Goal: Task Accomplishment & Management: Manage account settings

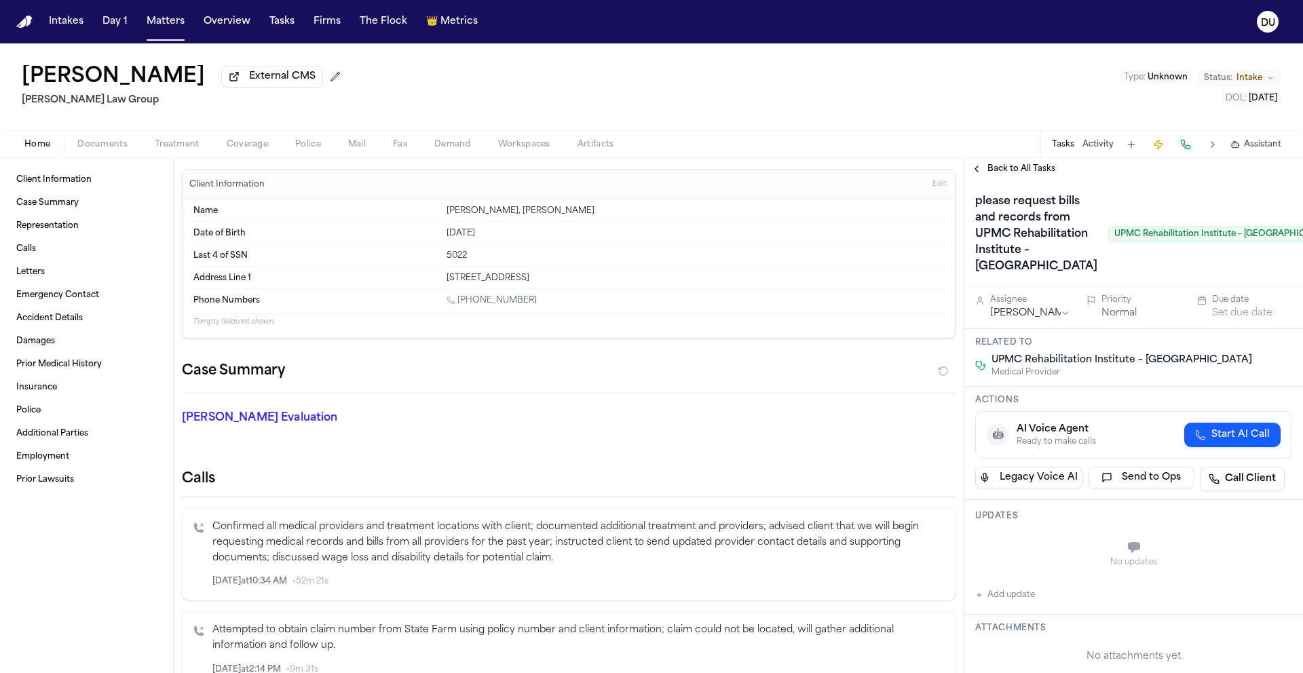
copy link "[PHONE_NUMBER]"
click at [1034, 174] on span "Back to All Tasks" at bounding box center [1021, 169] width 68 height 11
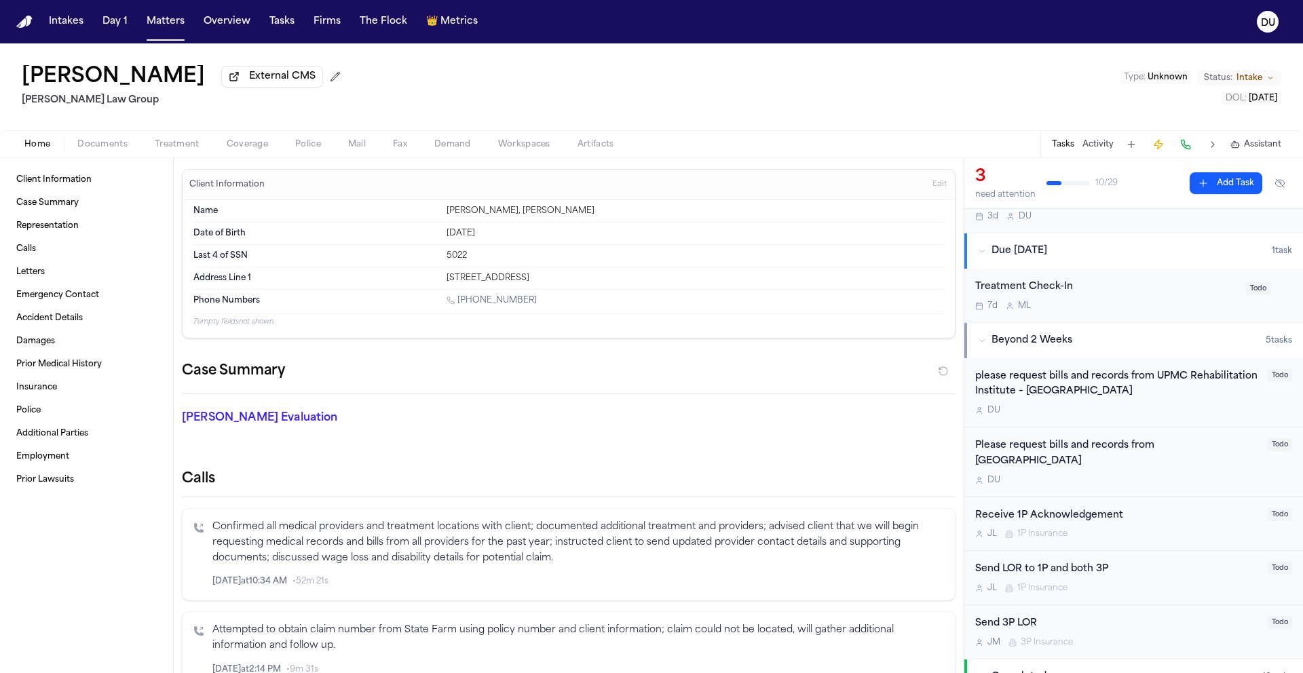
scroll to position [345, 0]
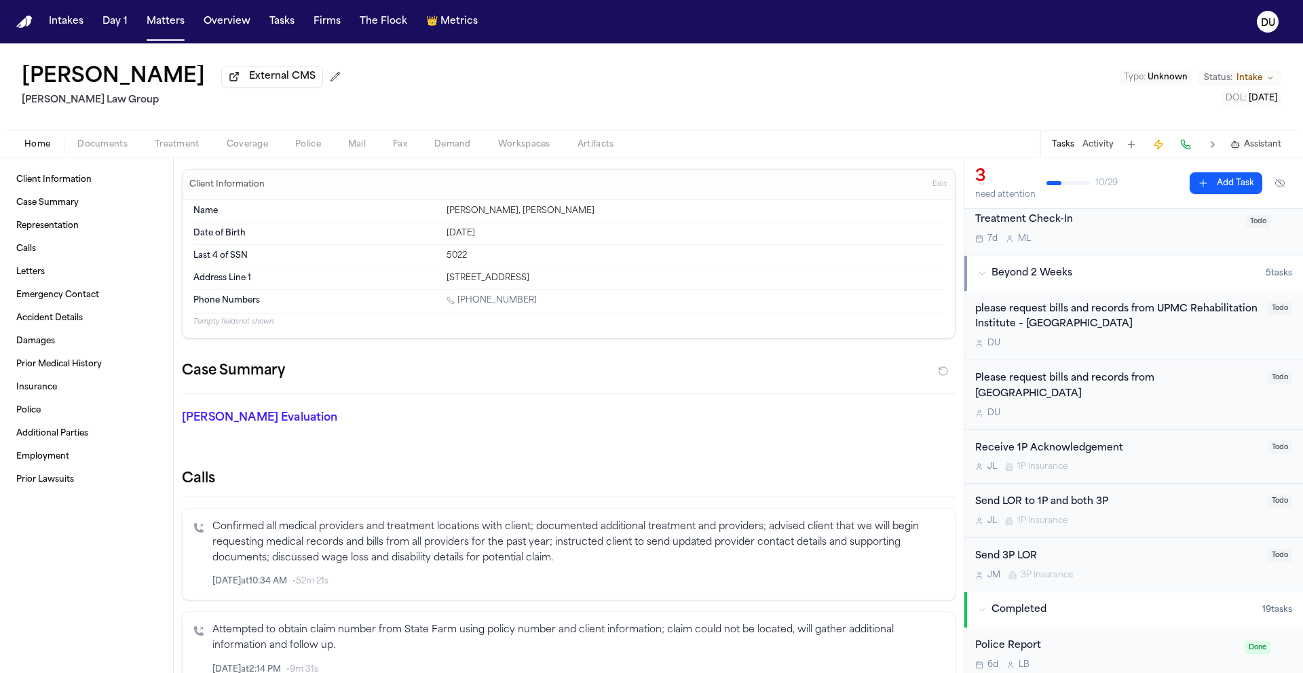
click at [1116, 326] on div "please request bills and records from UPMC Rehabilitation Institute – South Hil…" at bounding box center [1117, 317] width 284 height 31
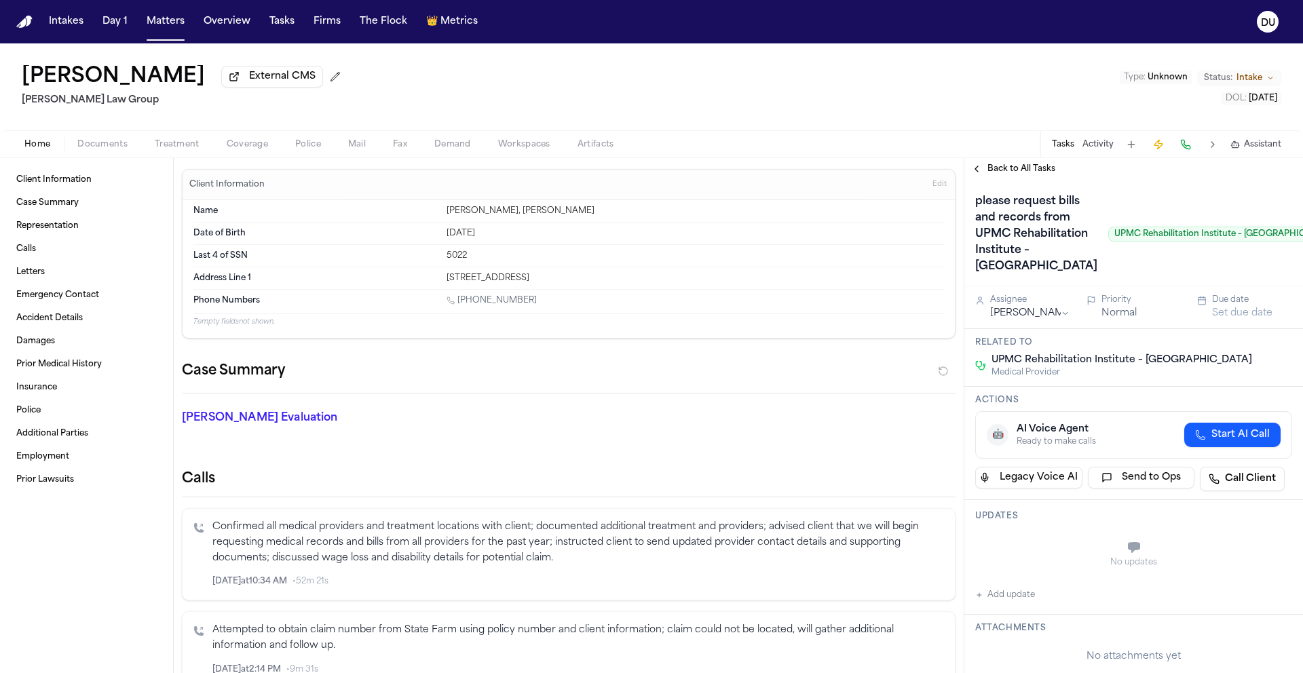
click at [1007, 274] on h1 "please request bills and records from UPMC Rehabilitation Institute – South Hil…" at bounding box center [1036, 234] width 133 height 87
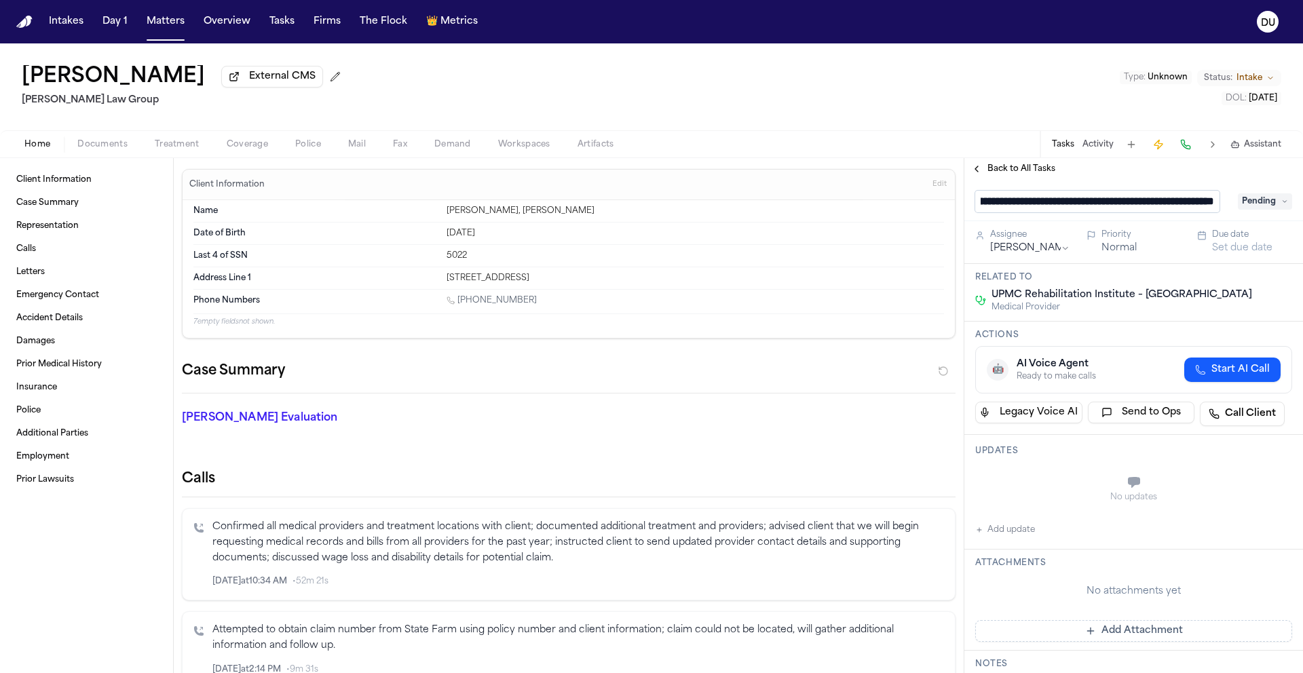
scroll to position [0, 202]
drag, startPoint x: 986, startPoint y: 206, endPoint x: 1244, endPoint y: 206, distance: 257.9
click at [1244, 206] on div "**********" at bounding box center [1133, 202] width 317 height 22
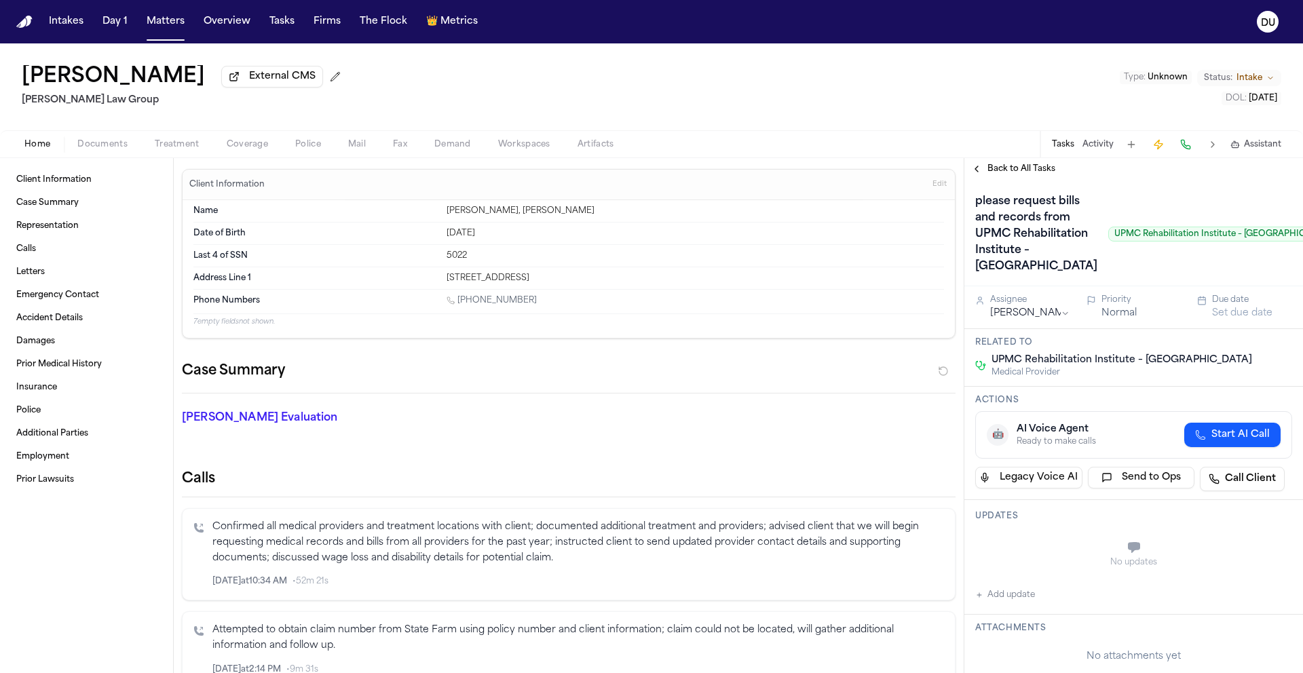
click at [1012, 171] on span "Back to All Tasks" at bounding box center [1021, 169] width 68 height 11
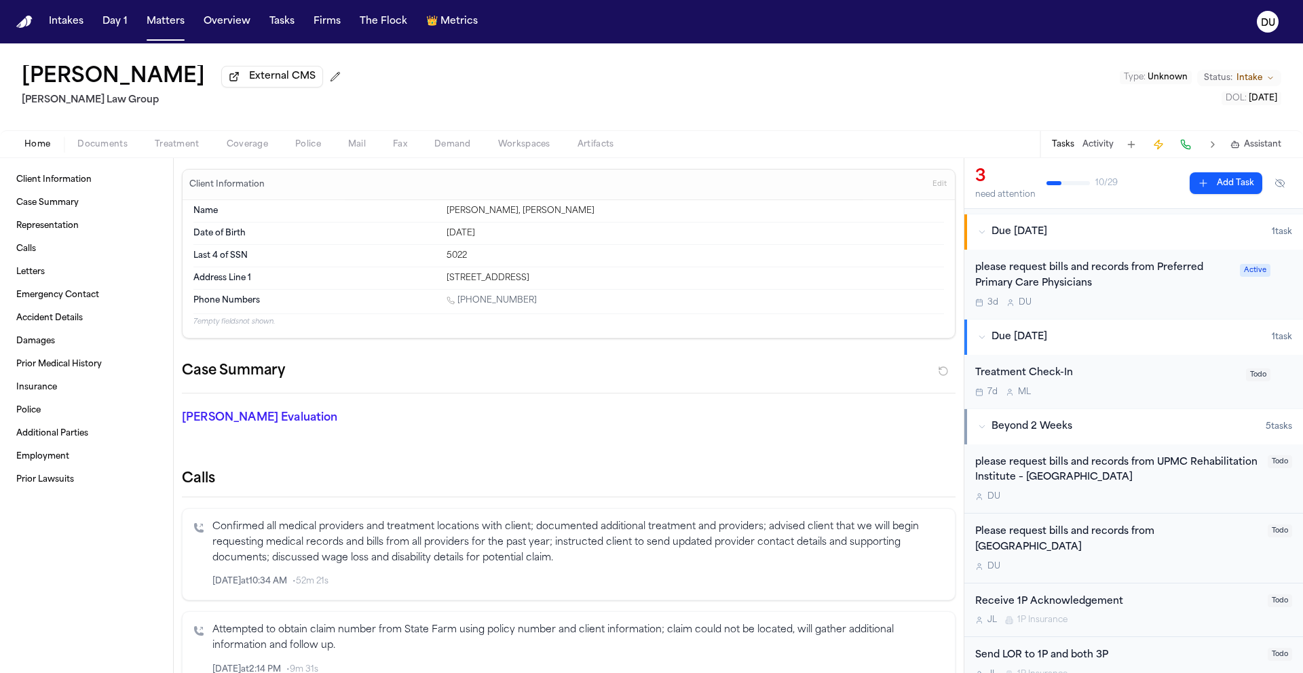
scroll to position [210, 0]
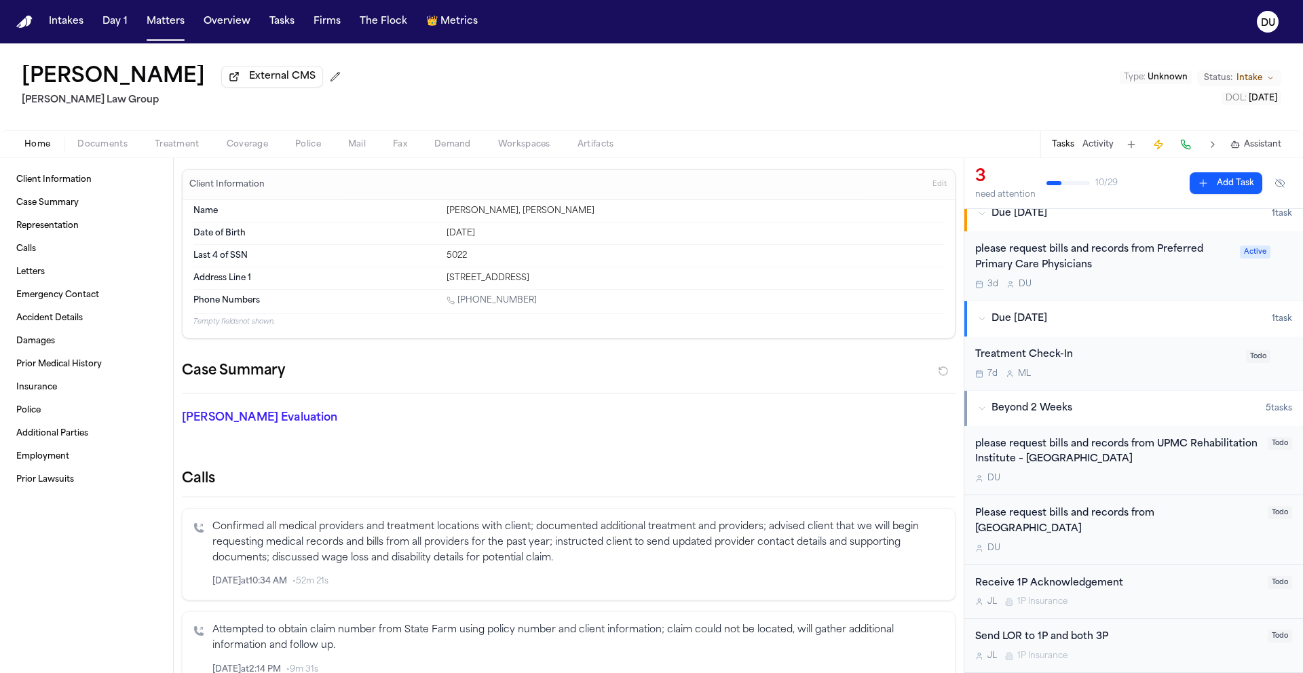
click at [1121, 518] on div "Please request bills and records from St. Clair Hospital" at bounding box center [1117, 521] width 284 height 31
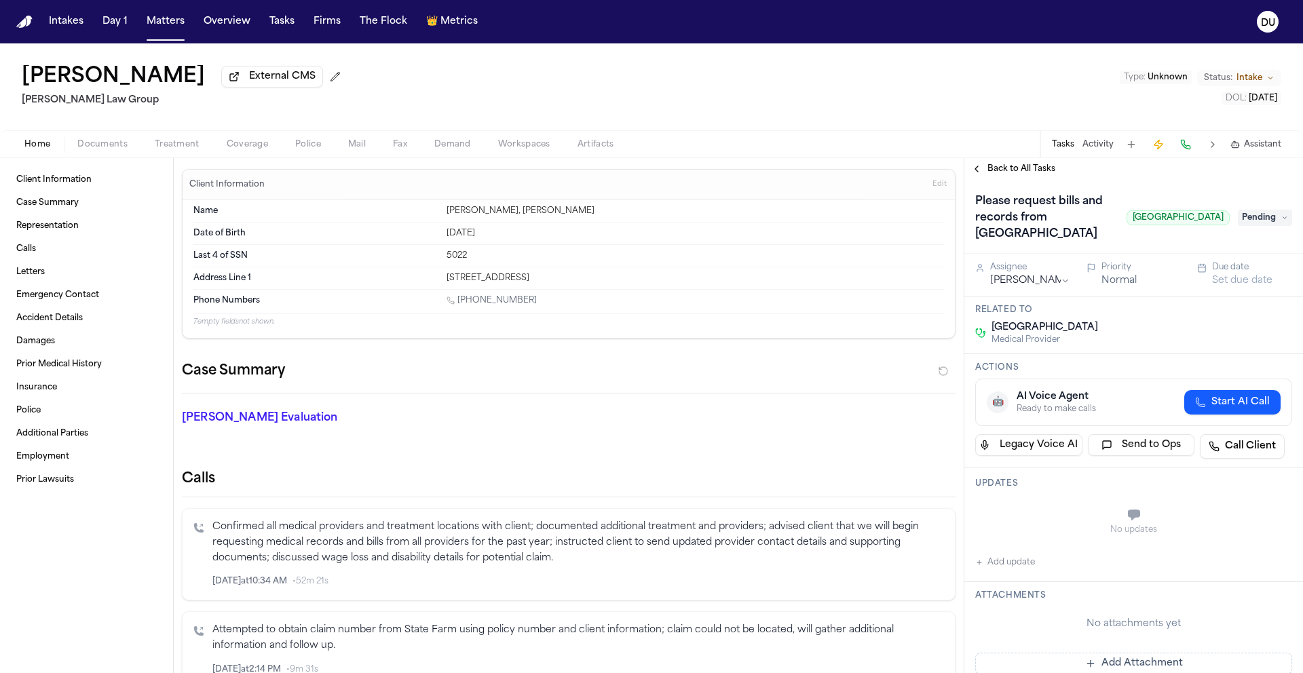
click at [1039, 223] on h1 "Please request bills and records from [GEOGRAPHIC_DATA]" at bounding box center [1045, 218] width 151 height 54
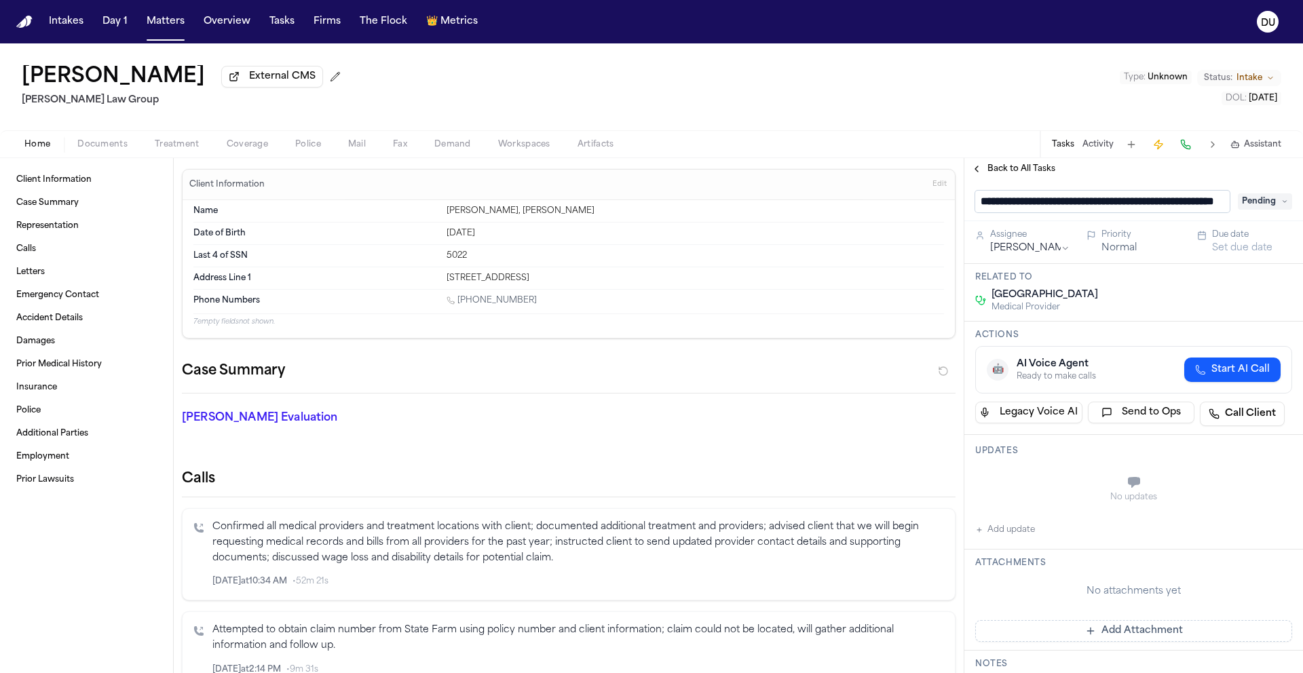
scroll to position [0, 63]
drag, startPoint x: 1213, startPoint y: 206, endPoint x: 1123, endPoint y: 206, distance: 89.6
click at [1123, 206] on input "**********" at bounding box center [1097, 202] width 244 height 22
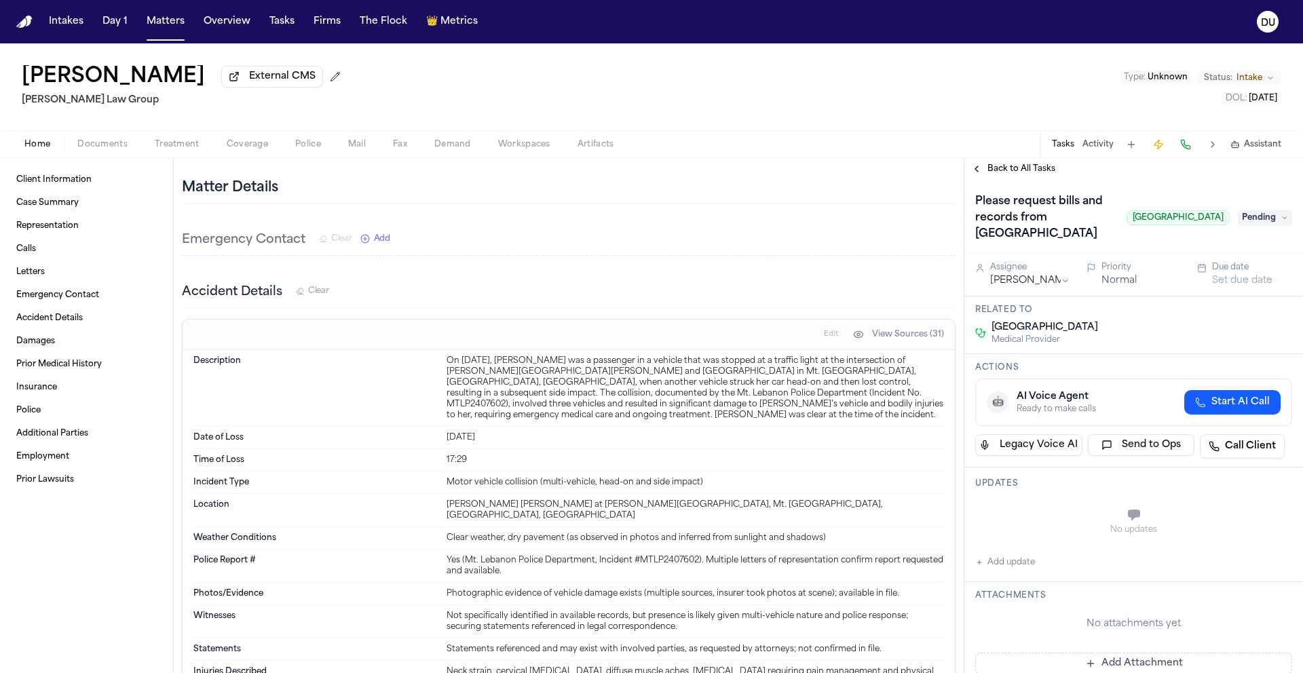
scroll to position [1558, 0]
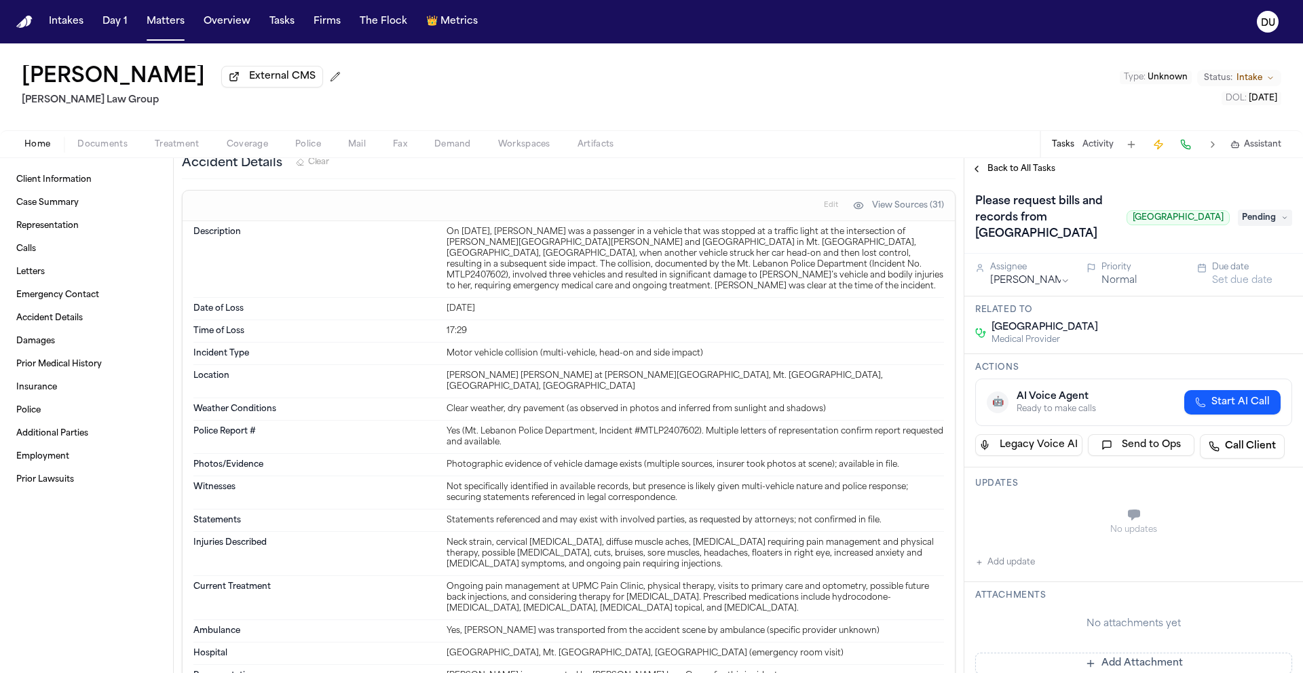
click at [1253, 221] on span "Pending" at bounding box center [1265, 218] width 54 height 16
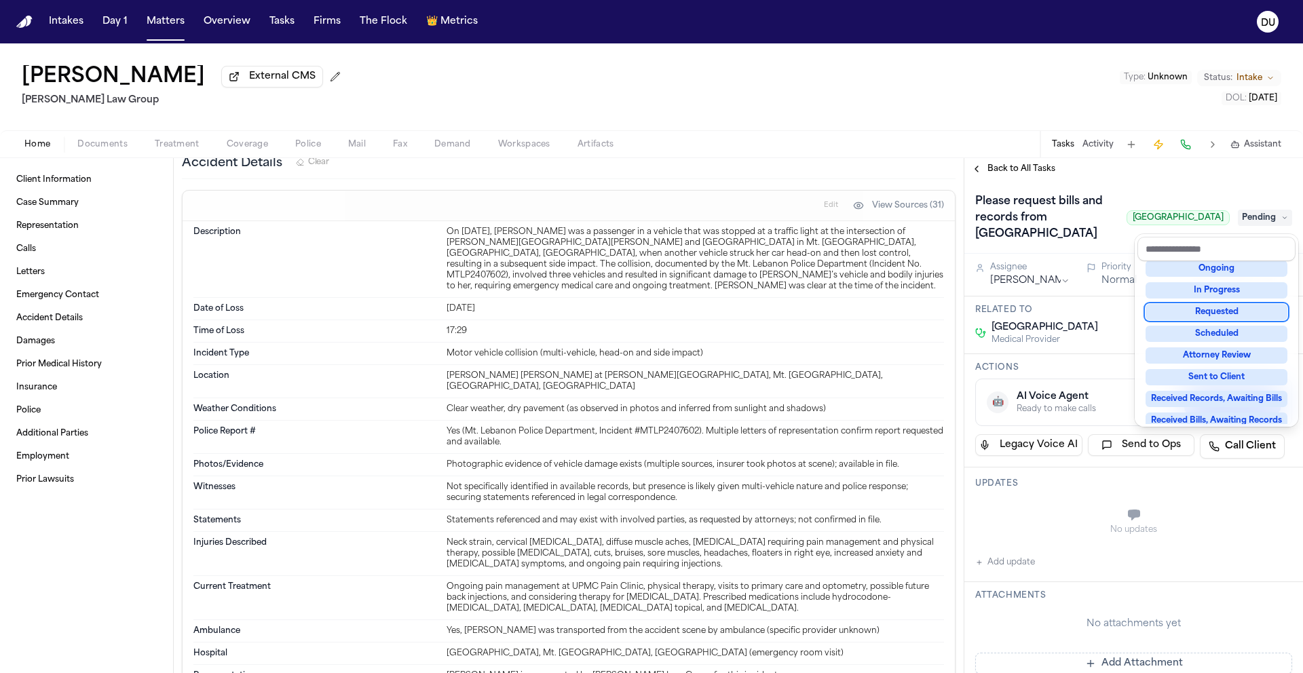
scroll to position [86, 0]
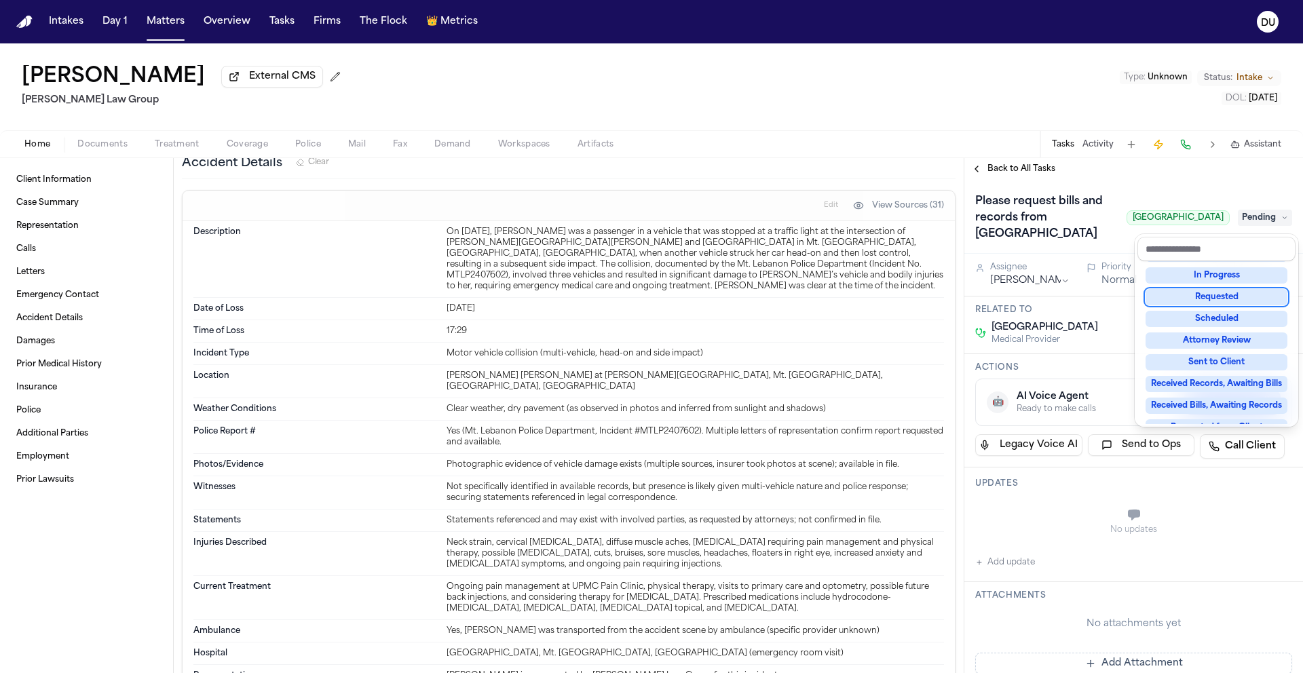
click at [1218, 293] on div "Requested" at bounding box center [1217, 297] width 142 height 16
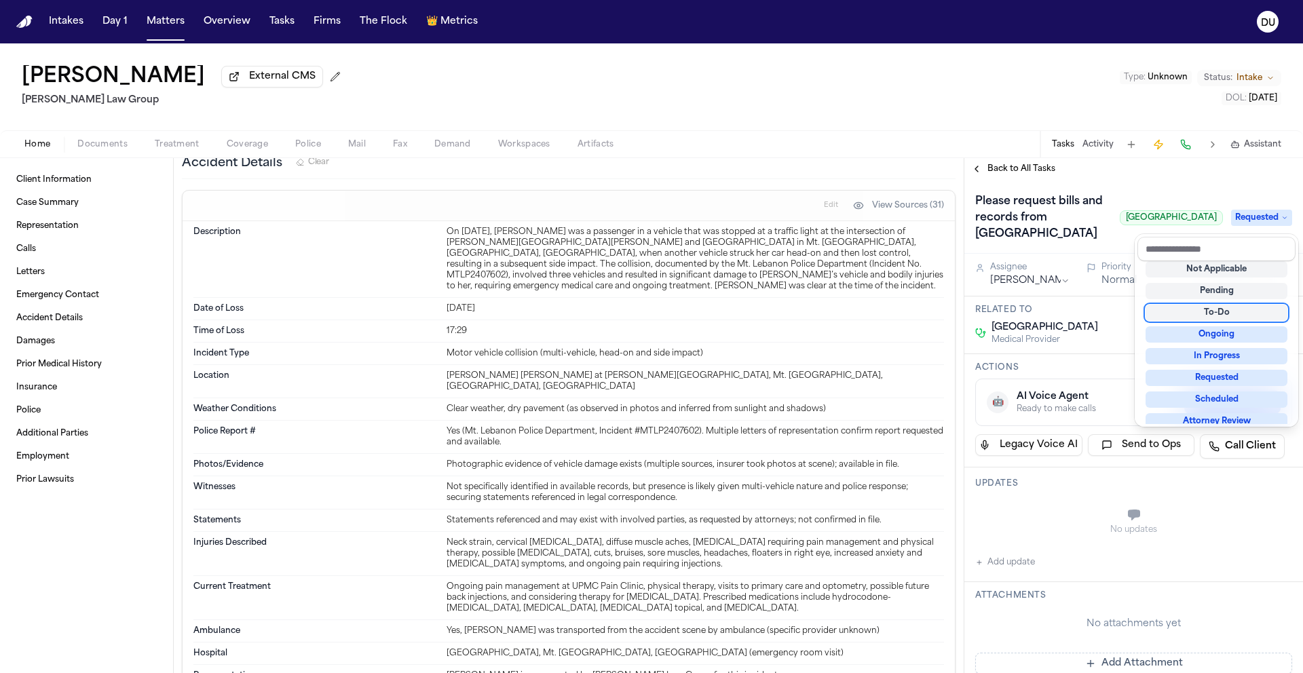
click at [1091, 232] on div "Please request bills and records from St. Clair Hospital St. Clair Hospital Req…" at bounding box center [1133, 218] width 317 height 54
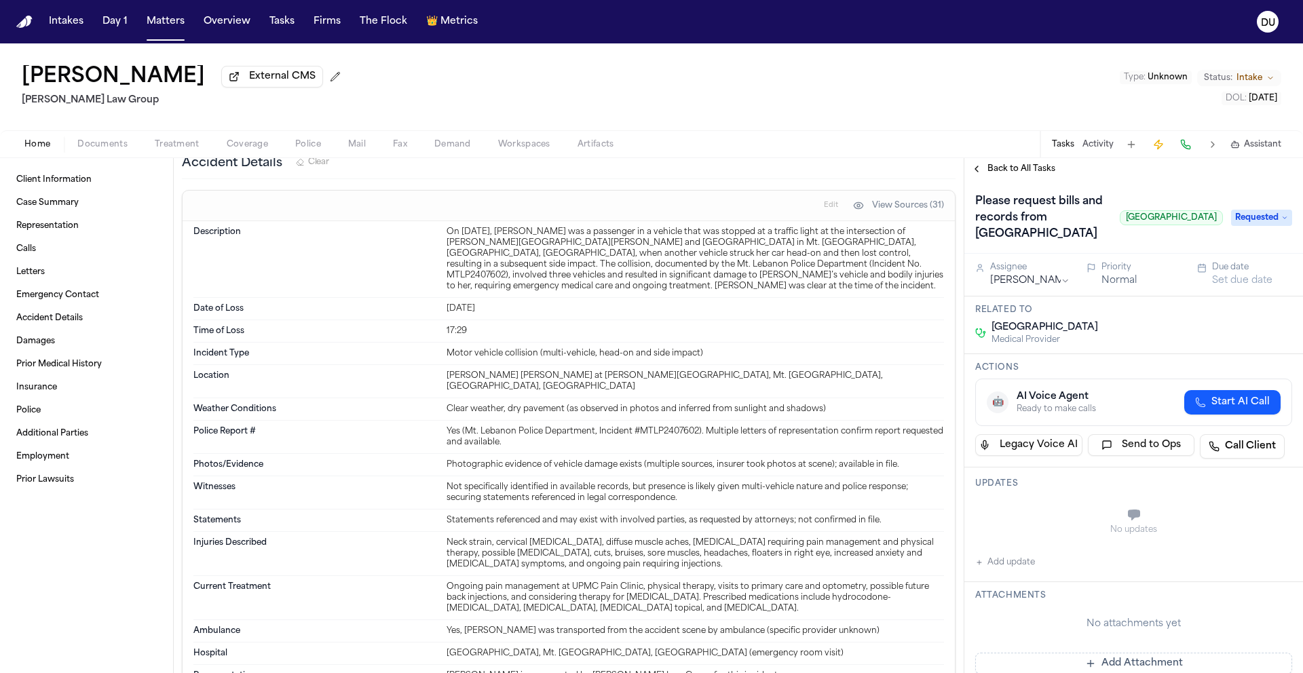
click at [1235, 283] on button "Set due date" at bounding box center [1242, 281] width 60 height 14
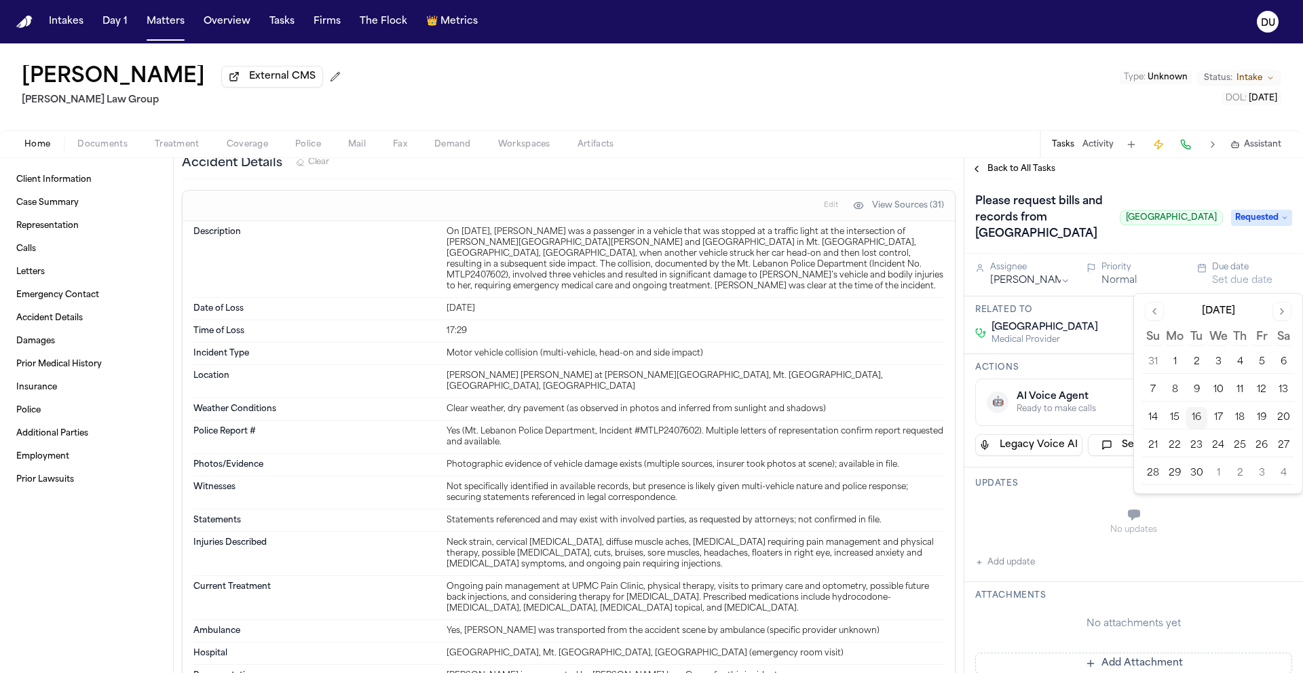
click at [1264, 419] on button "19" at bounding box center [1262, 418] width 22 height 22
click at [1044, 563] on div "No updates Add update" at bounding box center [1133, 536] width 317 height 73
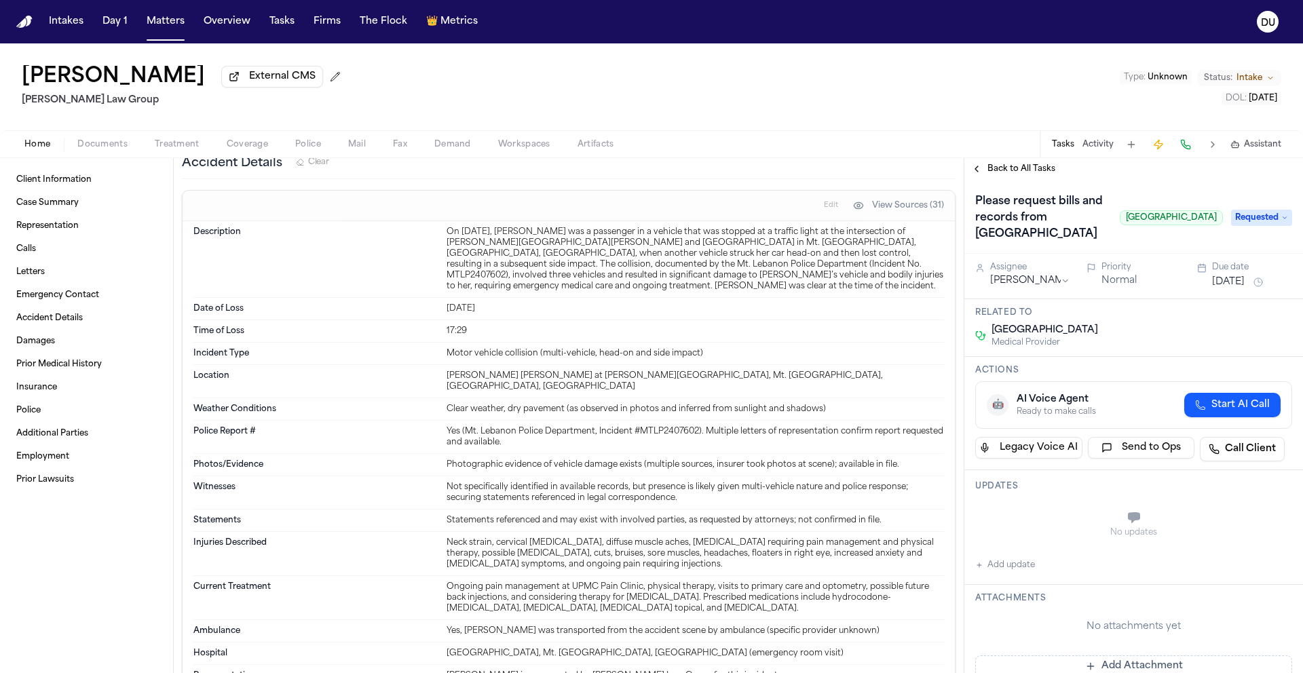
click at [1008, 573] on button "Add update" at bounding box center [1005, 565] width 60 height 16
click at [1057, 527] on textarea "Add your update" at bounding box center [1142, 519] width 290 height 27
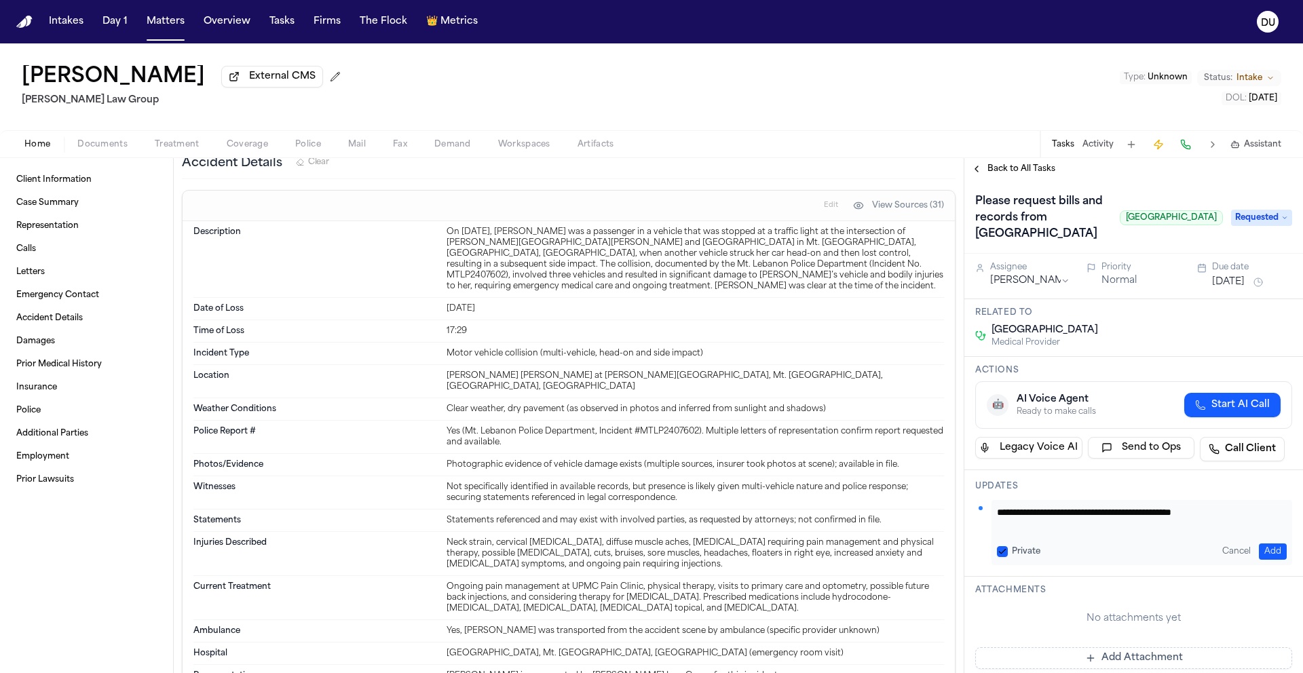
click at [1204, 519] on textarea "**********" at bounding box center [1137, 519] width 280 height 27
type textarea "**********"
click at [449, 23] on span "Metrics" at bounding box center [458, 22] width 37 height 14
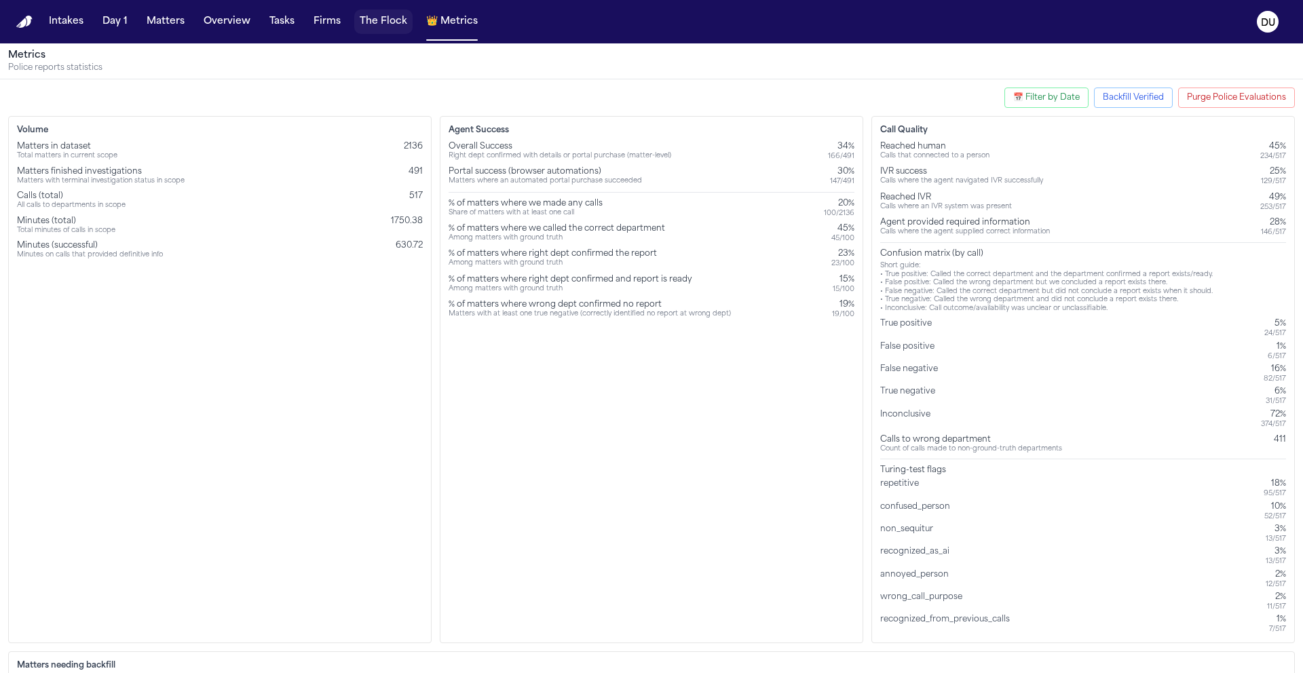
click at [389, 23] on button "The Flock" at bounding box center [383, 22] width 58 height 24
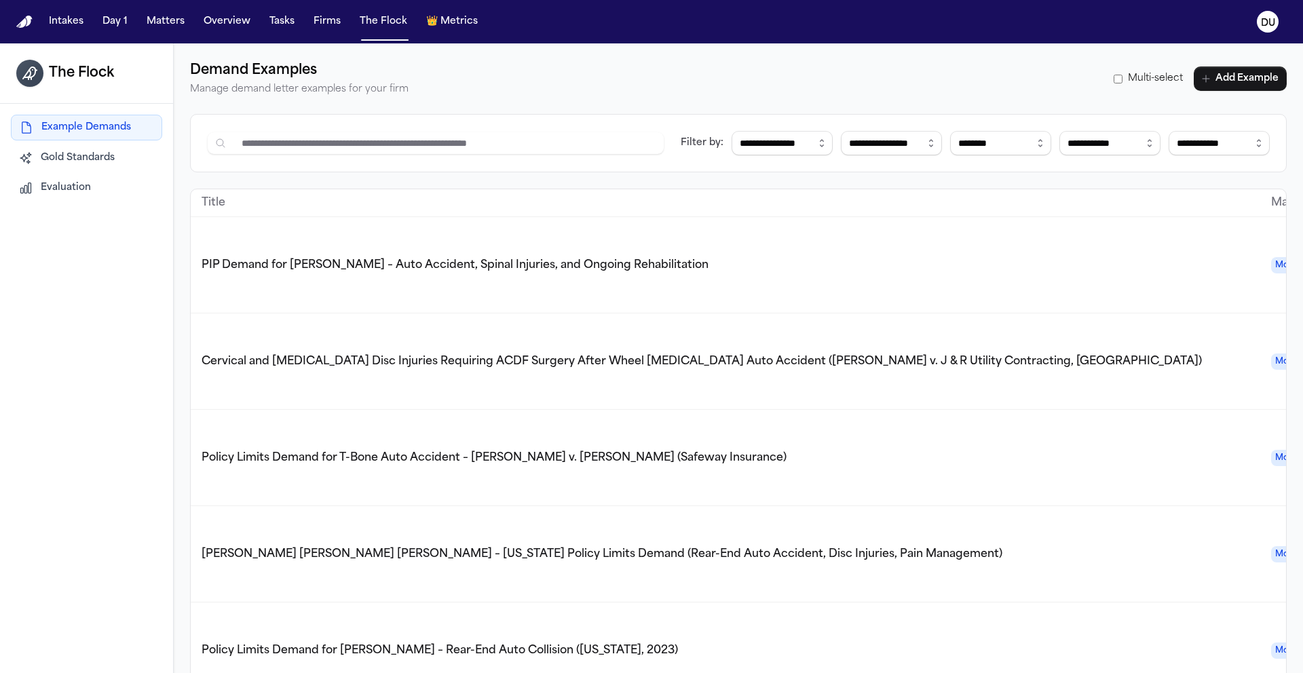
click at [303, 23] on div "Intakes Day 1 Matters Overview Tasks Firms The Flock 👑 Metrics" at bounding box center [263, 22] width 440 height 24
click at [59, 25] on button "Intakes" at bounding box center [65, 22] width 45 height 24
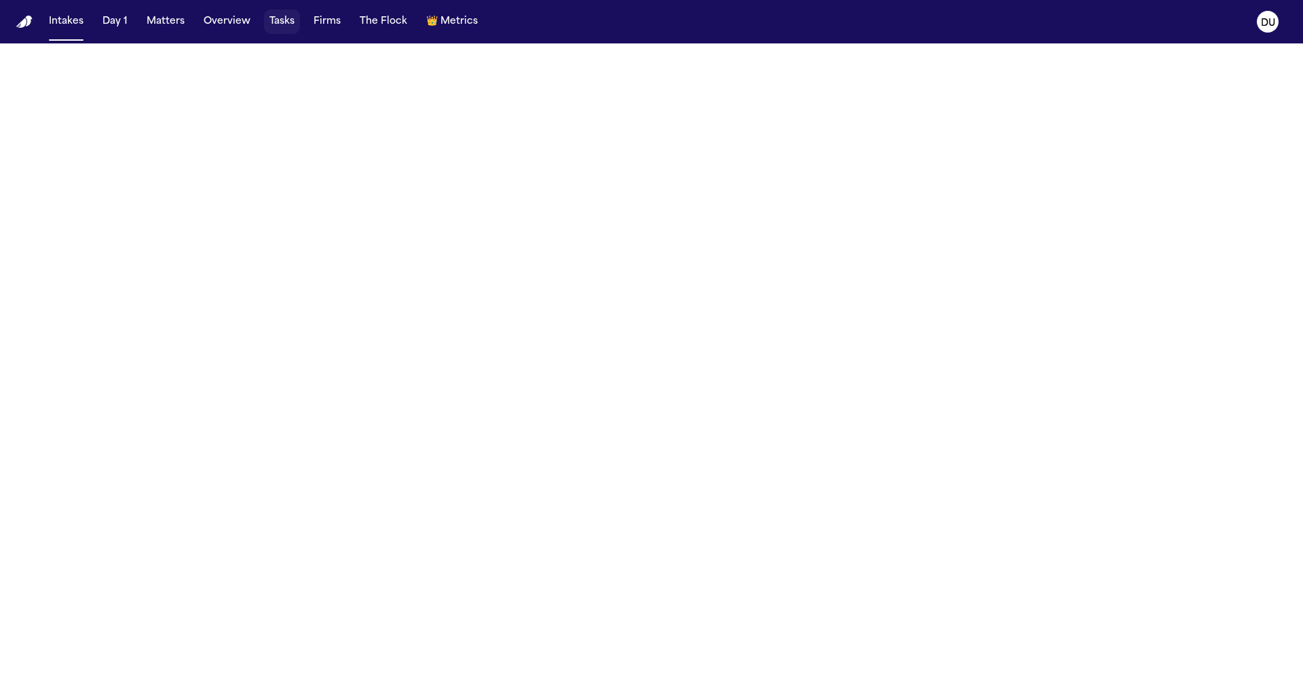
click at [279, 27] on button "Tasks" at bounding box center [282, 22] width 36 height 24
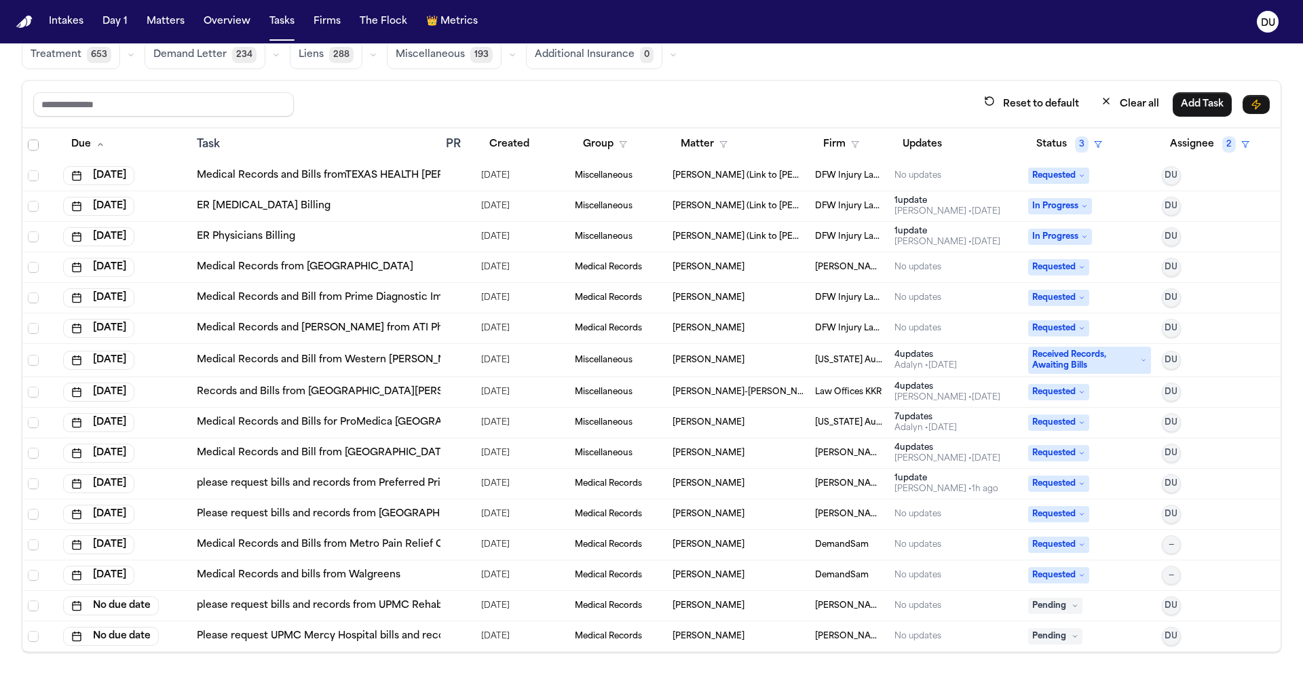
scroll to position [81, 0]
click at [702, 514] on span "Annabelle Clippinger" at bounding box center [709, 513] width 72 height 11
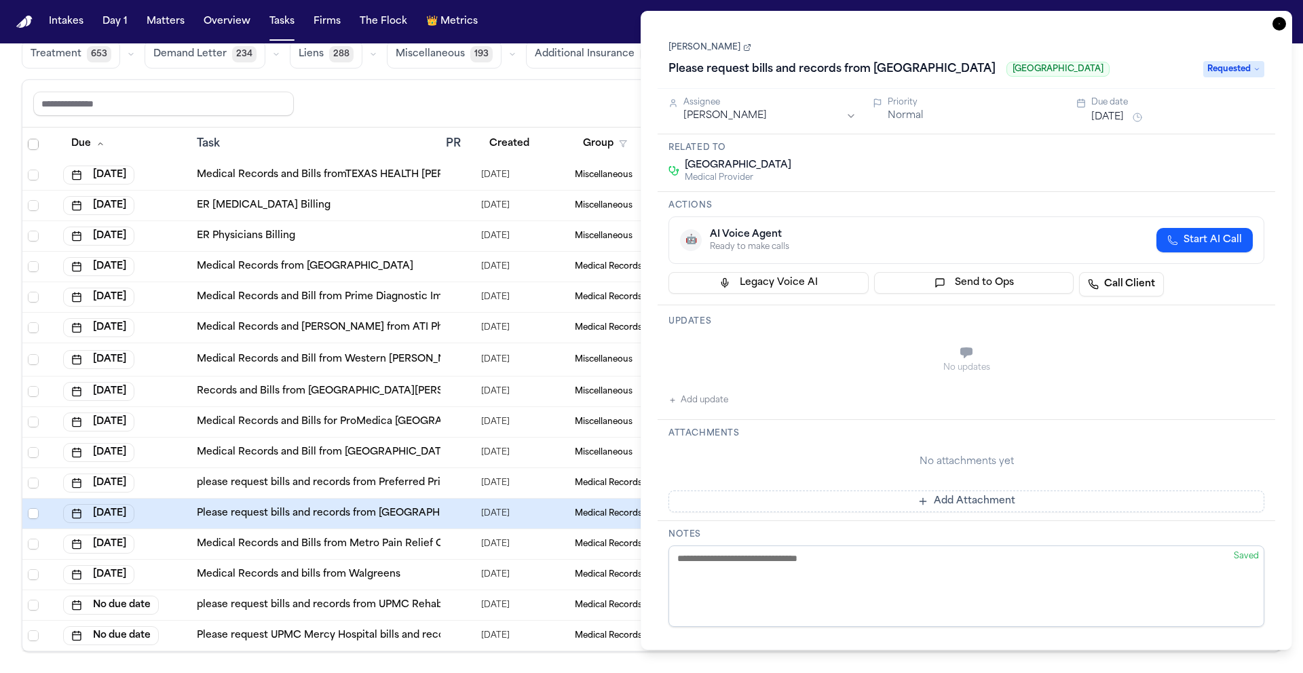
click at [1287, 26] on div "Task Details Annabelle Clippinger Please request bills and records from St. Cla…" at bounding box center [967, 330] width 652 height 639
click at [1281, 24] on icon "button" at bounding box center [1280, 24] width 14 height 14
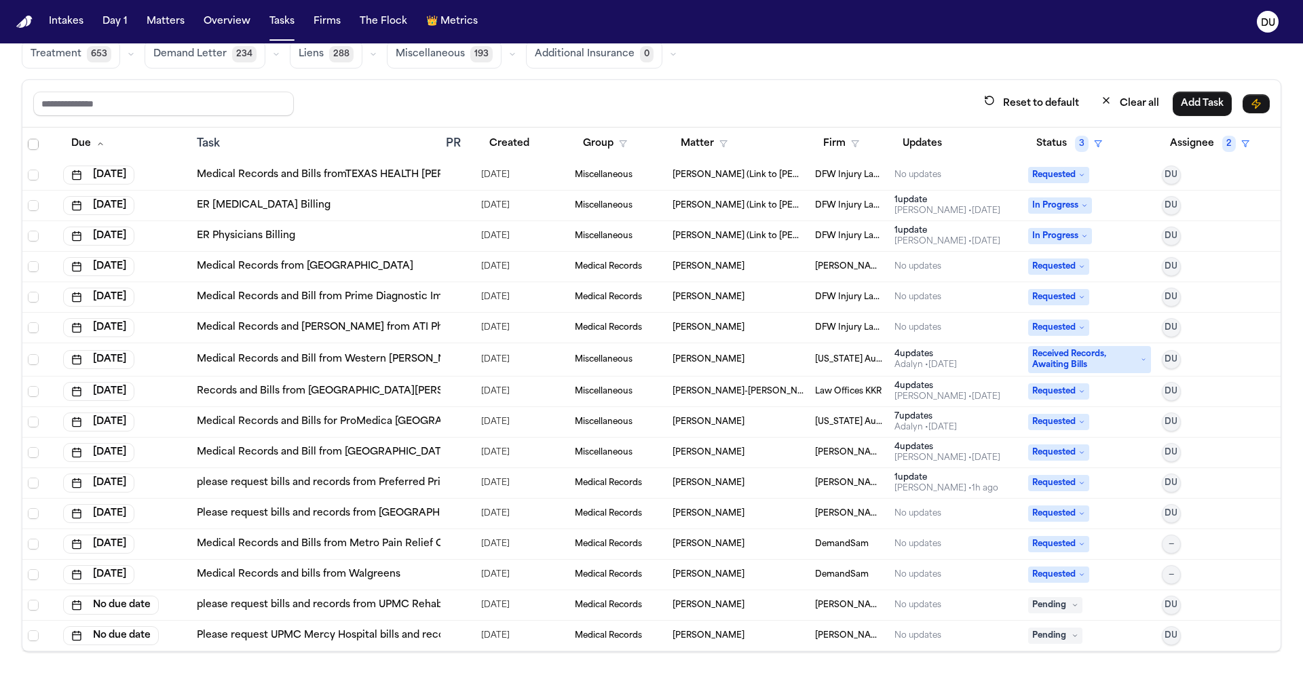
click at [700, 607] on span "Annabelle Clippinger" at bounding box center [709, 605] width 72 height 11
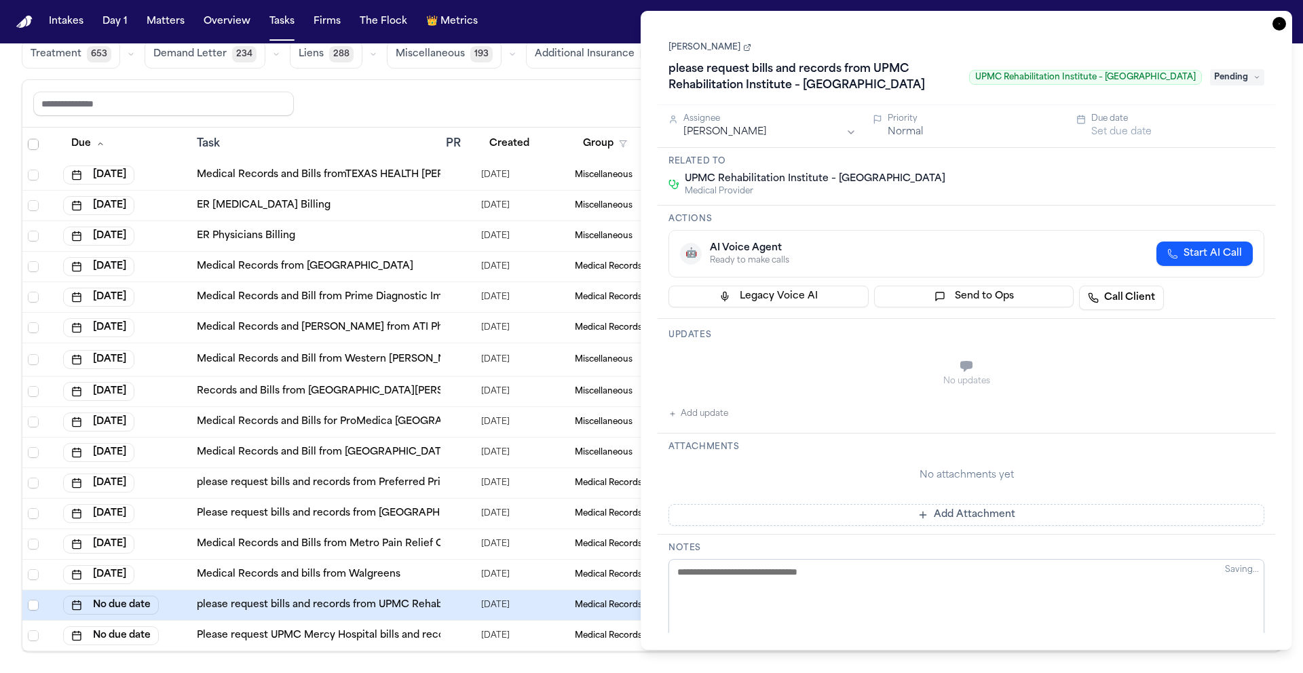
click at [1275, 24] on icon "button" at bounding box center [1280, 24] width 14 height 14
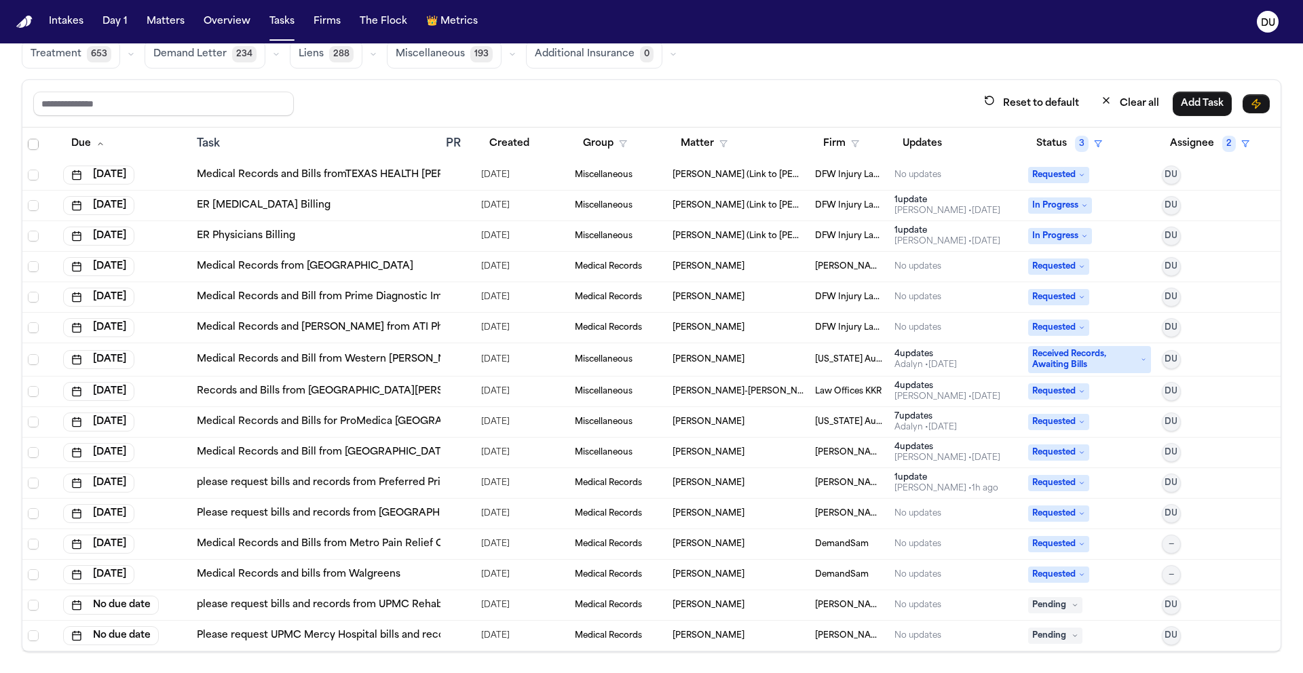
click at [369, 510] on link "Please request bills and records from St. Clair Hospital" at bounding box center [341, 514] width 288 height 14
click at [404, 607] on link "please request bills and records from UPMC Rehabilitation Institute – South Hil…" at bounding box center [418, 606] width 443 height 14
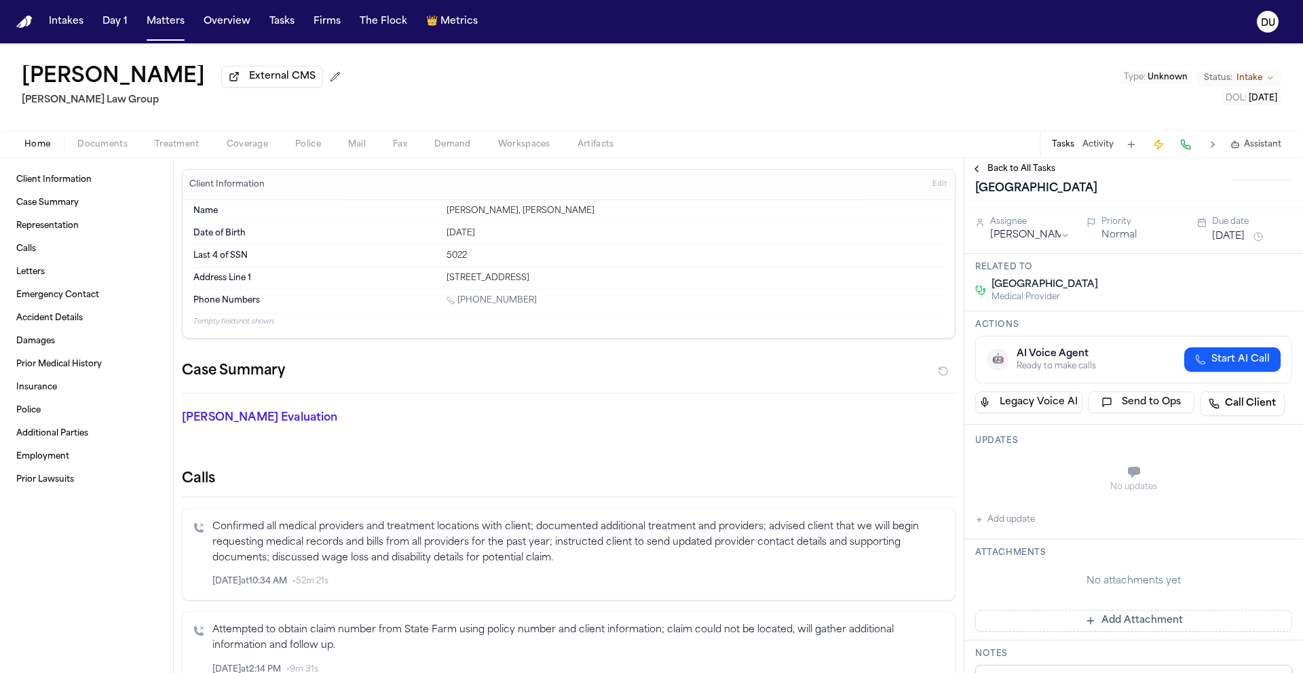
scroll to position [111, 0]
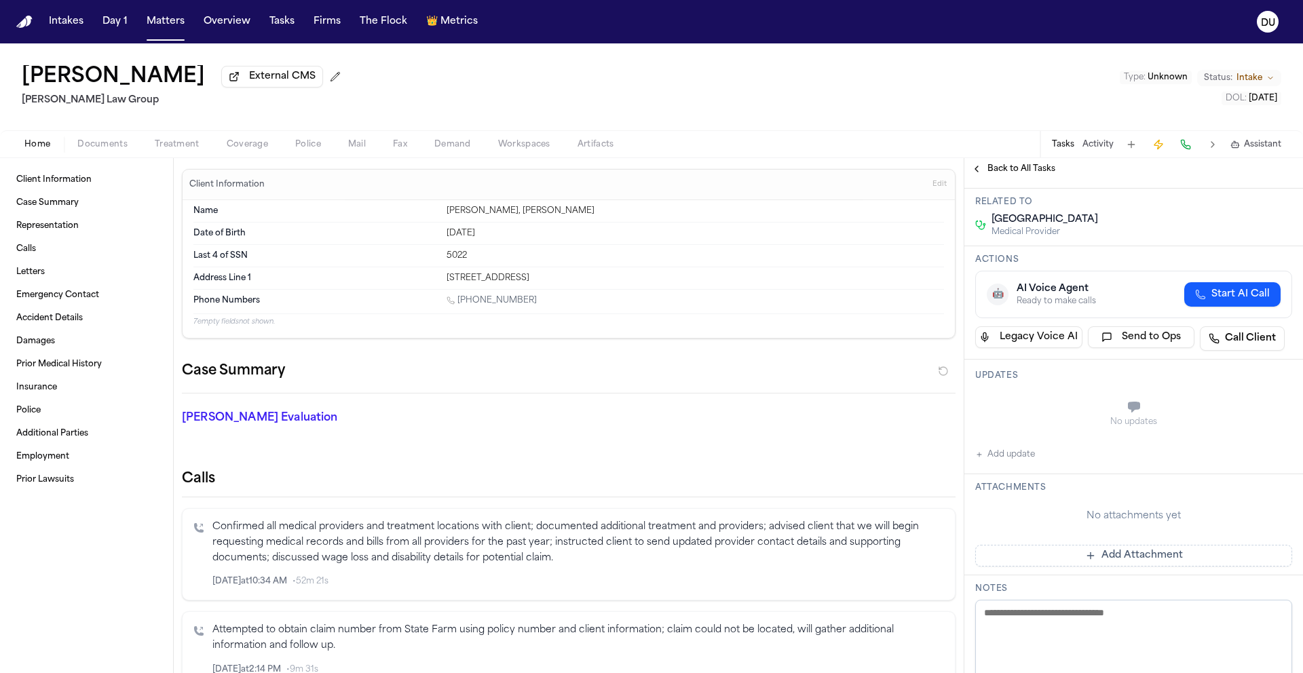
click at [1005, 457] on button "Add update" at bounding box center [1005, 455] width 60 height 16
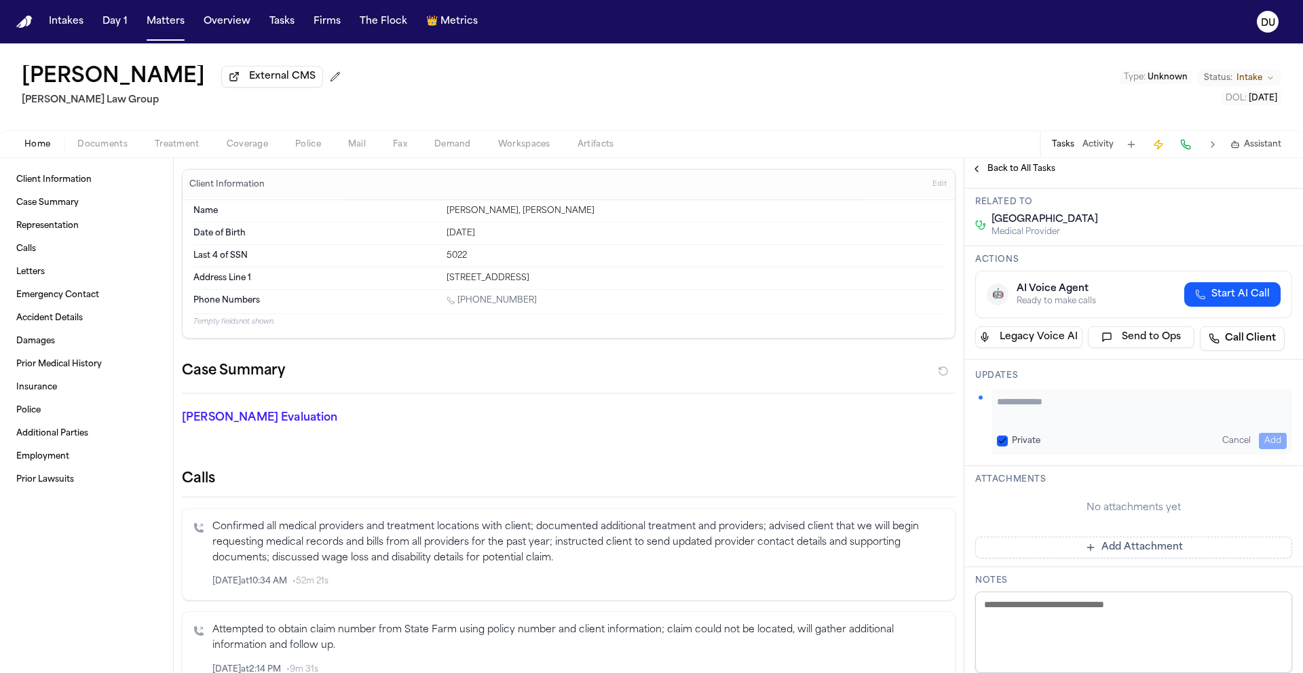
click at [1056, 422] on textarea "Add your update" at bounding box center [1142, 408] width 290 height 27
type textarea "**********"
click at [1260, 439] on button "Add" at bounding box center [1273, 441] width 28 height 16
click at [1126, 537] on button "Add Attachment" at bounding box center [1133, 547] width 317 height 22
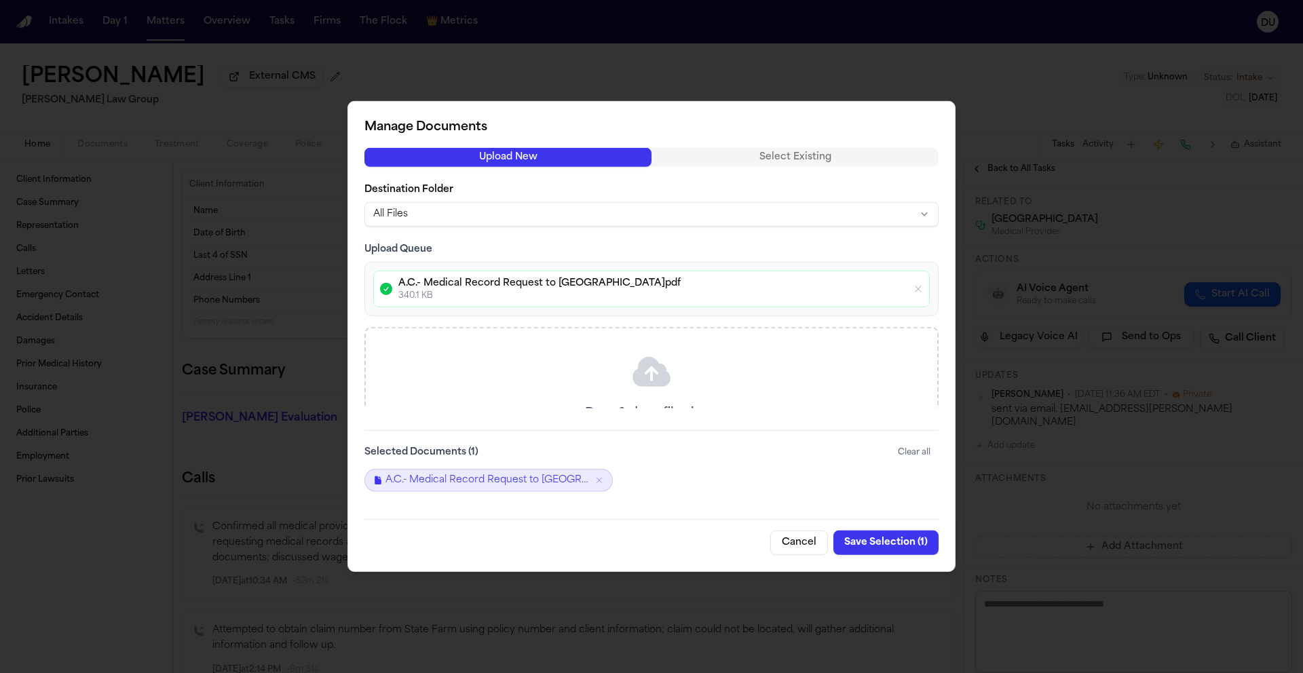
click at [878, 538] on button "Save Selection ( 1 )" at bounding box center [885, 543] width 105 height 24
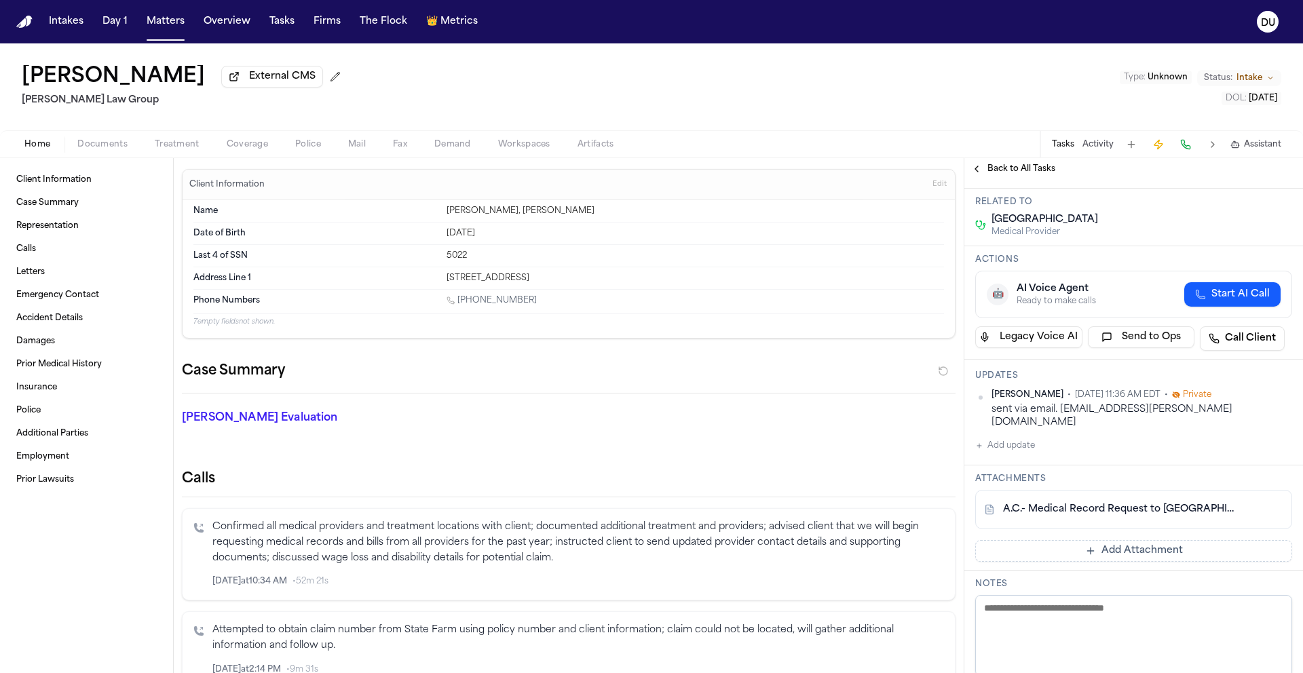
click at [1034, 174] on span "Back to All Tasks" at bounding box center [1021, 169] width 68 height 11
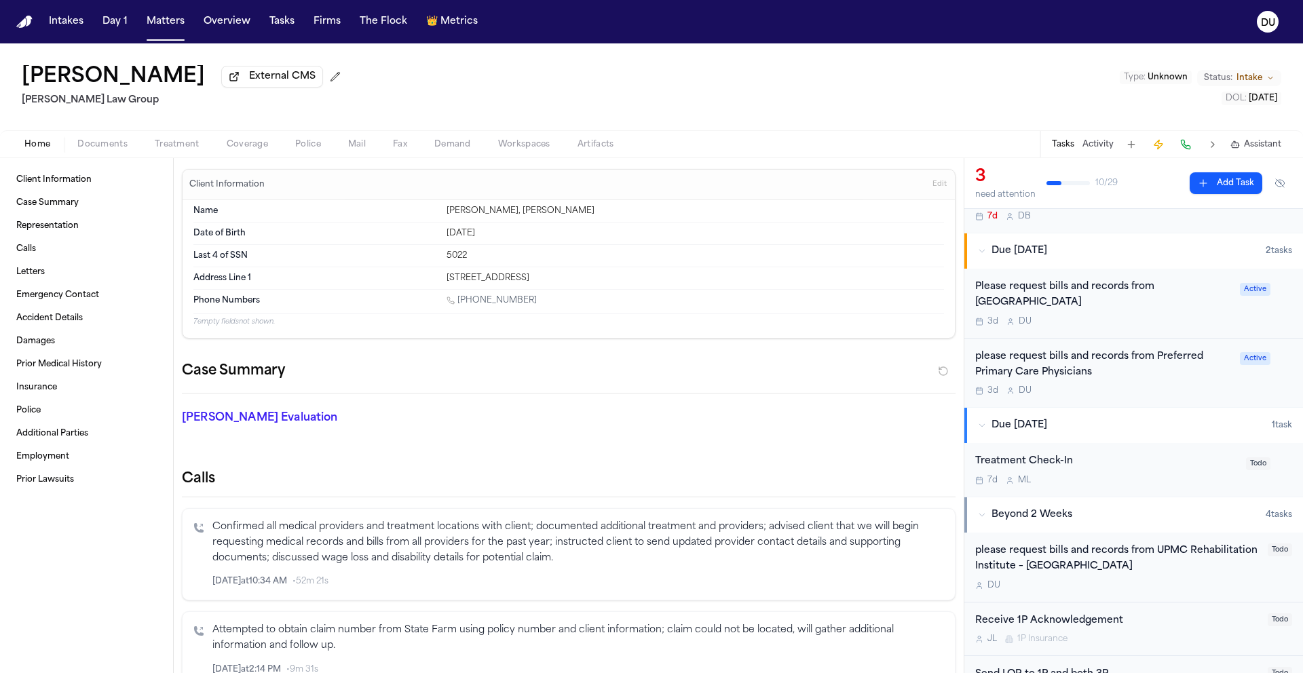
scroll to position [176, 0]
click at [1075, 548] on div "please request bills and records from UPMC Rehabilitation Institute – South Hil…" at bounding box center [1117, 556] width 284 height 31
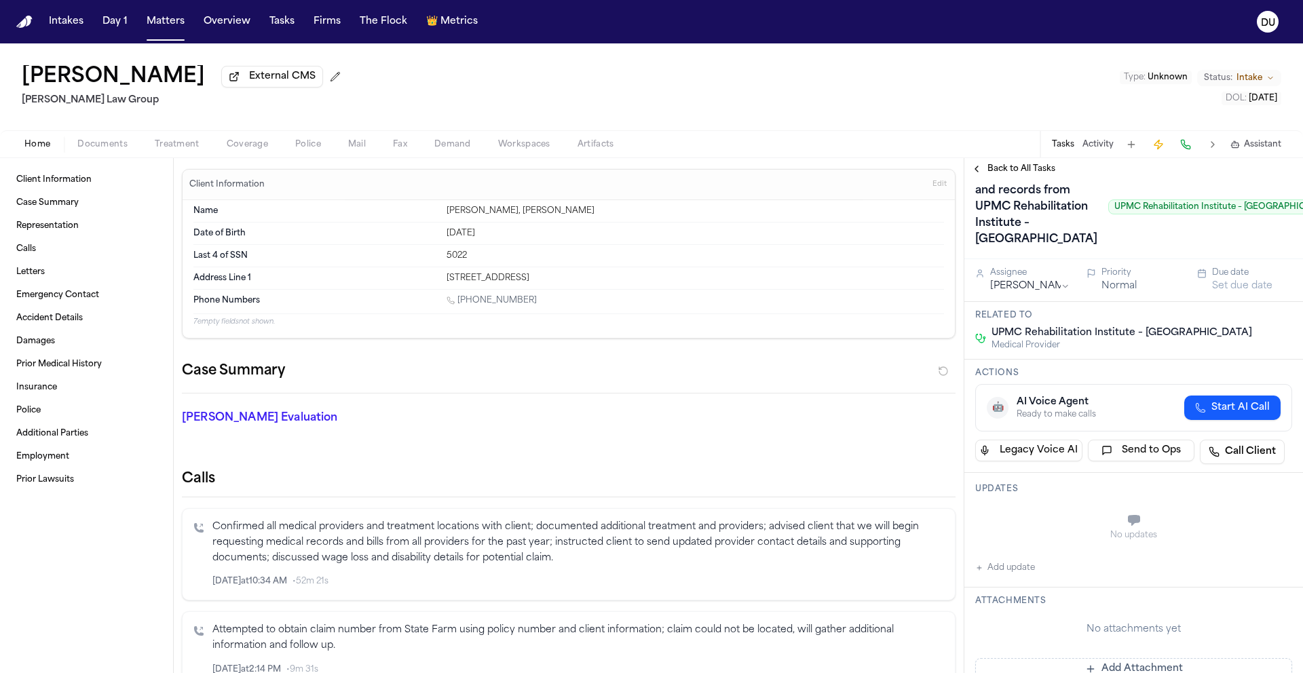
scroll to position [94, 0]
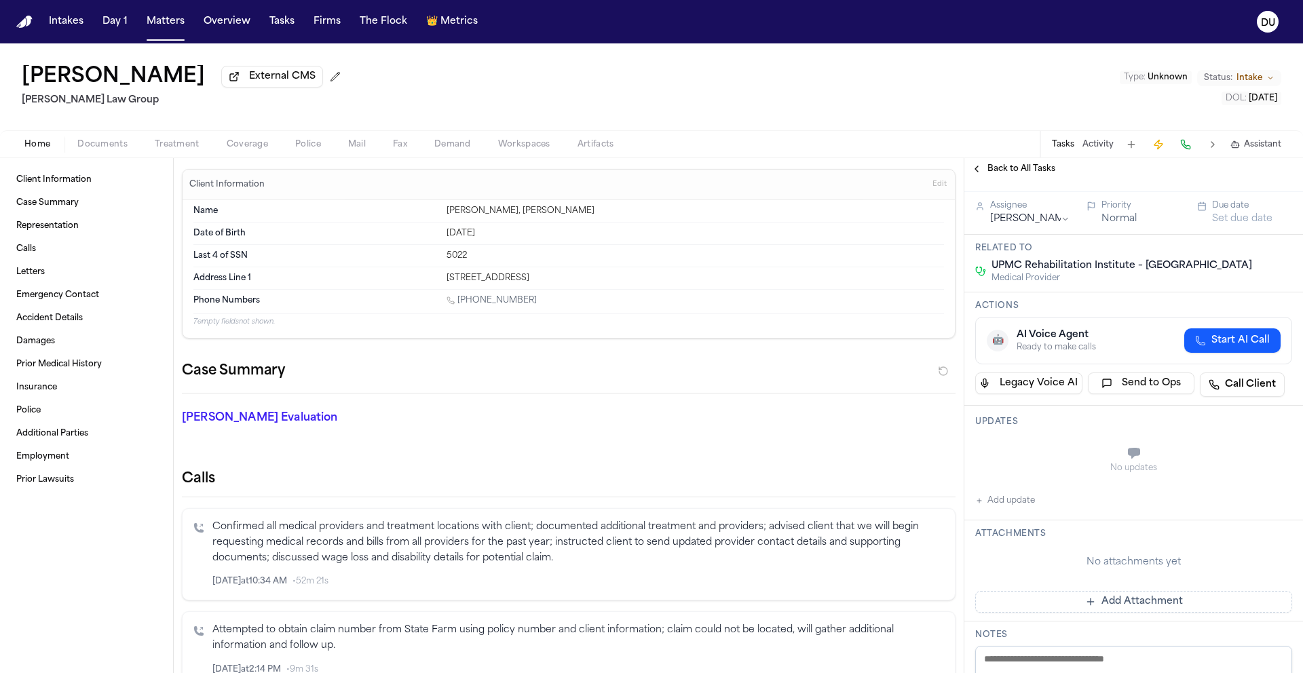
click at [1021, 509] on button "Add update" at bounding box center [1005, 501] width 60 height 16
click at [1057, 468] on textarea "Add your update" at bounding box center [1142, 454] width 290 height 27
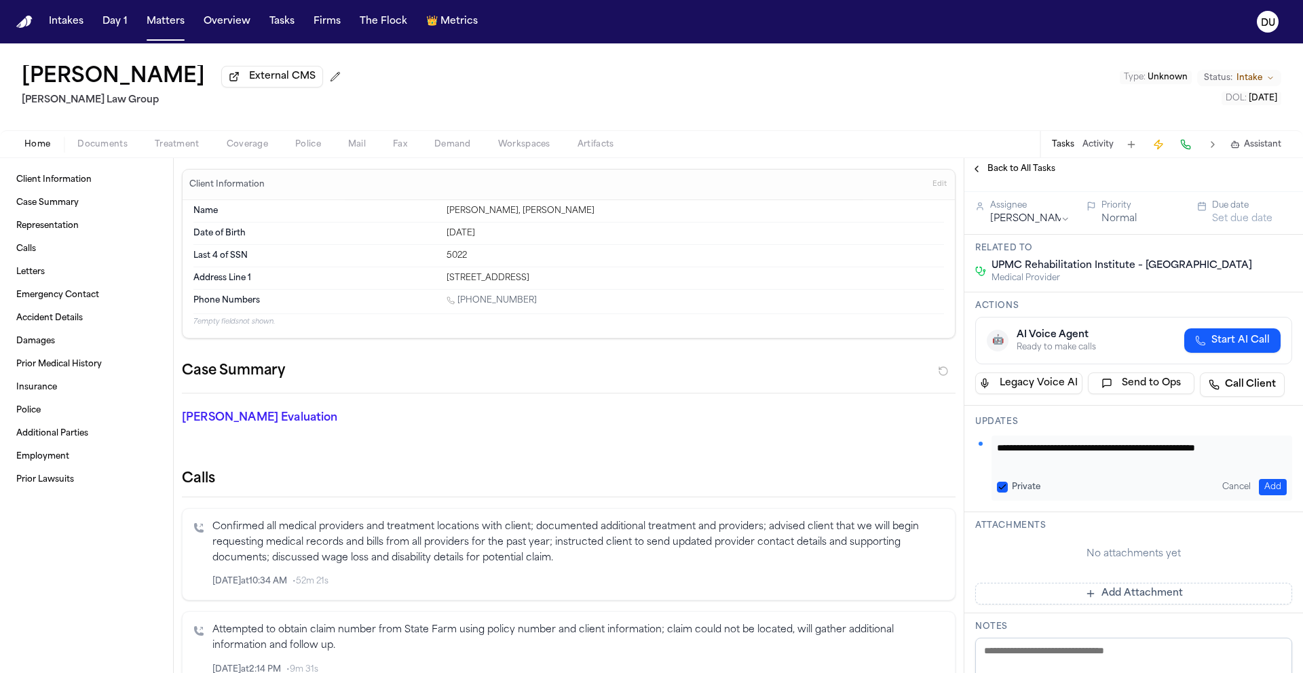
scroll to position [1, 0]
type textarea "**********"
click at [1268, 501] on div "**********" at bounding box center [1142, 468] width 301 height 65
click at [1269, 495] on button "Add" at bounding box center [1273, 487] width 28 height 16
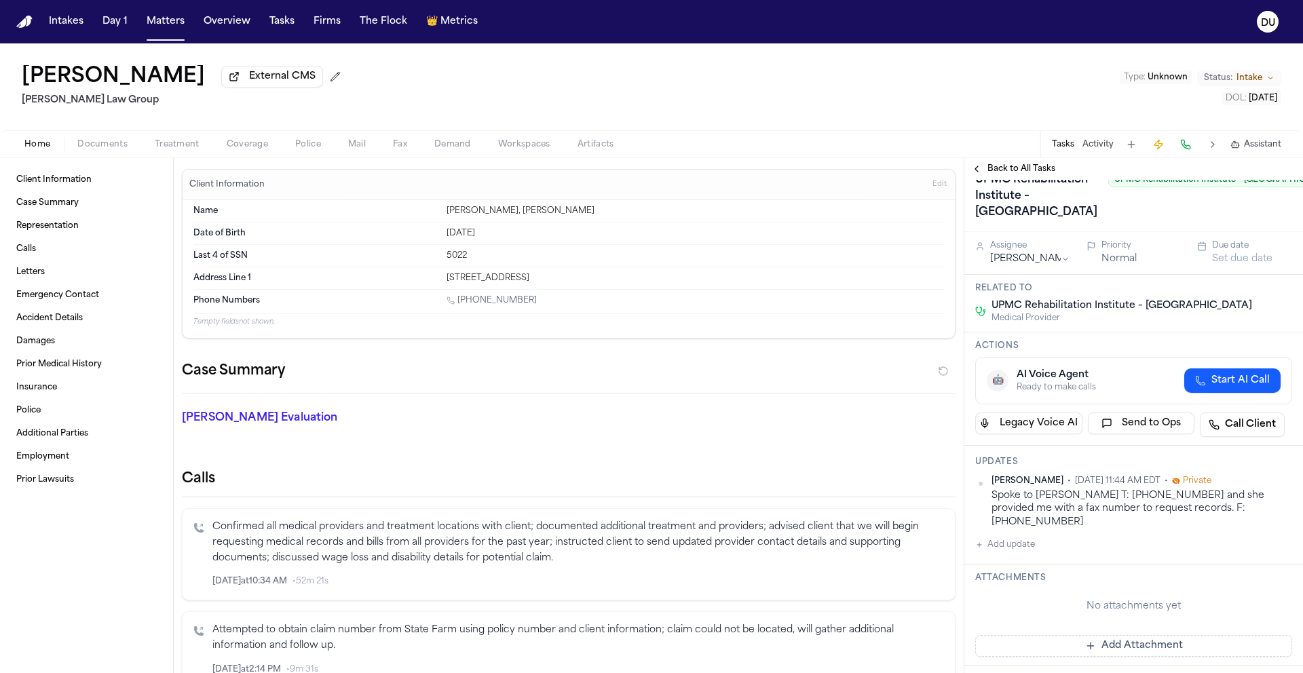
scroll to position [0, 0]
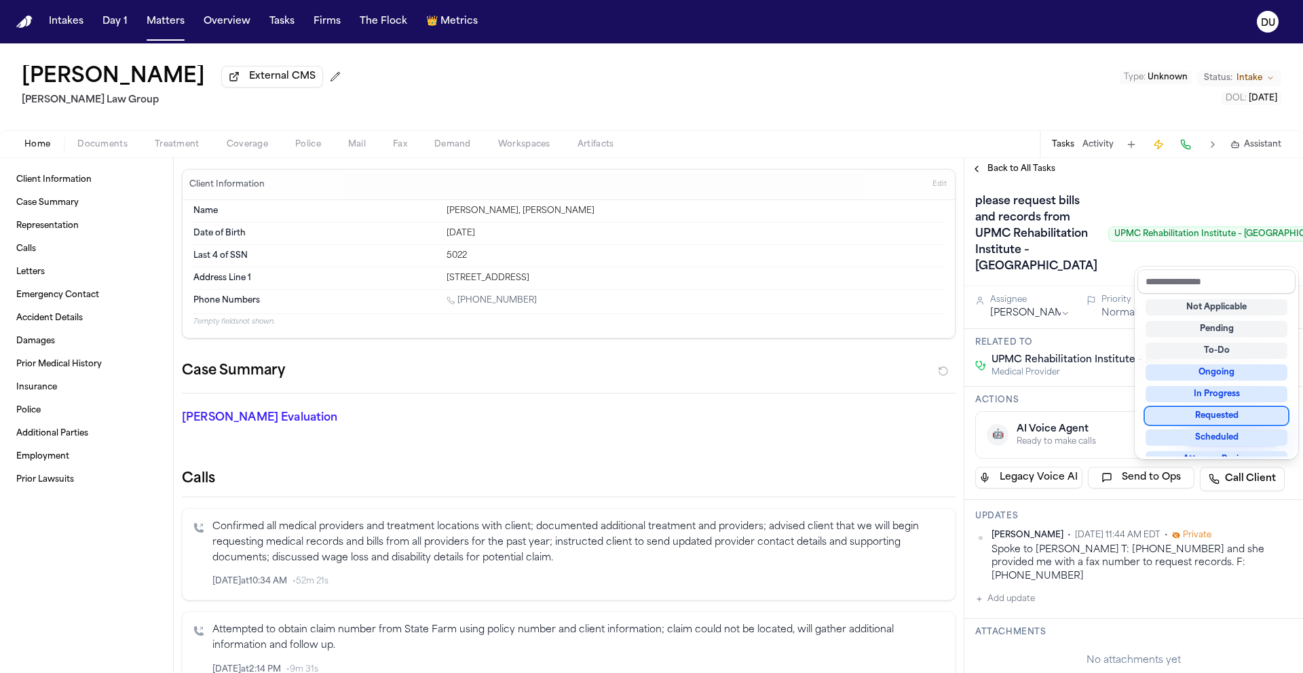
click at [1208, 417] on div "Requested" at bounding box center [1217, 416] width 142 height 16
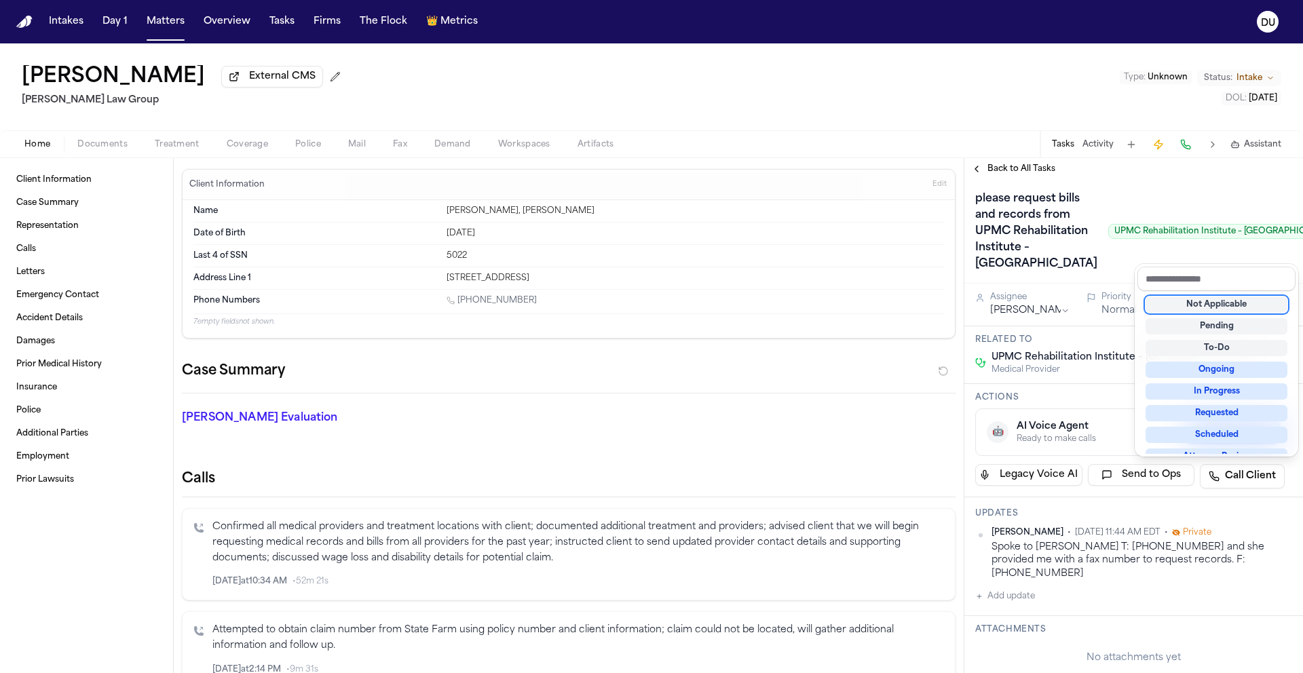
click at [1116, 555] on div "please request bills and records from UPMC Rehabilitation Institute – South Hil…" at bounding box center [1133, 653] width 339 height 953
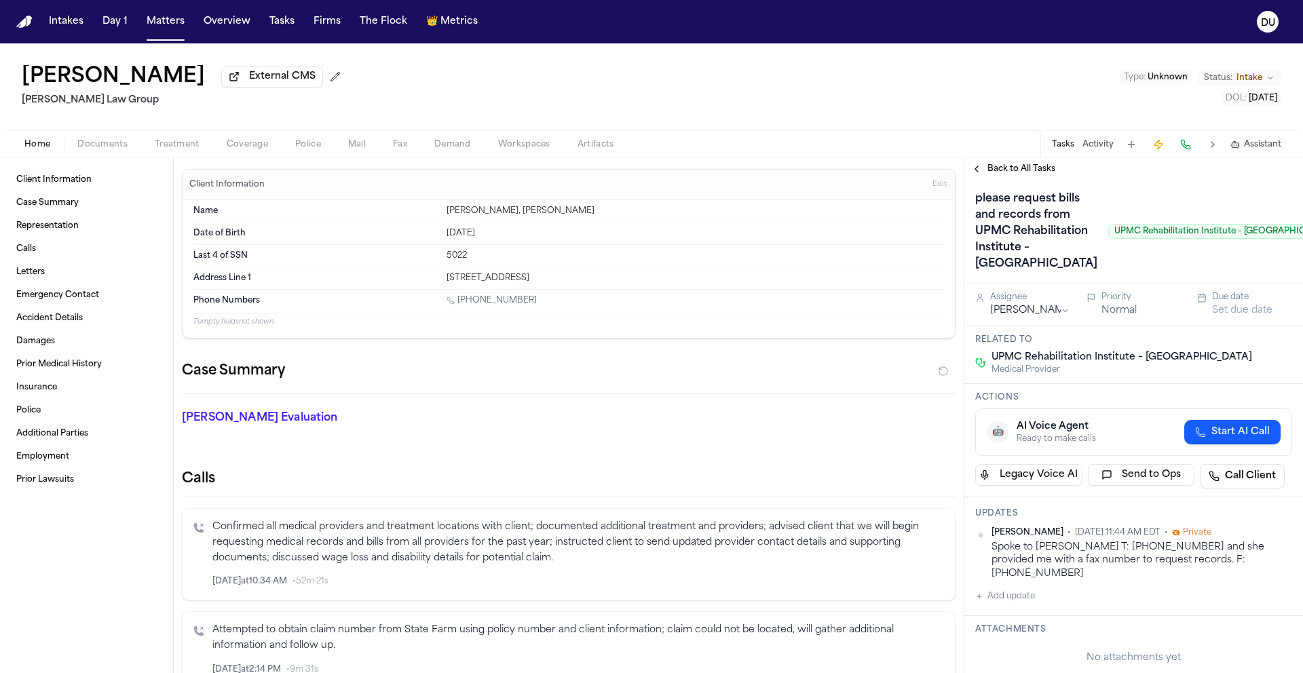
click at [1203, 318] on div "Due date Set due date" at bounding box center [1244, 305] width 95 height 26
click at [1222, 318] on button "Set due date" at bounding box center [1242, 311] width 60 height 14
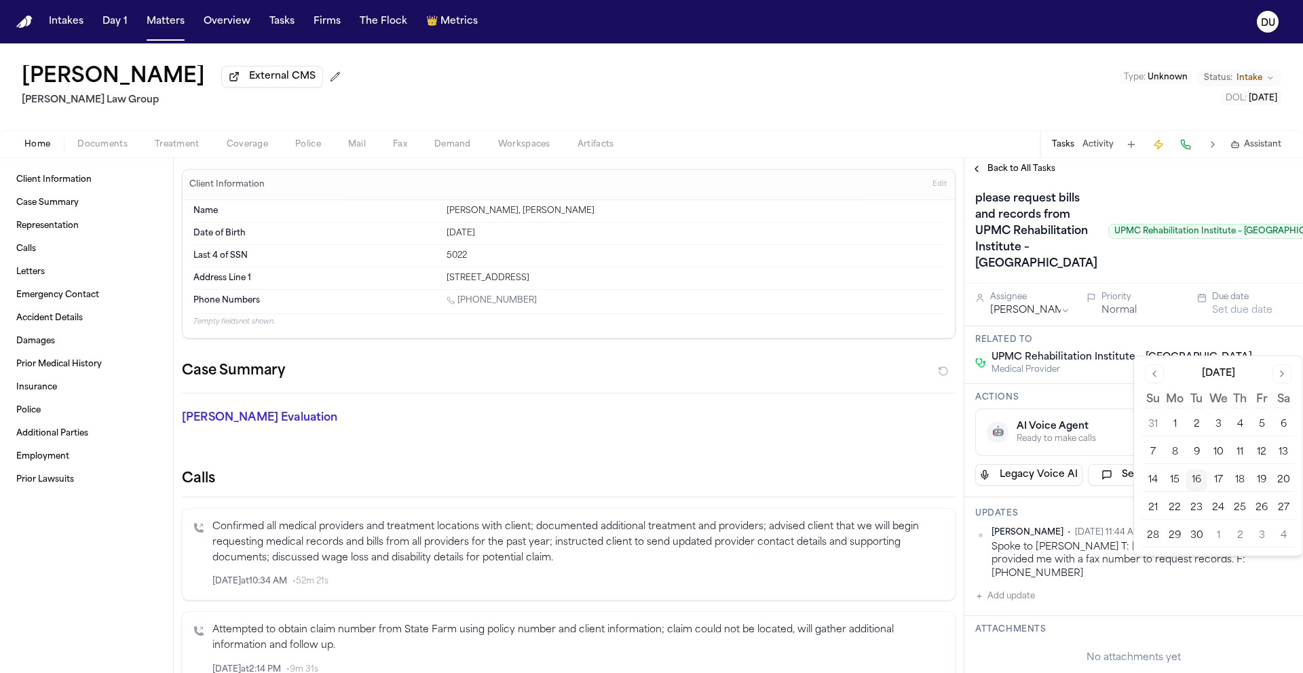
click at [1258, 480] on button "19" at bounding box center [1262, 481] width 22 height 22
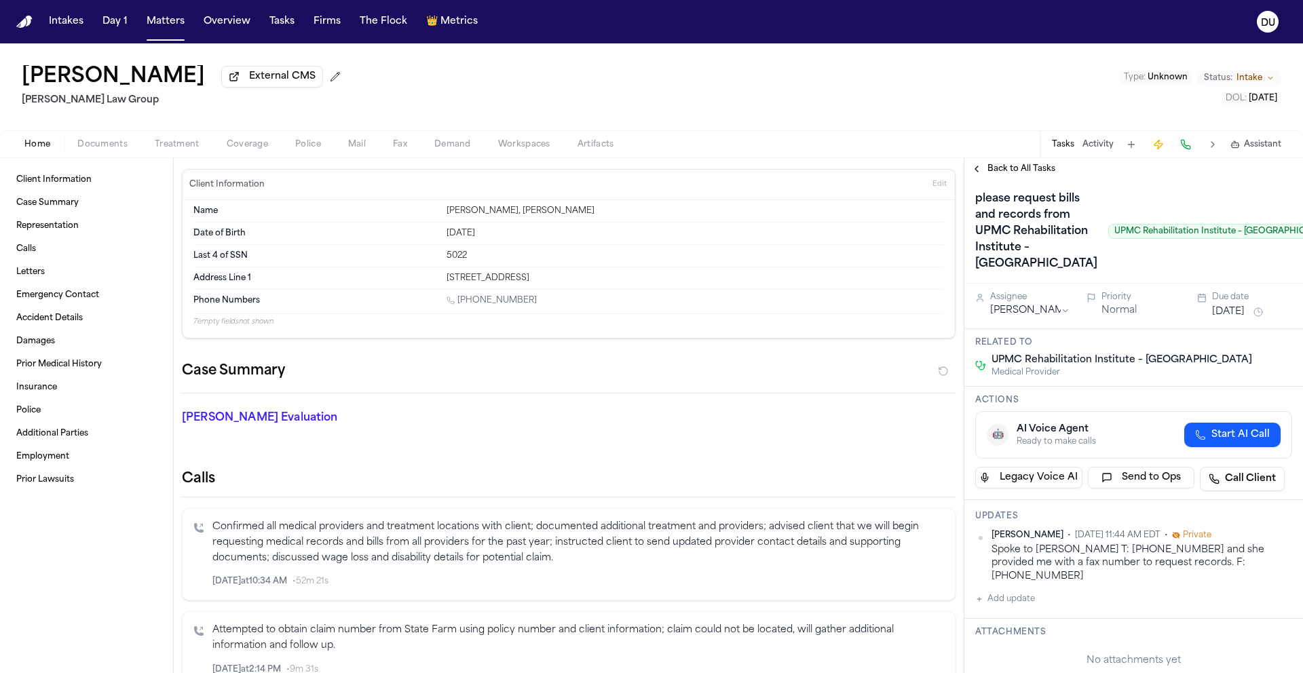
click at [1090, 275] on div "please request bills and records from UPMC Rehabilitation Institute – South Hil…" at bounding box center [1158, 231] width 366 height 87
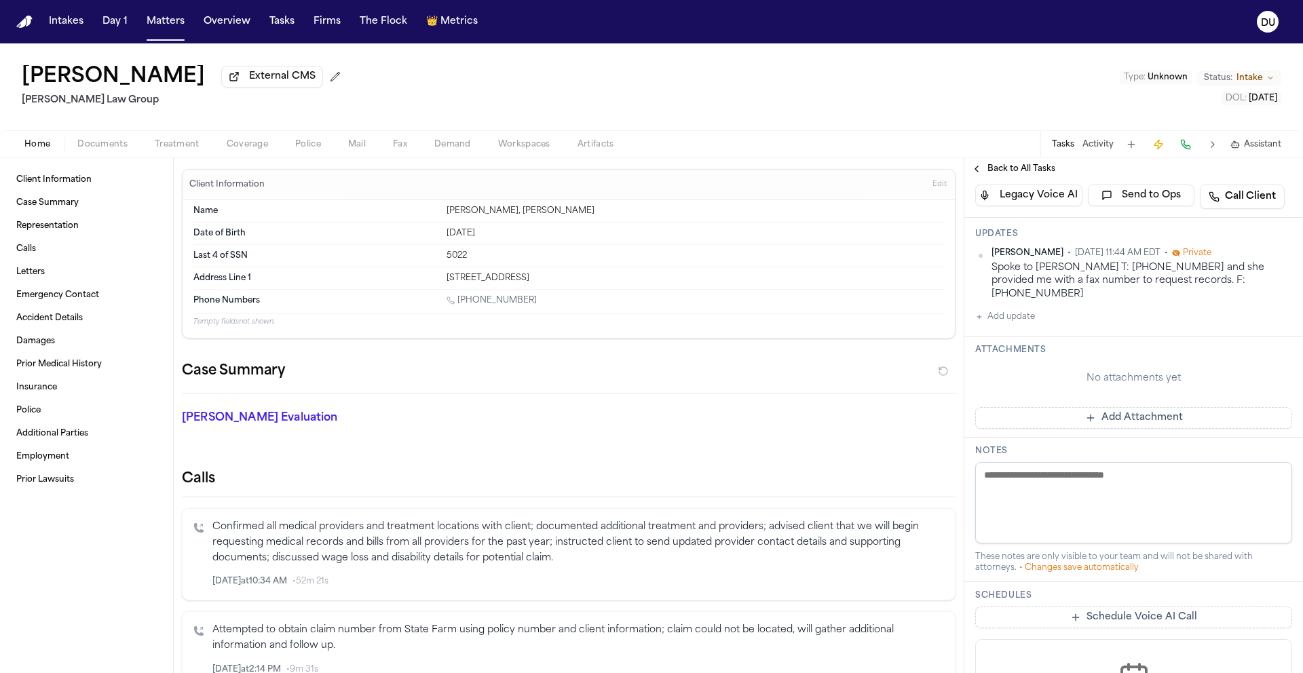
scroll to position [458, 0]
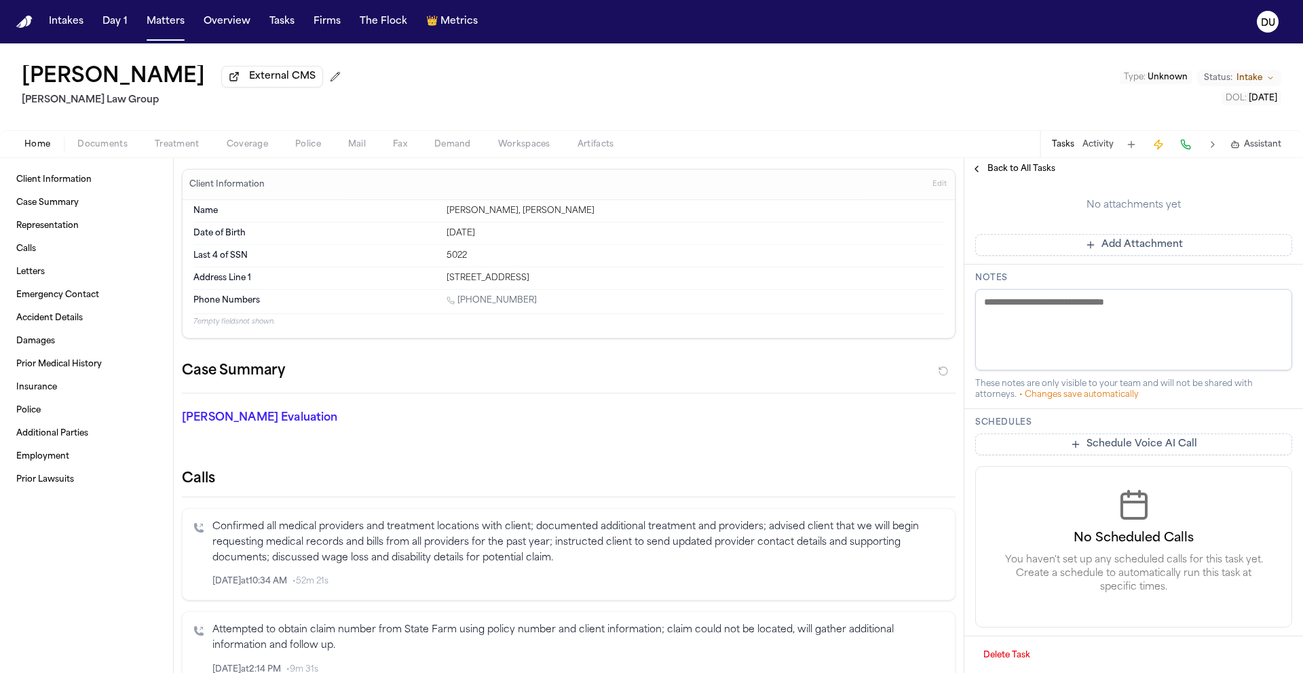
click at [1099, 451] on div "Schedules Schedule Voice AI Call No Scheduled Calls You haven't set up any sche…" at bounding box center [1133, 522] width 339 height 227
click at [1098, 455] on button "Schedule Voice AI Call" at bounding box center [1133, 445] width 317 height 22
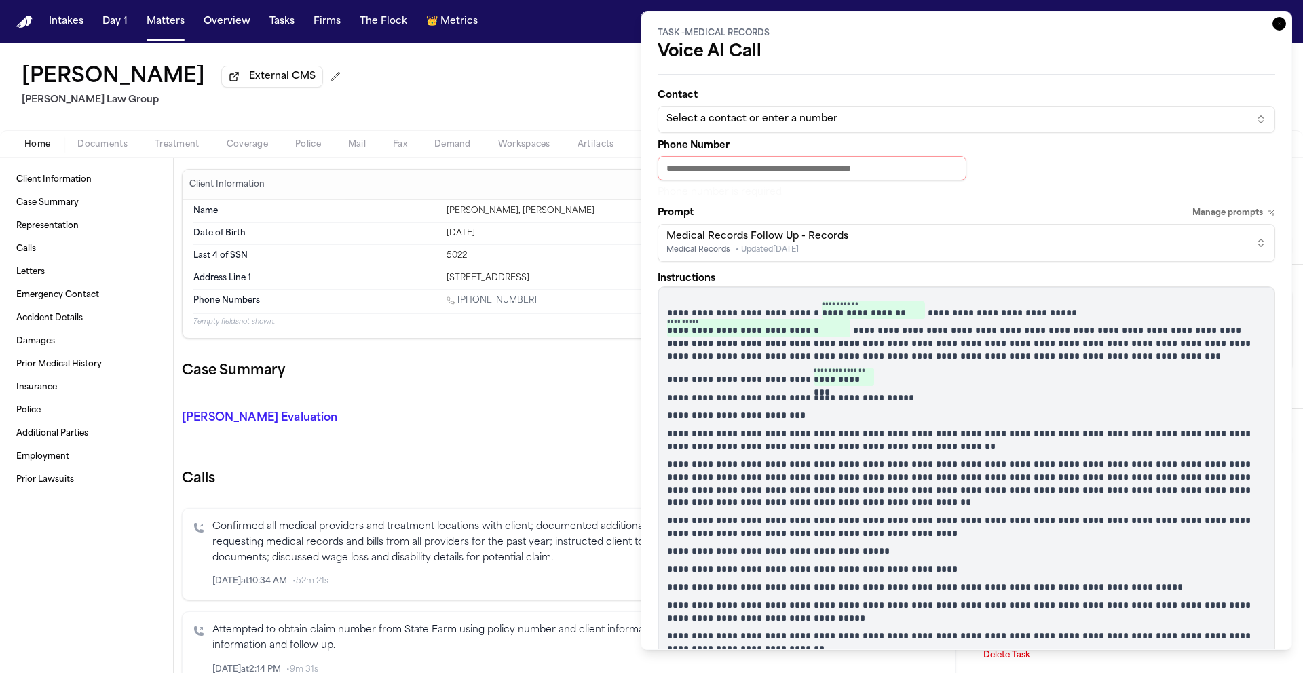
click at [1273, 26] on icon "button" at bounding box center [1280, 24] width 14 height 14
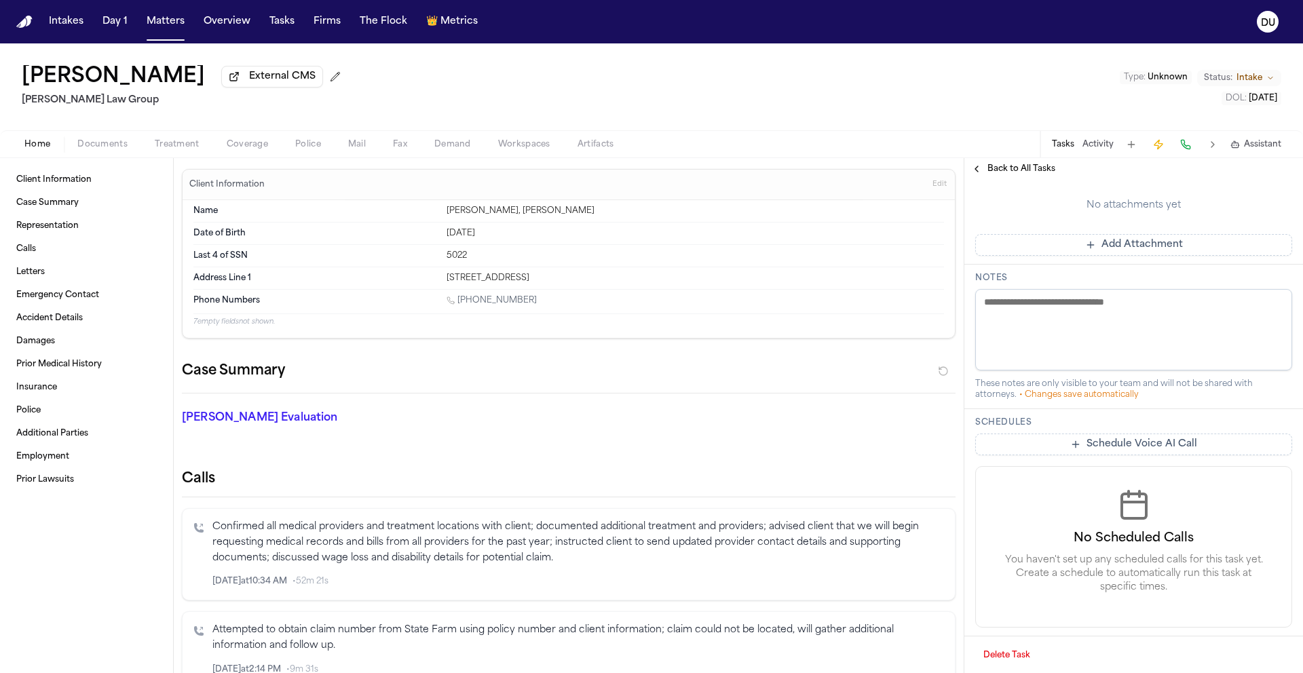
click at [1123, 256] on button "Add Attachment" at bounding box center [1133, 245] width 317 height 22
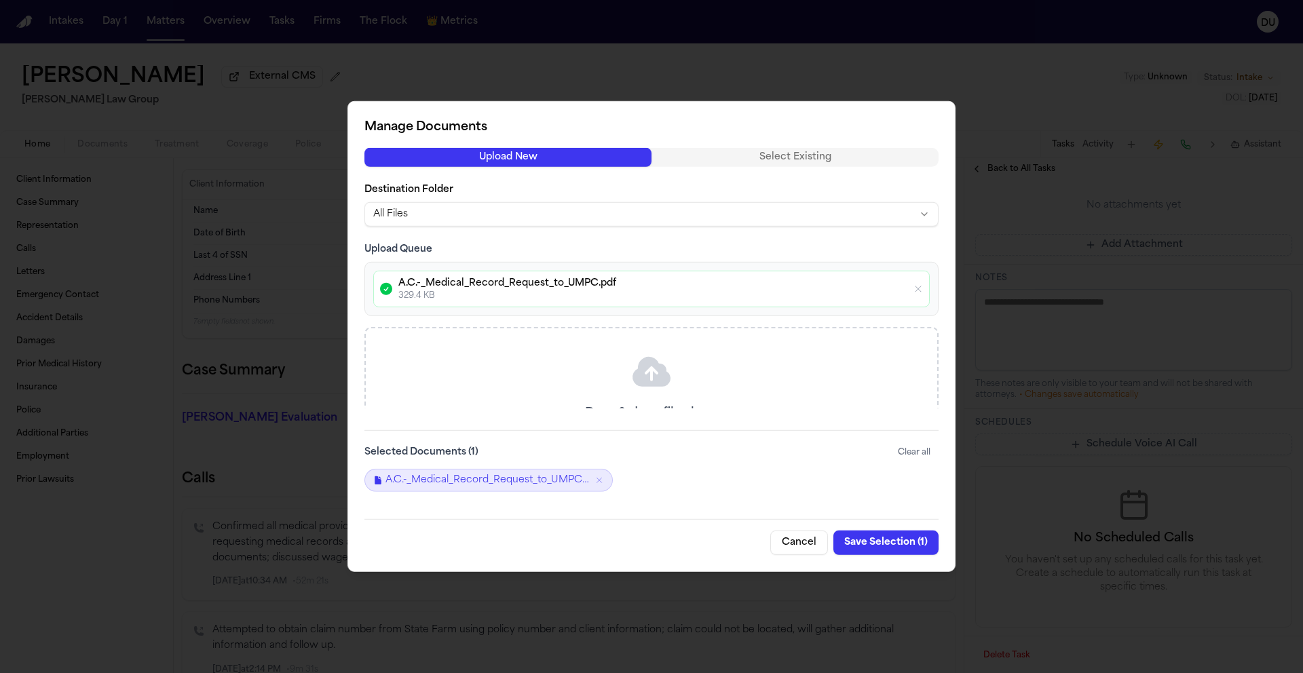
click at [878, 546] on button "Save Selection ( 1 )" at bounding box center [885, 543] width 105 height 24
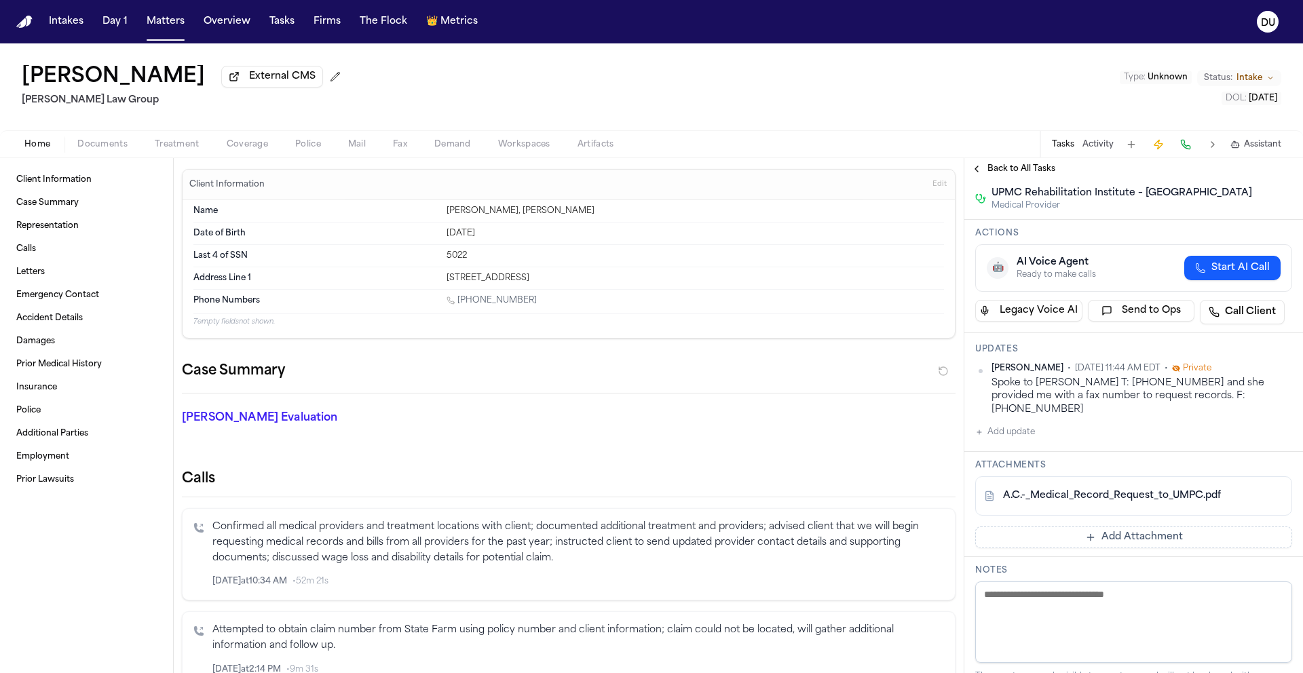
scroll to position [0, 0]
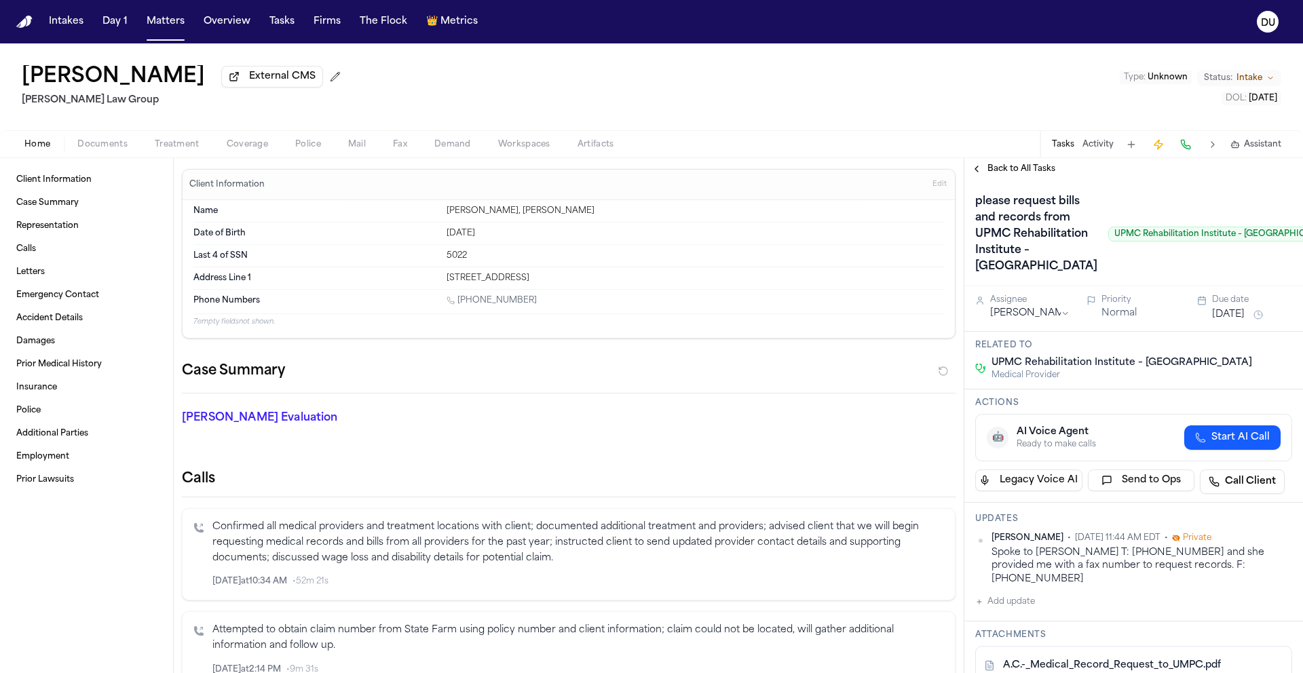
click at [1022, 173] on span "Back to All Tasks" at bounding box center [1021, 169] width 68 height 11
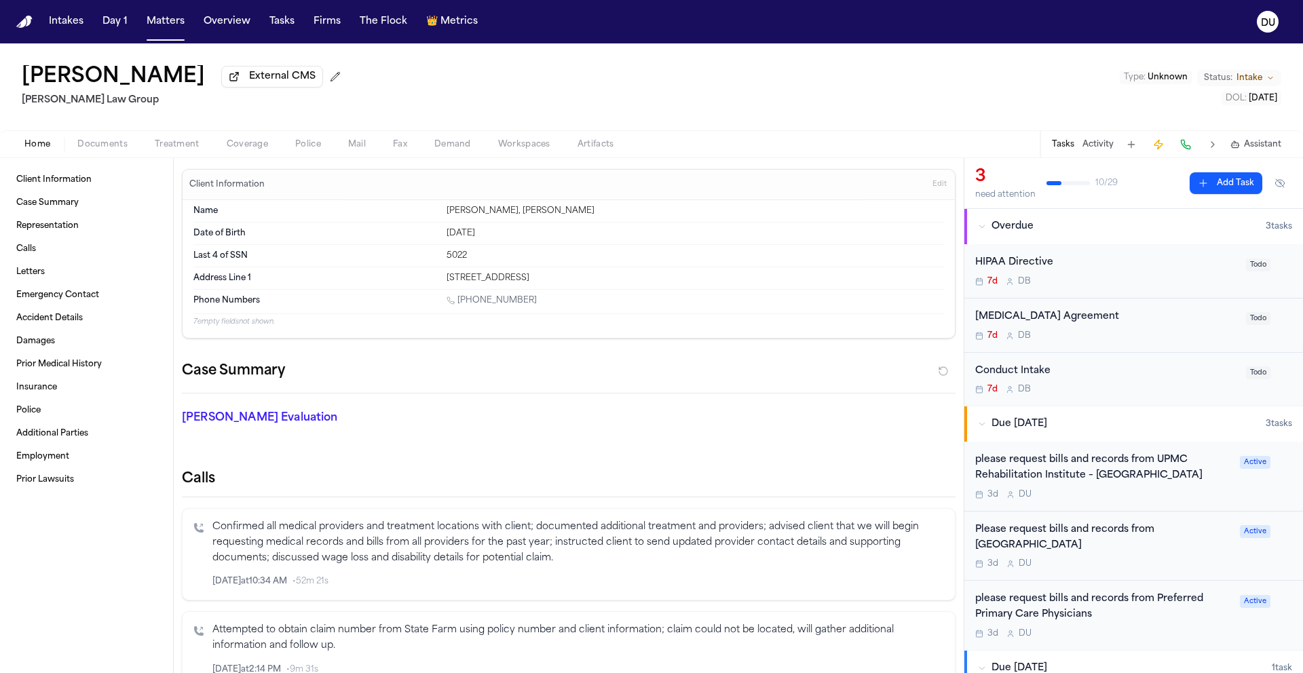
click at [22, 24] on img "Home" at bounding box center [24, 22] width 16 height 13
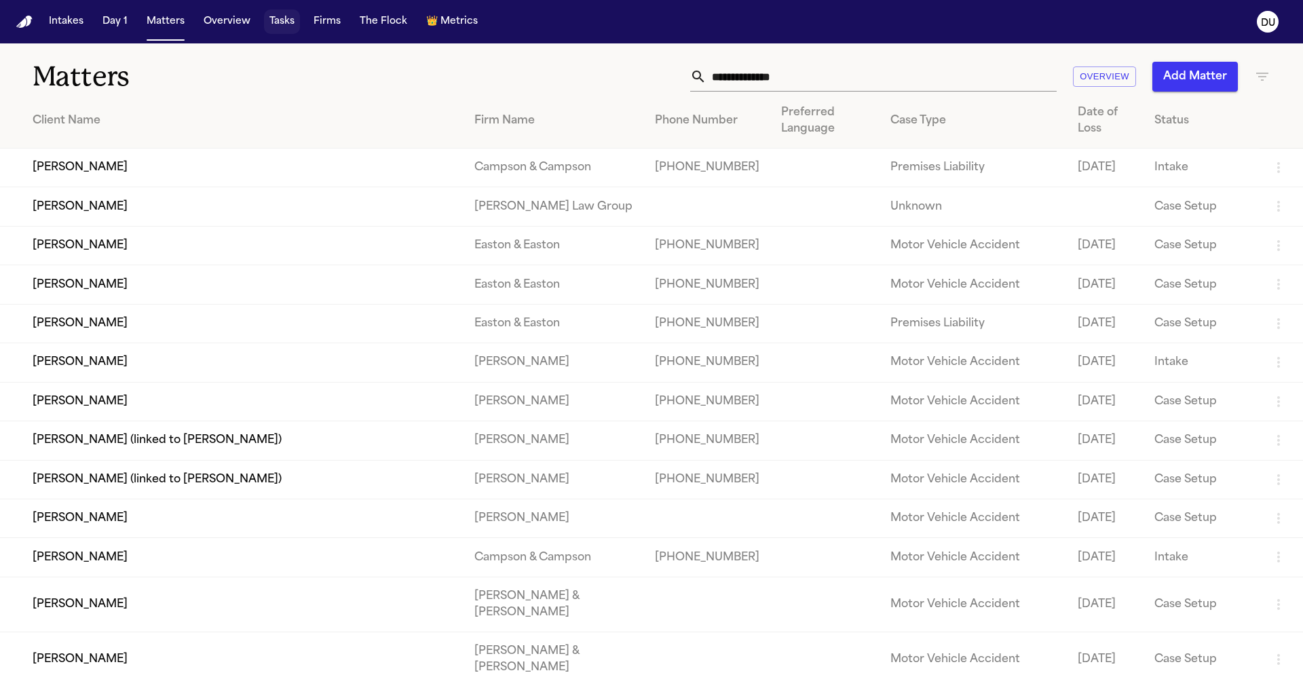
click at [281, 24] on button "Tasks" at bounding box center [282, 22] width 36 height 24
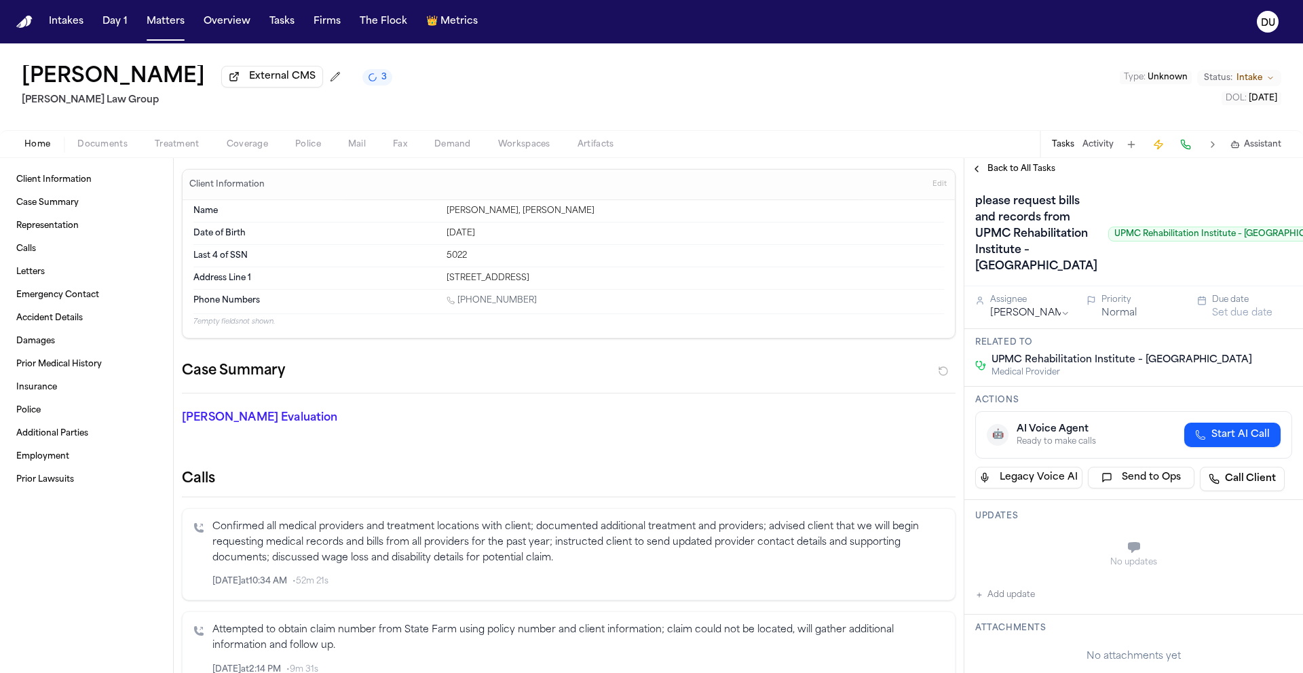
click at [1024, 170] on span "Back to All Tasks" at bounding box center [1021, 169] width 68 height 11
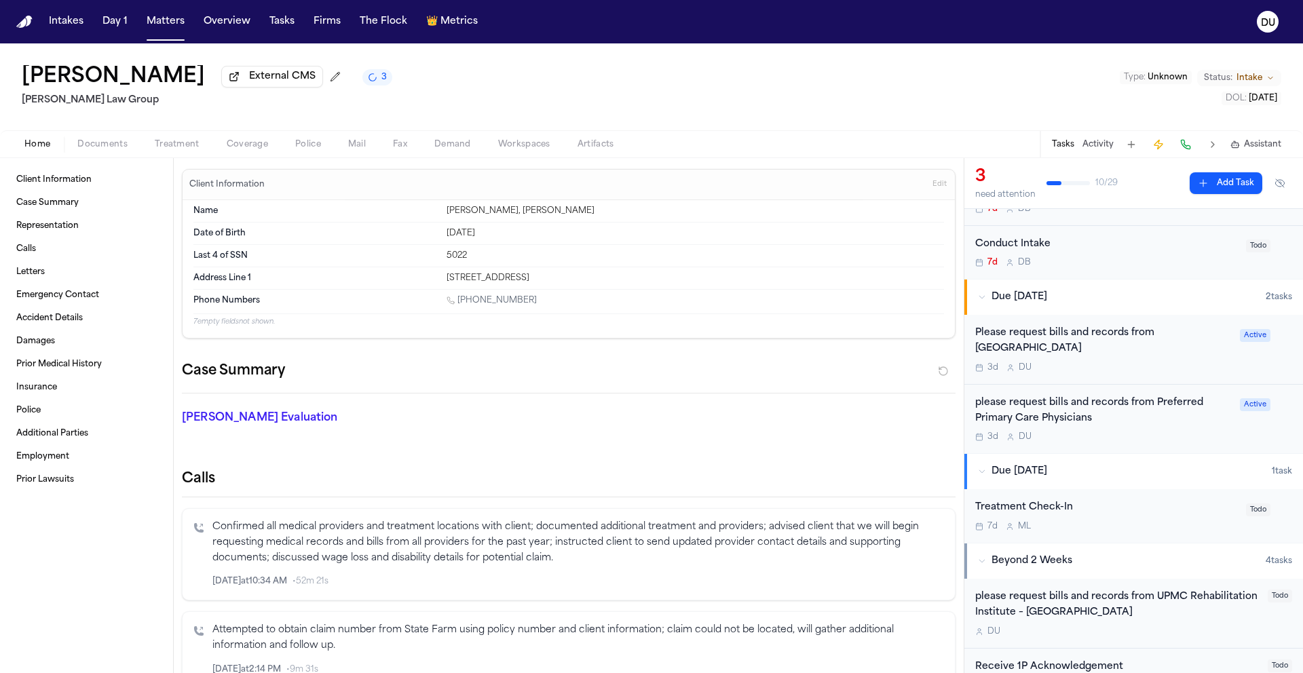
scroll to position [184, 0]
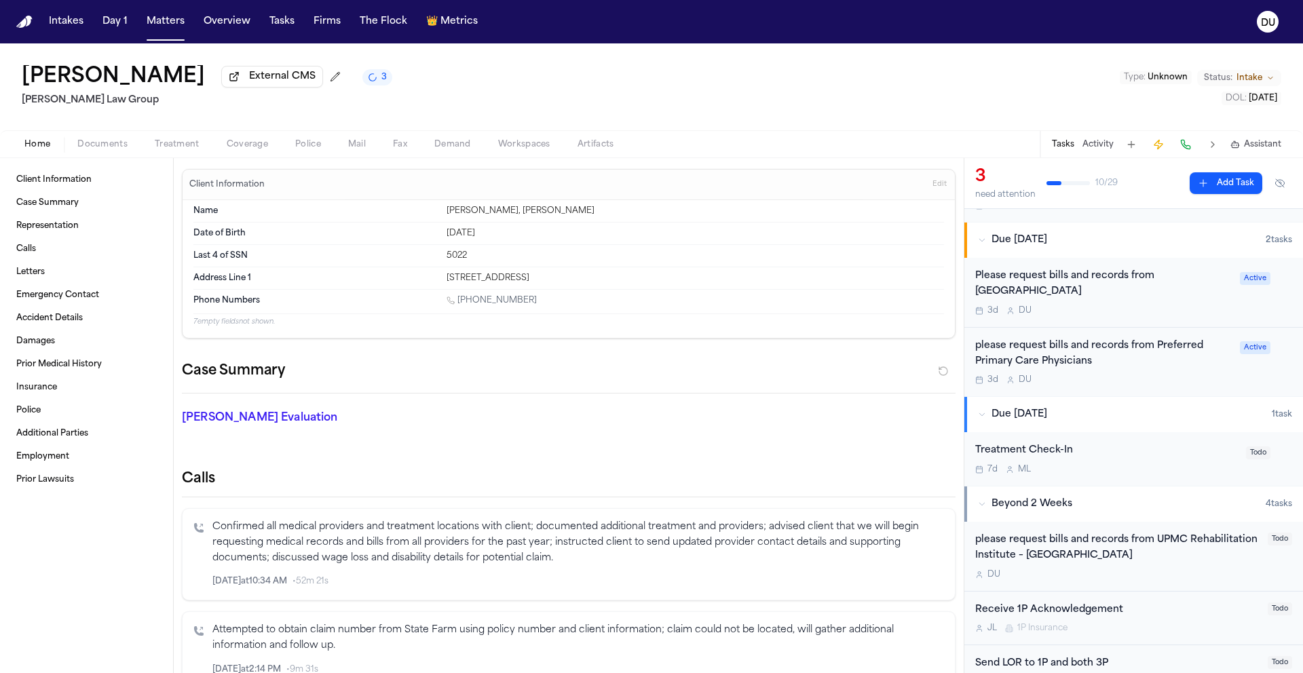
click at [1126, 273] on div "Please request bills and records from [GEOGRAPHIC_DATA]" at bounding box center [1103, 284] width 257 height 31
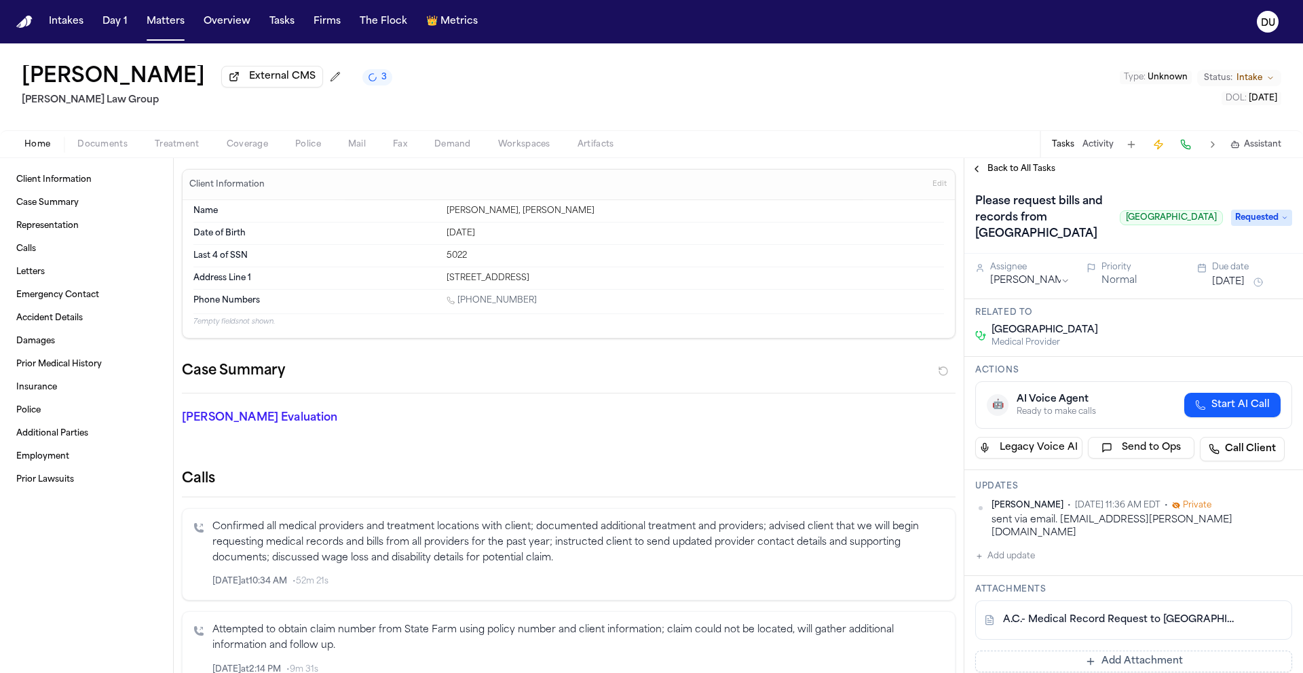
click at [1237, 281] on button "[DATE]" at bounding box center [1228, 283] width 33 height 14
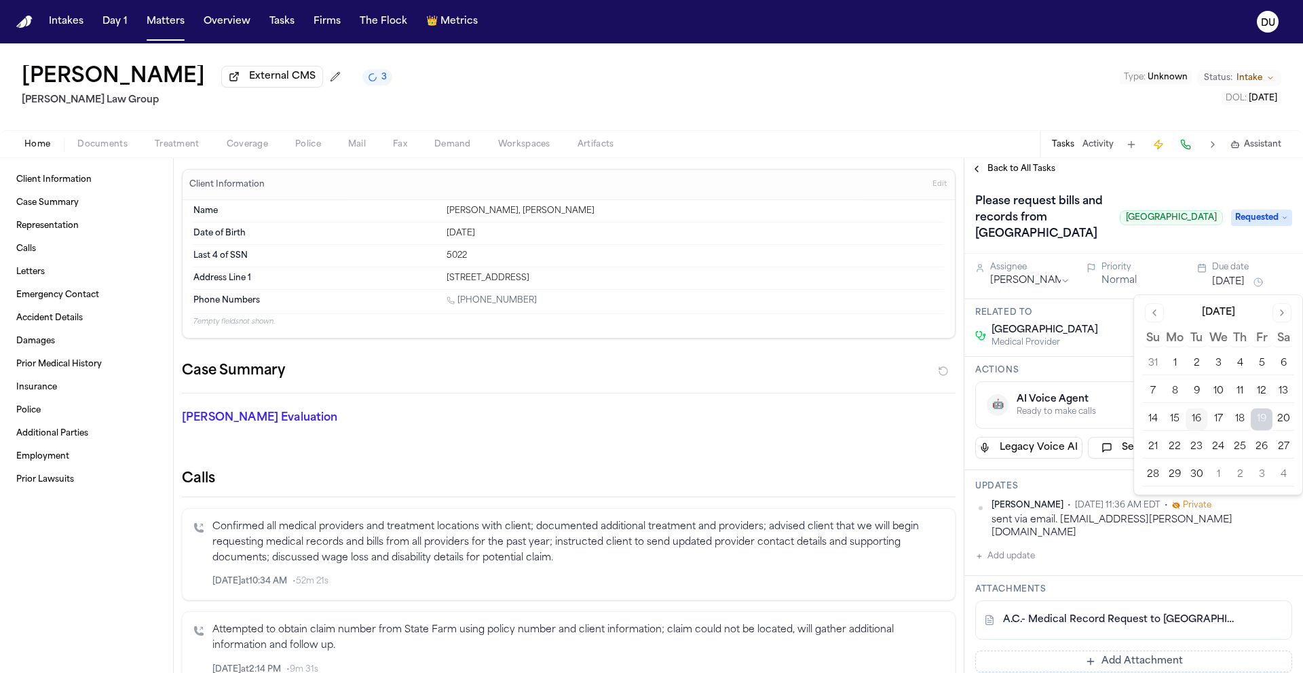
click at [1261, 420] on button "19" at bounding box center [1262, 420] width 22 height 22
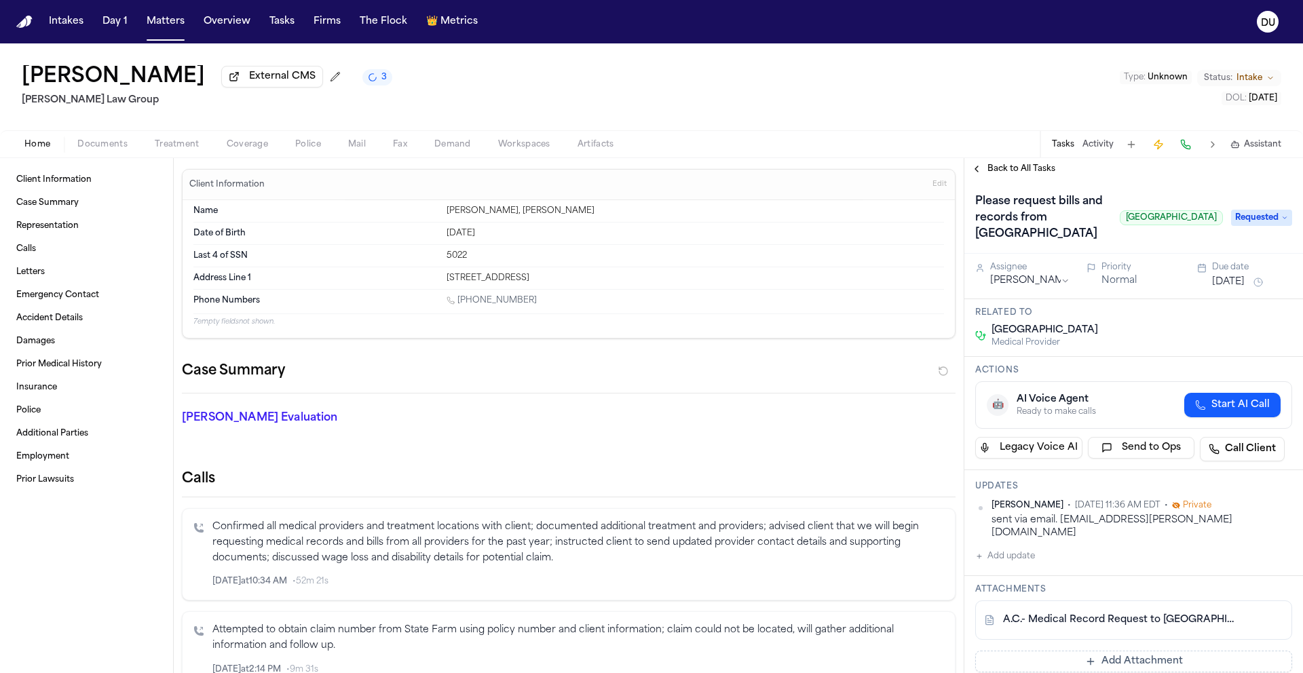
click at [1017, 168] on span "Back to All Tasks" at bounding box center [1021, 169] width 68 height 11
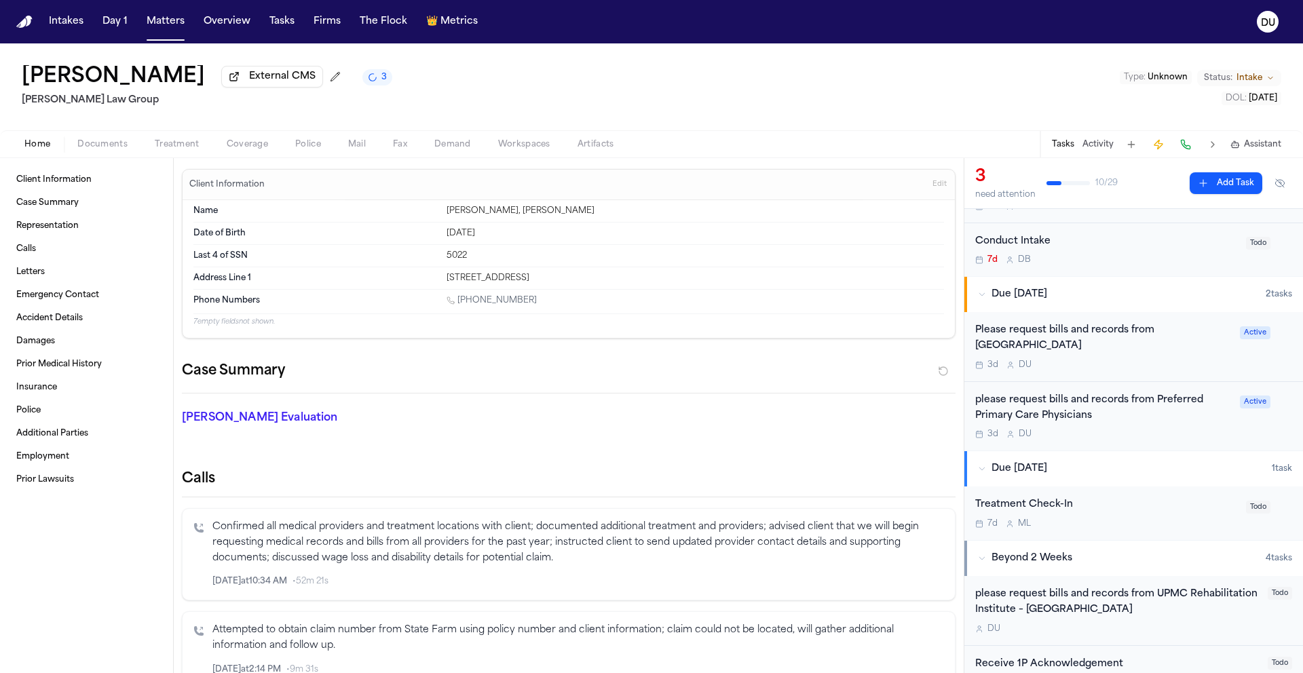
scroll to position [383, 0]
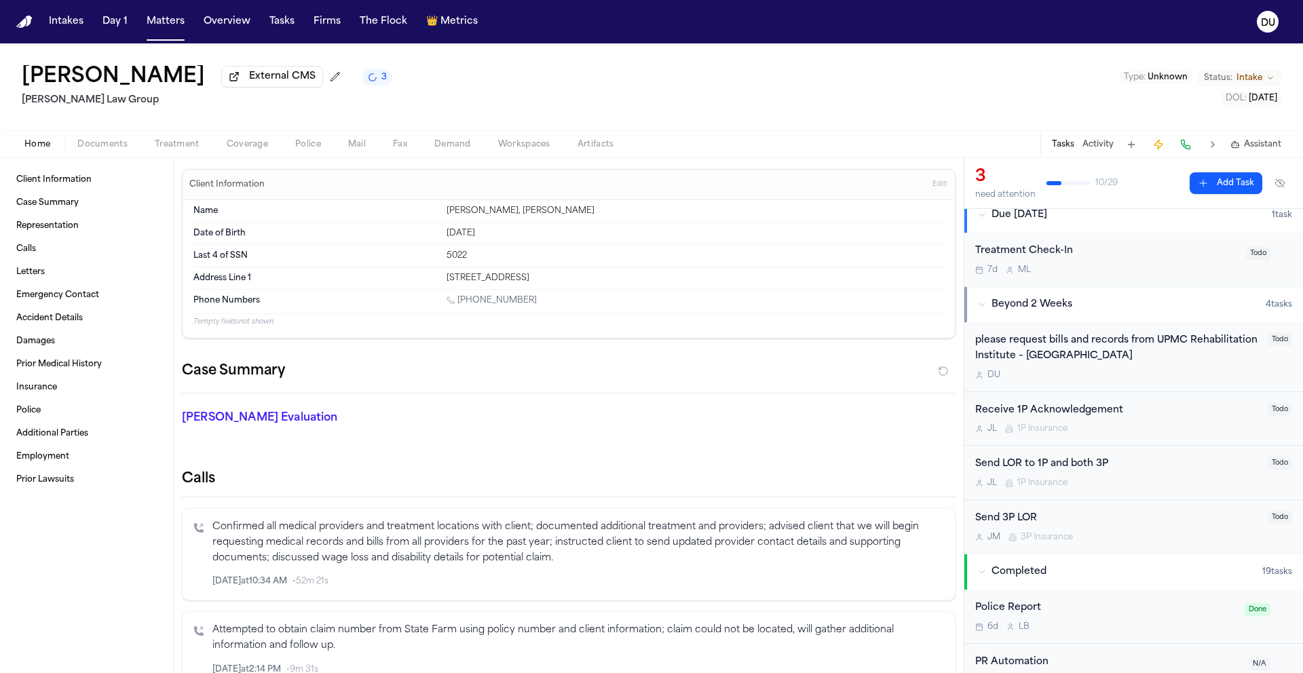
click at [1083, 362] on div "please request bills and records from UPMC Rehabilitation Institute – South Hil…" at bounding box center [1117, 348] width 284 height 31
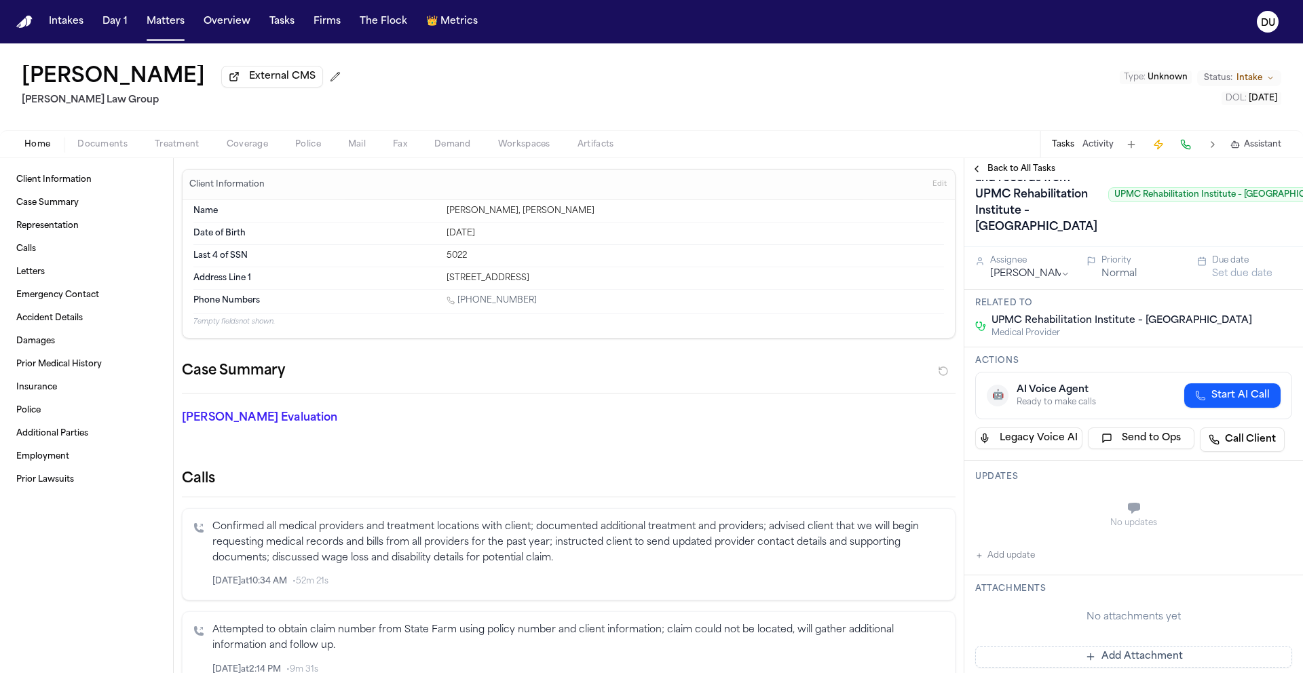
scroll to position [39, 0]
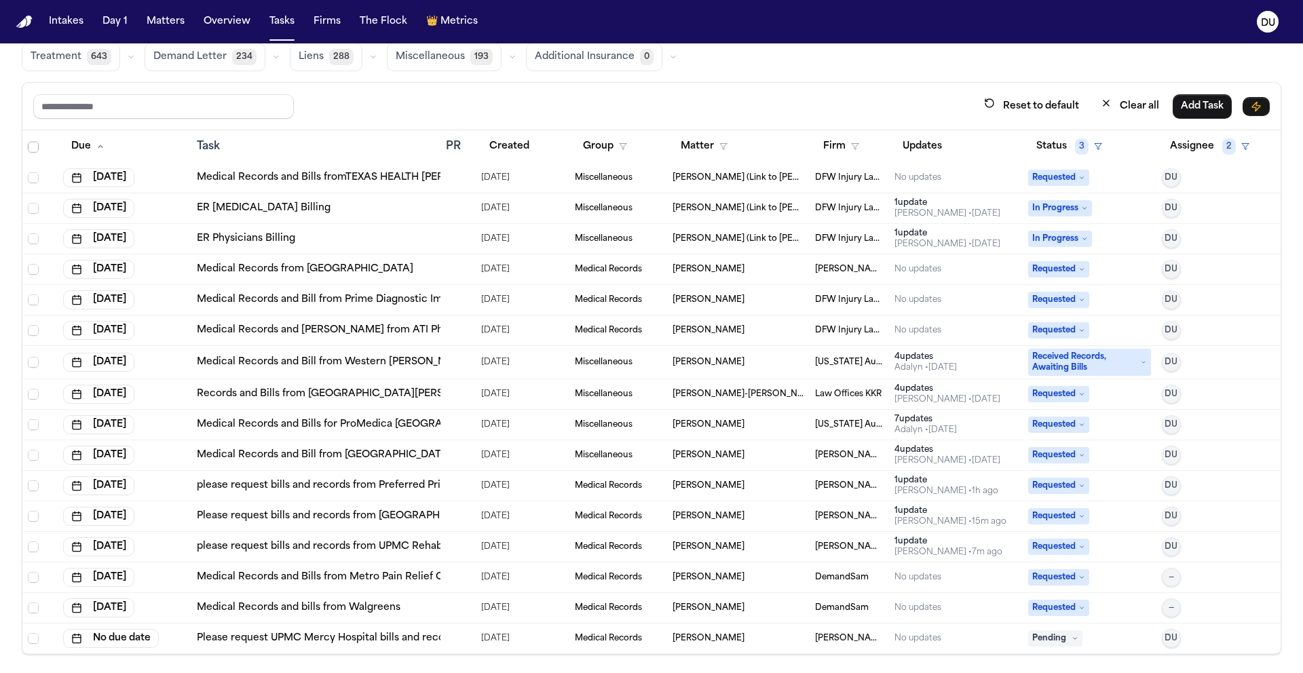
scroll to position [81, 0]
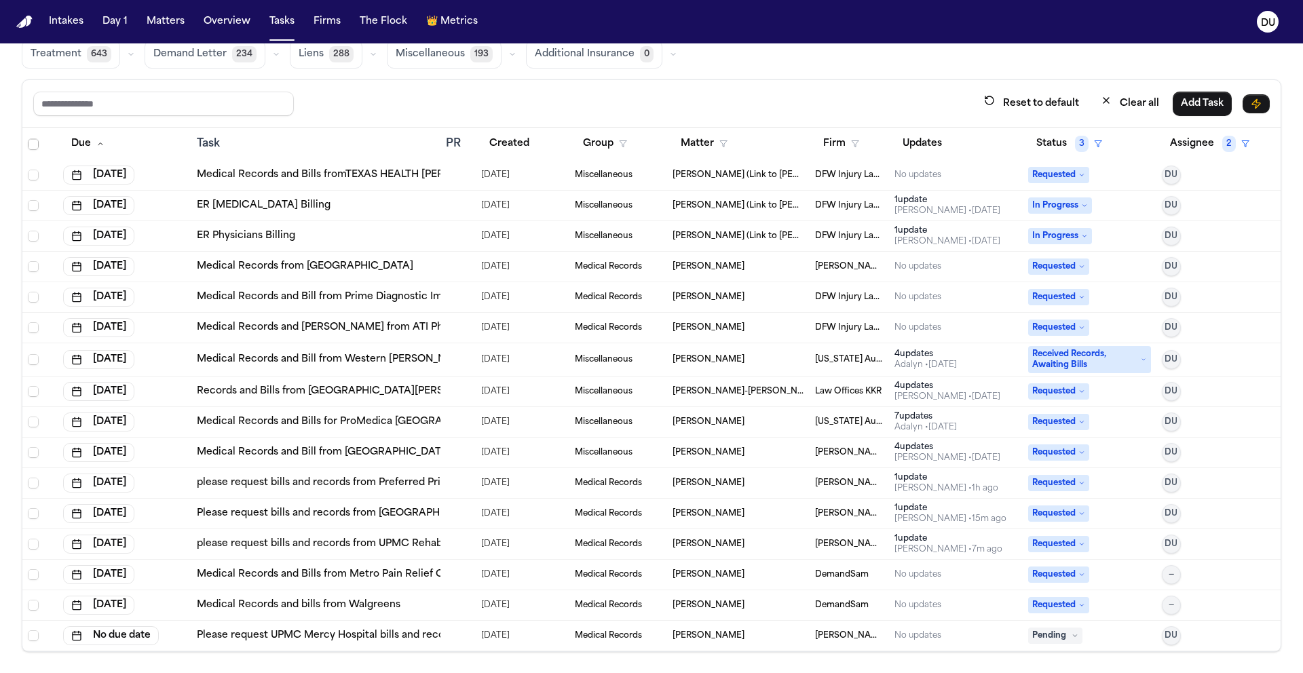
click at [334, 634] on link "Please request UPMC Mercy Hospital bills and records" at bounding box center [328, 636] width 263 height 14
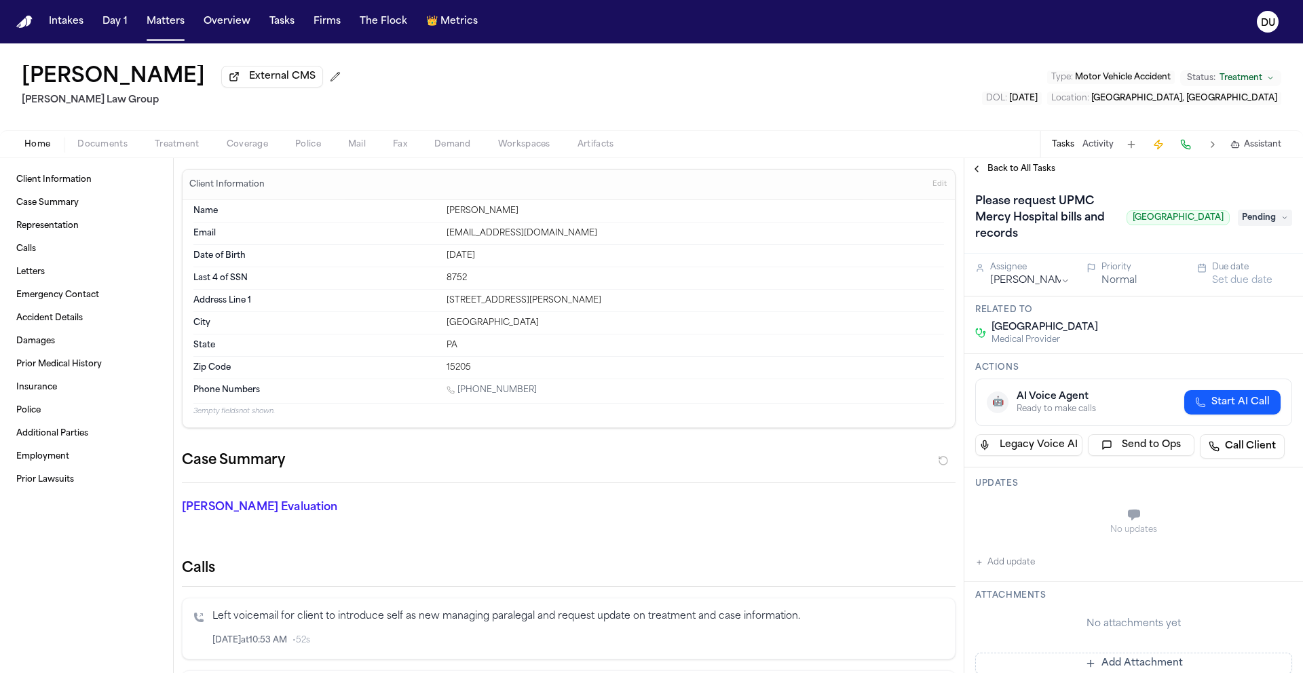
click at [1156, 223] on span "[GEOGRAPHIC_DATA]" at bounding box center [1178, 217] width 103 height 15
click at [1050, 227] on h1 "Please request UPMC Mercy Hospital bills and records" at bounding box center [1045, 218] width 151 height 54
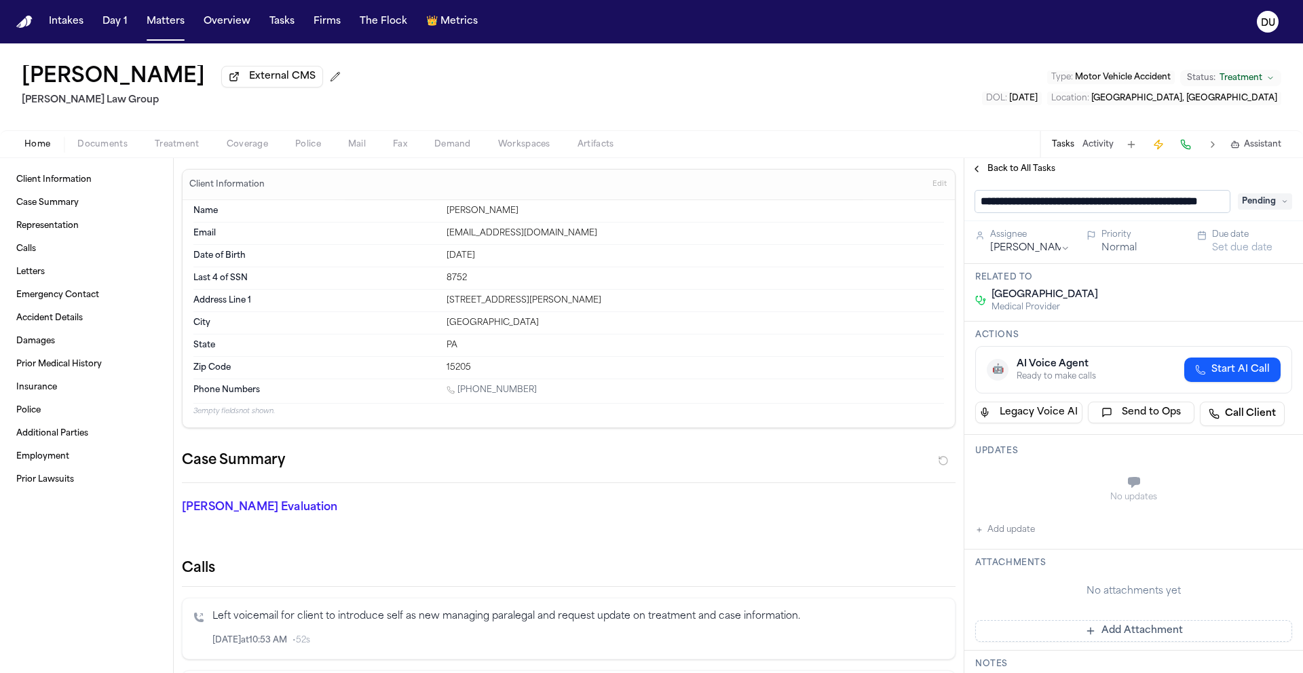
scroll to position [0, 65]
drag, startPoint x: 1118, startPoint y: 205, endPoint x: 998, endPoint y: 205, distance: 120.8
click at [998, 205] on input "**********" at bounding box center [1097, 202] width 244 height 22
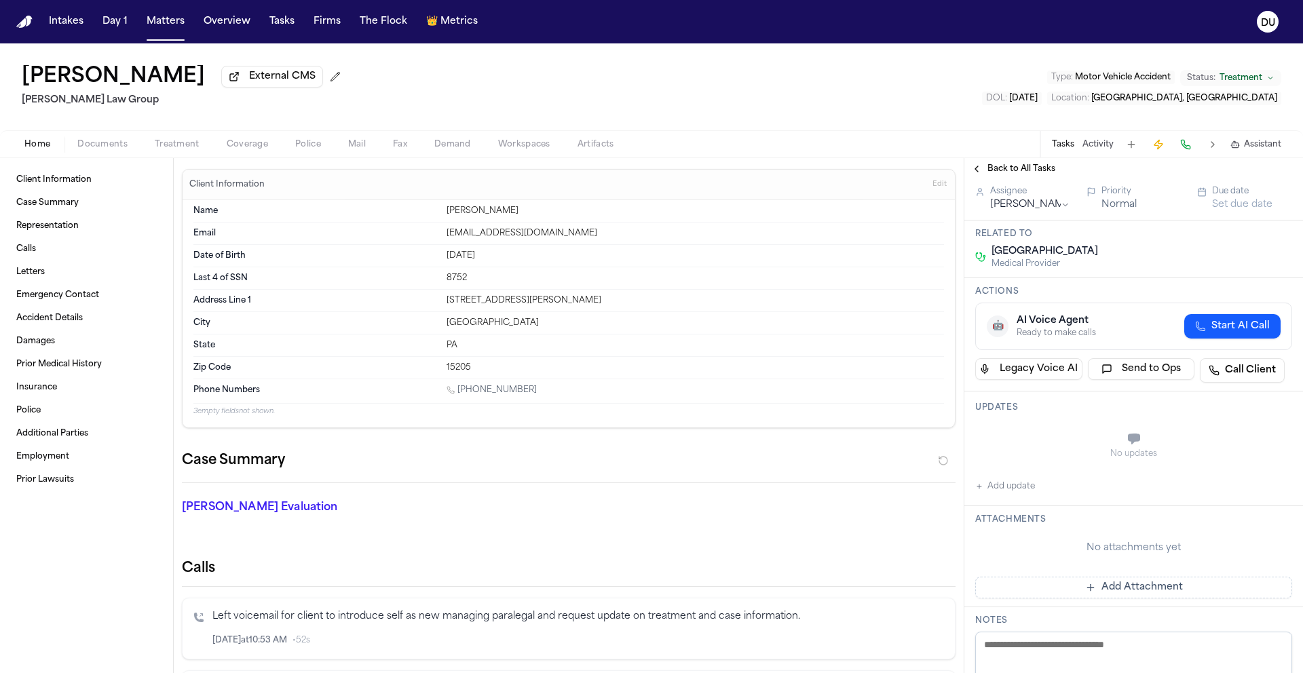
scroll to position [83, 0]
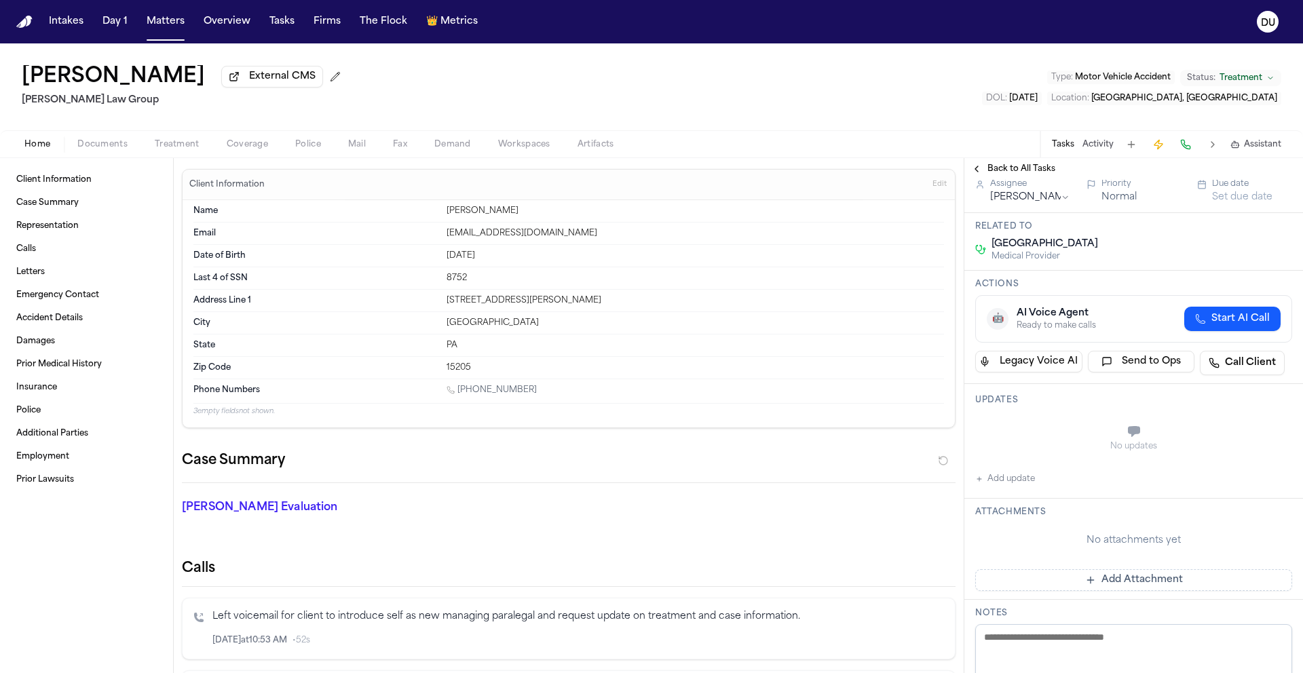
click at [107, 143] on span "Documents" at bounding box center [102, 144] width 50 height 11
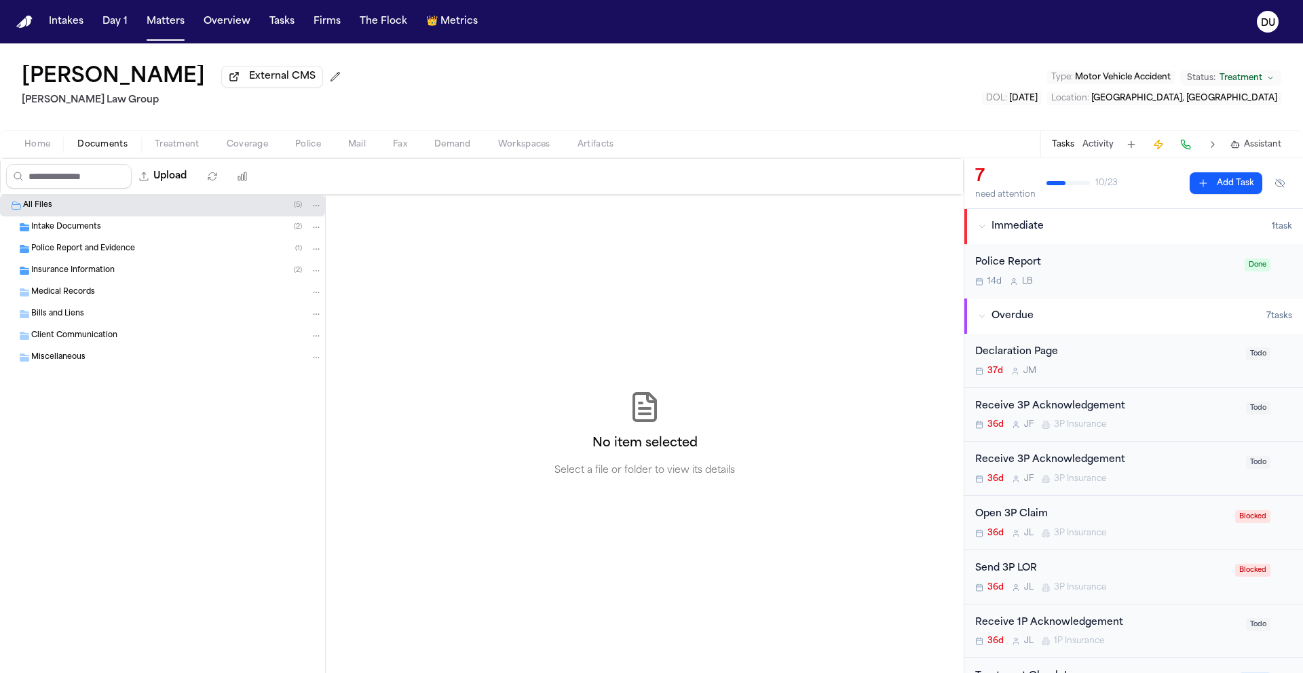
click at [62, 229] on span "Intake Documents" at bounding box center [66, 228] width 70 height 12
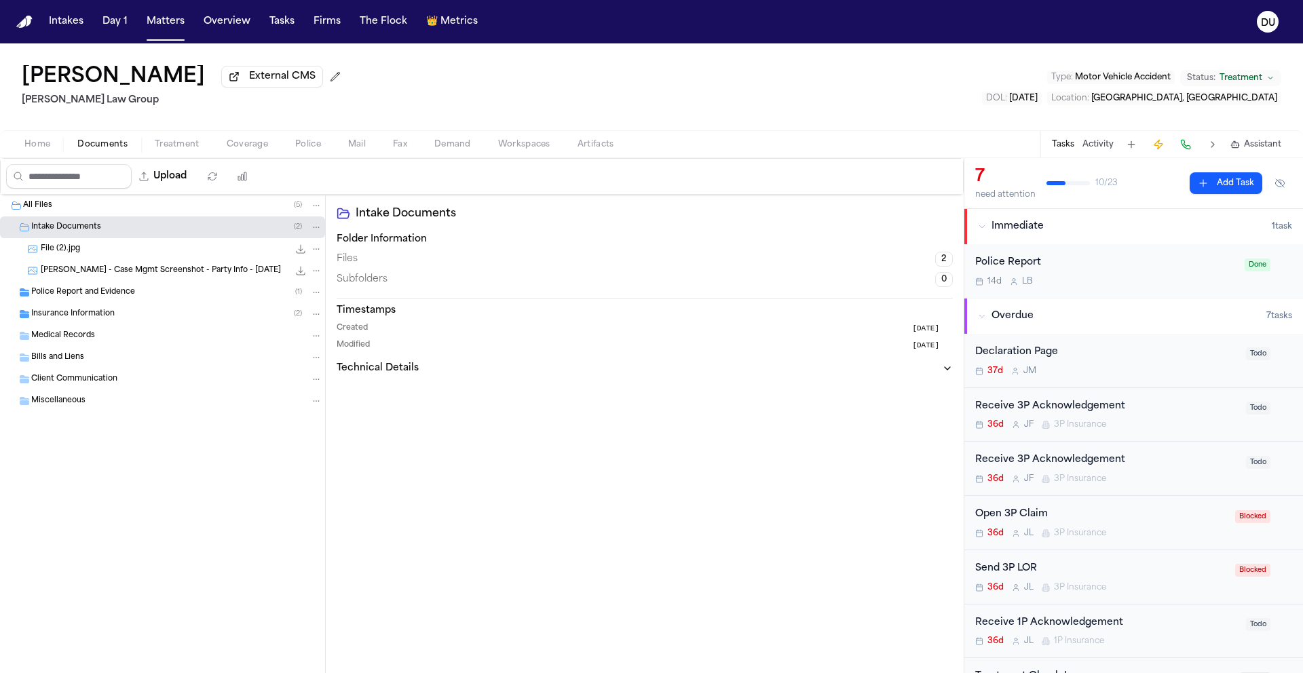
click at [104, 294] on span "Police Report and Evidence" at bounding box center [83, 293] width 104 height 12
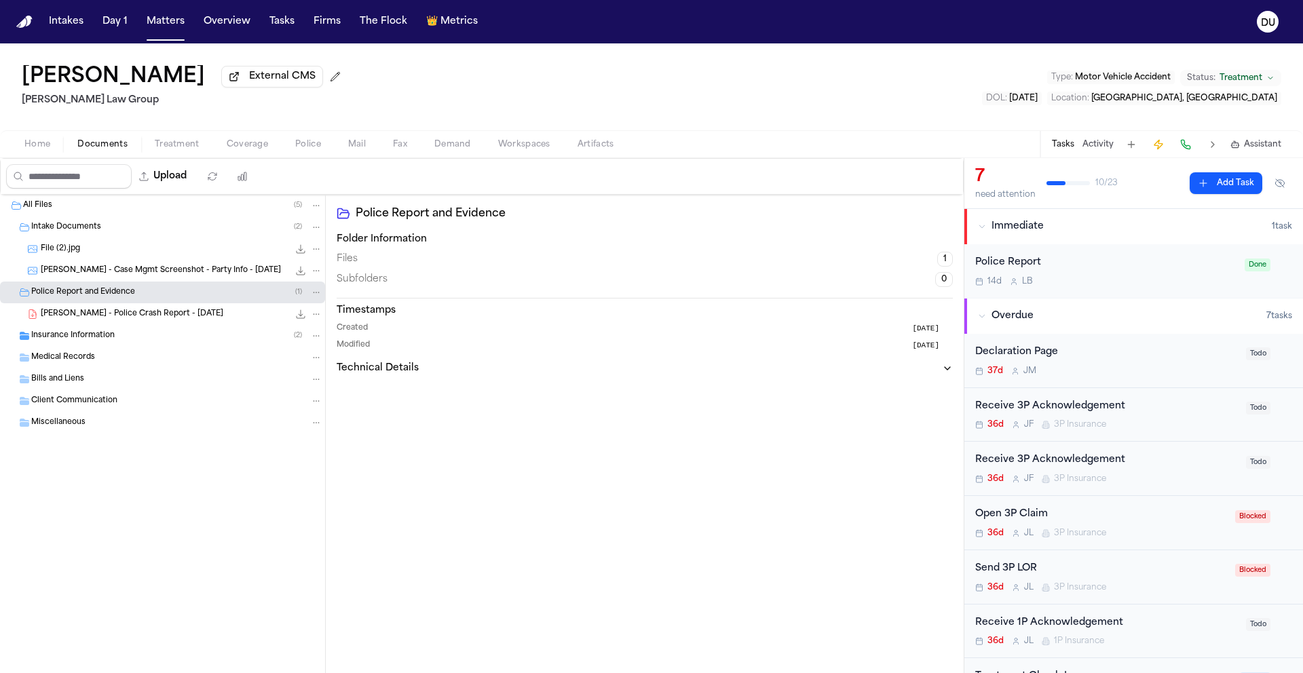
click at [102, 346] on div "Insurance Information ( 2 )" at bounding box center [162, 336] width 325 height 22
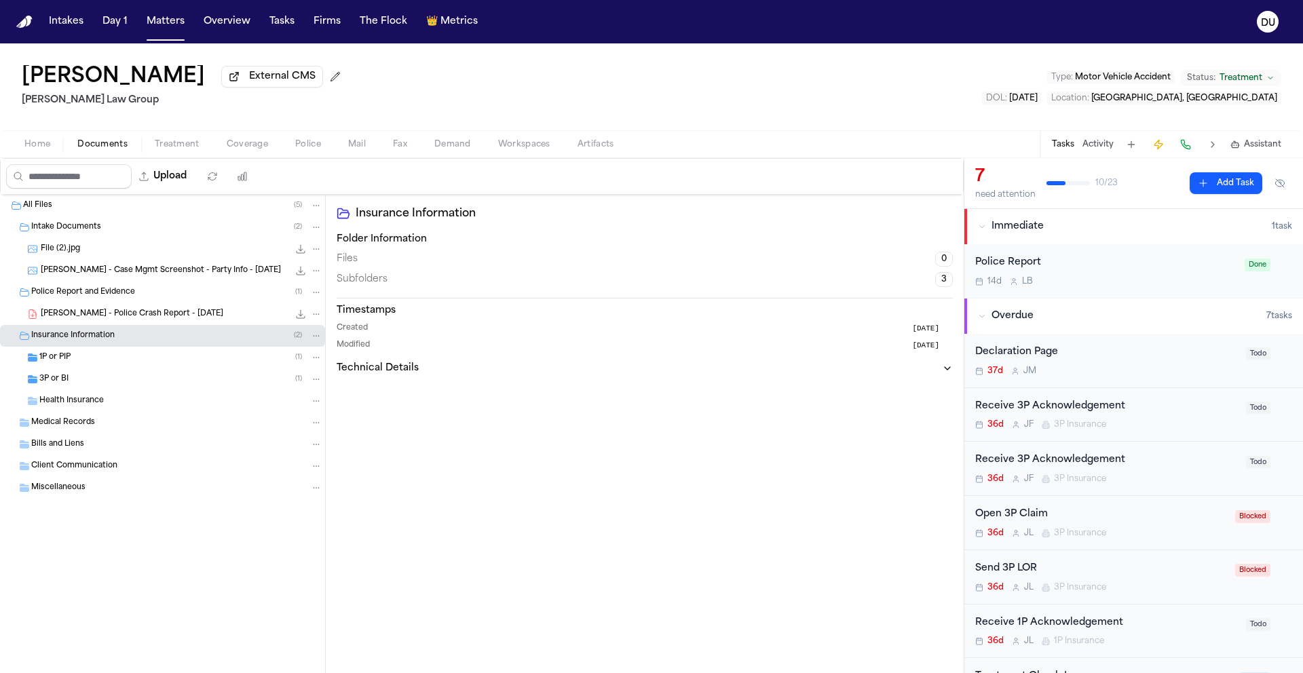
click at [75, 425] on span "Medical Records" at bounding box center [63, 423] width 64 height 12
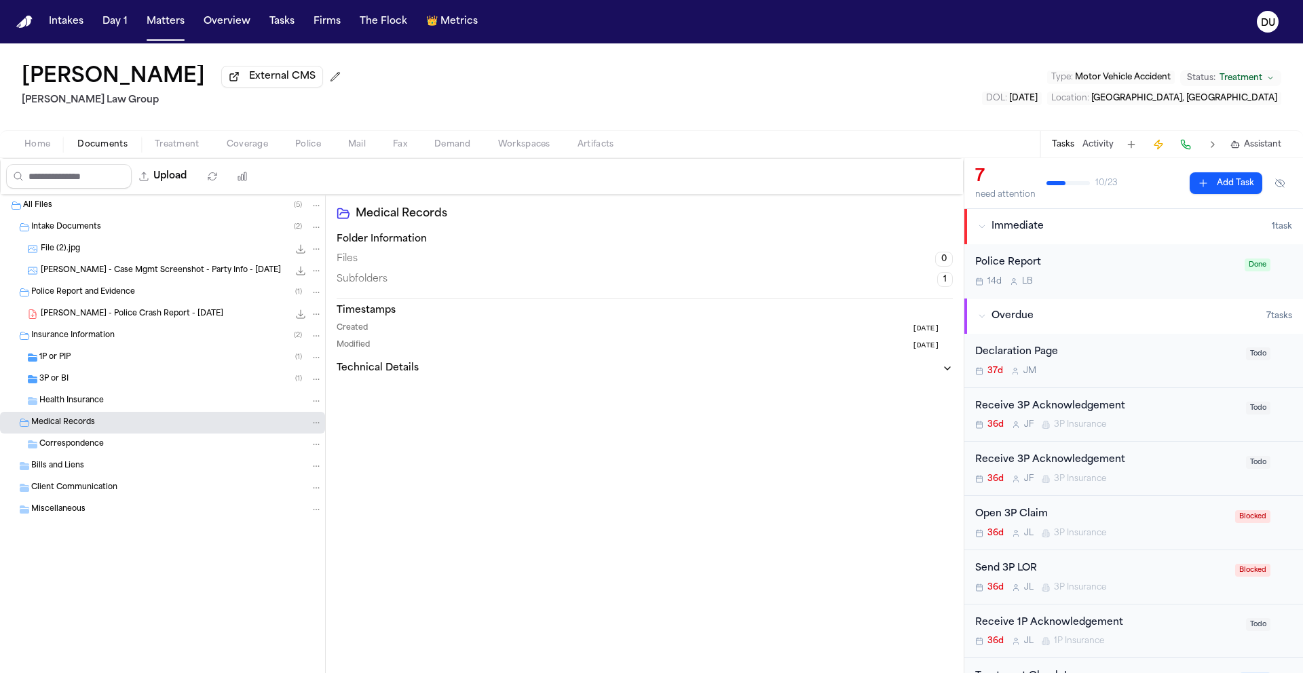
click at [138, 274] on span "[PERSON_NAME] - Case Mgmt Screenshot - Party Info - [DATE]" at bounding box center [161, 271] width 240 height 12
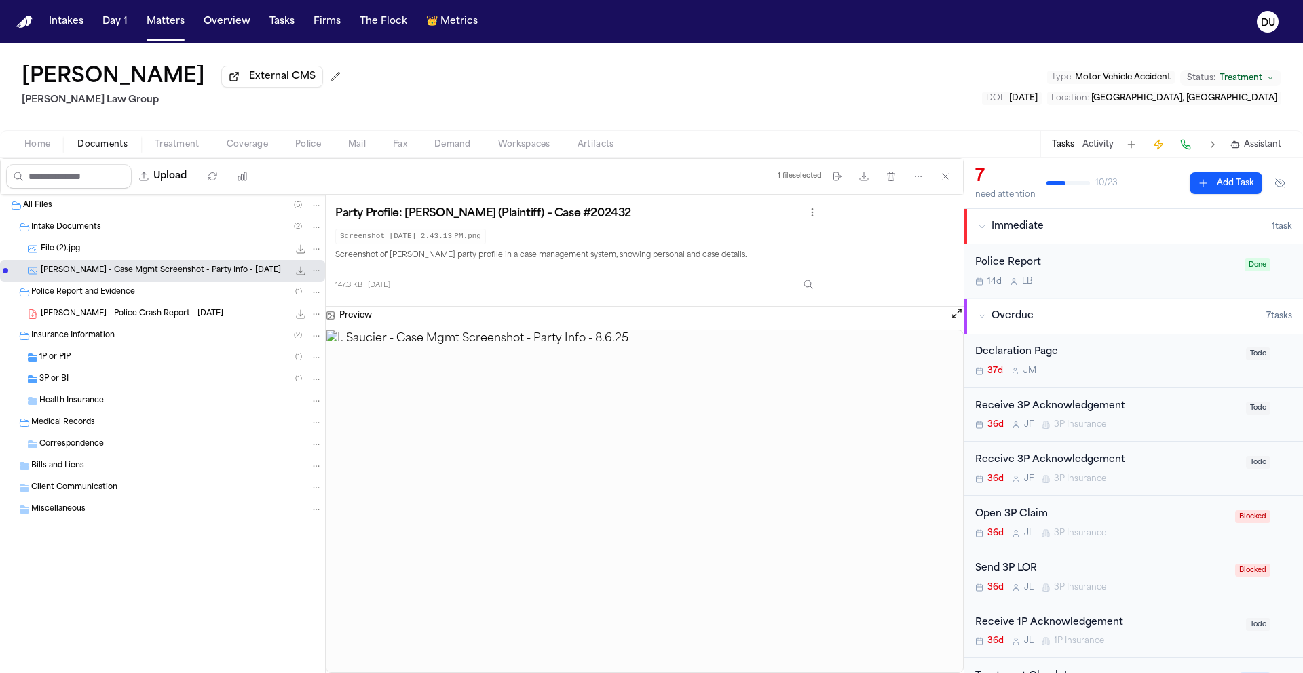
click at [58, 236] on div "Intake Documents ( 2 )" at bounding box center [162, 227] width 325 height 22
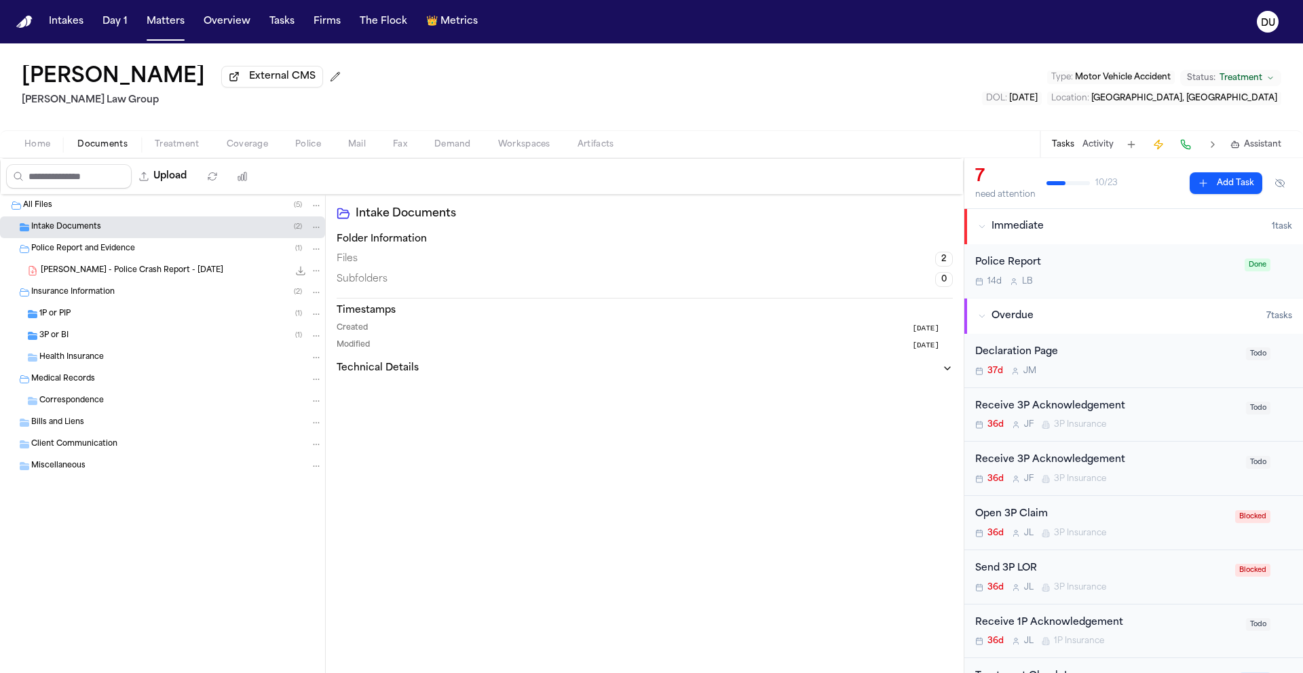
click at [59, 236] on div "Intake Documents ( 2 )" at bounding box center [162, 227] width 325 height 22
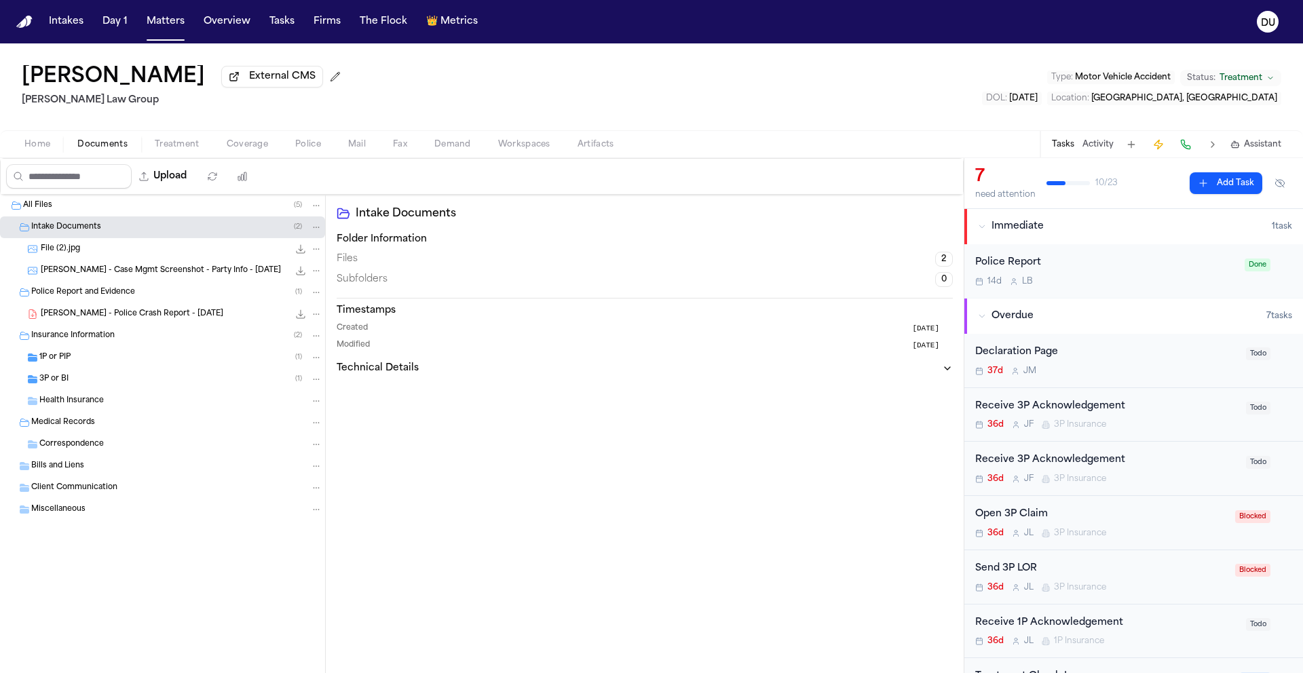
click at [76, 449] on span "Correspondence" at bounding box center [71, 445] width 64 height 12
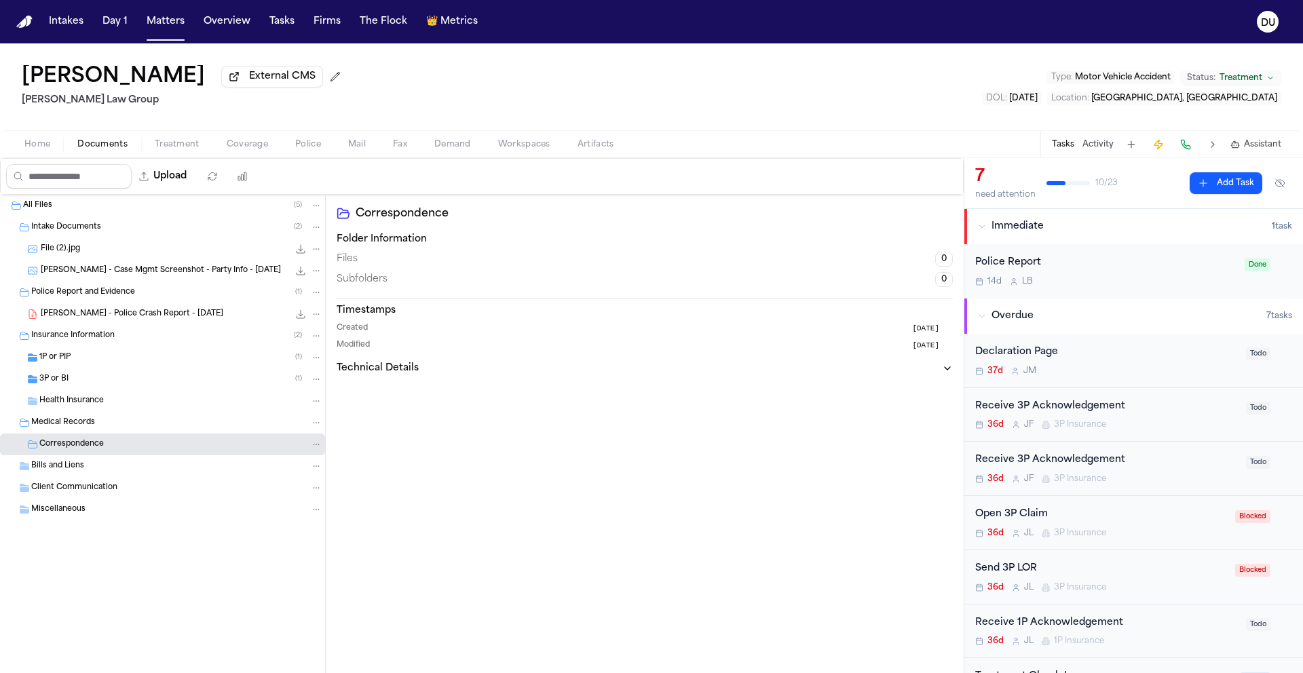
click at [71, 502] on div "Miscellaneous" at bounding box center [162, 510] width 325 height 22
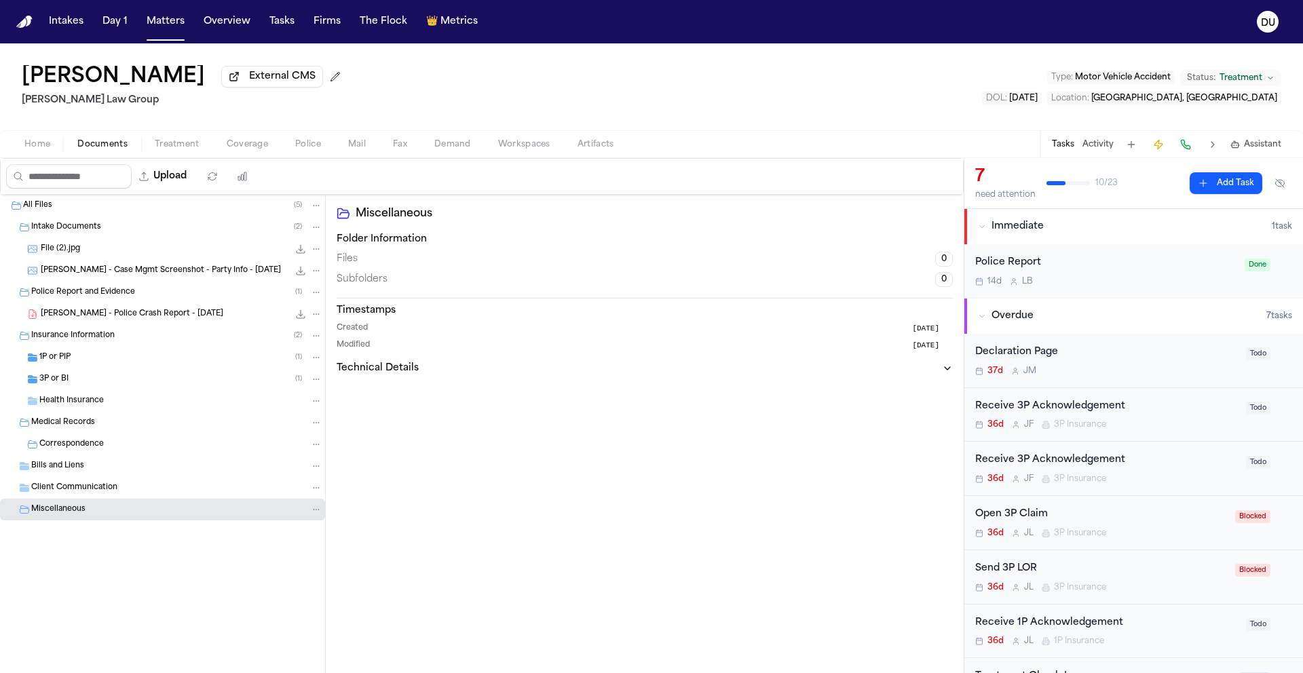
click at [73, 493] on span "Client Communication" at bounding box center [74, 489] width 86 height 12
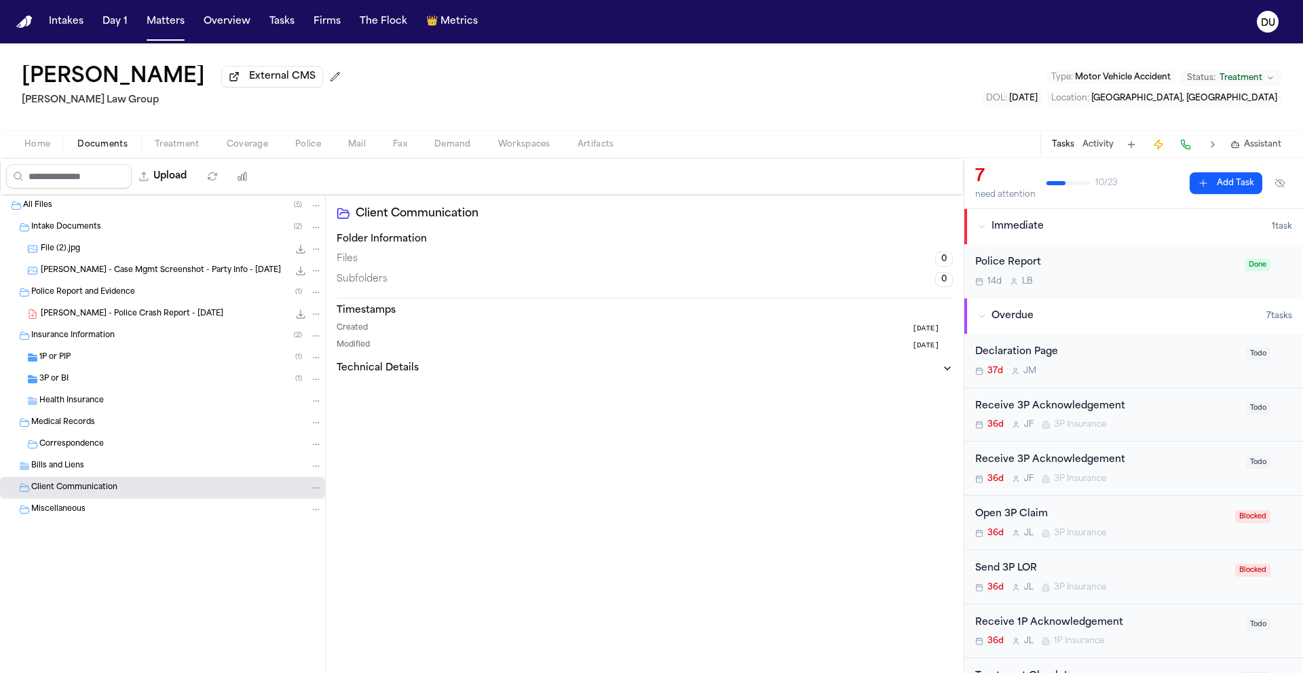
click at [58, 466] on span "Bills and Liens" at bounding box center [57, 467] width 53 height 12
click at [59, 489] on span "Correspondence" at bounding box center [71, 489] width 64 height 12
click at [58, 432] on div "Medical Records" at bounding box center [162, 423] width 325 height 22
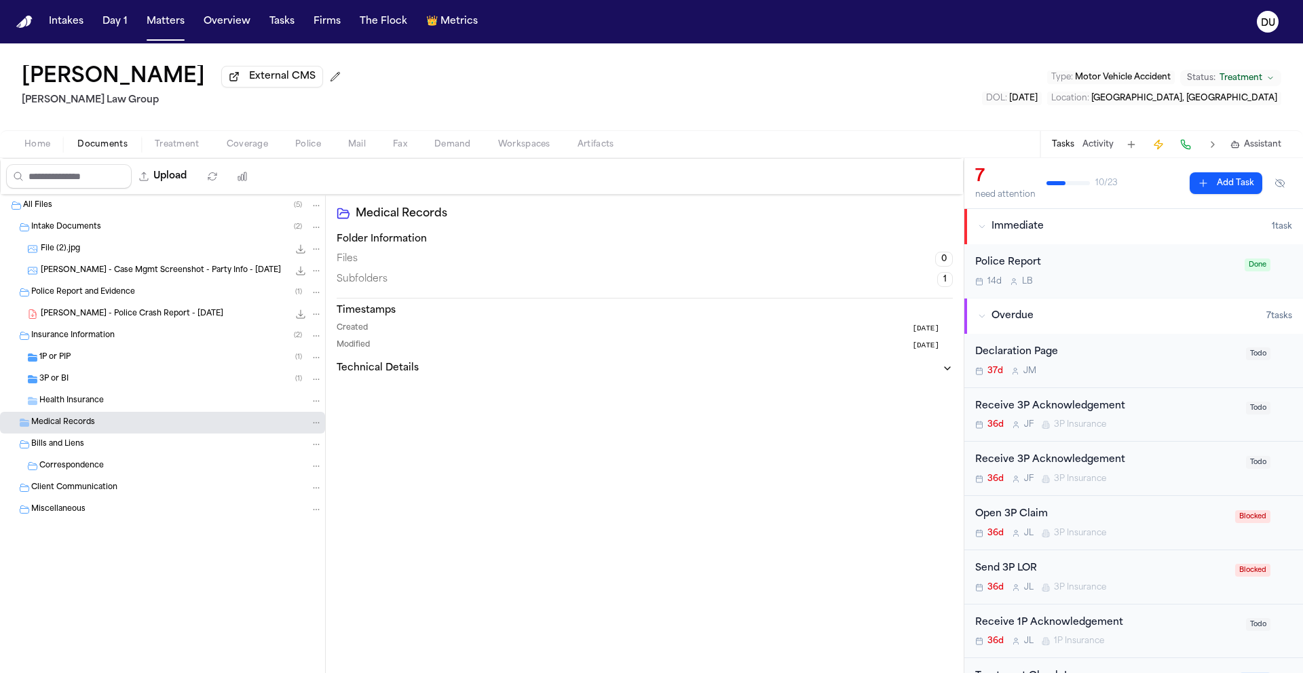
click at [82, 339] on span "Insurance Information" at bounding box center [72, 337] width 83 height 12
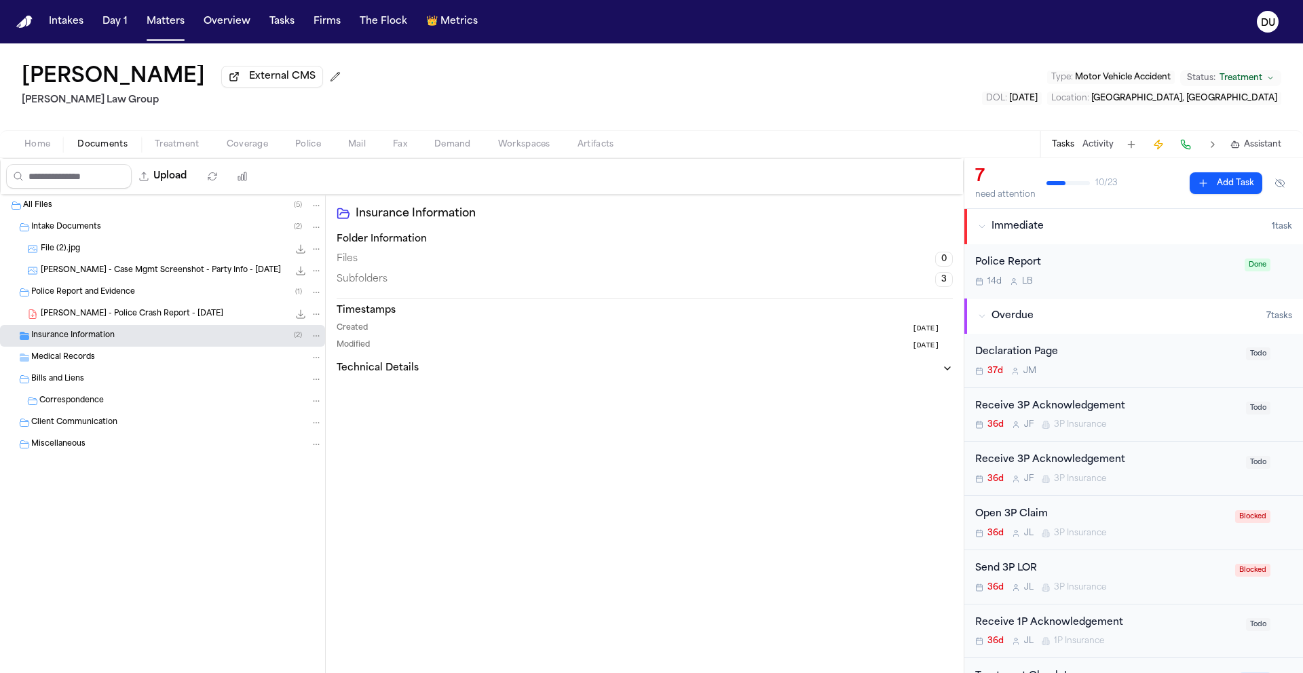
click at [105, 293] on span "Police Report and Evidence" at bounding box center [83, 293] width 104 height 12
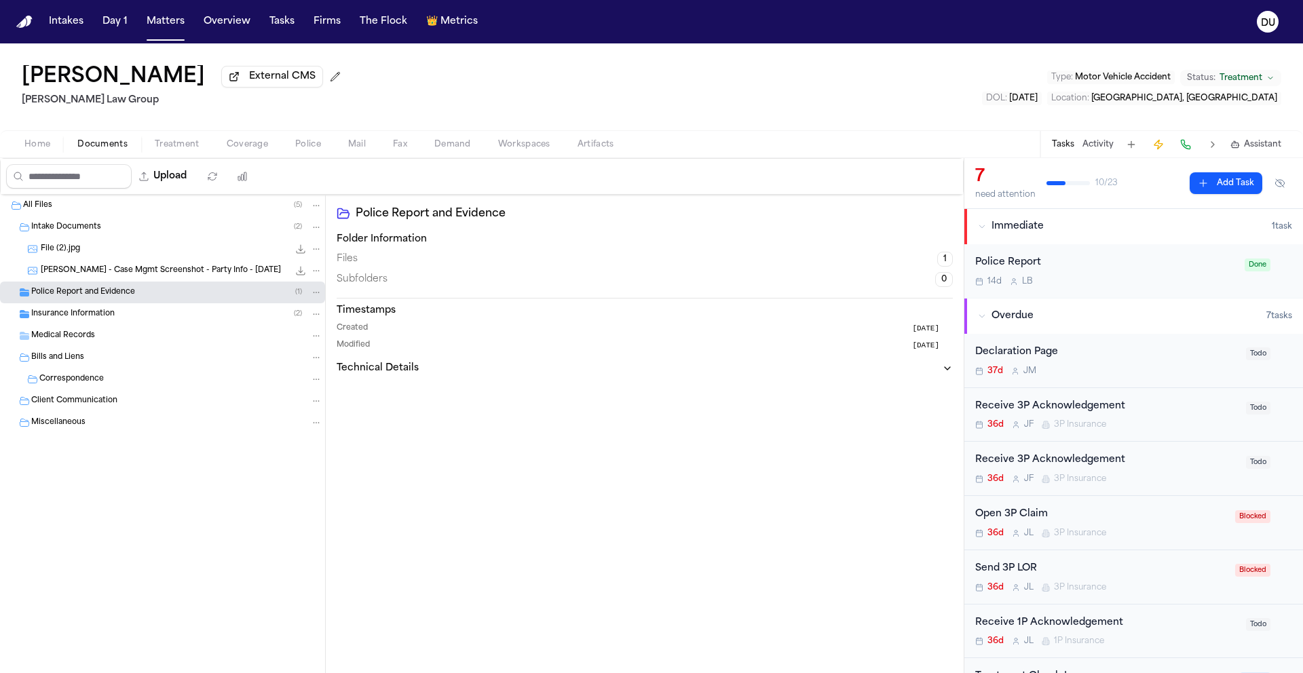
click at [109, 280] on div "I. Saucier - Case Mgmt Screenshot - Party Info - 8.6.25 147.3 KB • PNG" at bounding box center [162, 271] width 325 height 22
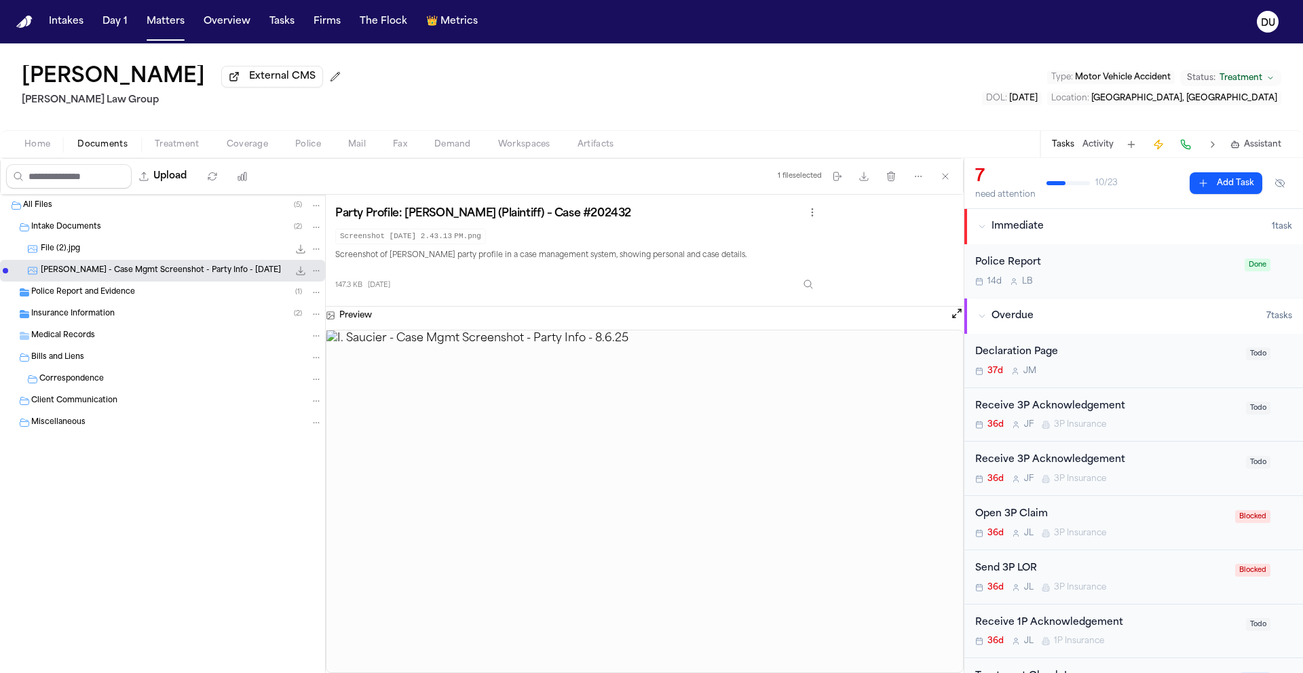
click at [59, 250] on span "File (2).jpg" at bounding box center [60, 250] width 39 height 12
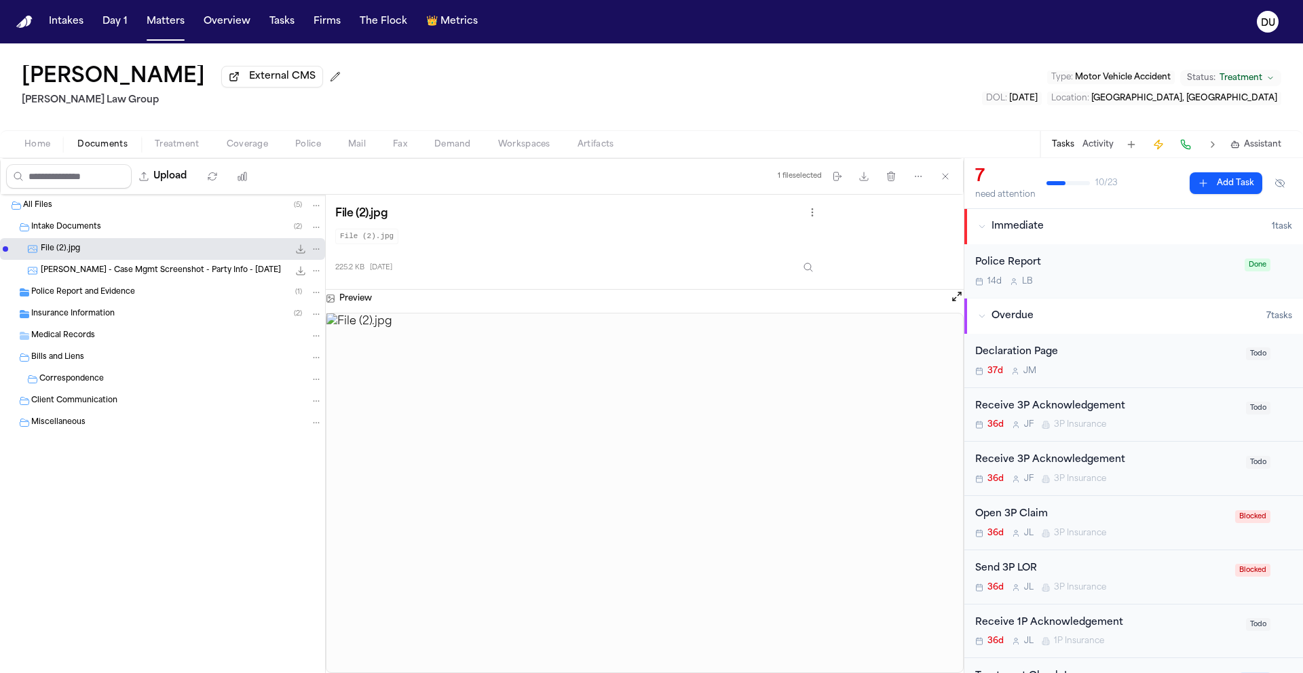
click at [74, 233] on span "Intake Documents" at bounding box center [66, 228] width 70 height 12
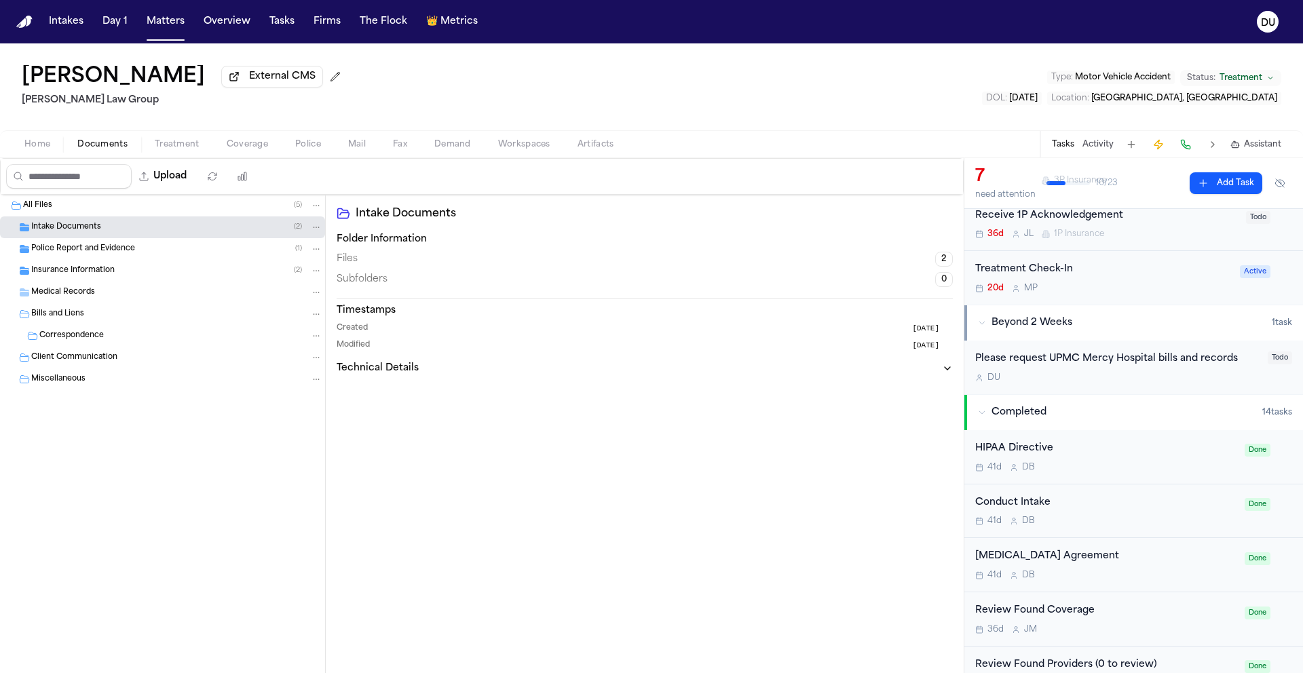
scroll to position [660, 0]
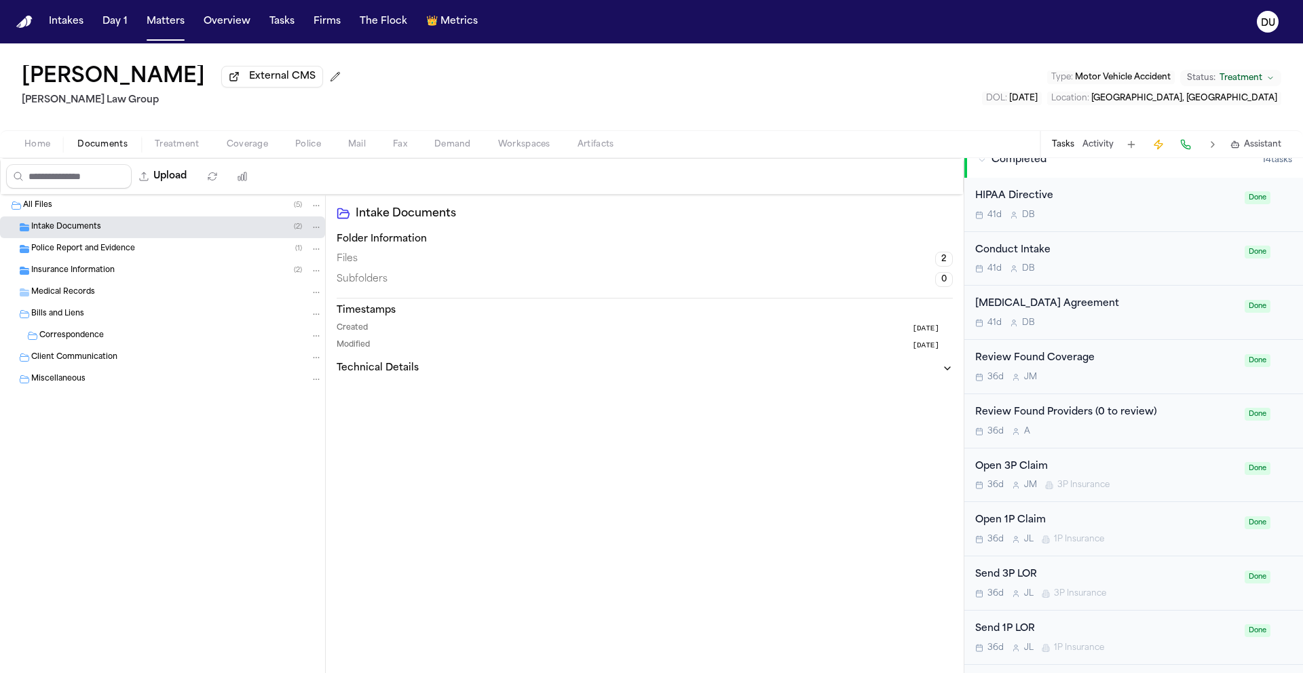
click at [43, 231] on span "Intake Documents" at bounding box center [66, 228] width 70 height 12
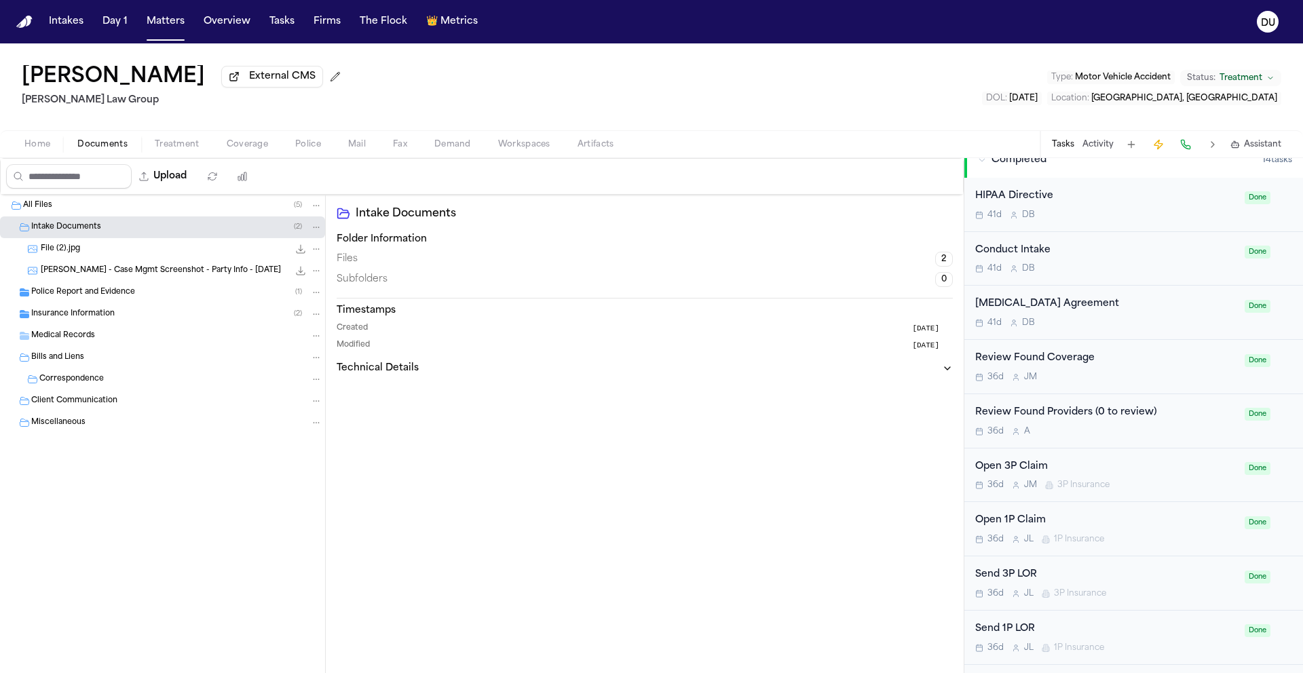
click at [43, 231] on span "Intake Documents" at bounding box center [66, 228] width 70 height 12
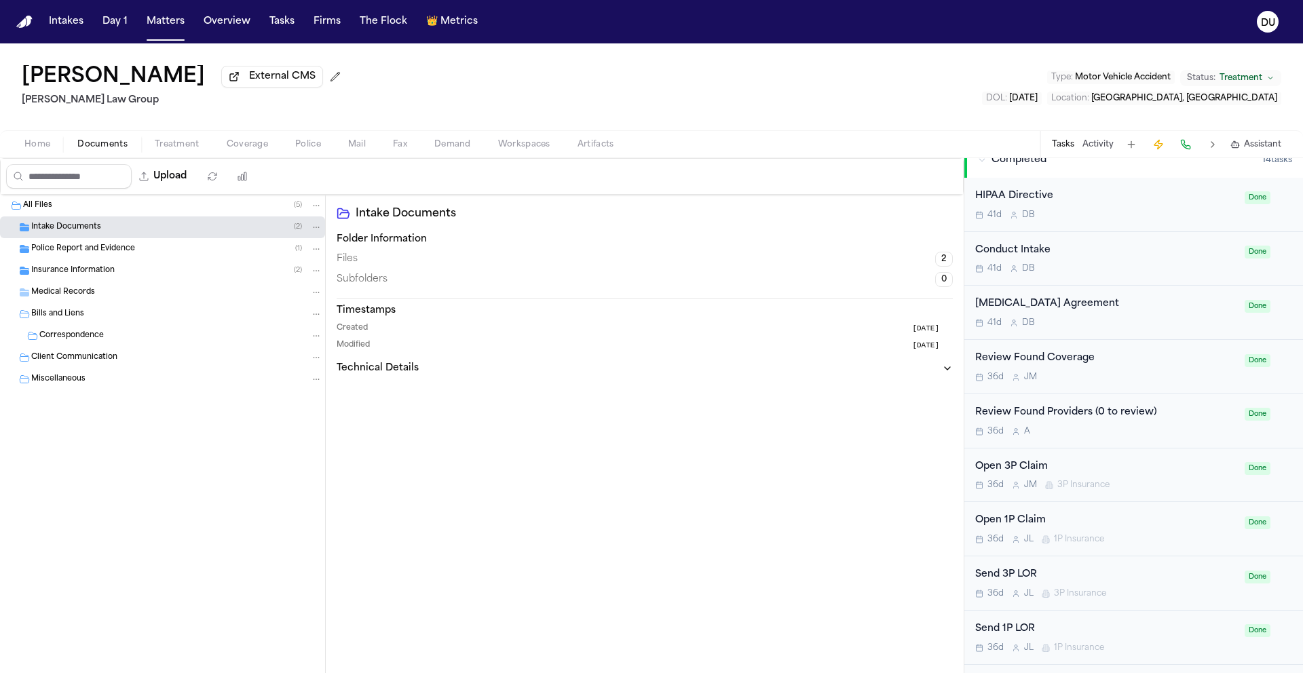
click at [58, 232] on span "Intake Documents" at bounding box center [66, 228] width 70 height 12
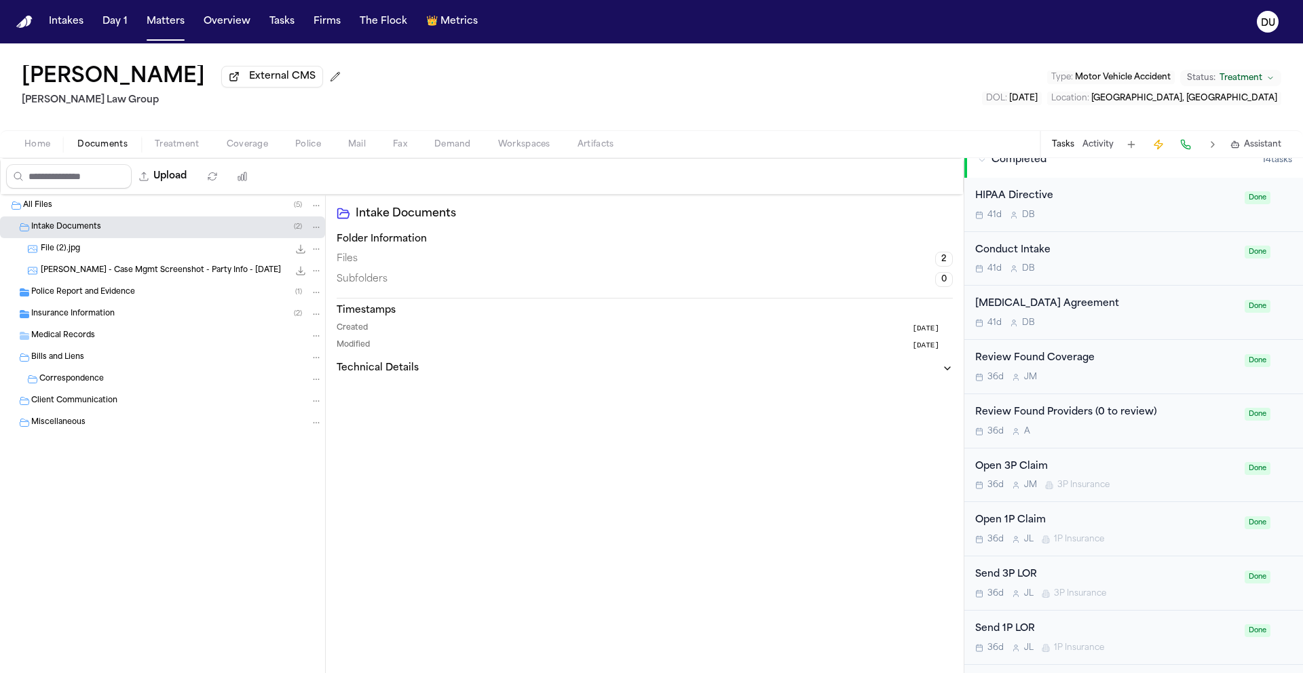
click at [66, 253] on span "File (2).jpg" at bounding box center [60, 250] width 39 height 12
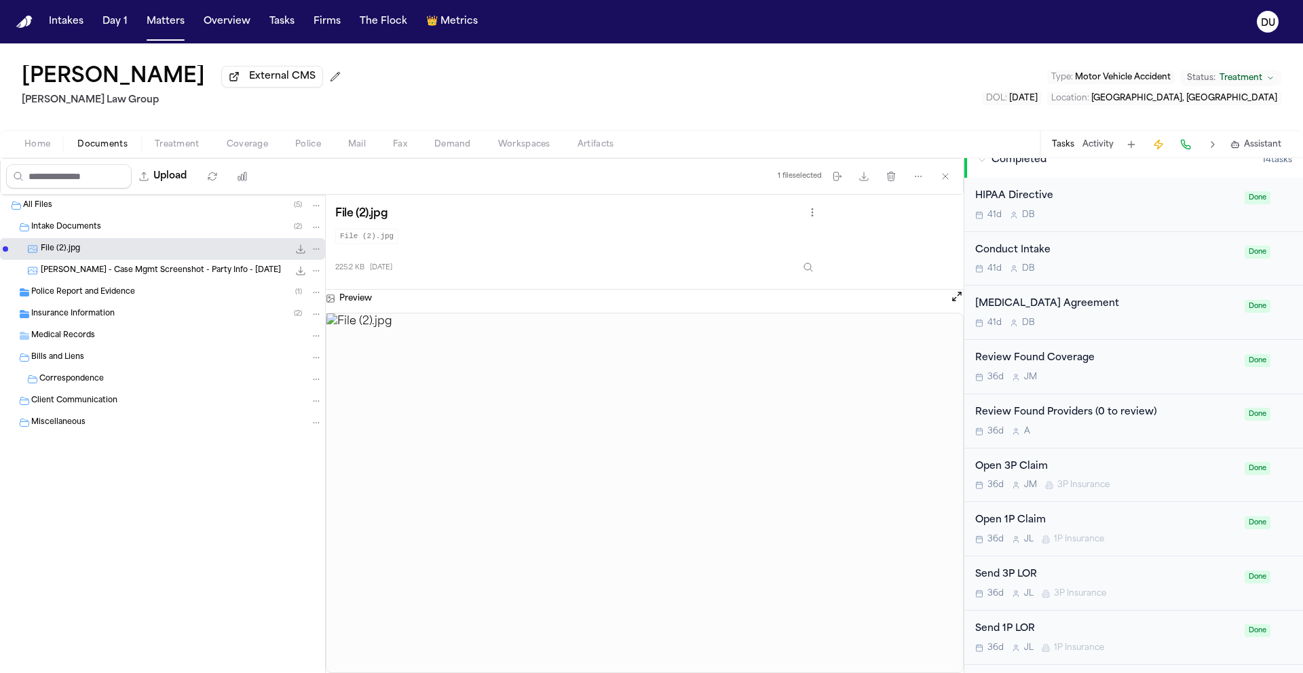
click at [115, 278] on div "I. Saucier - Case Mgmt Screenshot - Party Info - 8.6.25 147.3 KB • PNG" at bounding box center [182, 271] width 282 height 14
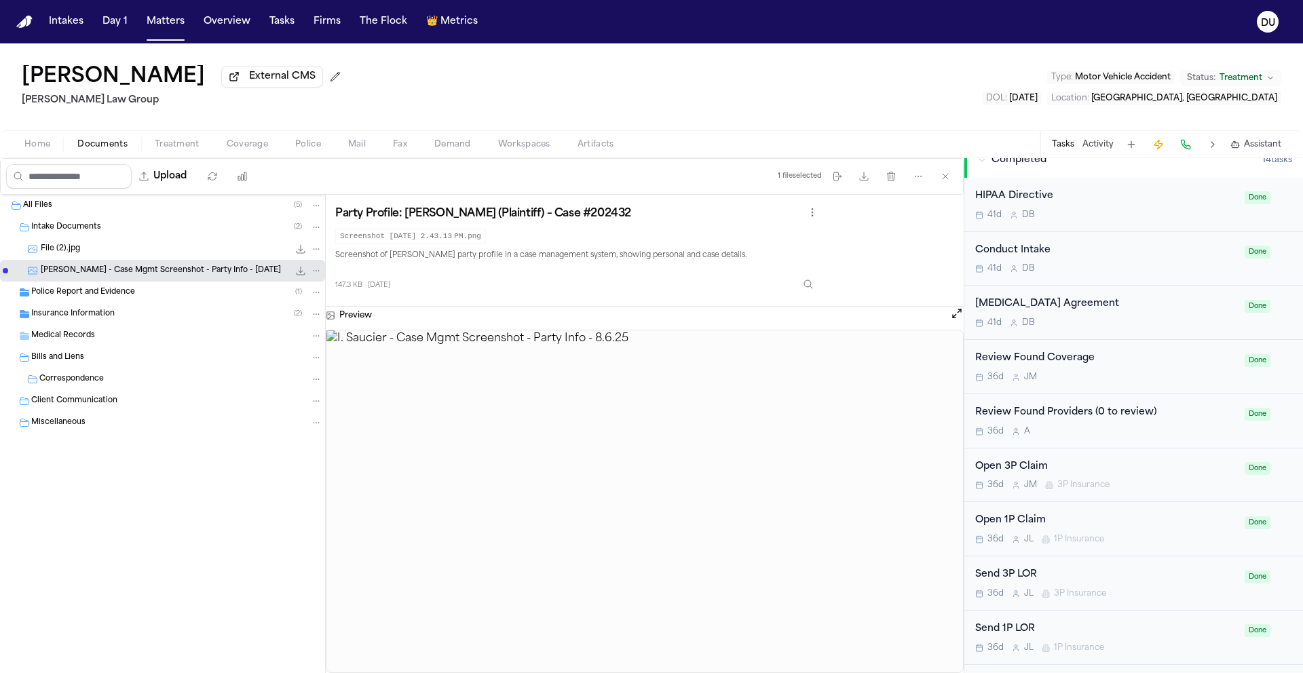
click at [98, 293] on span "Police Report and Evidence" at bounding box center [83, 293] width 104 height 12
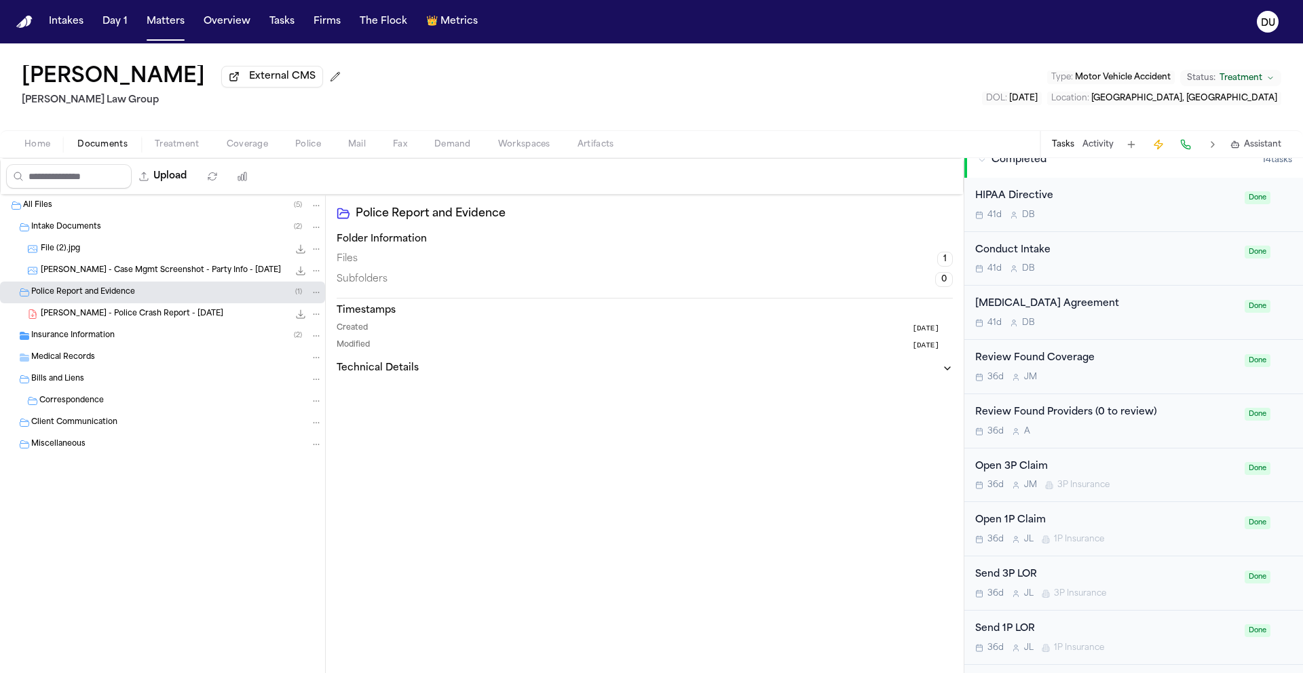
click at [74, 340] on span "Insurance Information" at bounding box center [72, 337] width 83 height 12
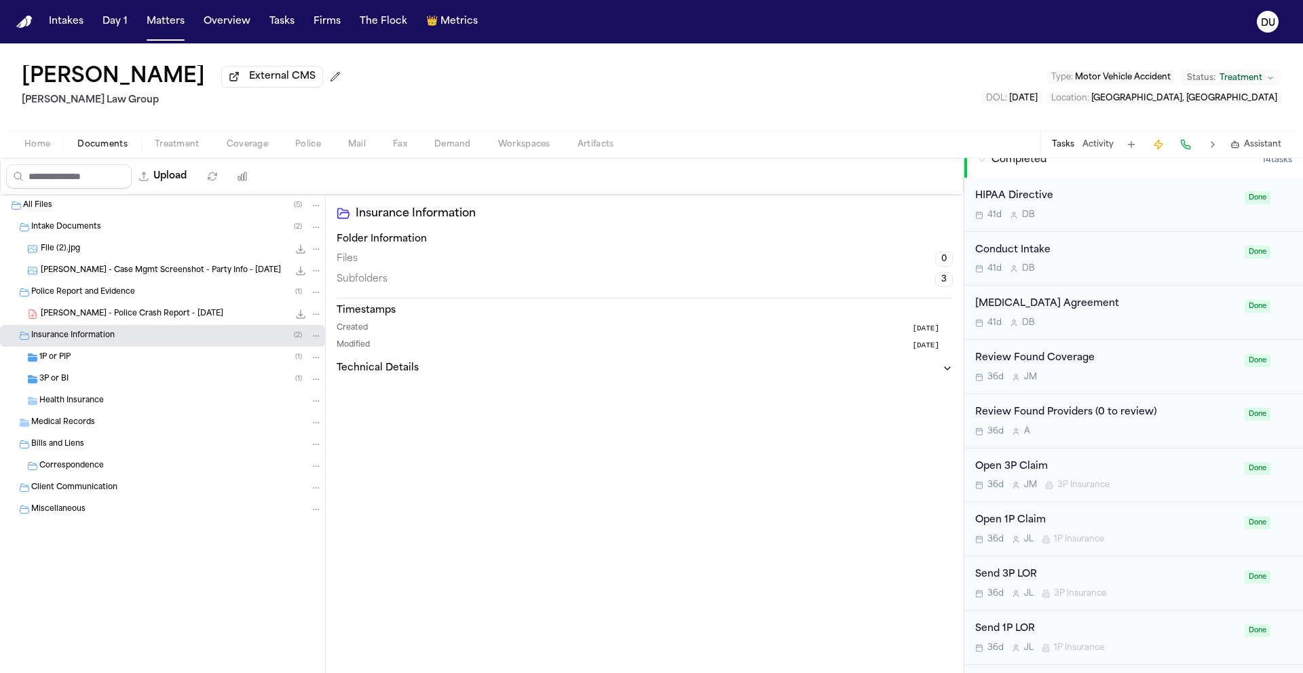
click at [67, 428] on span "Medical Records" at bounding box center [63, 423] width 64 height 12
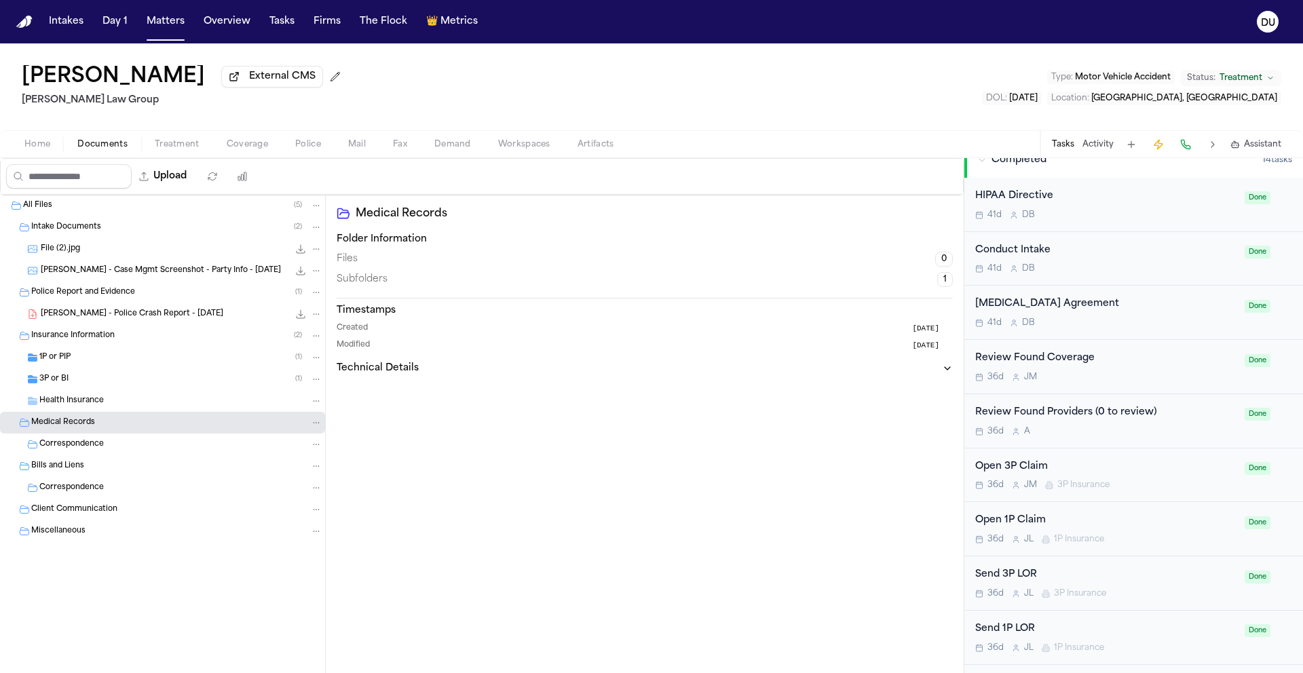
click at [87, 451] on span "Correspondence" at bounding box center [71, 445] width 64 height 12
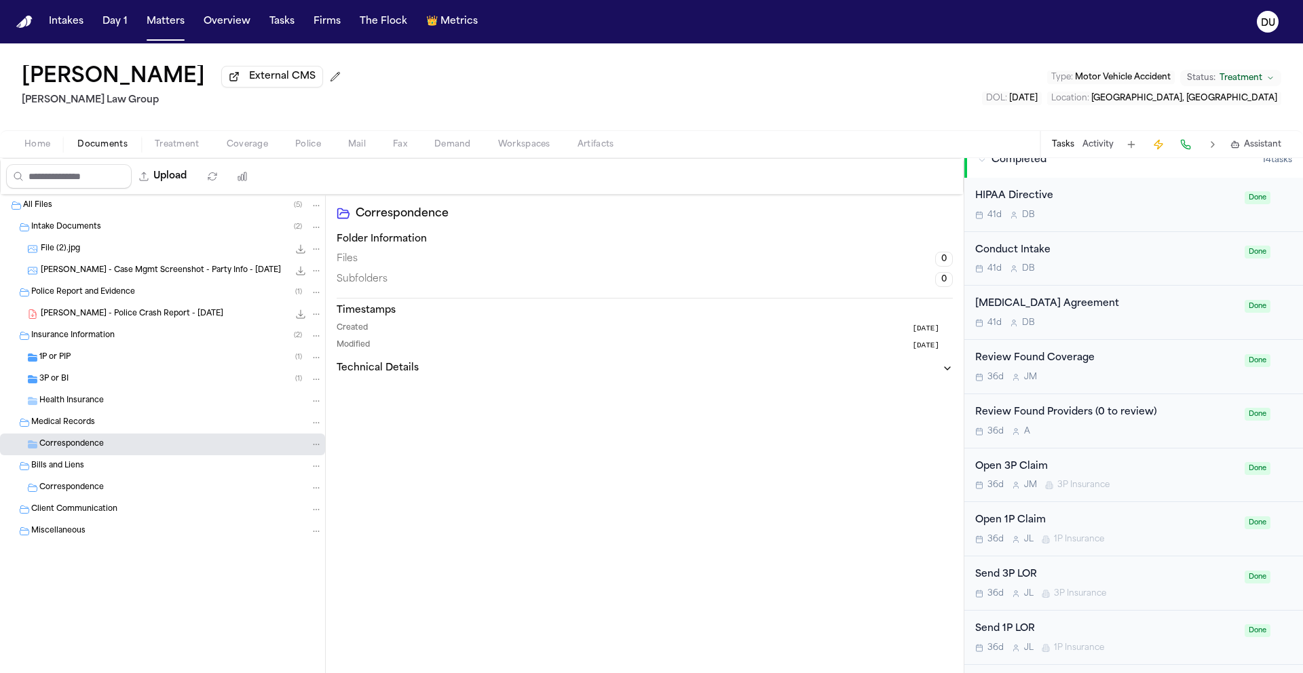
click at [55, 472] on span "Bills and Liens" at bounding box center [57, 467] width 53 height 12
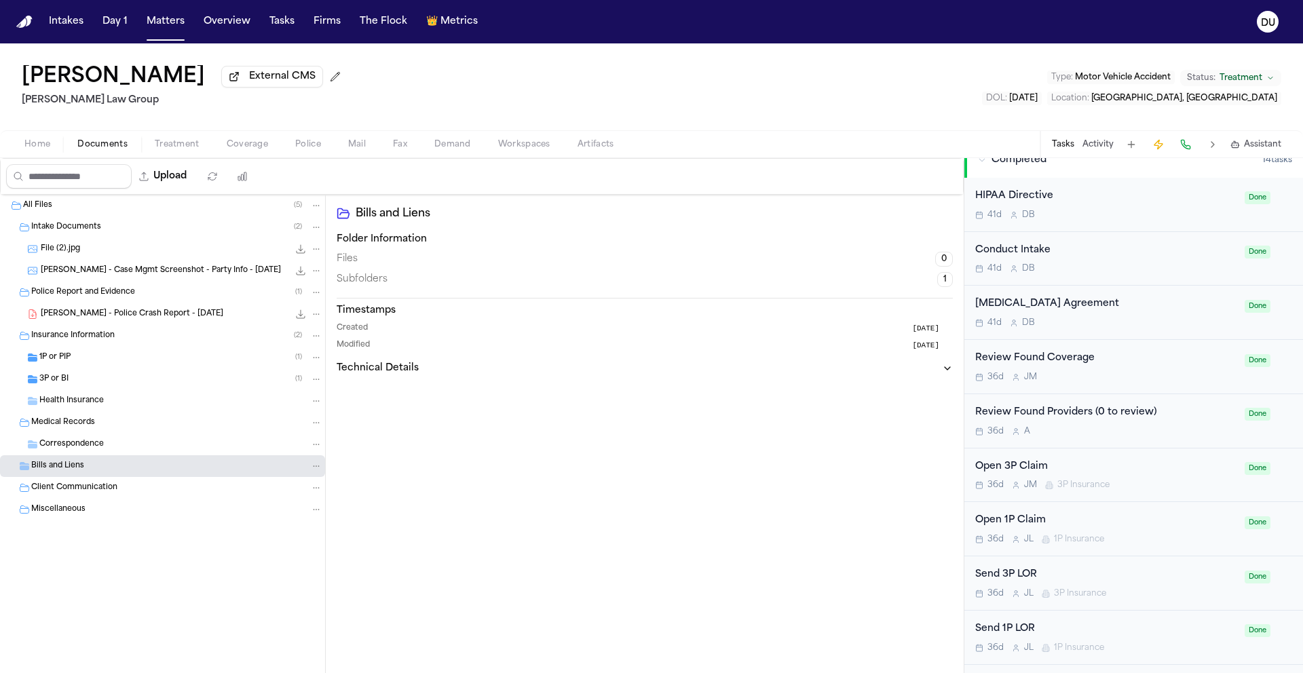
click at [71, 470] on span "Bills and Liens" at bounding box center [57, 467] width 53 height 12
click at [77, 492] on span "Correspondence" at bounding box center [71, 489] width 64 height 12
click at [83, 516] on span "Client Communication" at bounding box center [74, 510] width 86 height 12
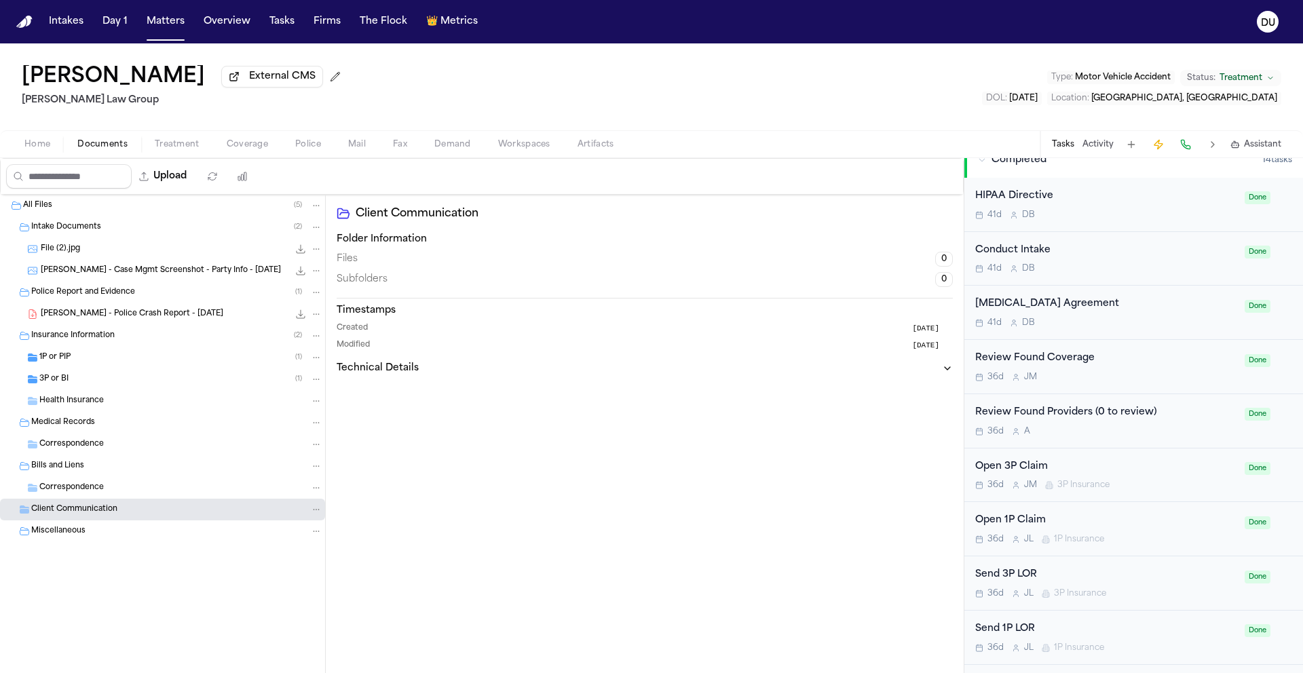
click at [75, 533] on span "Miscellaneous" at bounding box center [58, 532] width 54 height 12
click at [37, 208] on span "All Files" at bounding box center [37, 206] width 29 height 12
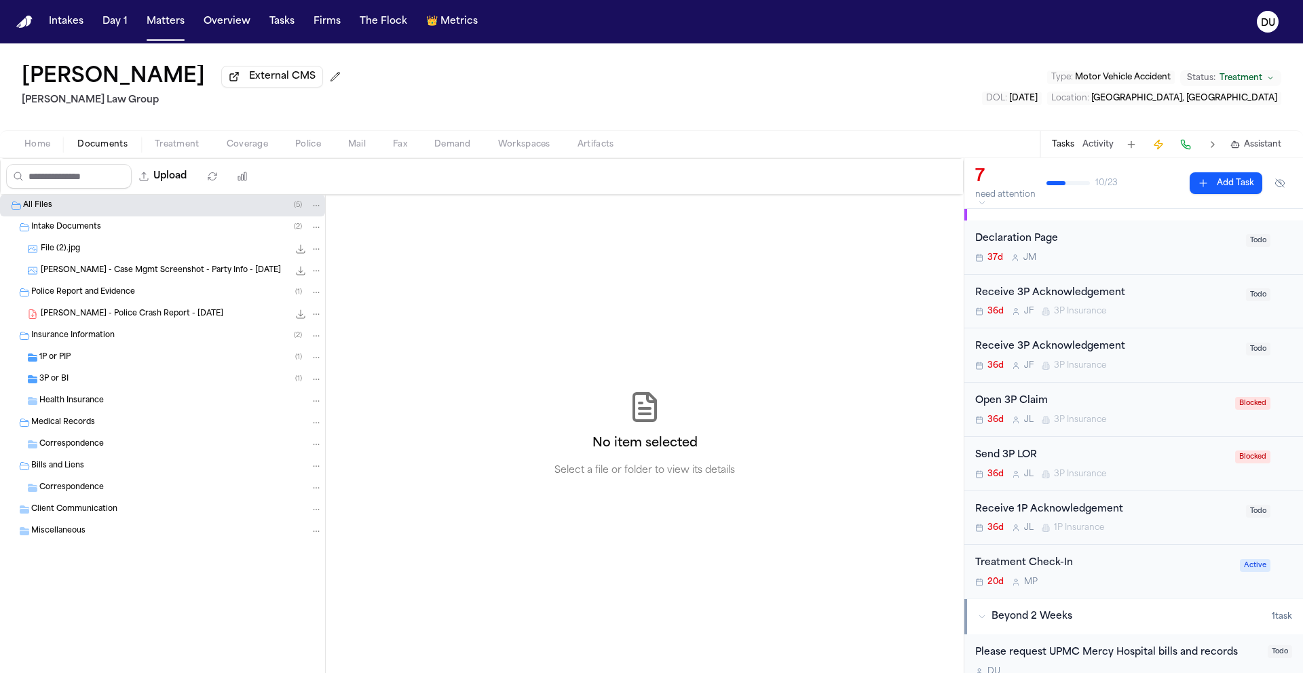
scroll to position [372, 0]
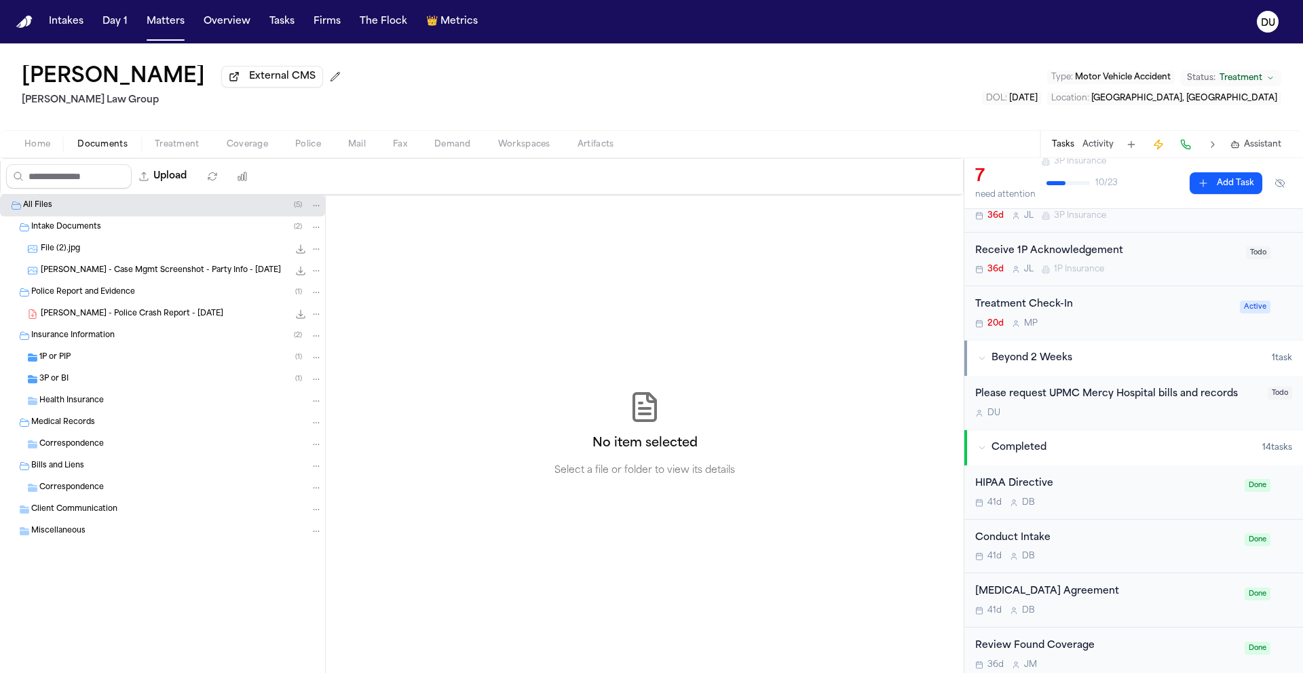
click at [1125, 398] on div "Please request UPMC Mercy Hospital bills and records" at bounding box center [1117, 395] width 284 height 16
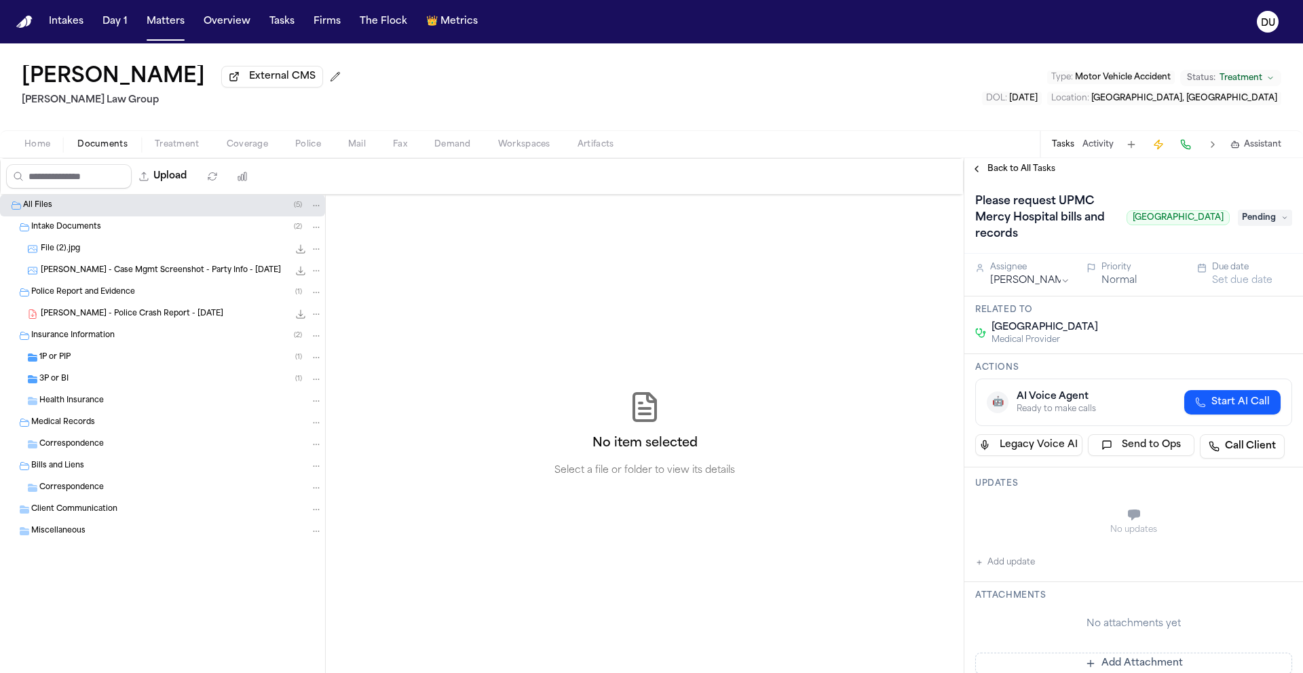
click at [31, 16] on img "Home" at bounding box center [24, 22] width 16 height 13
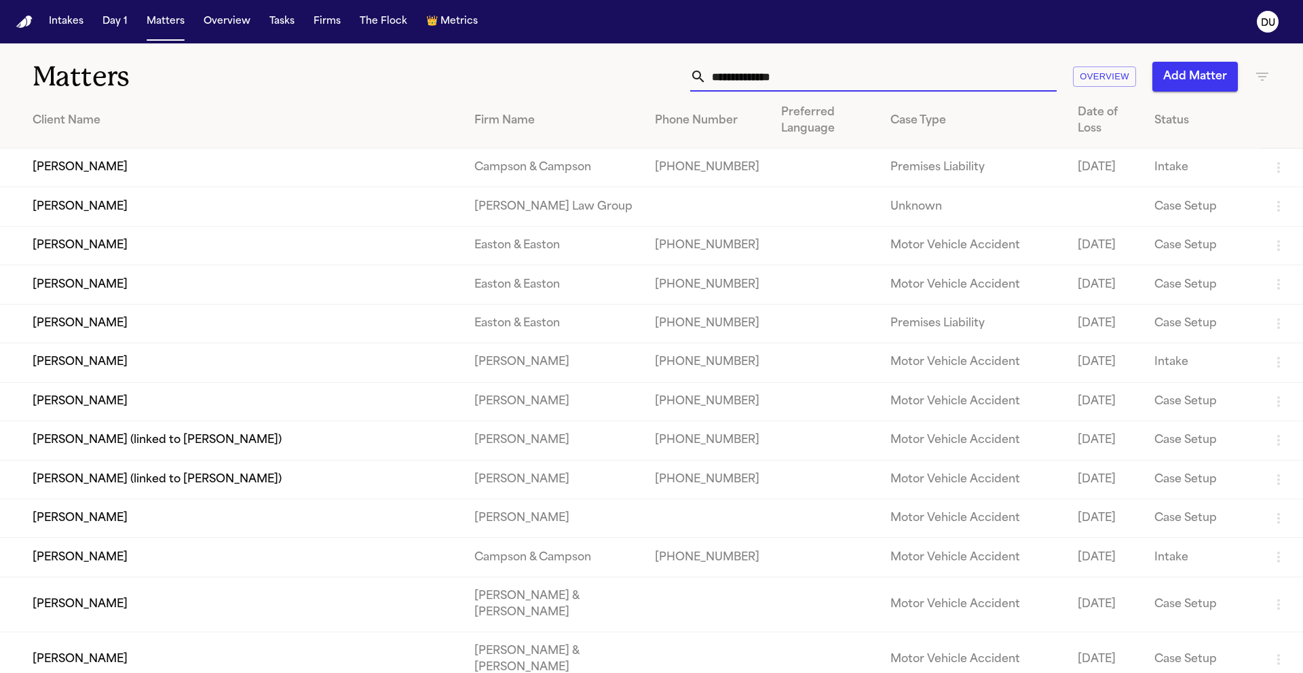
click at [823, 67] on input "text" at bounding box center [882, 77] width 350 height 30
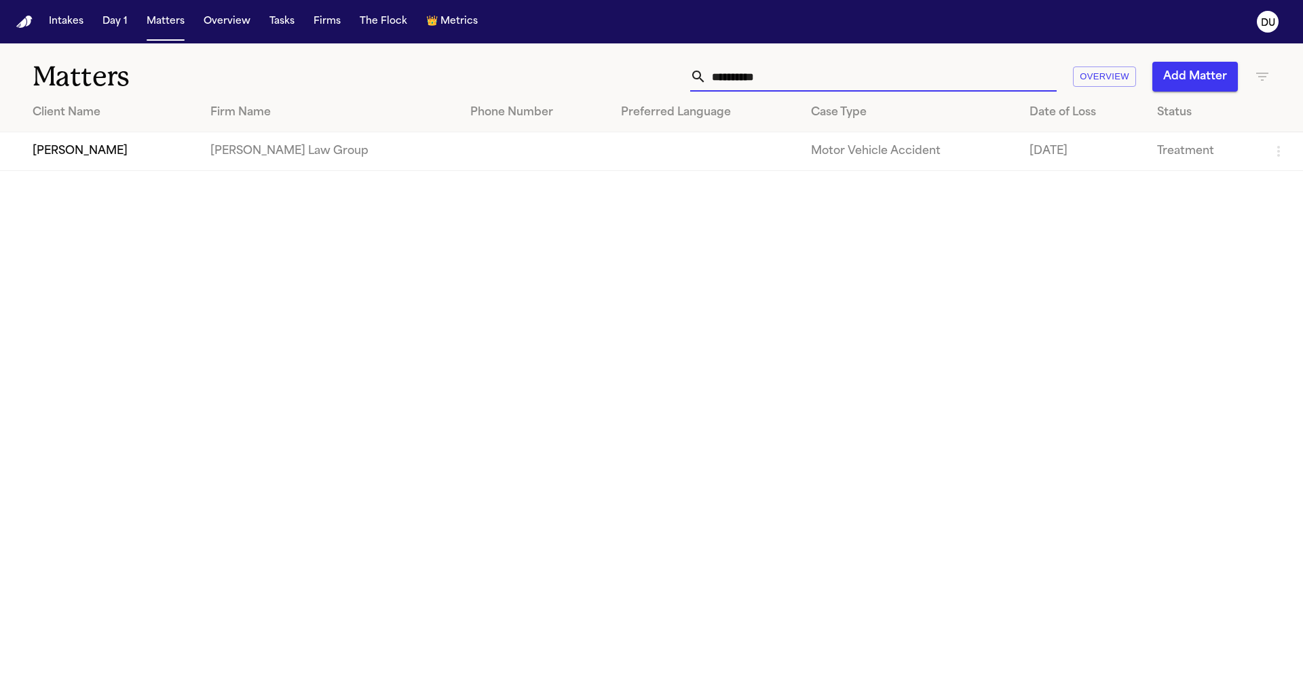
type input "**********"
click at [138, 145] on td "Shawn Yang" at bounding box center [100, 151] width 200 height 39
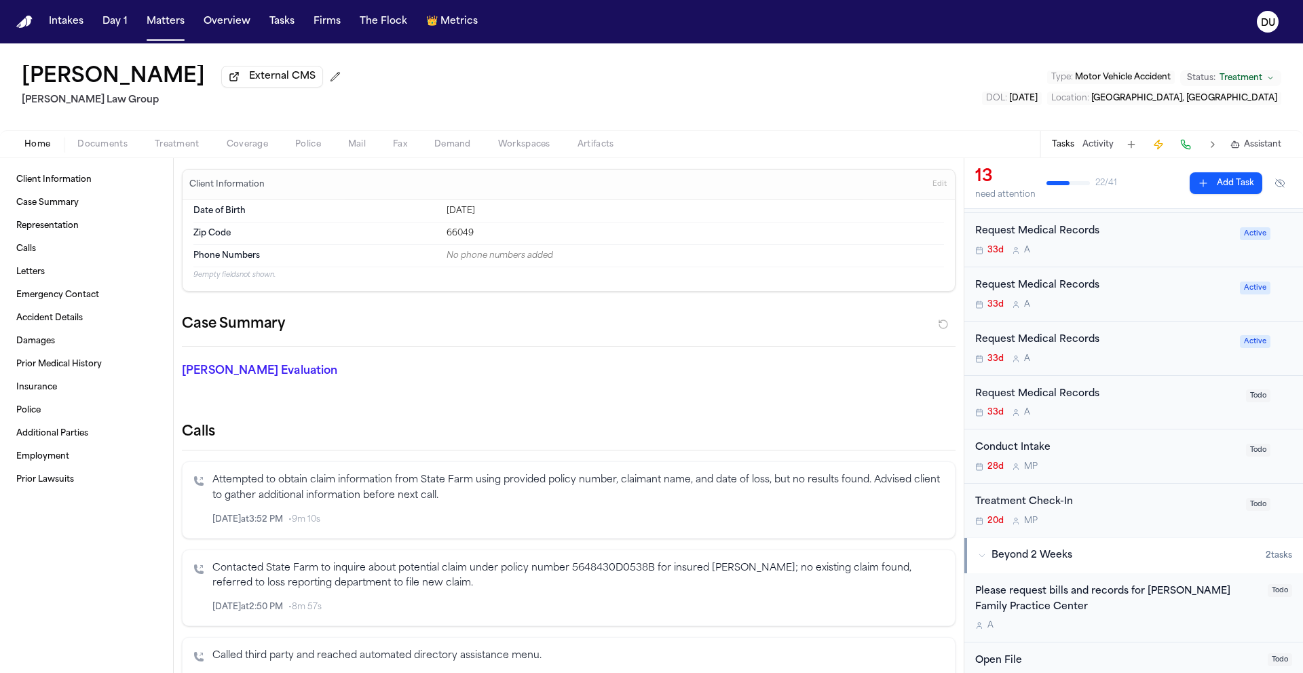
scroll to position [671, 0]
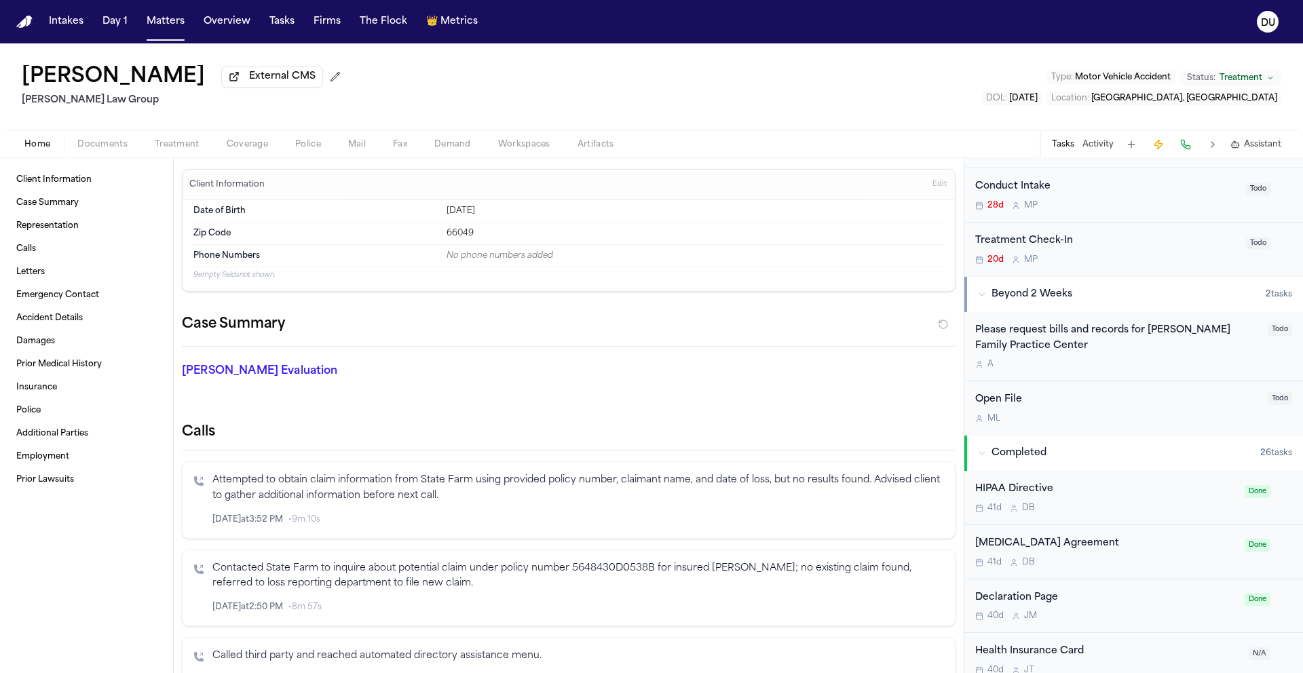
click at [1096, 341] on div "Please request bills and records for Lawrence Family Practice Center" at bounding box center [1117, 338] width 284 height 31
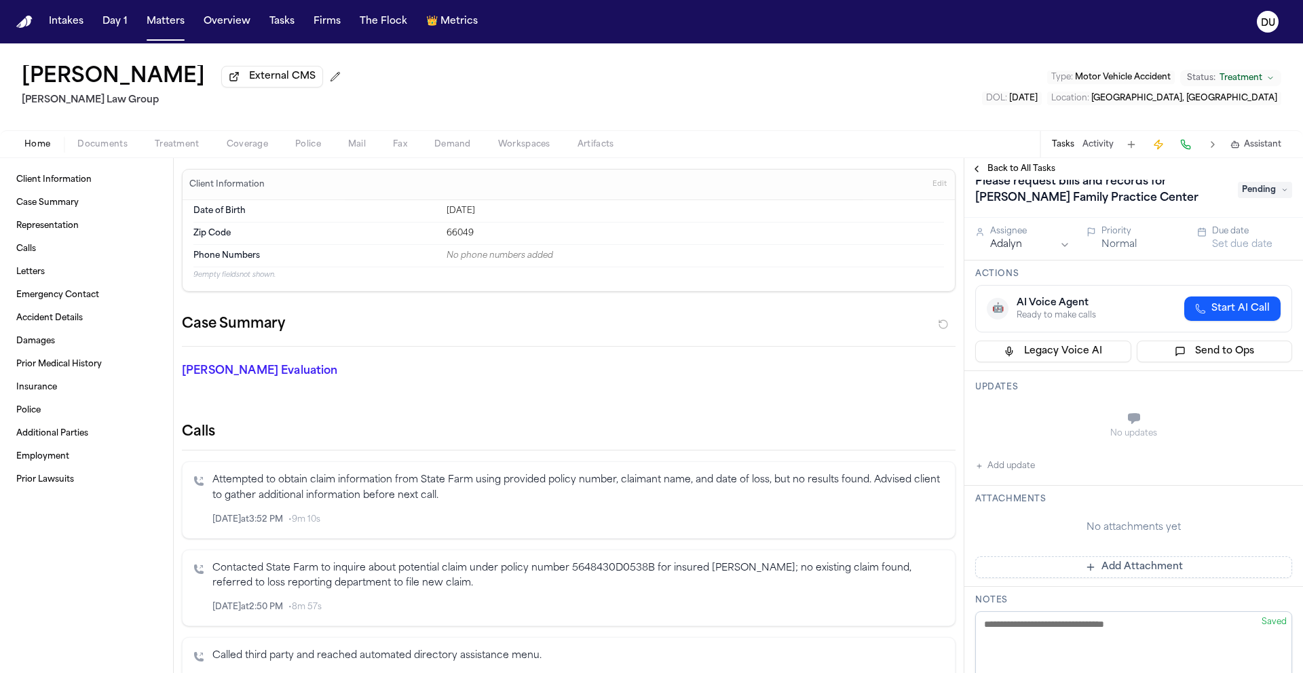
scroll to position [30, 0]
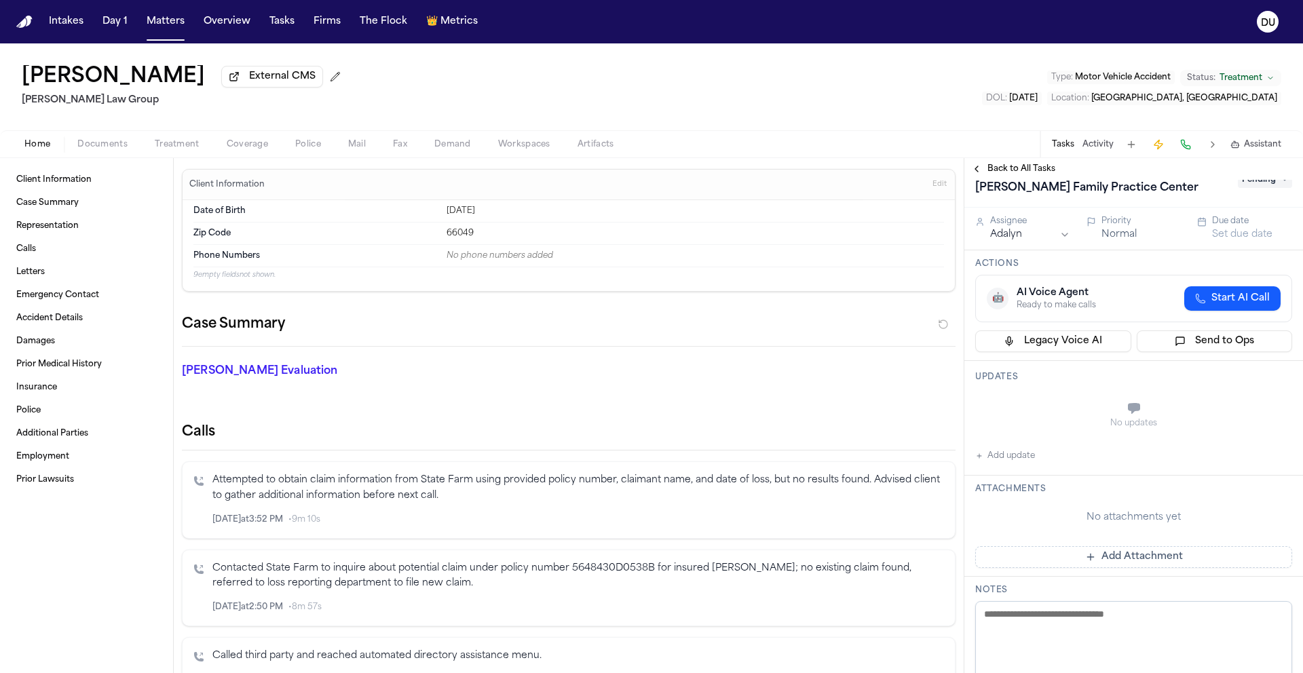
click at [170, 150] on span "Treatment" at bounding box center [177, 144] width 45 height 11
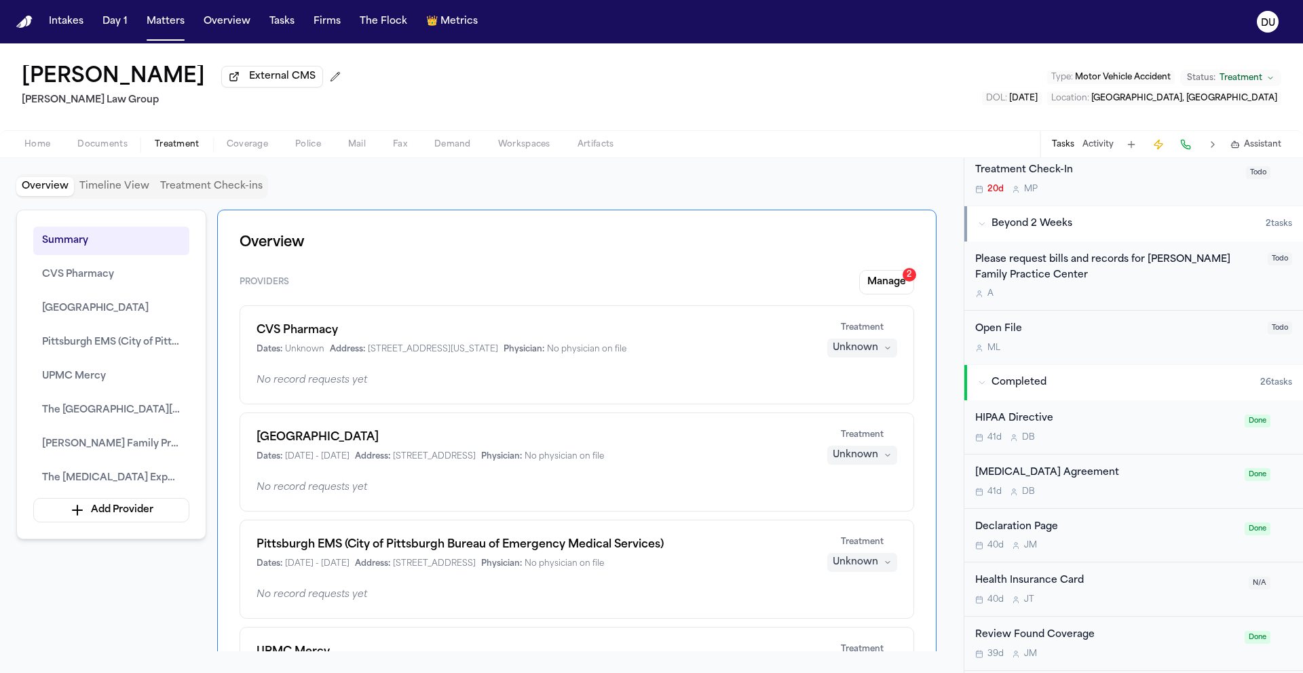
scroll to position [672, 0]
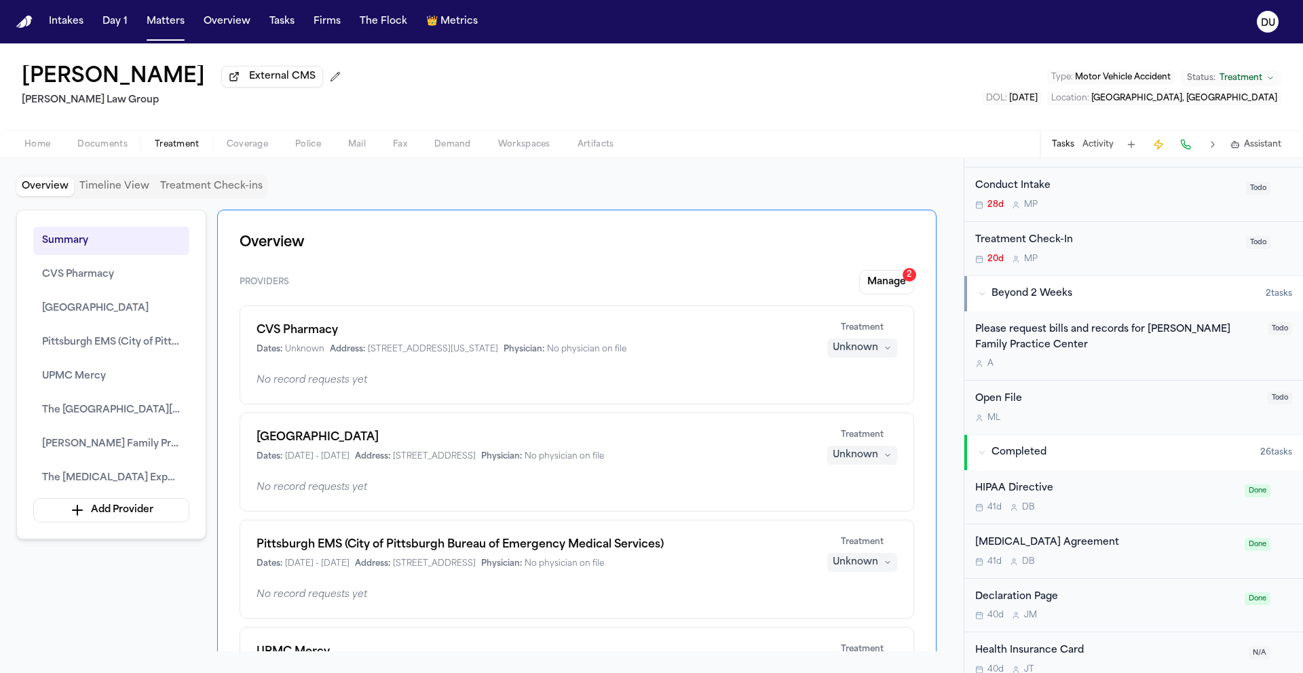
click at [1050, 332] on div "Please request bills and records for Lawrence Family Practice Center" at bounding box center [1117, 337] width 284 height 31
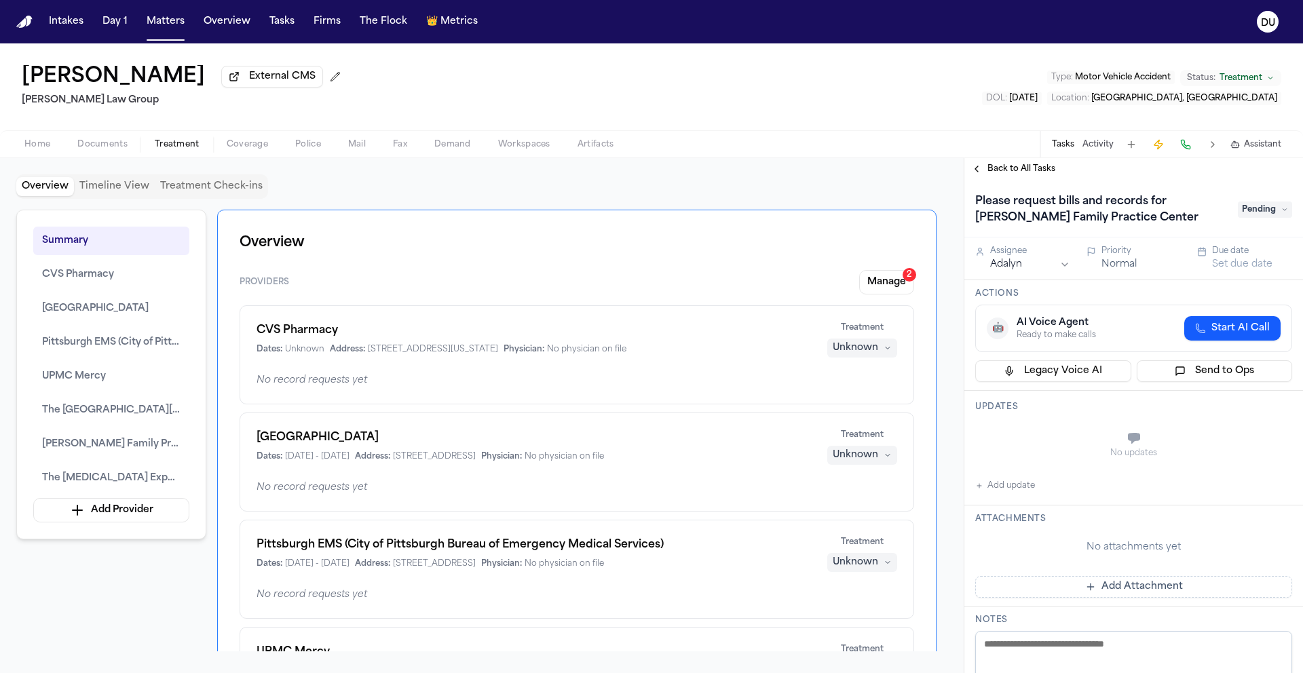
click at [1023, 264] on html "Intakes Day 1 Matters Overview Tasks Firms The Flock 👑 Metrics DU Shawn Yang Ex…" at bounding box center [651, 336] width 1303 height 673
click at [102, 150] on span "Documents" at bounding box center [102, 144] width 50 height 11
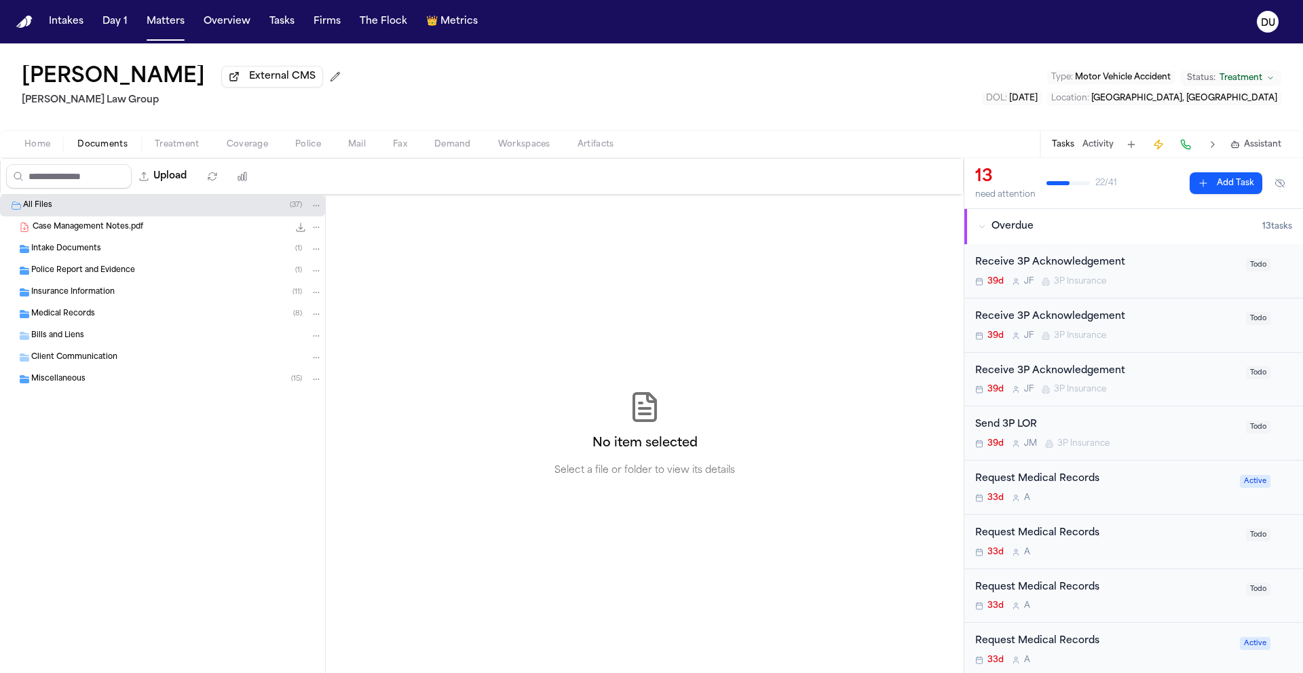
click at [85, 233] on span "Case Management Notes.pdf" at bounding box center [88, 228] width 111 height 12
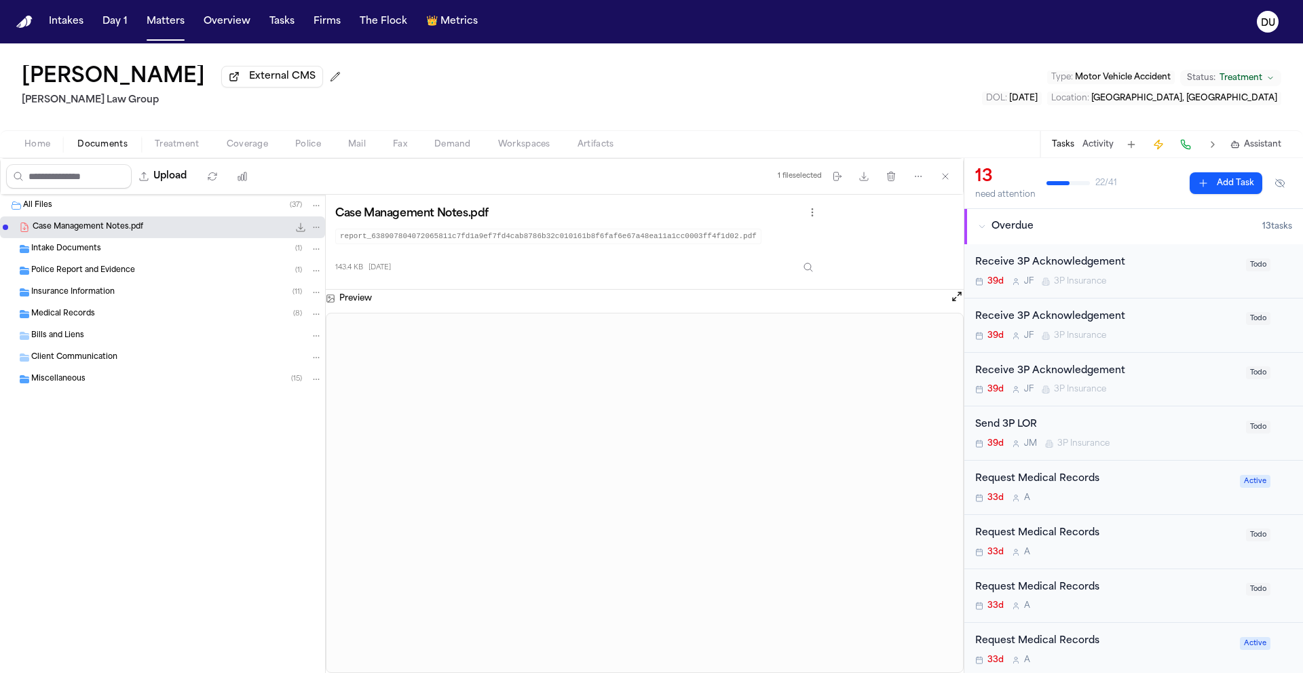
click at [64, 254] on span "Intake Documents" at bounding box center [66, 250] width 70 height 12
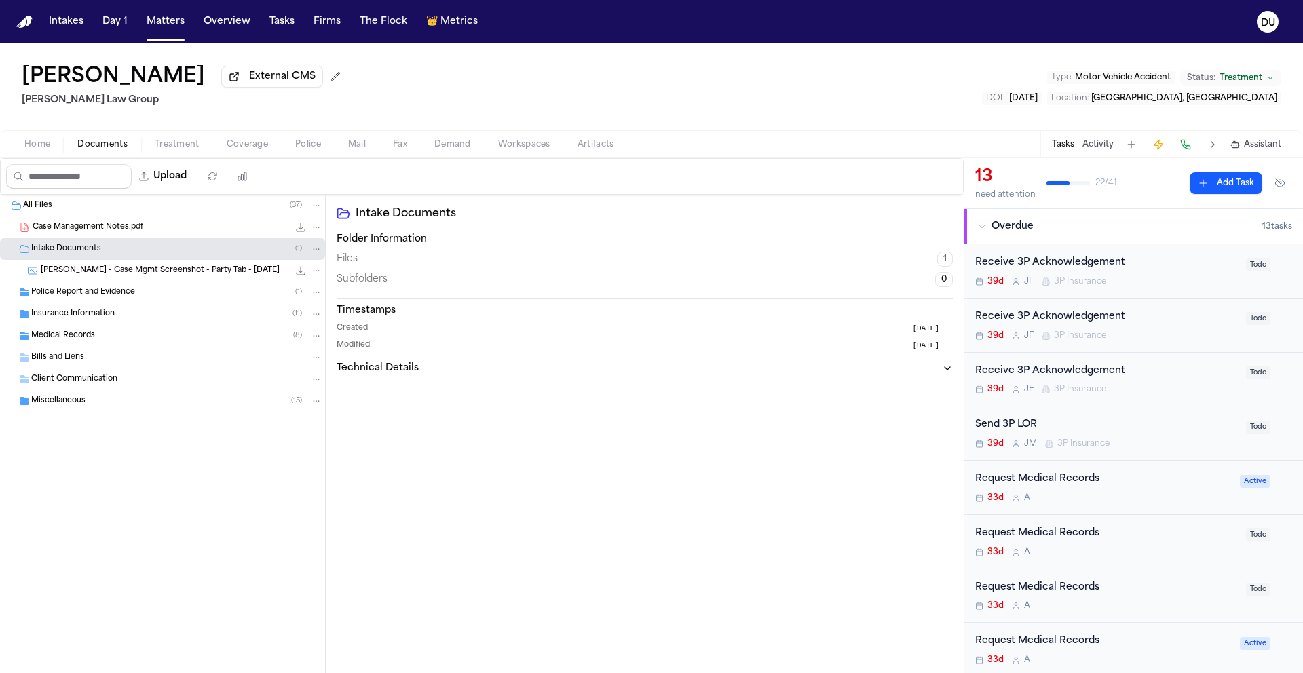
click at [78, 303] on div "Police Report and Evidence ( 1 )" at bounding box center [162, 293] width 325 height 22
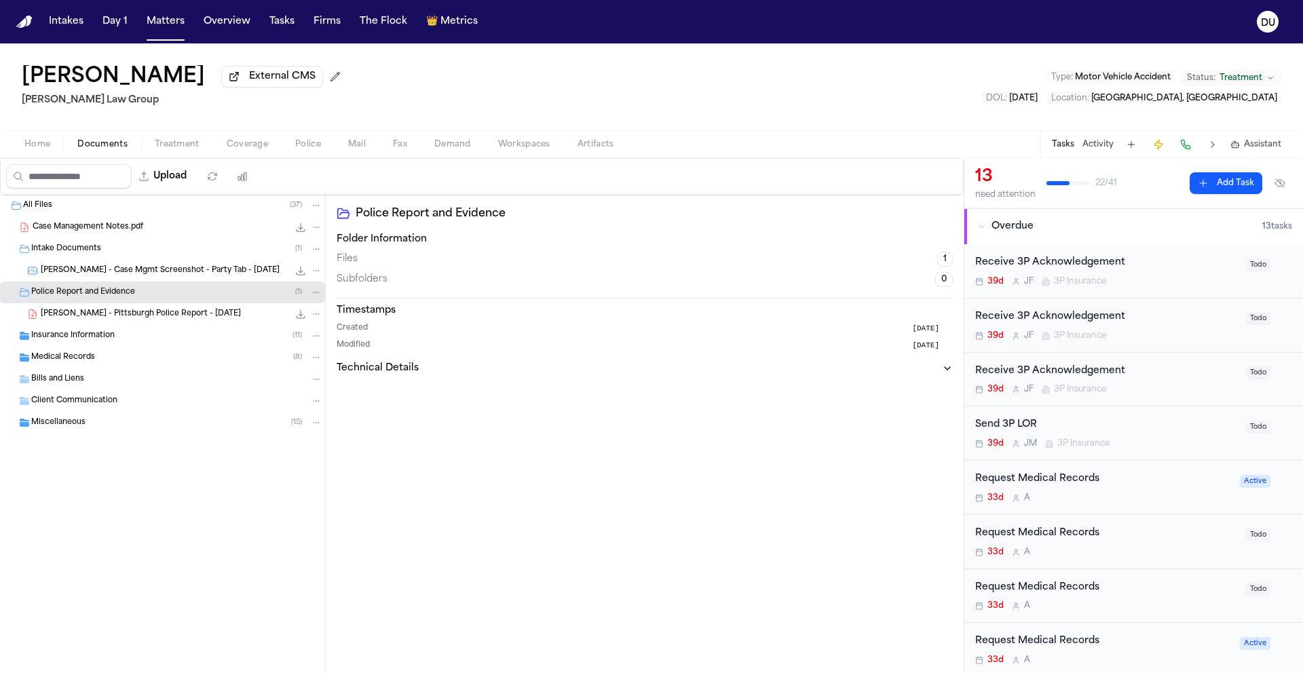
click at [81, 339] on span "Insurance Information" at bounding box center [72, 337] width 83 height 12
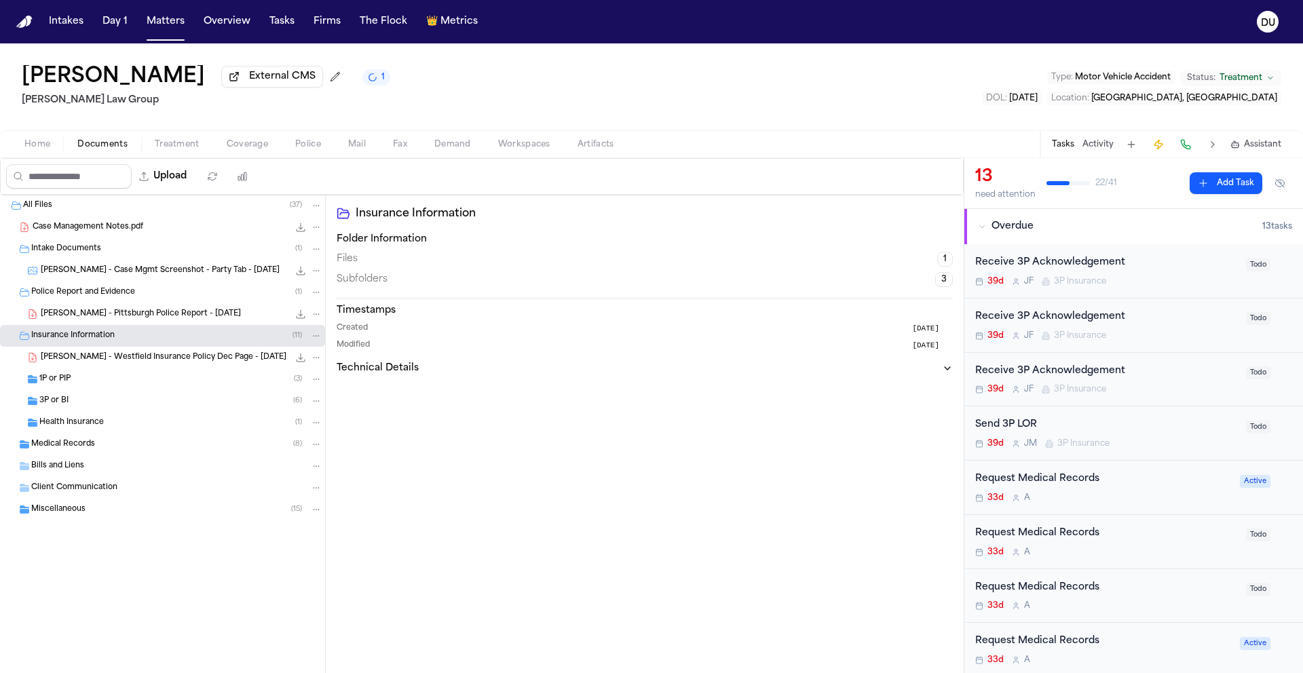
click at [60, 451] on span "Medical Records" at bounding box center [63, 445] width 64 height 12
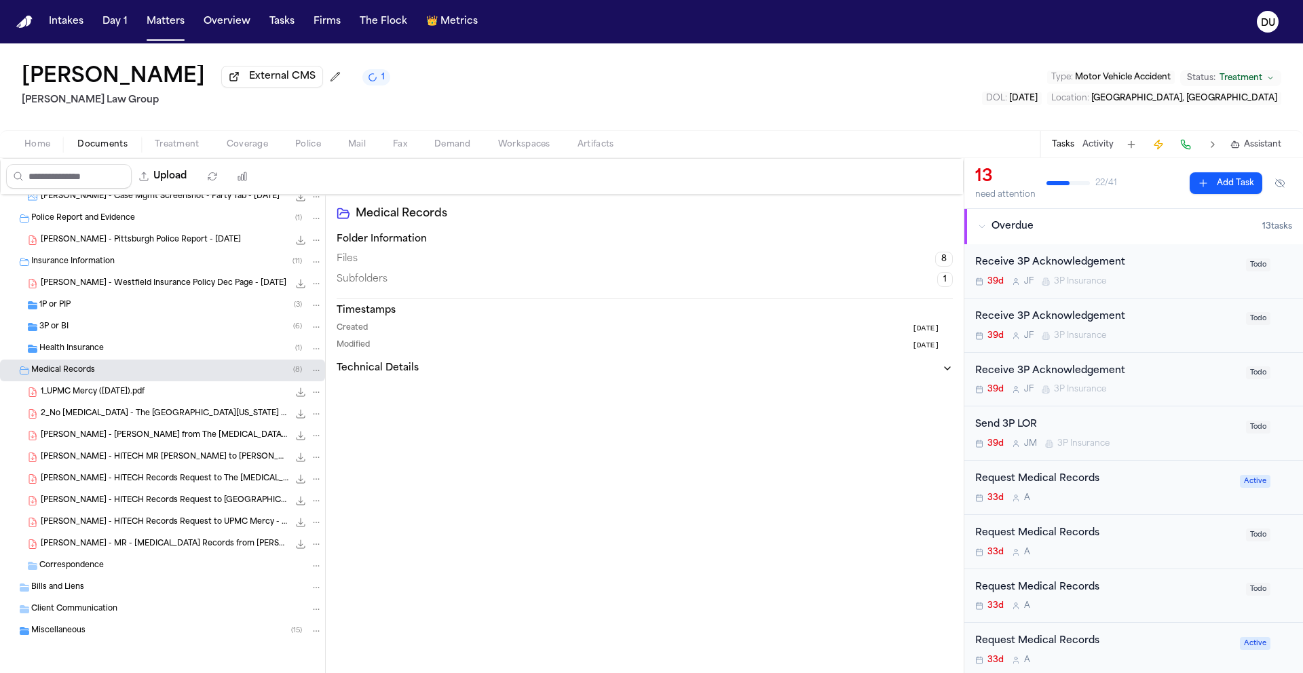
scroll to position [77, 0]
click at [77, 559] on div "Correspondence" at bounding box center [162, 566] width 325 height 22
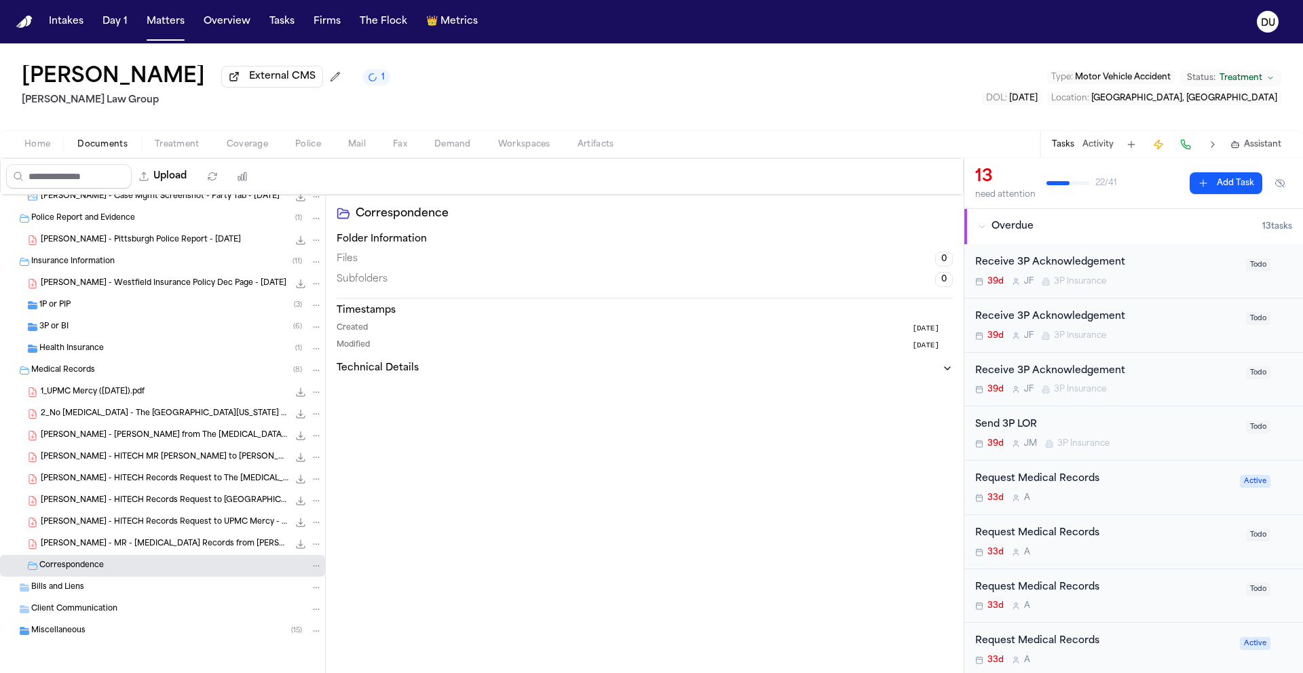
click at [80, 607] on span "Client Communication" at bounding box center [74, 610] width 86 height 12
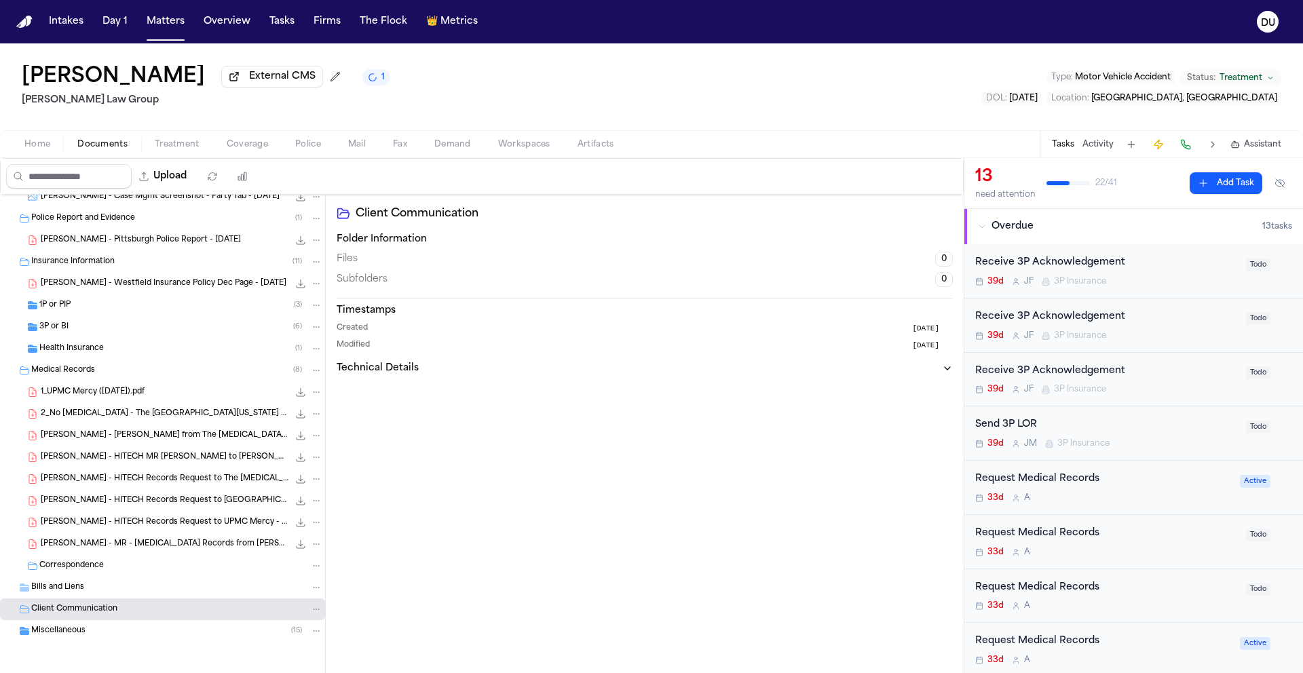
click at [64, 631] on span "Miscellaneous" at bounding box center [58, 632] width 54 height 12
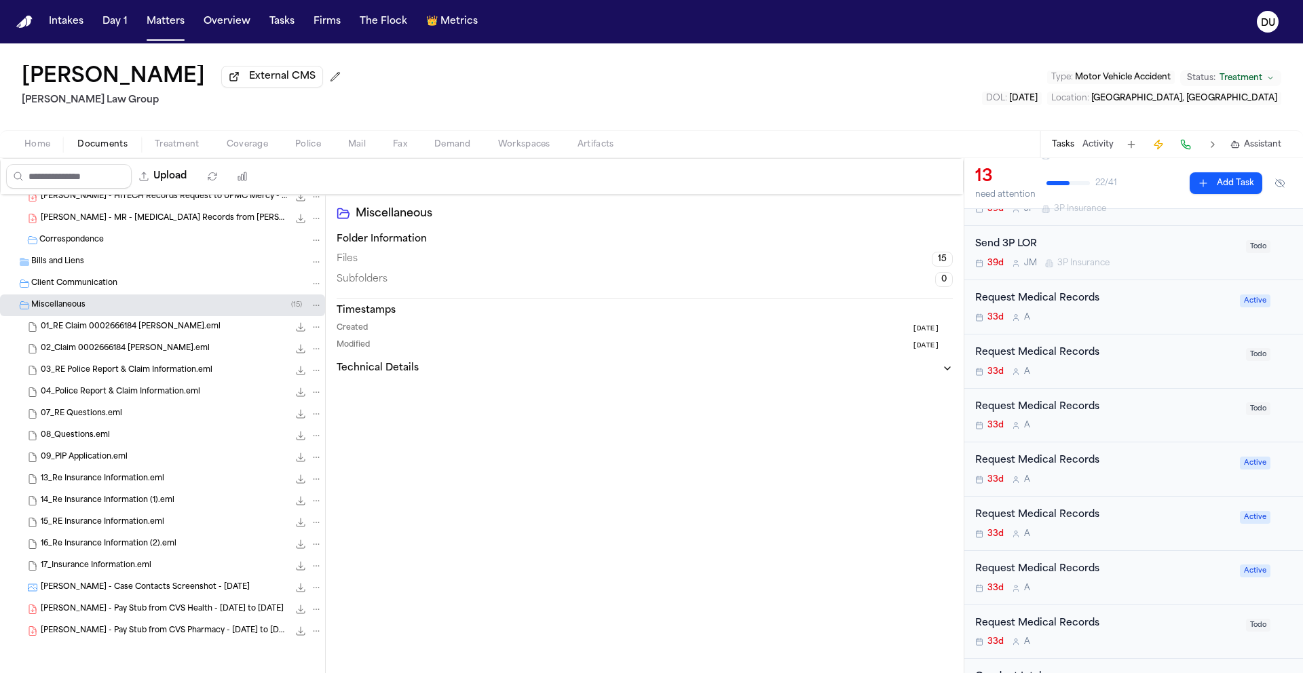
scroll to position [181, 0]
click at [1042, 360] on div "Request Medical Records" at bounding box center [1106, 353] width 263 height 16
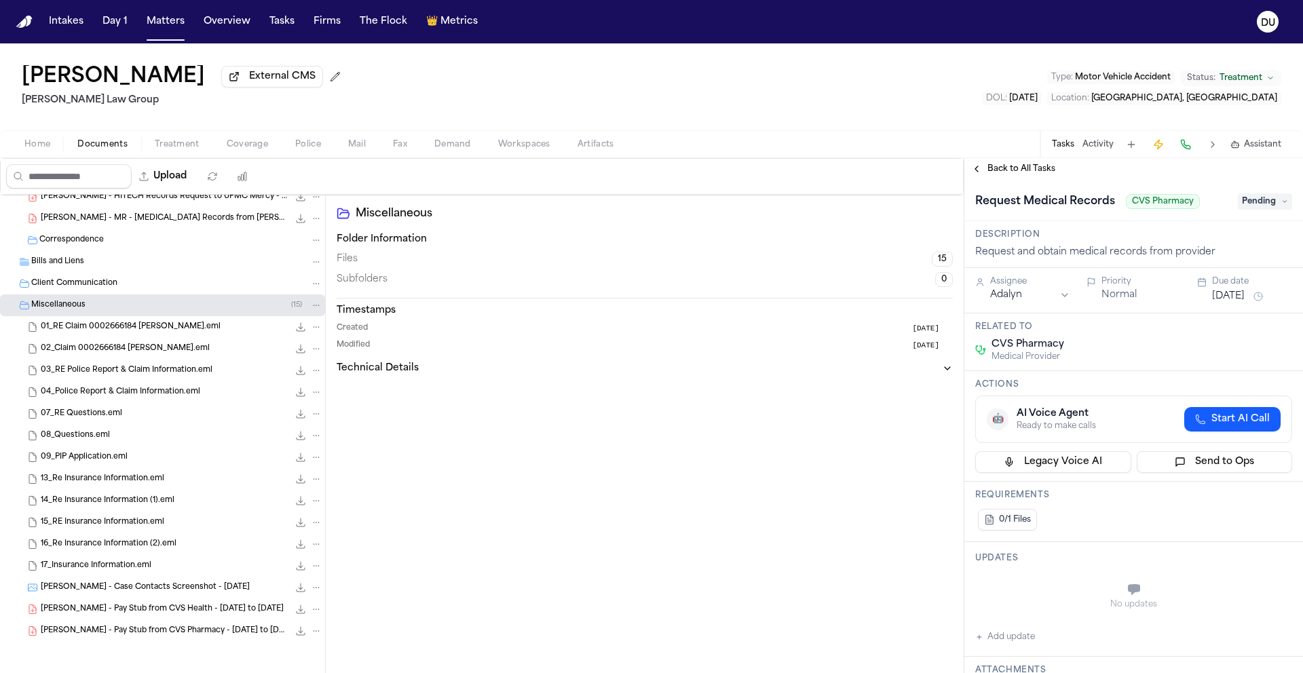
click at [1017, 168] on span "Back to All Tasks" at bounding box center [1021, 169] width 68 height 11
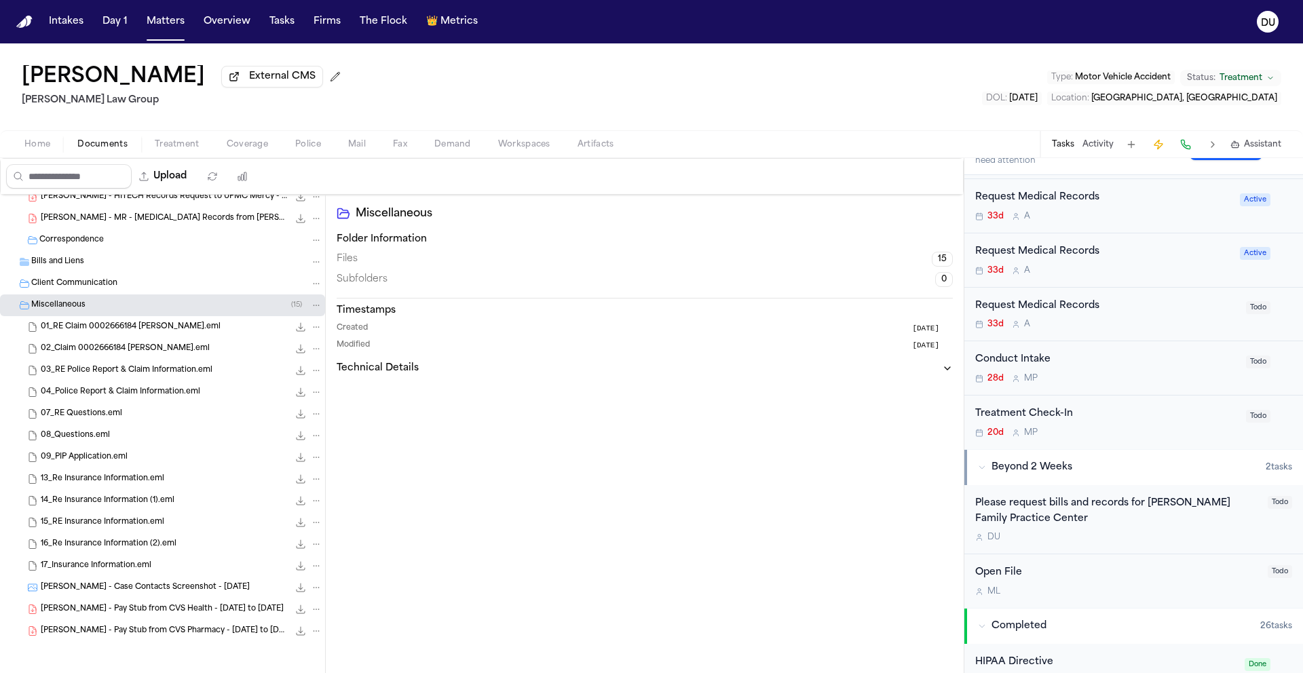
scroll to position [681, 0]
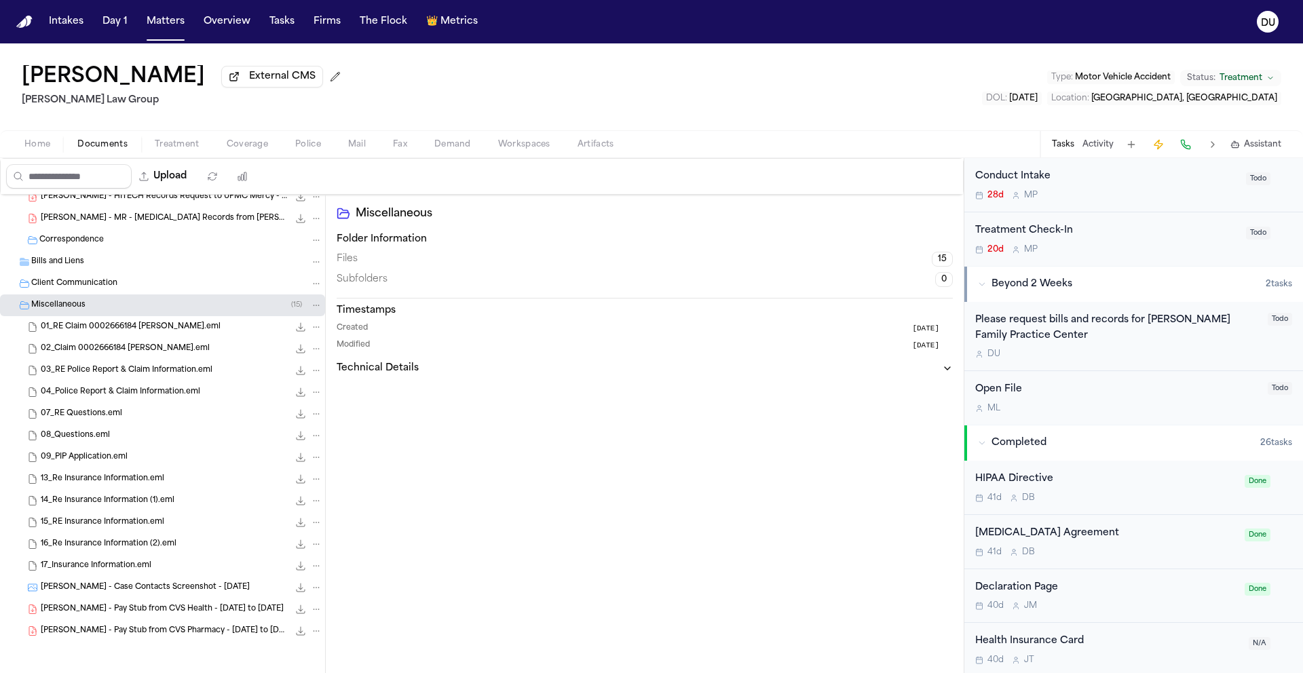
click at [22, 25] on img "Home" at bounding box center [24, 22] width 16 height 13
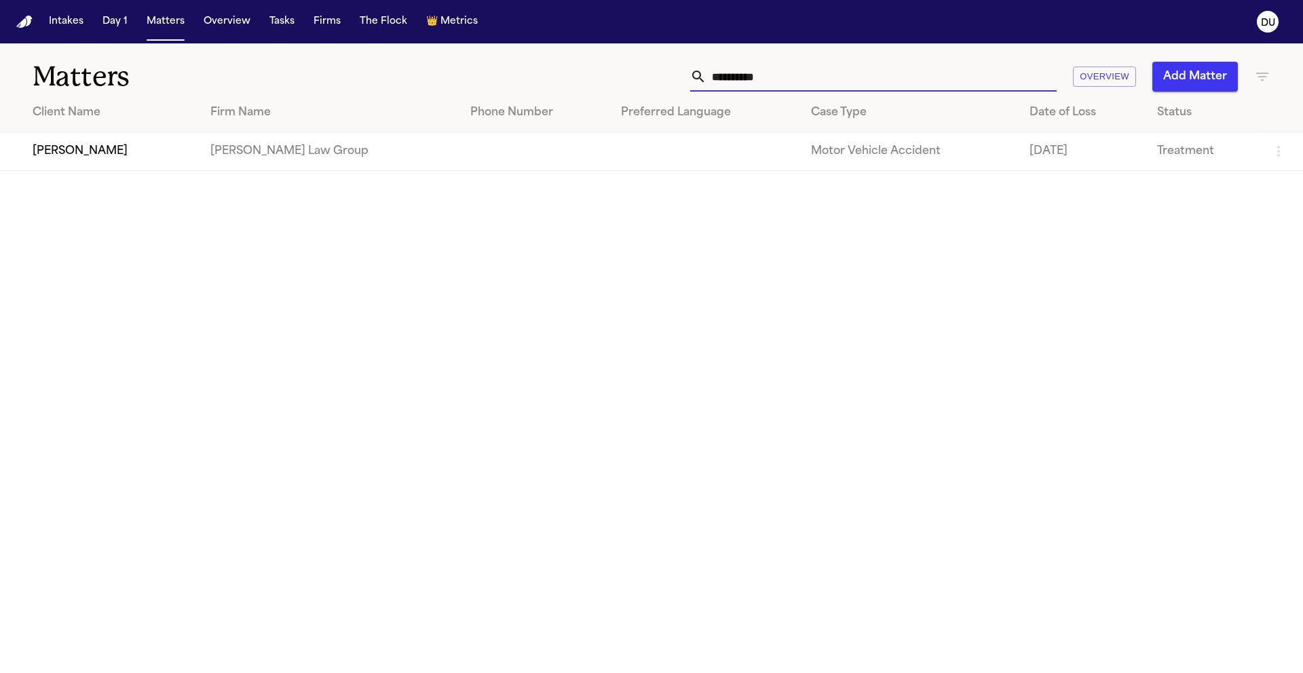
drag, startPoint x: 778, startPoint y: 79, endPoint x: 664, endPoint y: 78, distance: 113.3
click at [664, 79] on div "**********" at bounding box center [832, 77] width 878 height 30
type input "**********"
click at [62, 149] on td "Isabel Saucier" at bounding box center [97, 151] width 195 height 39
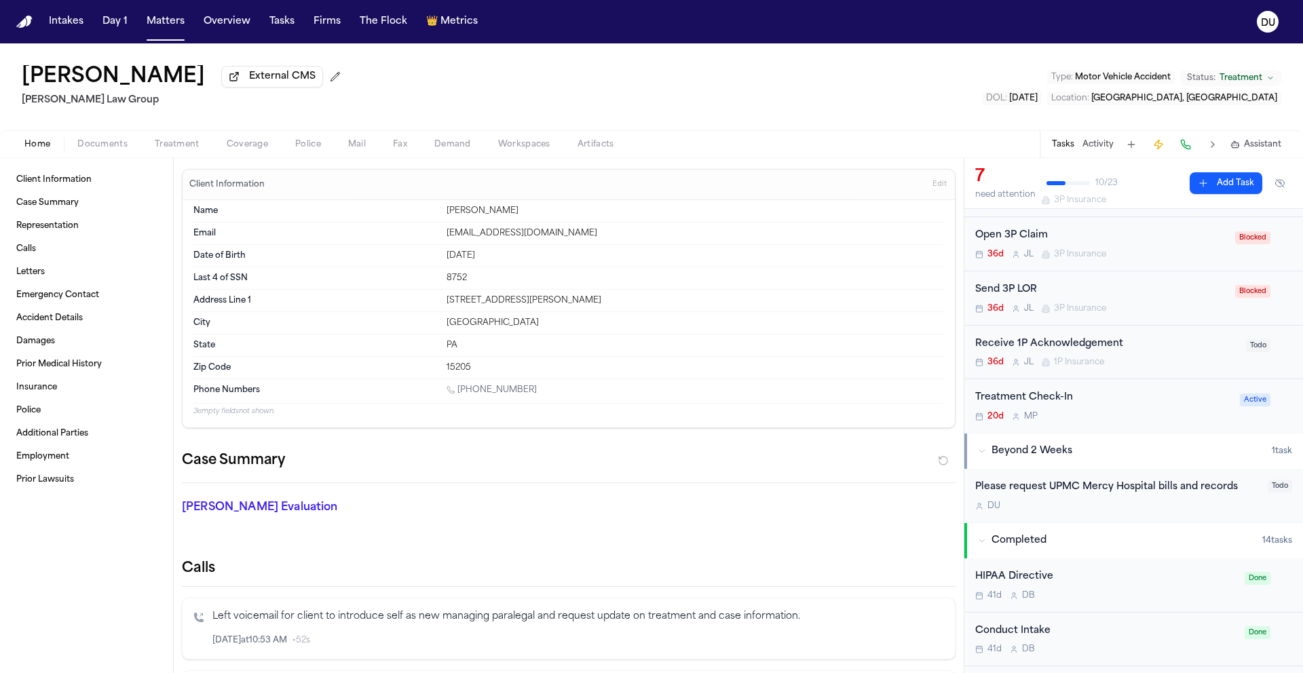
scroll to position [286, 0]
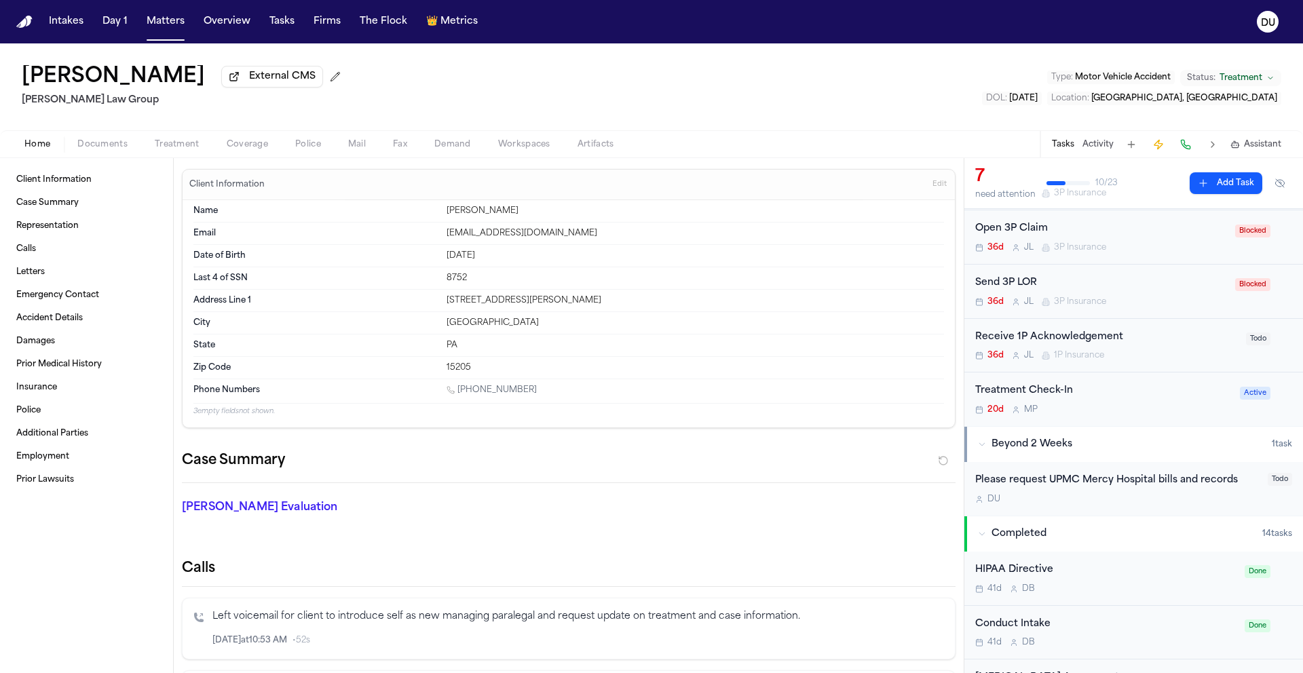
click at [1063, 484] on div "Please request UPMC Mercy Hospital bills and records" at bounding box center [1117, 481] width 284 height 16
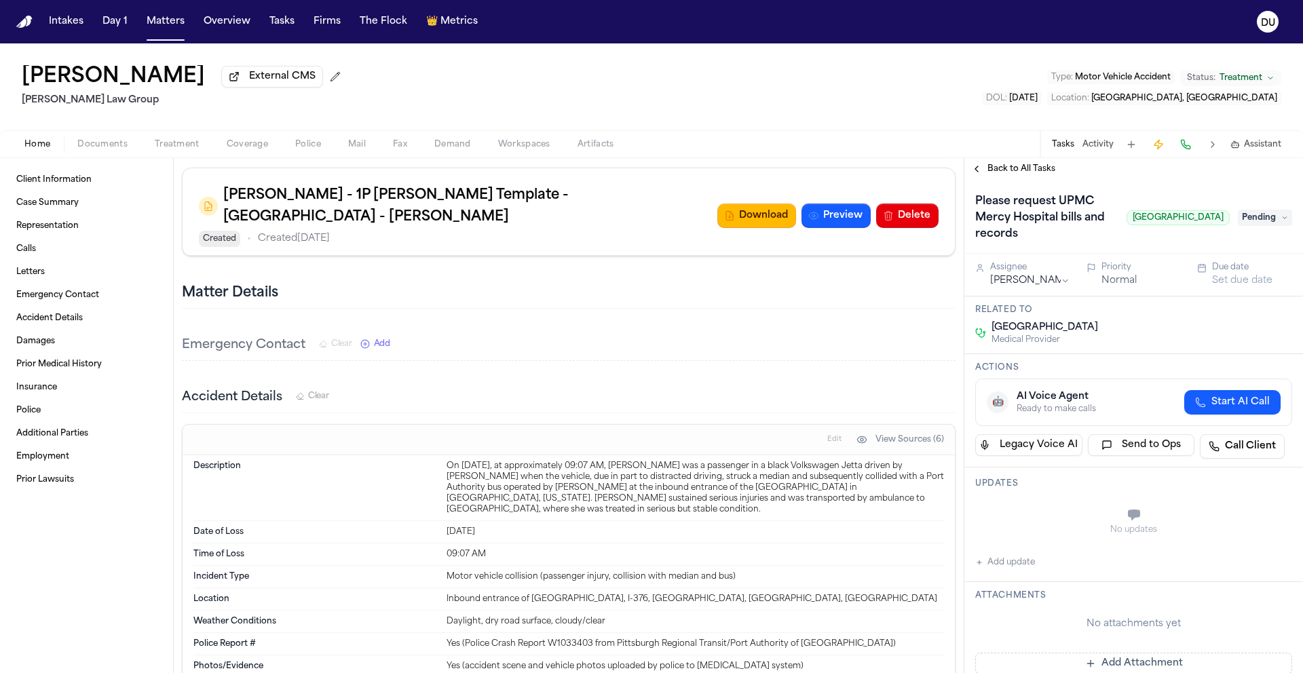
scroll to position [1745, 0]
click at [1251, 229] on div "Please request UPMC Mercy Hospital bills and records UPMC Mercy Hospital Pending" at bounding box center [1133, 218] width 317 height 54
click at [1254, 223] on span "Pending" at bounding box center [1265, 218] width 54 height 16
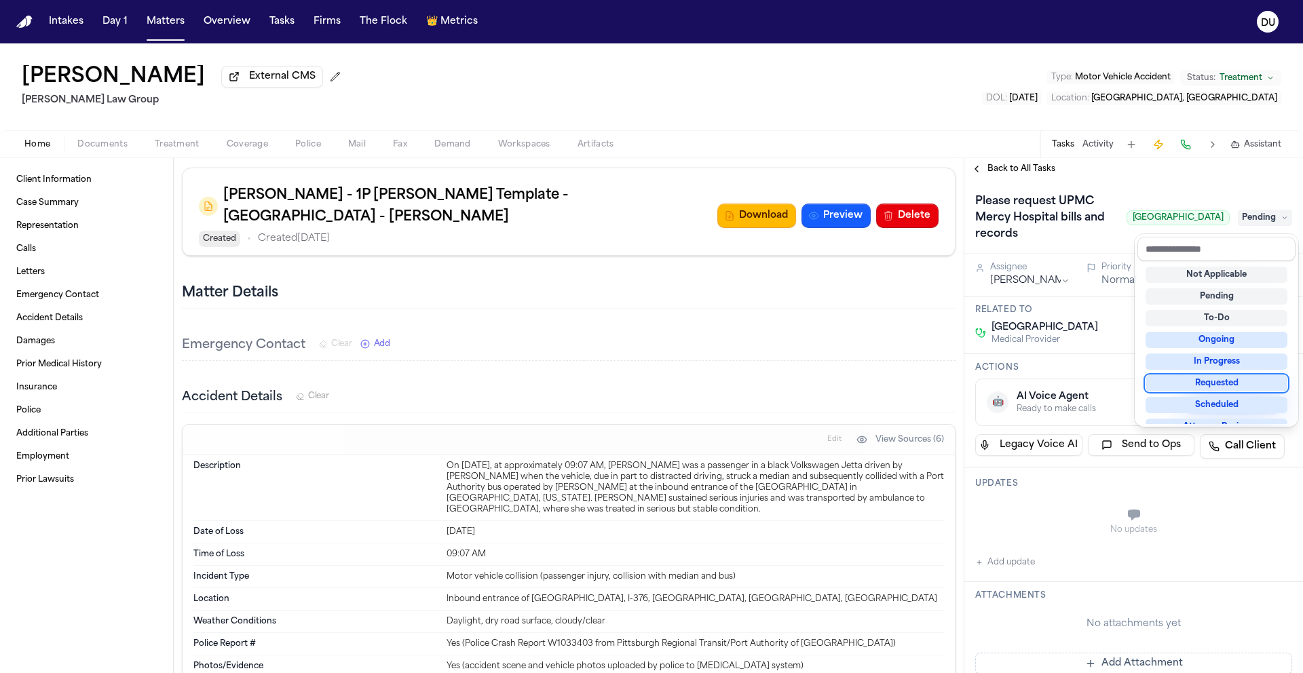
click at [1221, 386] on div "Requested" at bounding box center [1217, 383] width 142 height 16
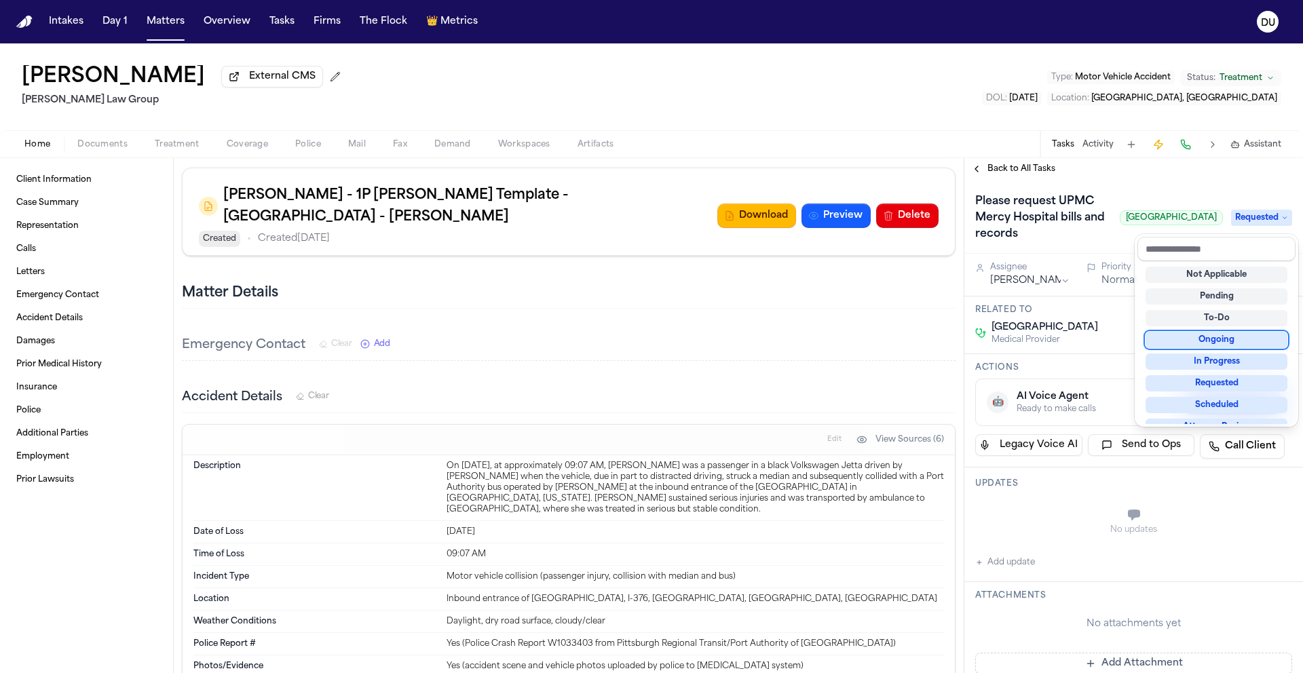
click at [1129, 191] on div "Please request UPMC Mercy Hospital bills and records UPMC Mercy Hospital Reques…" at bounding box center [1133, 217] width 339 height 74
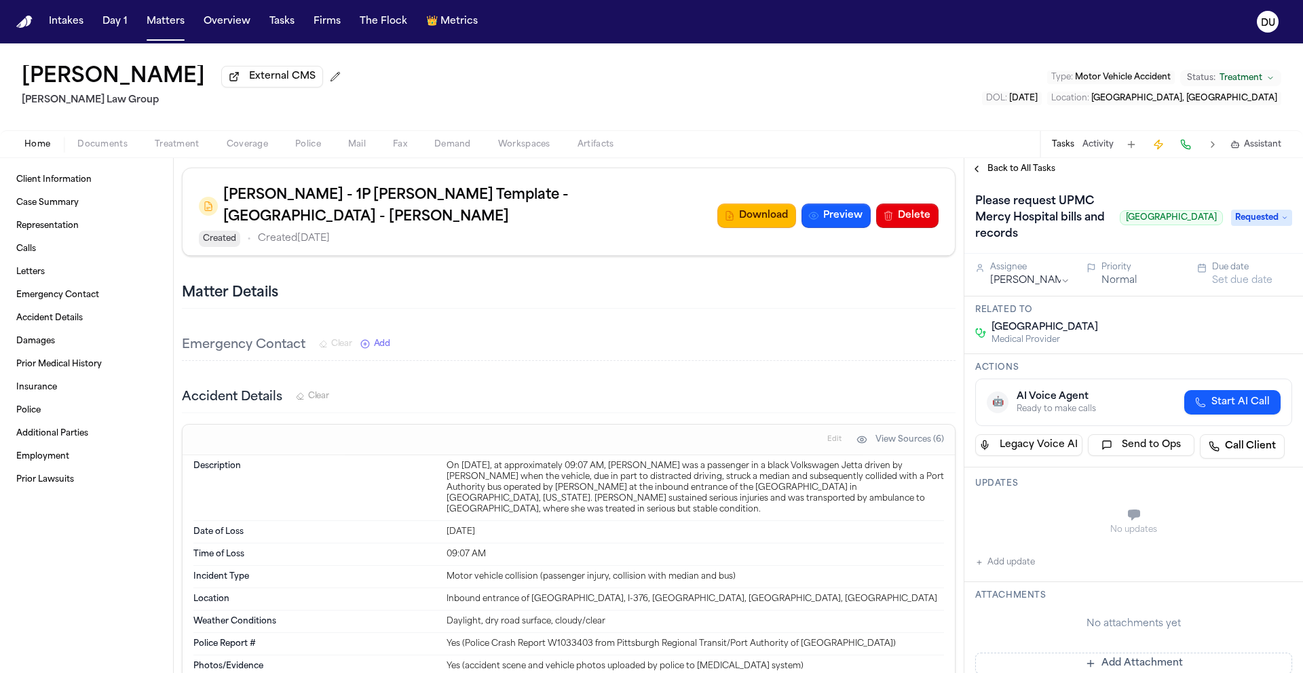
click at [1252, 280] on button "Set due date" at bounding box center [1242, 281] width 60 height 14
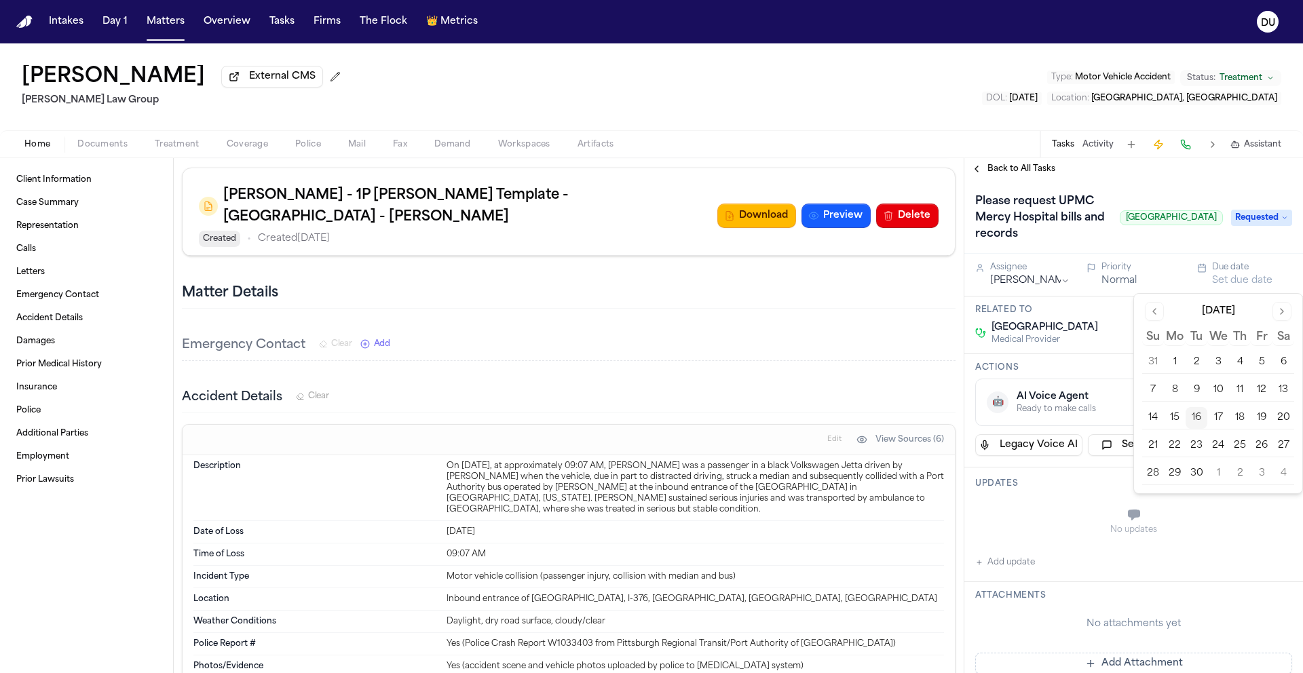
click at [1256, 417] on button "19" at bounding box center [1262, 418] width 22 height 22
click at [1064, 543] on div "No updates" at bounding box center [1133, 524] width 317 height 49
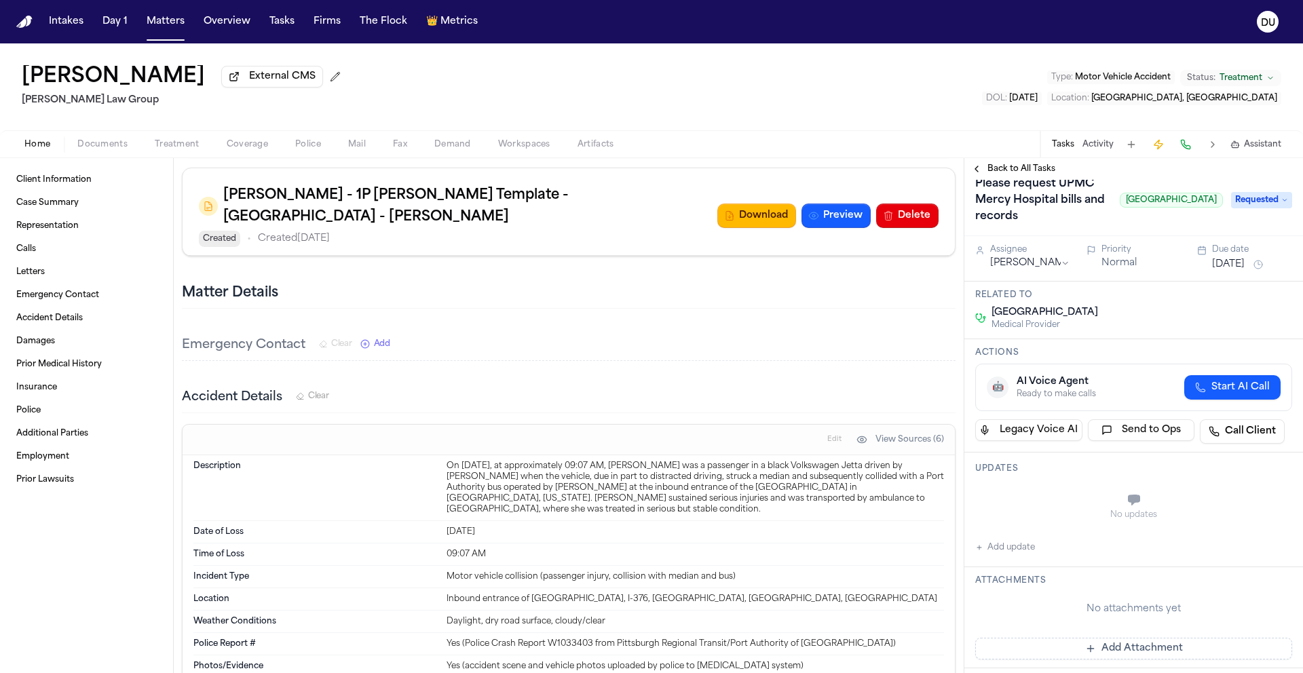
scroll to position [26, 0]
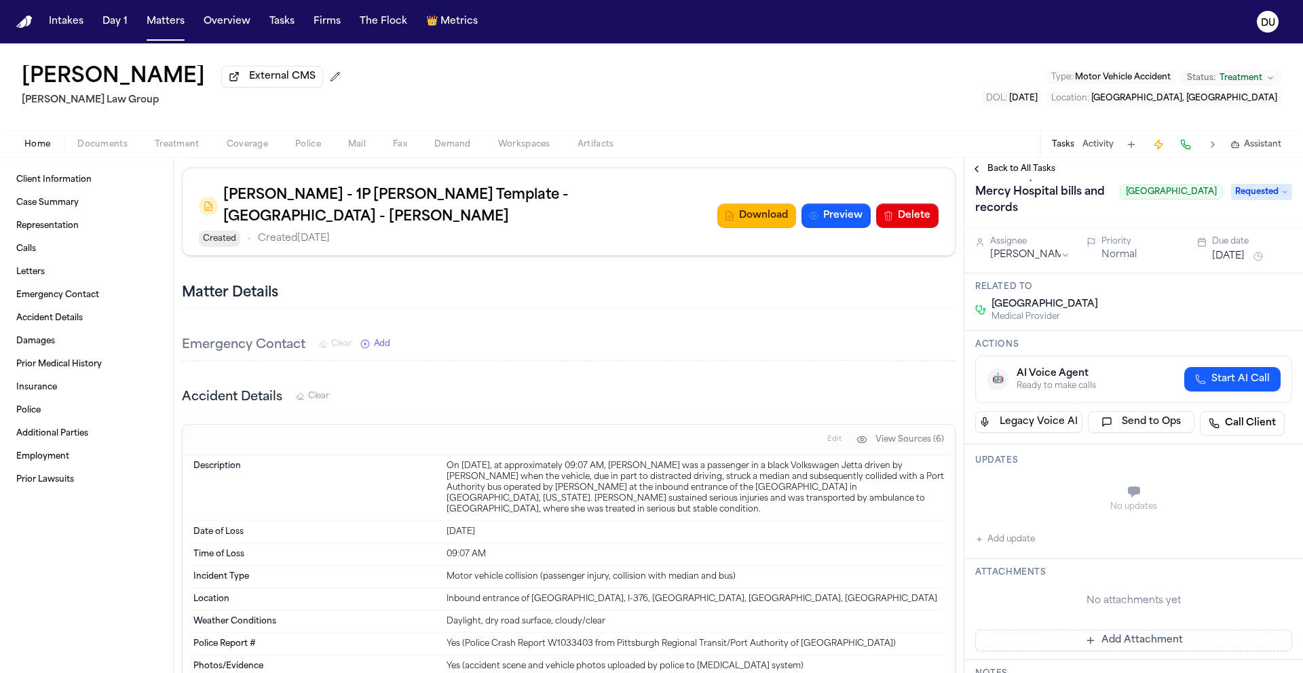
click at [1009, 540] on button "Add update" at bounding box center [1005, 539] width 60 height 16
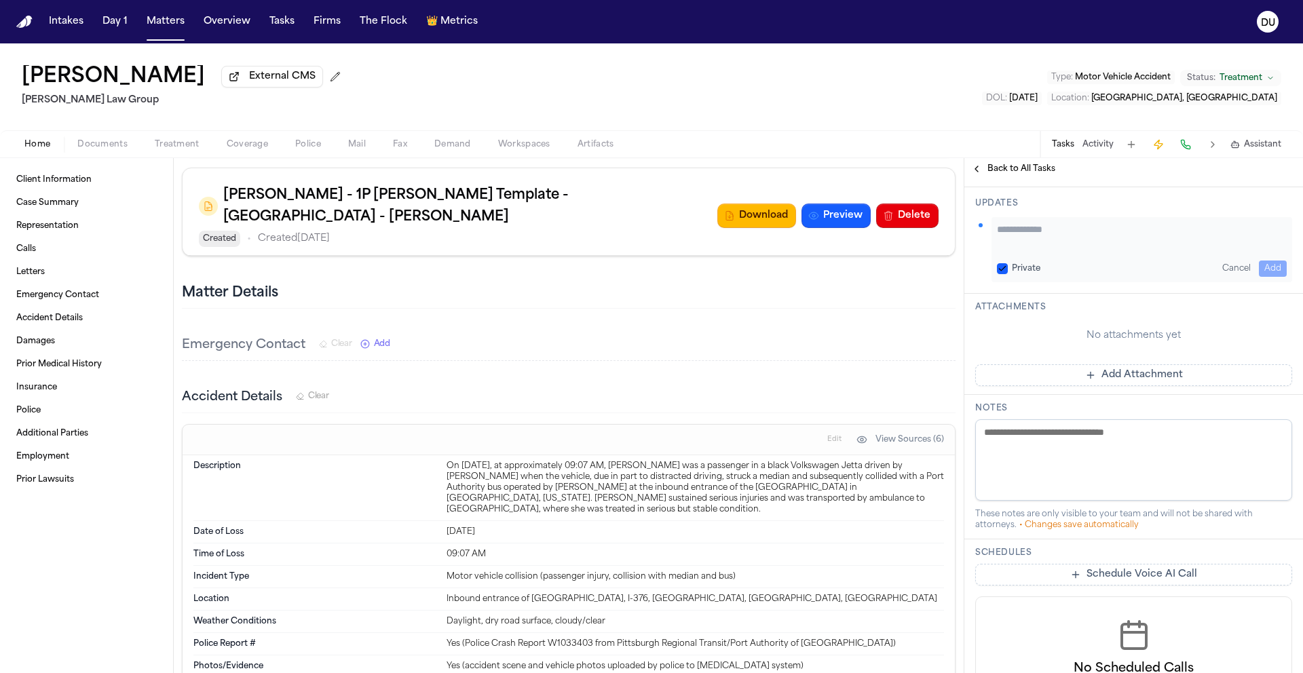
click at [1123, 377] on button "Add Attachment" at bounding box center [1133, 375] width 317 height 22
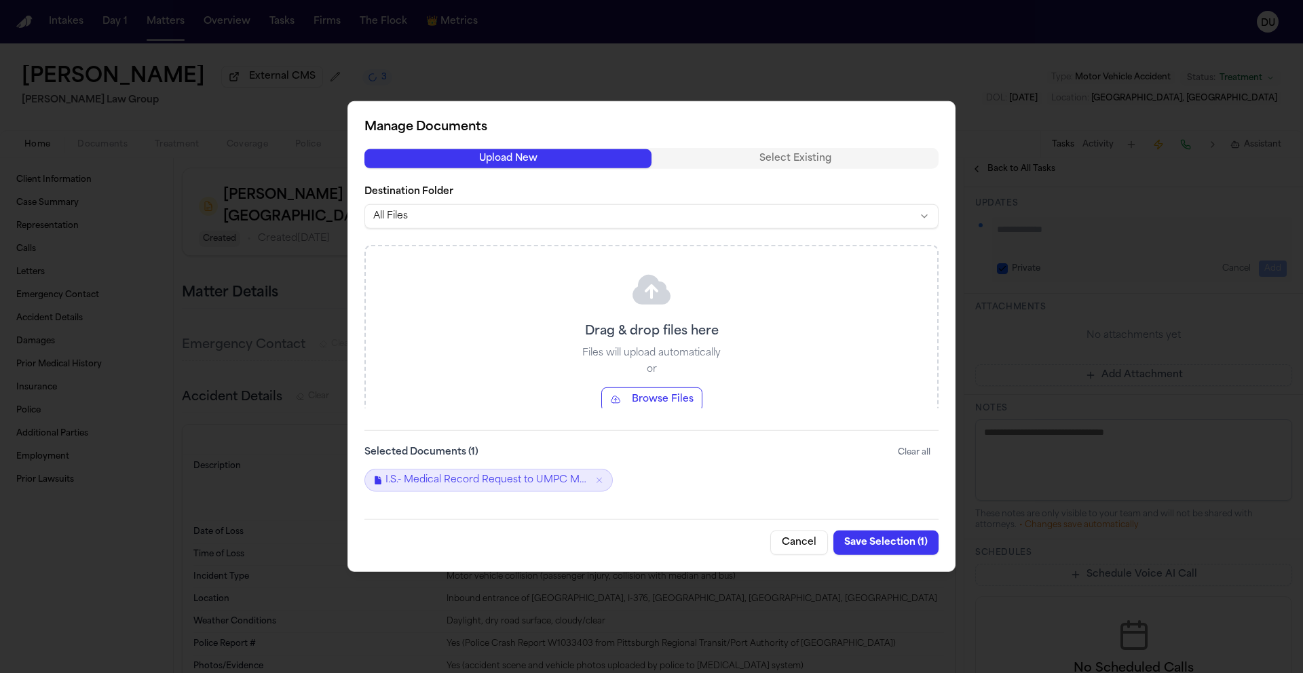
click at [882, 550] on button "Save Selection ( 1 )" at bounding box center [885, 543] width 105 height 24
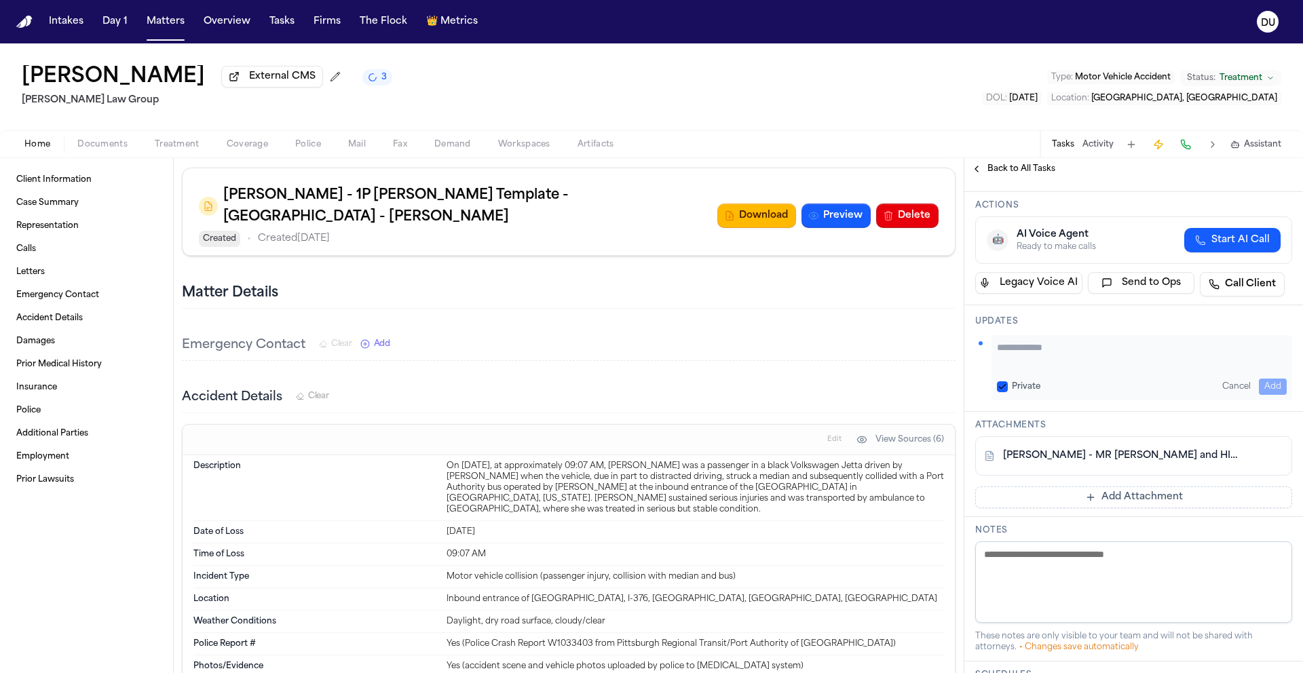
scroll to position [0, 0]
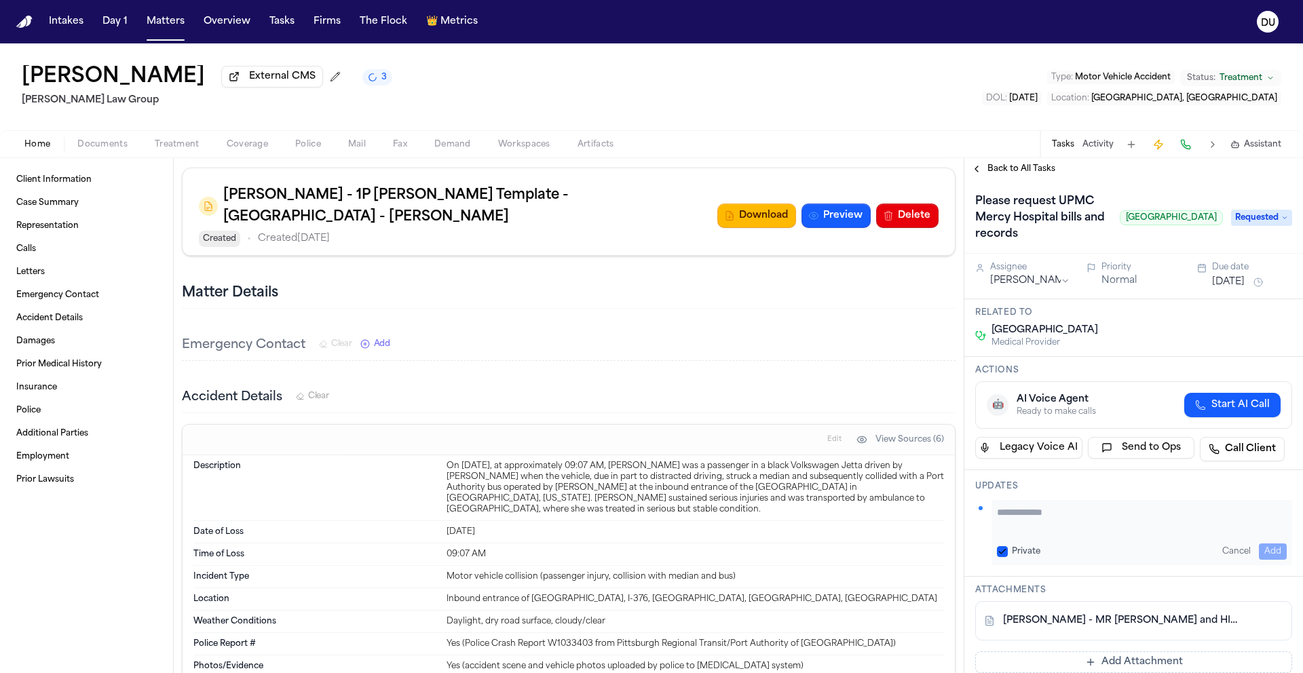
click at [1025, 172] on span "Back to All Tasks" at bounding box center [1021, 169] width 68 height 11
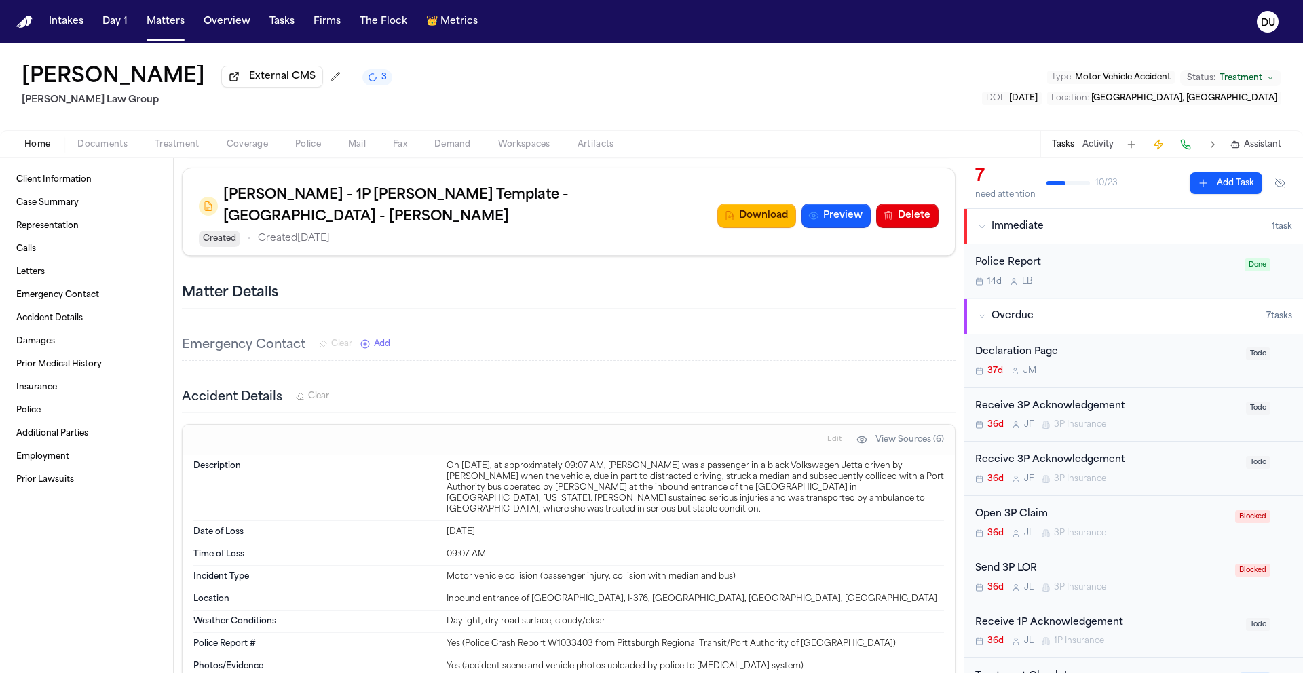
click at [25, 20] on img "Home" at bounding box center [24, 22] width 16 height 13
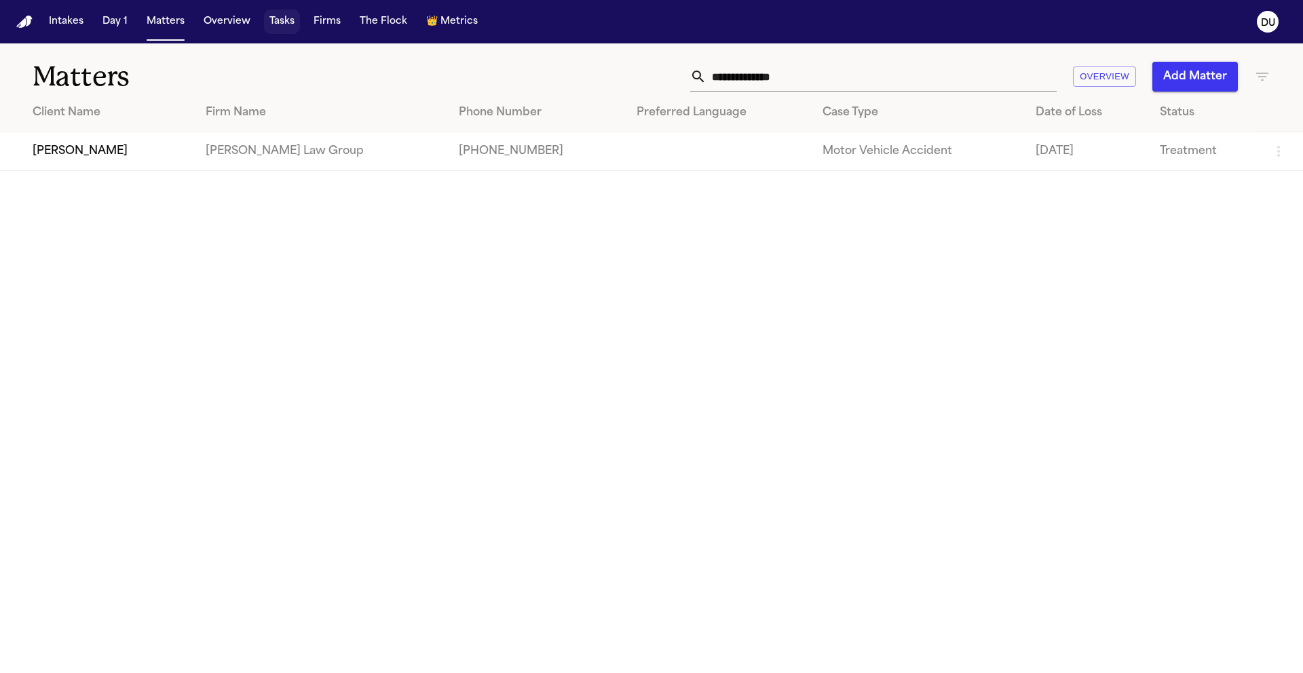
click at [287, 24] on button "Tasks" at bounding box center [282, 22] width 36 height 24
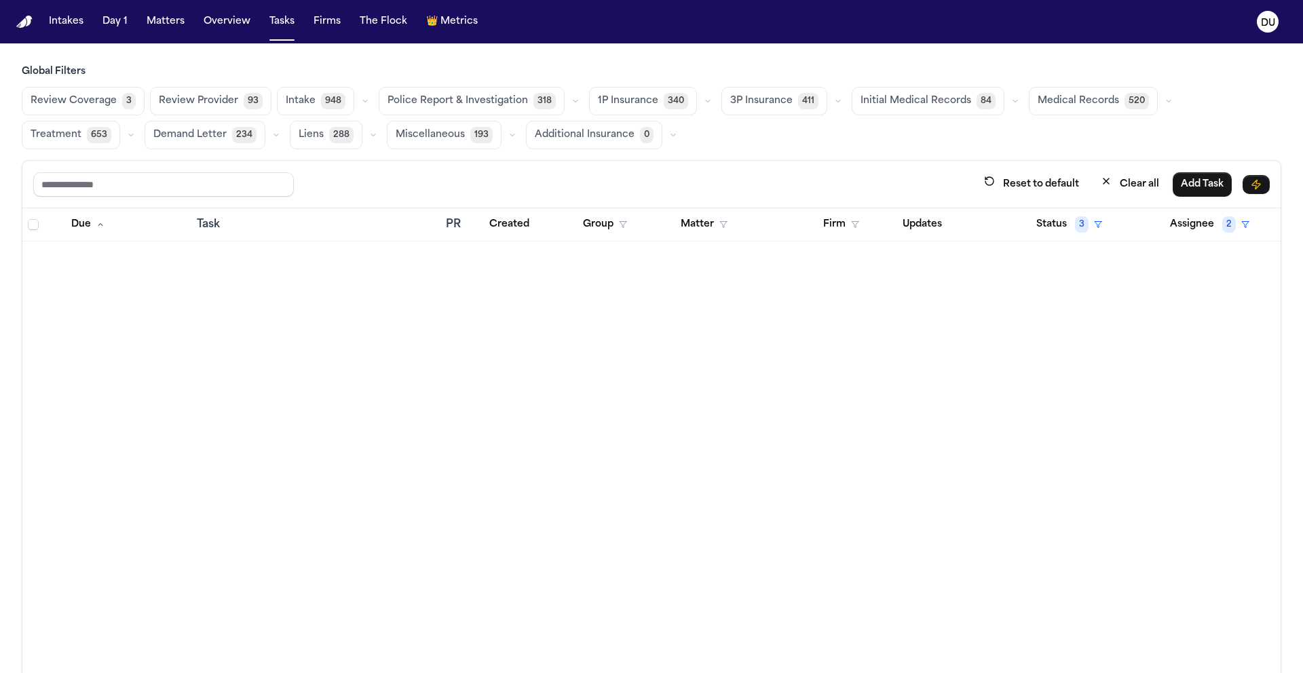
scroll to position [2783, 0]
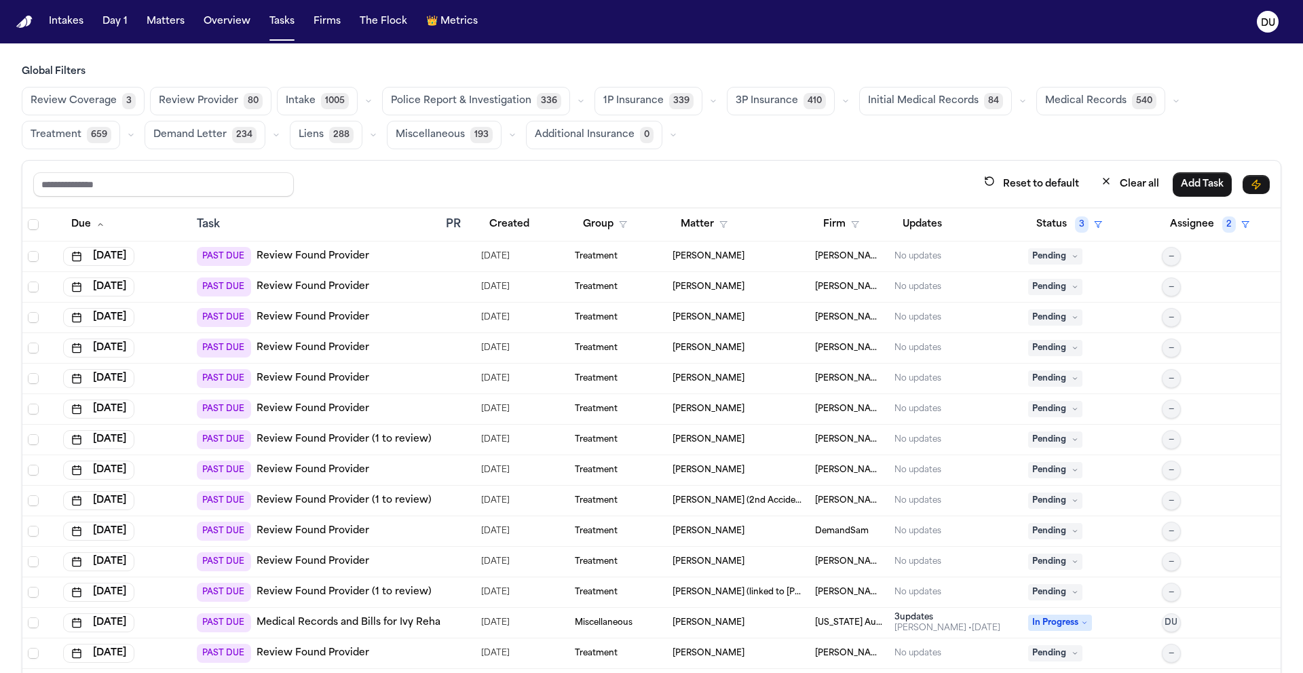
click at [24, 22] on img "Home" at bounding box center [24, 22] width 16 height 13
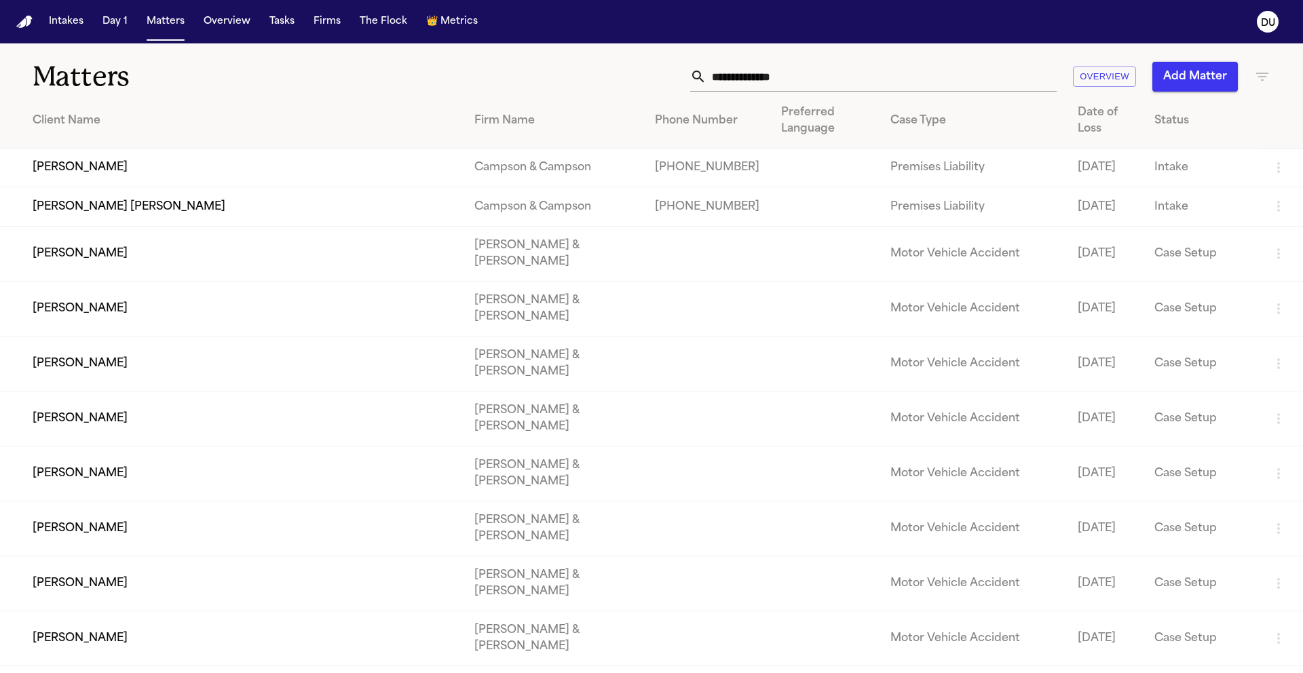
click at [764, 69] on input "text" at bounding box center [882, 77] width 350 height 30
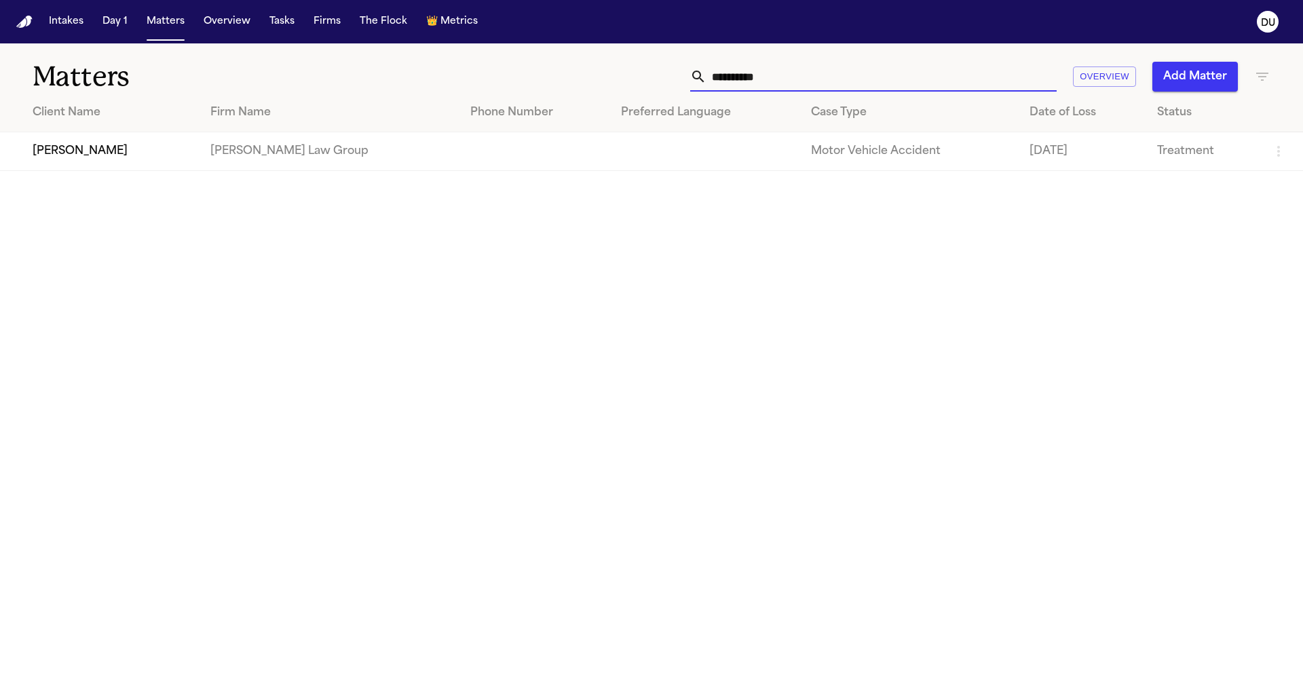
type input "**********"
click at [305, 147] on td "[PERSON_NAME] Law Group" at bounding box center [329, 151] width 259 height 39
click at [118, 159] on td "Shawn Yang" at bounding box center [100, 151] width 200 height 39
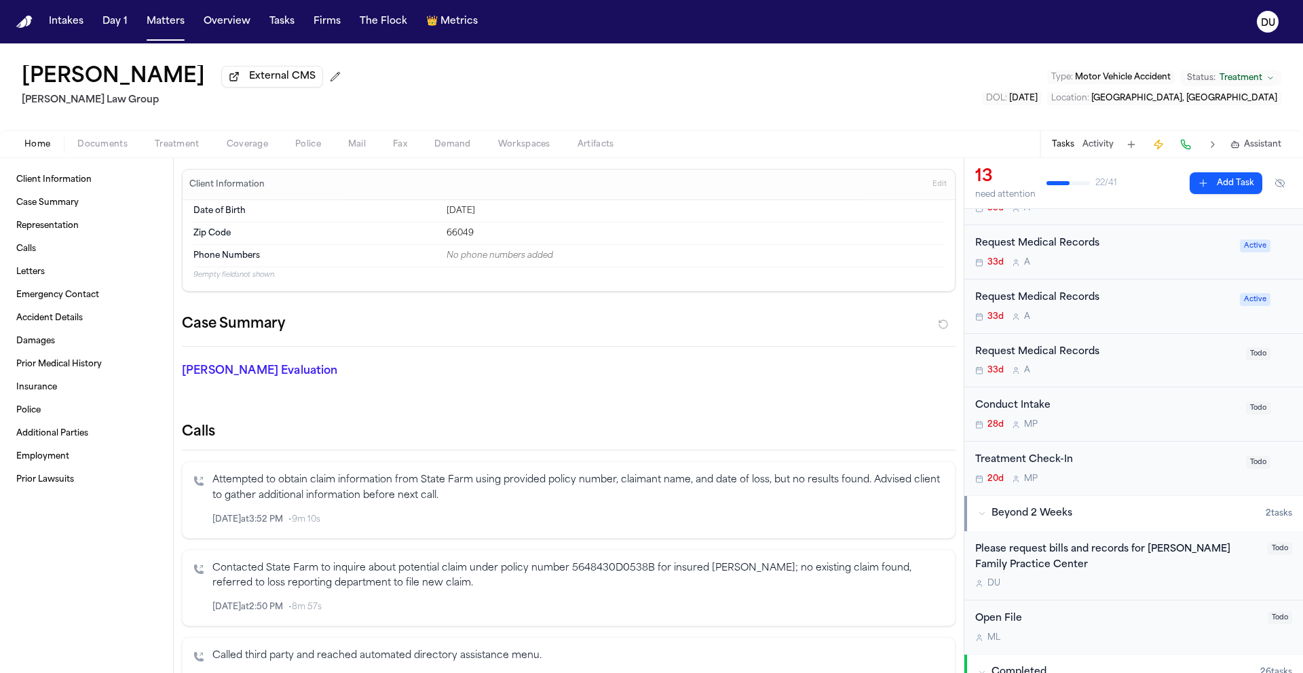
scroll to position [474, 0]
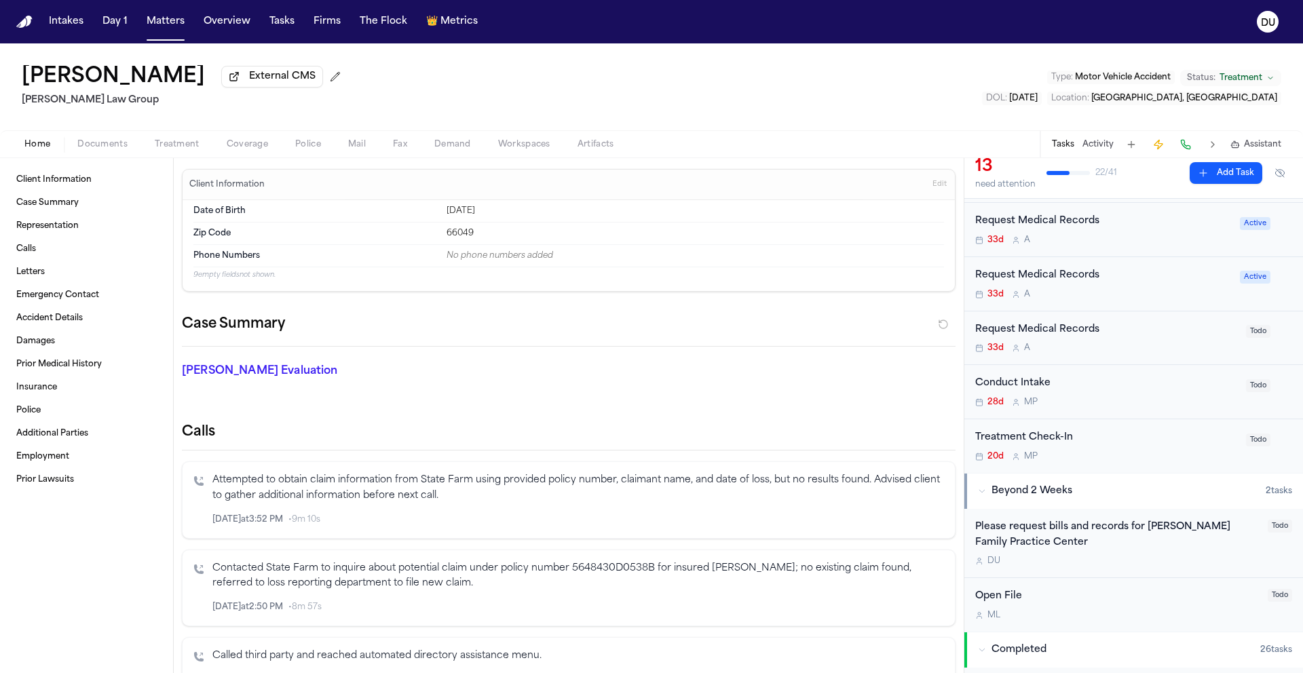
click at [1159, 535] on div "Please request bills and records for Lawrence Family Practice Center" at bounding box center [1117, 535] width 284 height 31
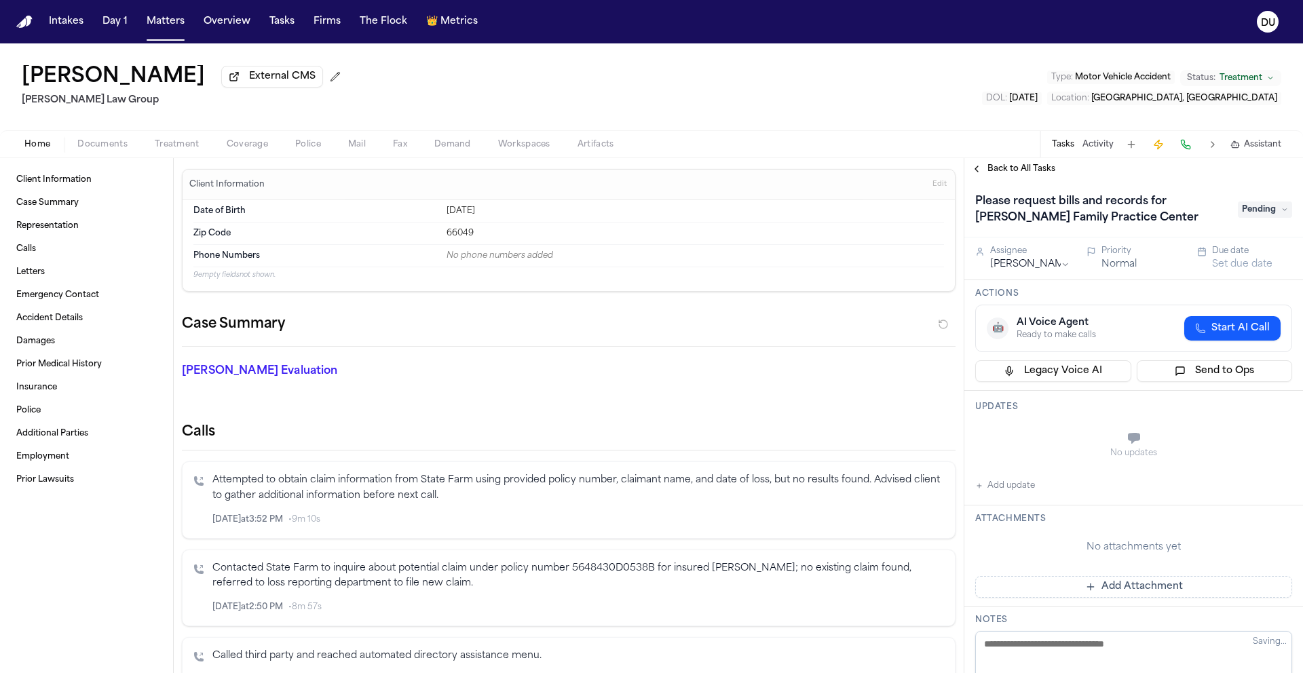
click at [331, 149] on button "Police" at bounding box center [308, 144] width 53 height 16
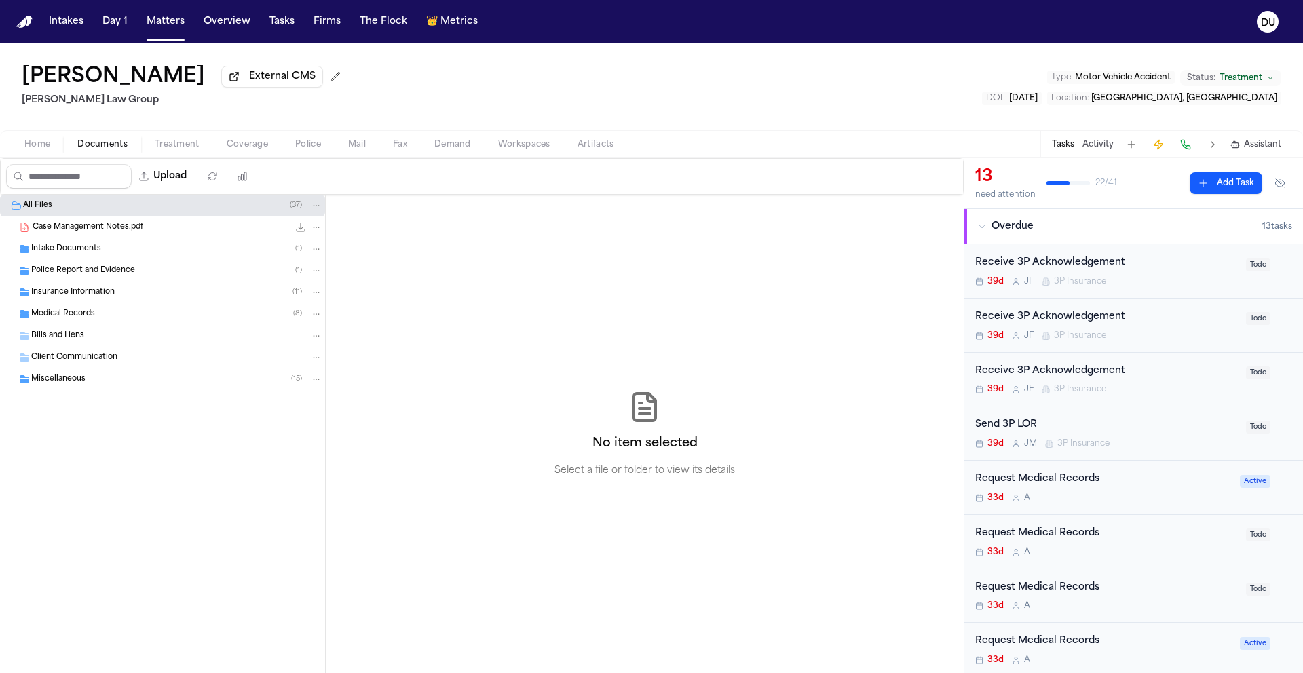
click at [107, 150] on span "Documents" at bounding box center [102, 144] width 50 height 11
click at [86, 250] on span "Intake Documents" at bounding box center [66, 250] width 70 height 12
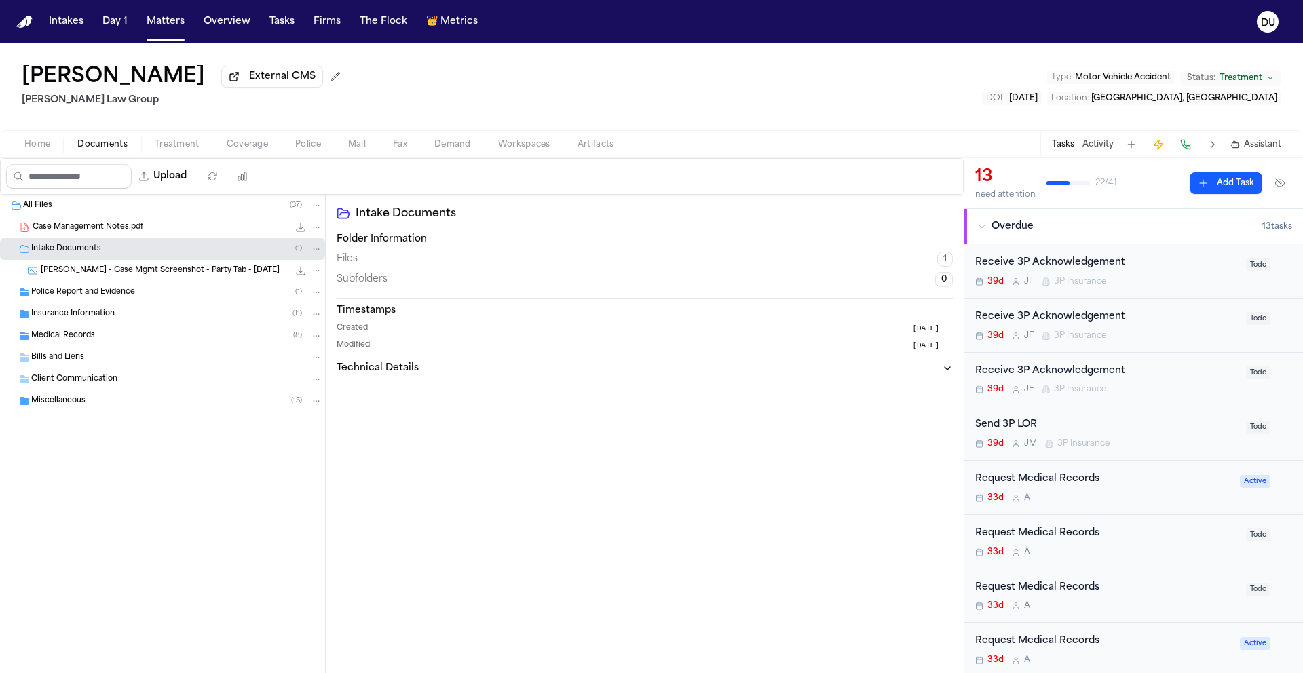
click at [102, 297] on span "Police Report and Evidence" at bounding box center [83, 293] width 104 height 12
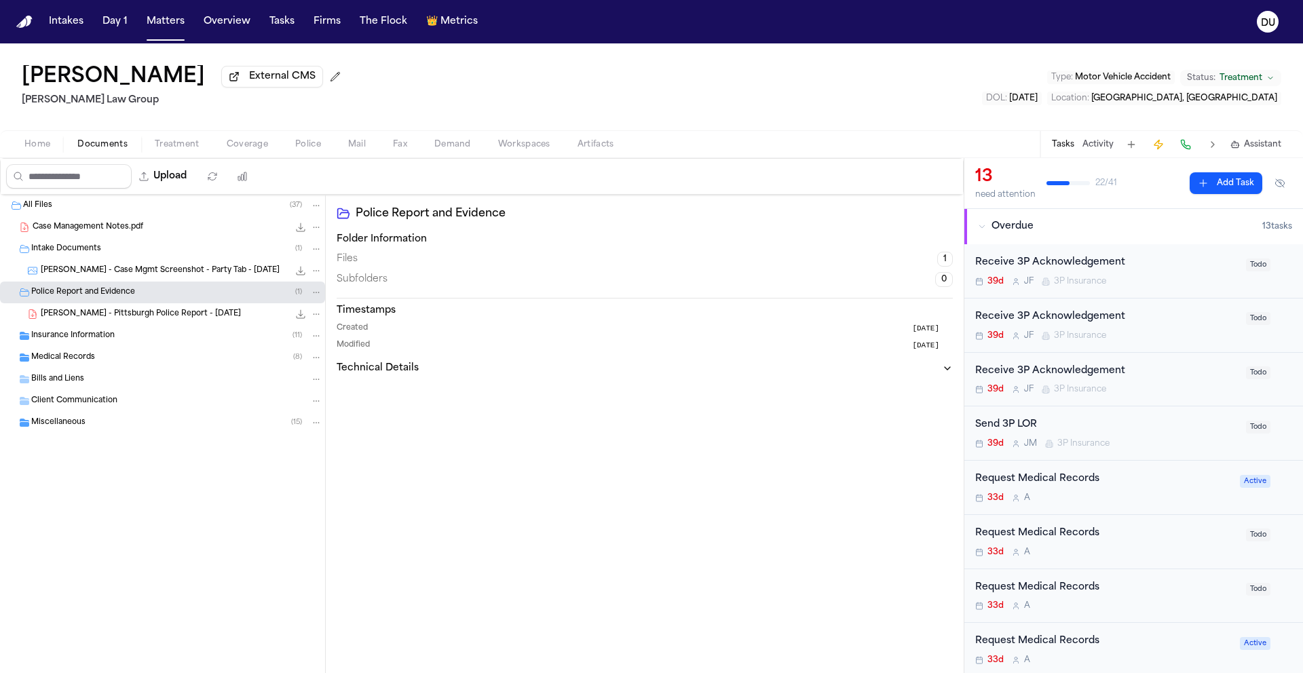
click at [105, 335] on span "Insurance Information" at bounding box center [72, 337] width 83 height 12
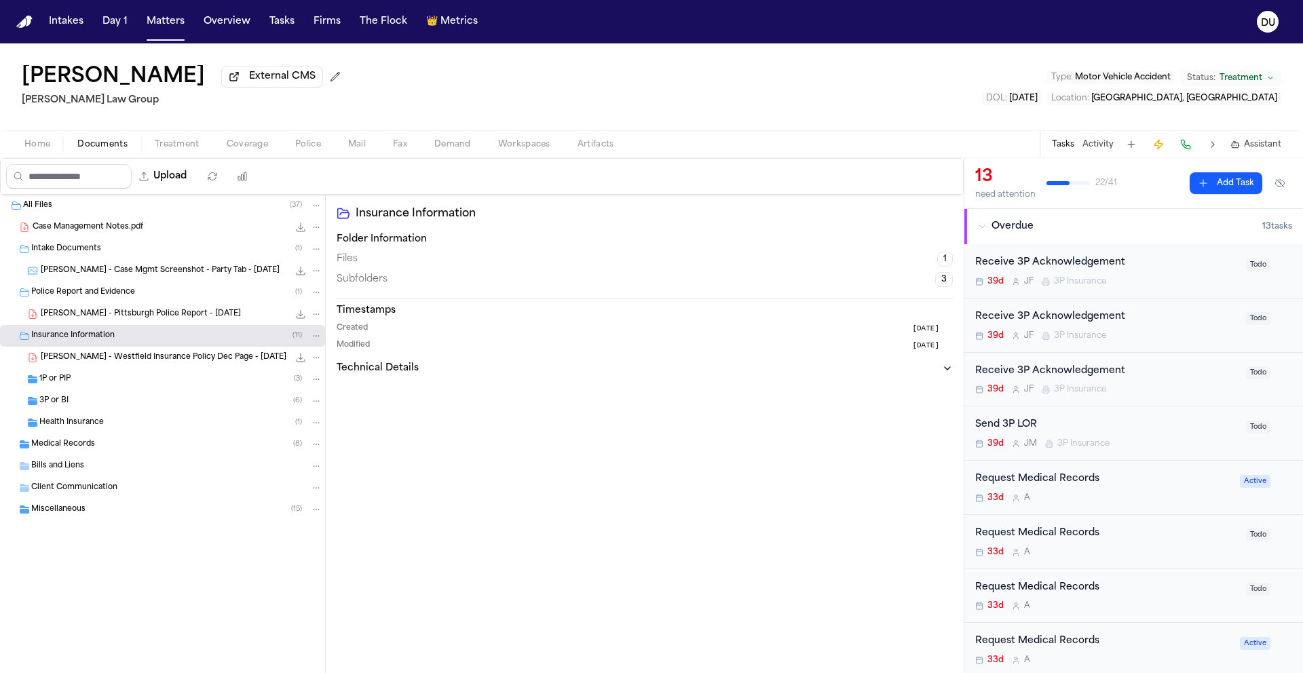
click at [75, 420] on span "Health Insurance" at bounding box center [71, 423] width 64 height 12
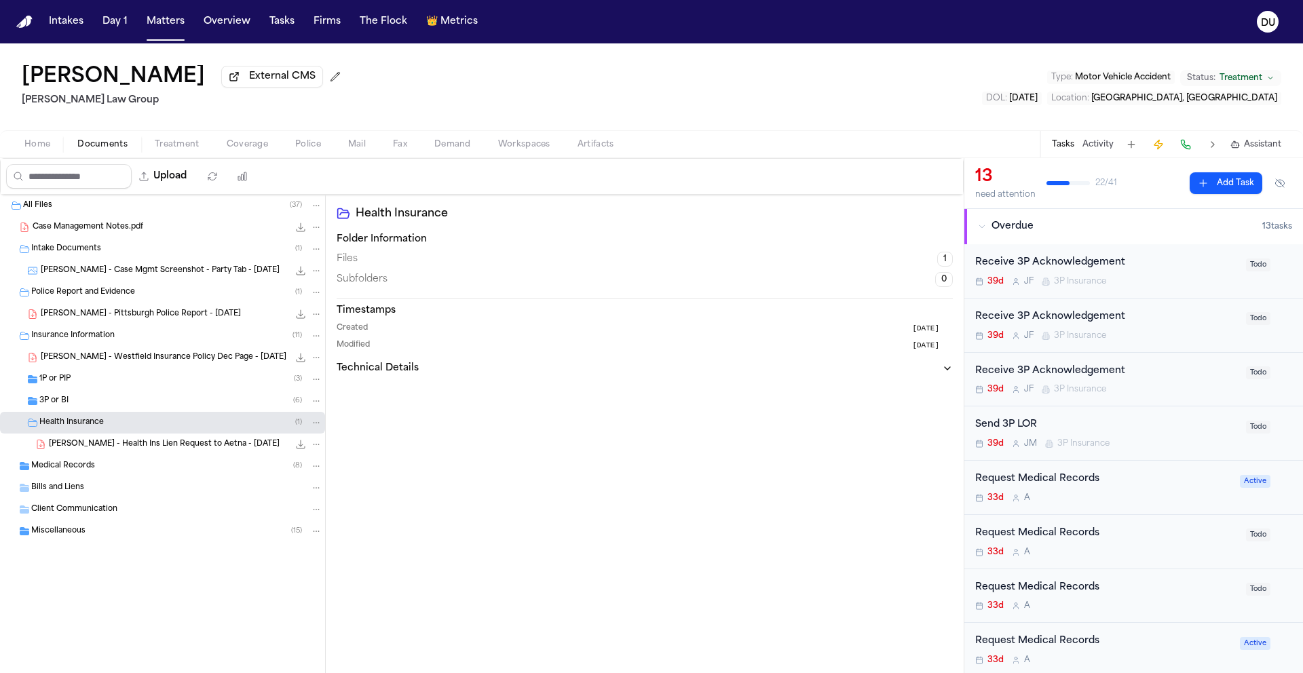
click at [74, 466] on span "Medical Records" at bounding box center [63, 467] width 64 height 12
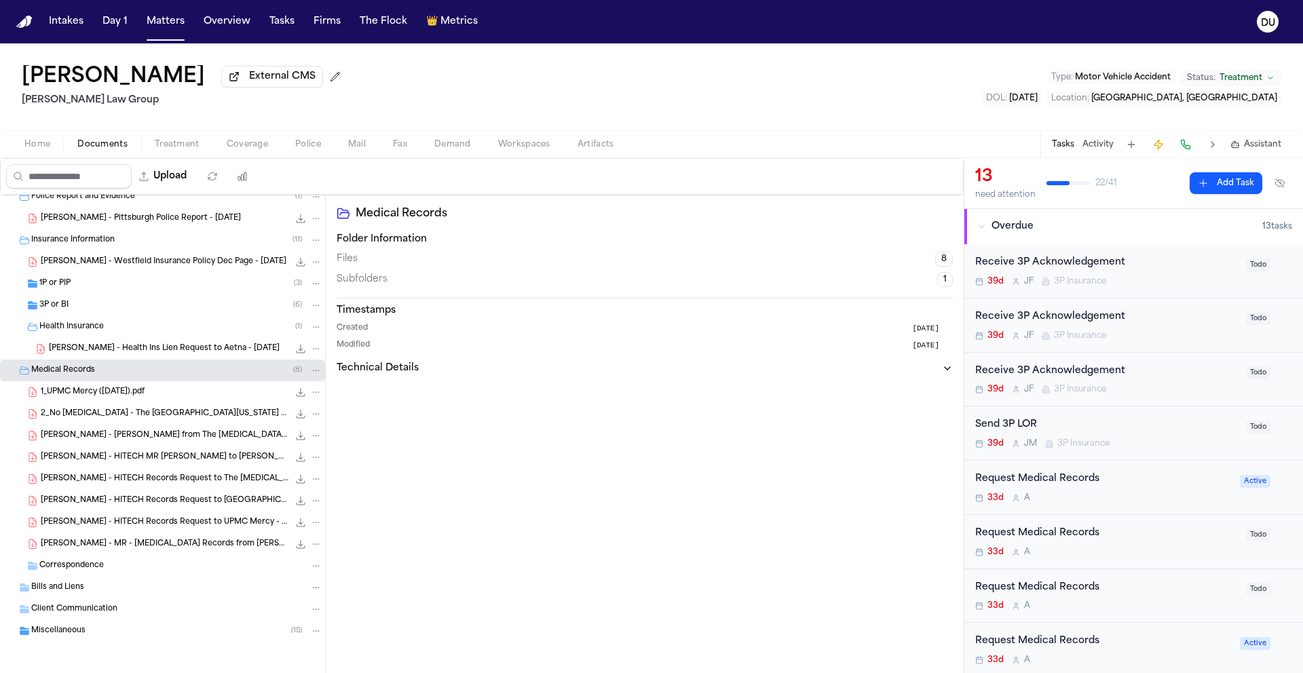
scroll to position [98, 0]
click at [36, 564] on icon "Folder: Correspondence" at bounding box center [33, 566] width 10 height 8
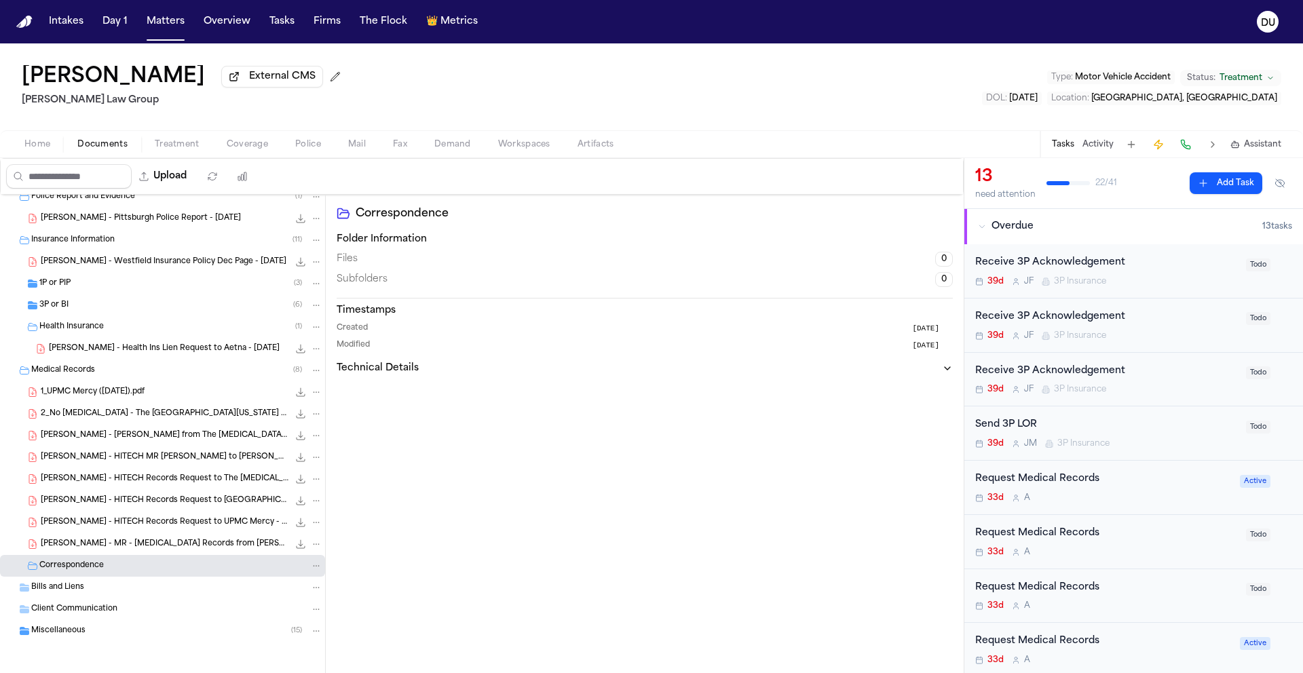
click at [37, 575] on div "Correspondence" at bounding box center [162, 566] width 325 height 22
click at [76, 599] on div "Client Communication" at bounding box center [162, 610] width 325 height 22
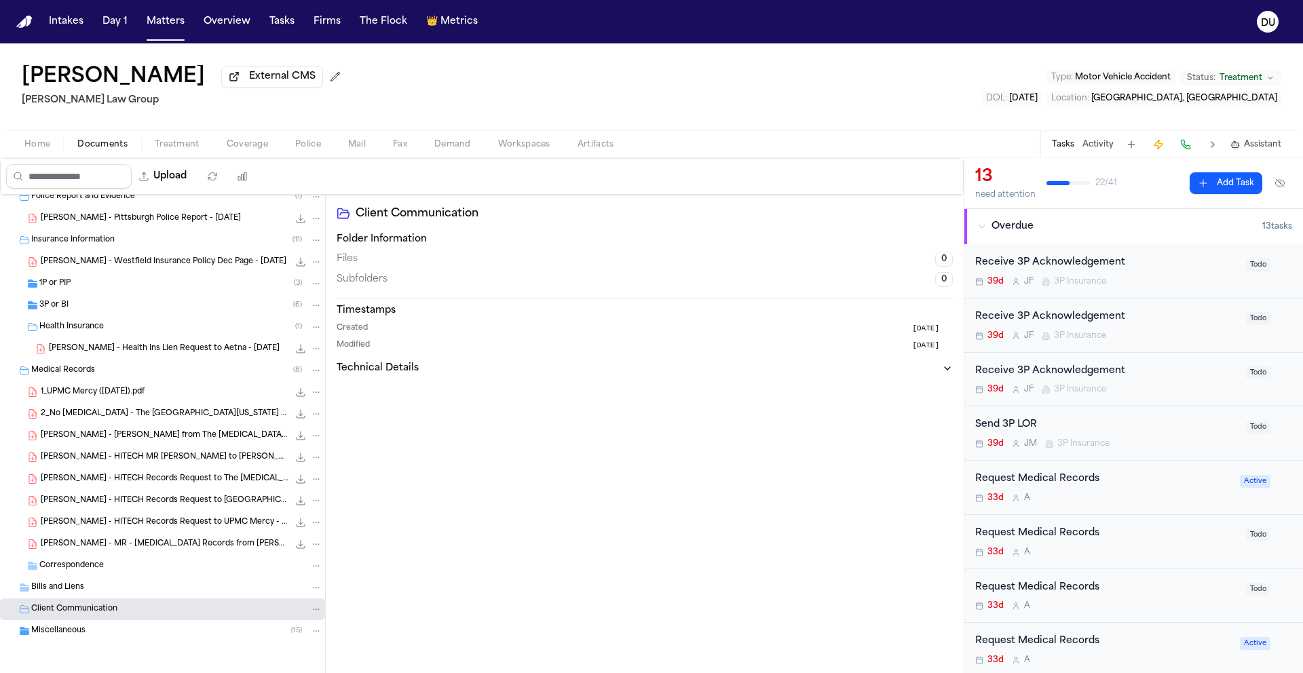
click at [77, 591] on span "Bills and Liens" at bounding box center [57, 588] width 53 height 12
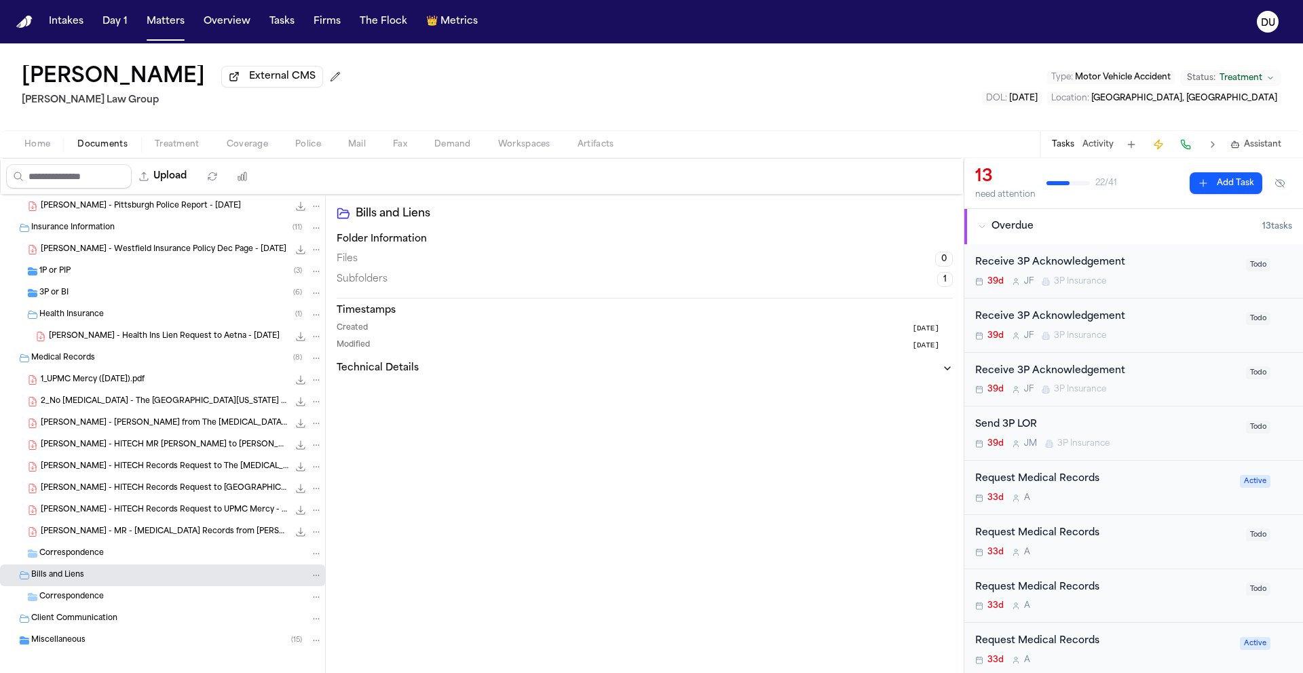
scroll to position [120, 0]
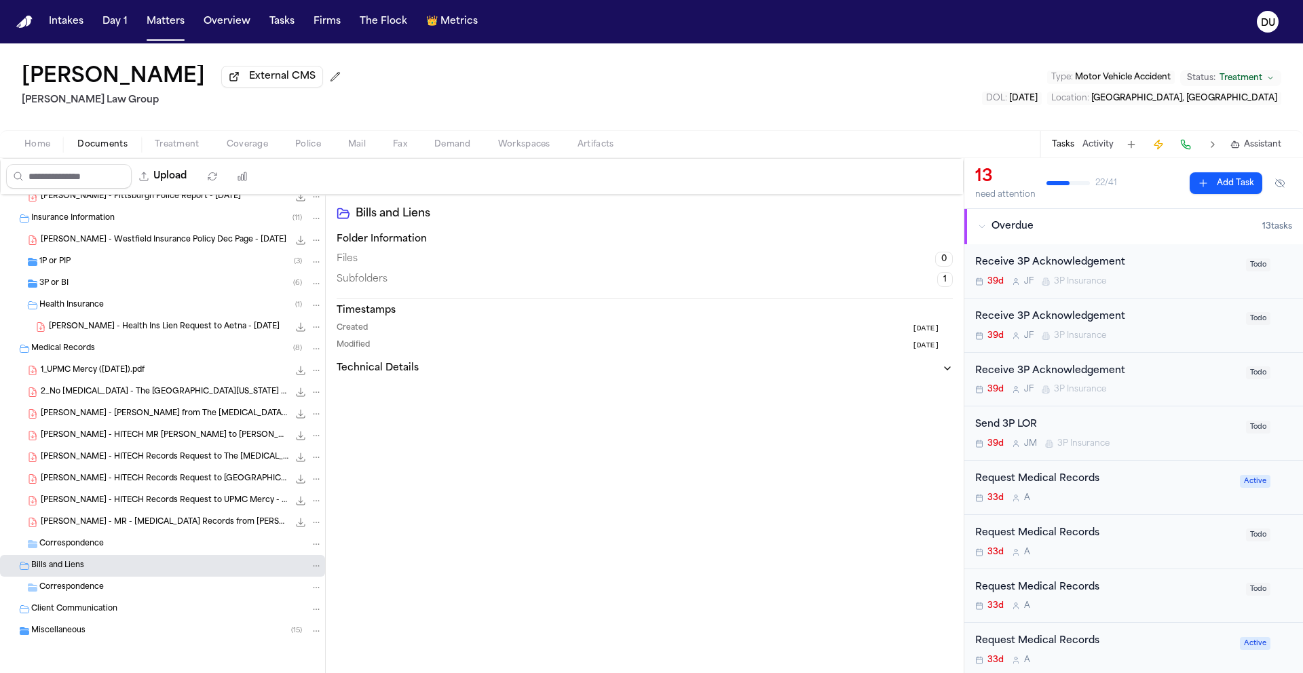
click at [47, 637] on div "Miscellaneous ( 15 )" at bounding box center [176, 631] width 291 height 12
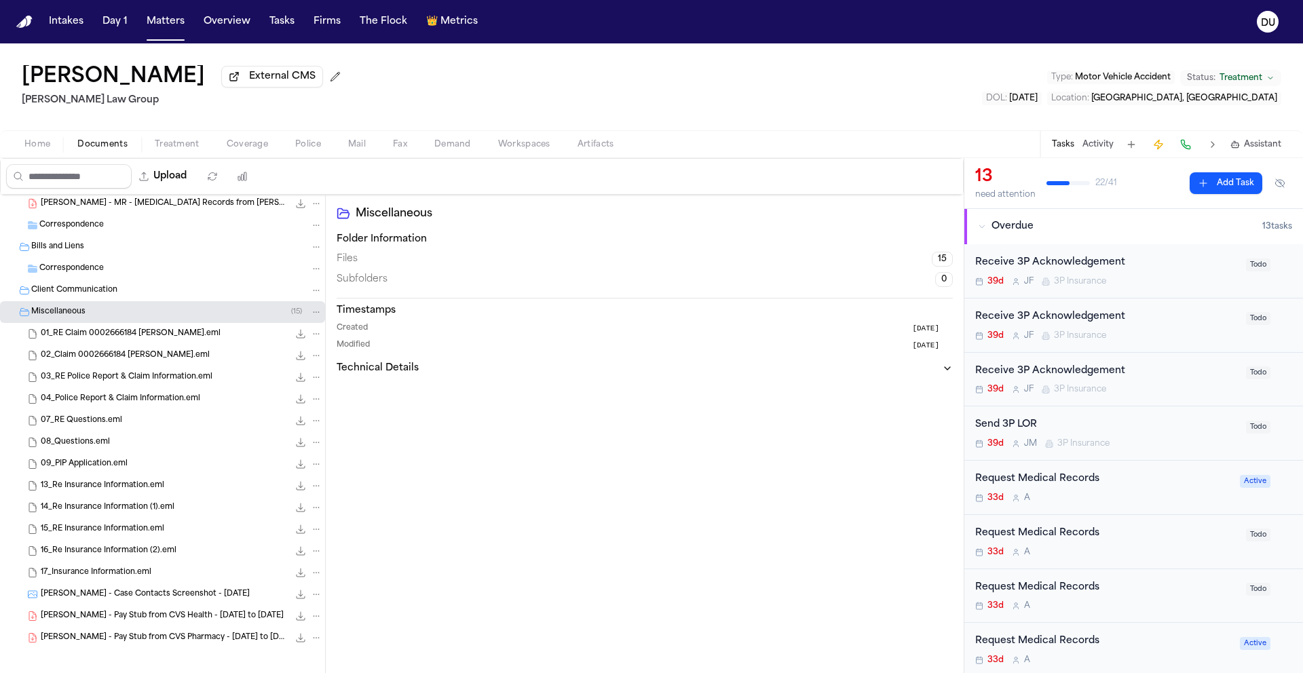
scroll to position [446, 0]
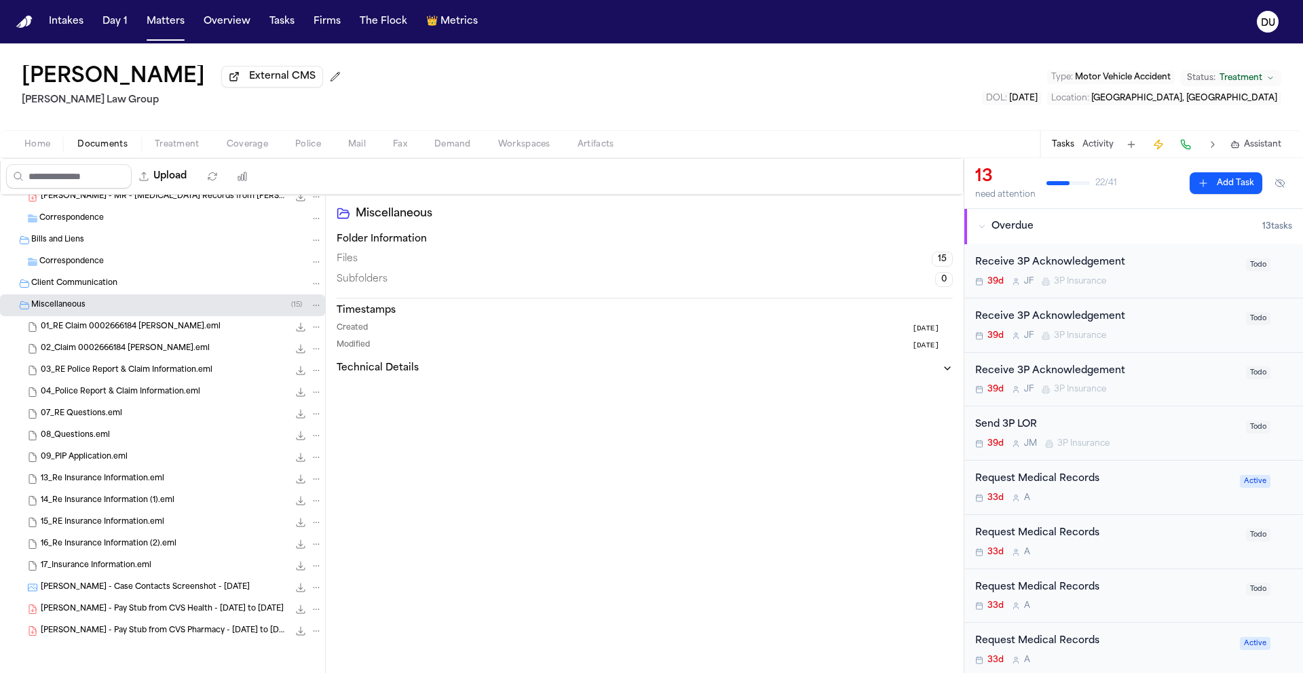
click at [249, 83] on span "External CMS" at bounding box center [282, 77] width 67 height 14
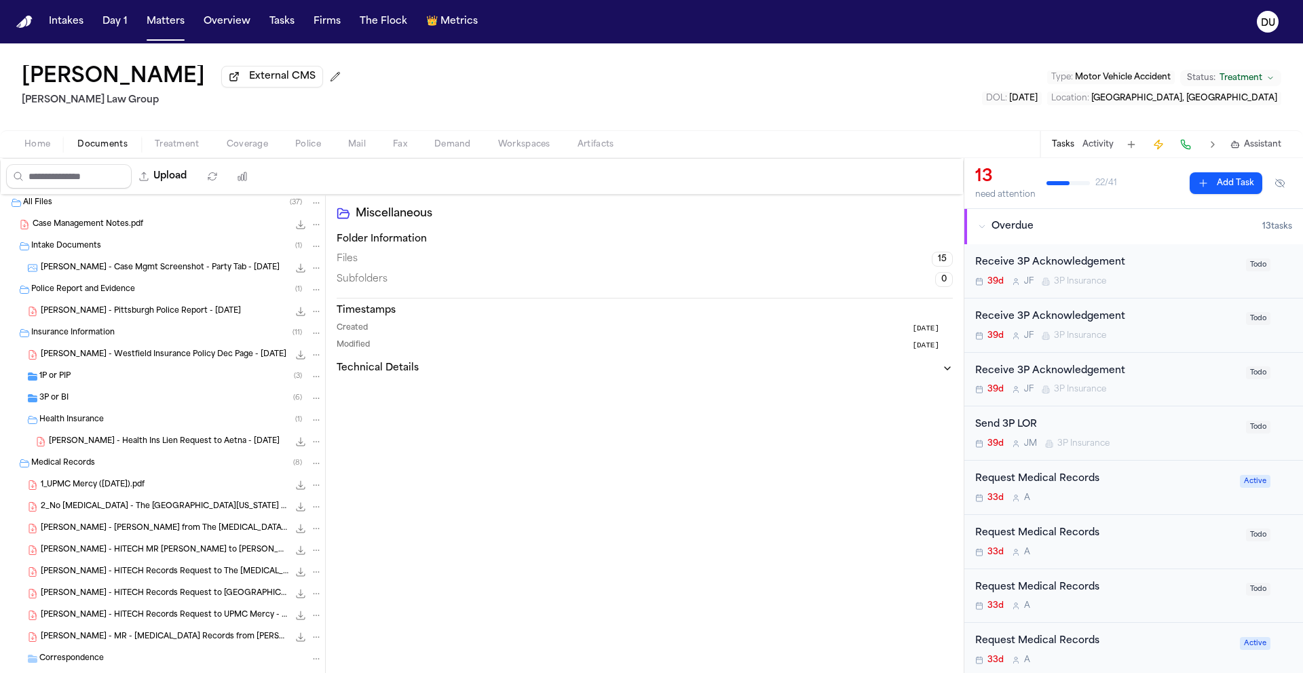
scroll to position [0, 0]
click at [131, 234] on div "Case Management Notes.pdf 143.4 KB • PDF" at bounding box center [178, 228] width 290 height 14
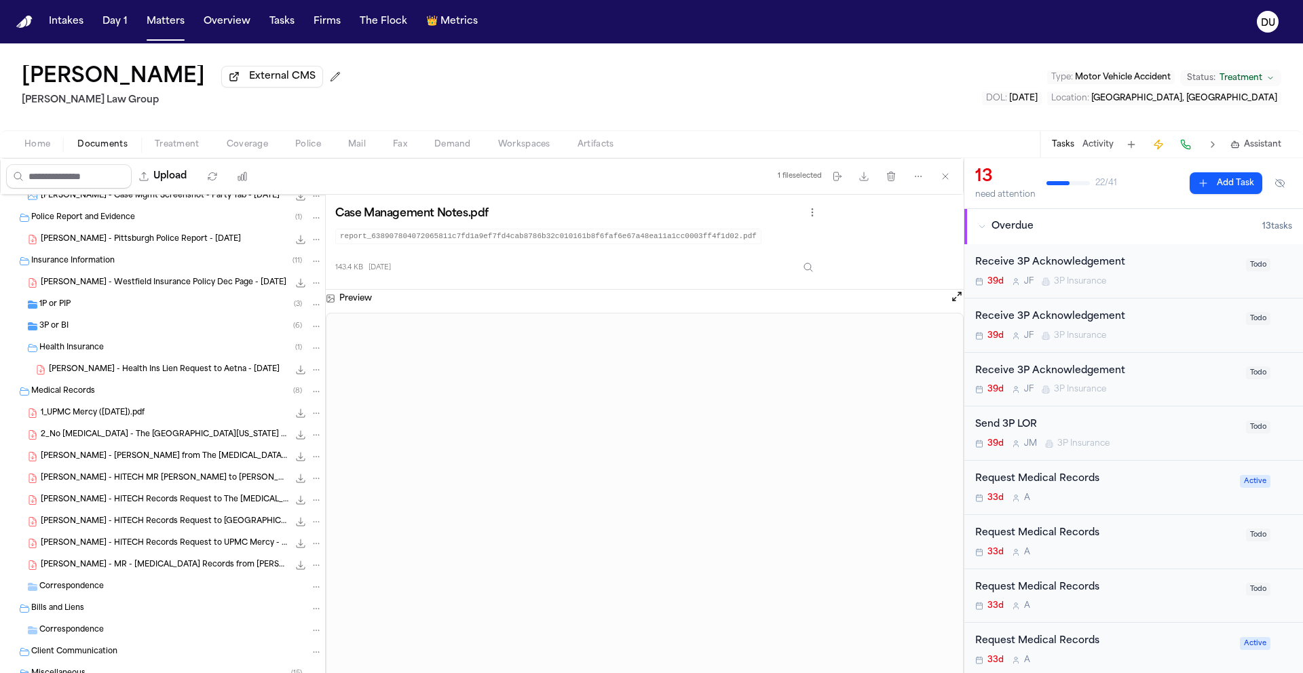
scroll to position [83, 0]
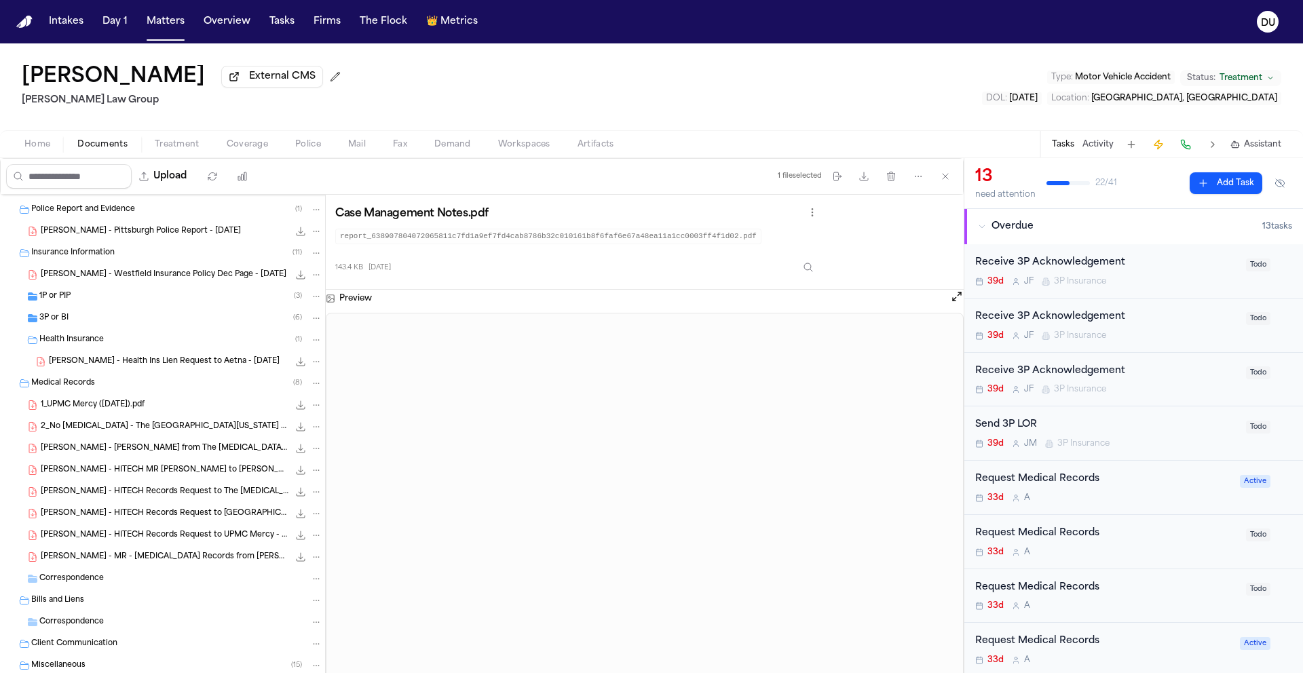
click at [122, 411] on span "1_UPMC Mercy (6.26.25).pdf" at bounding box center [93, 406] width 104 height 12
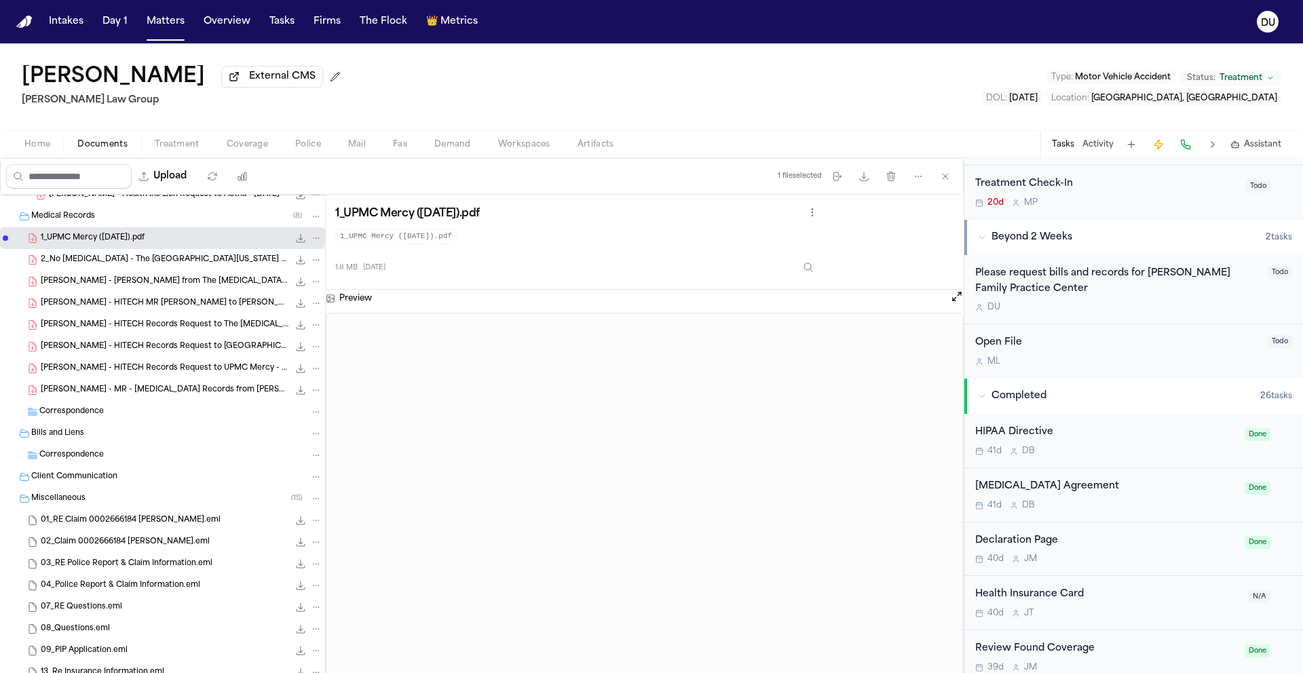
scroll to position [264, 0]
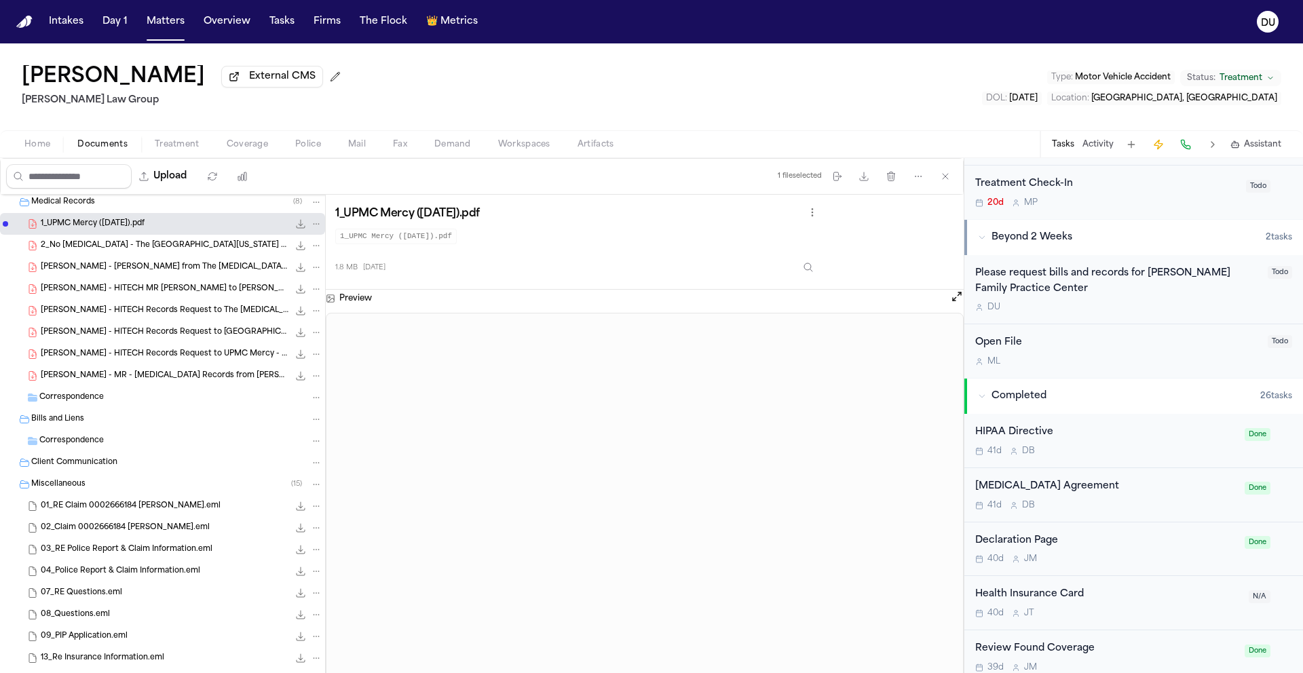
click at [170, 293] on span "S. Yang - HITECH MR Request to Lawrence Family Practice Center - 7.31.25" at bounding box center [165, 290] width 248 height 12
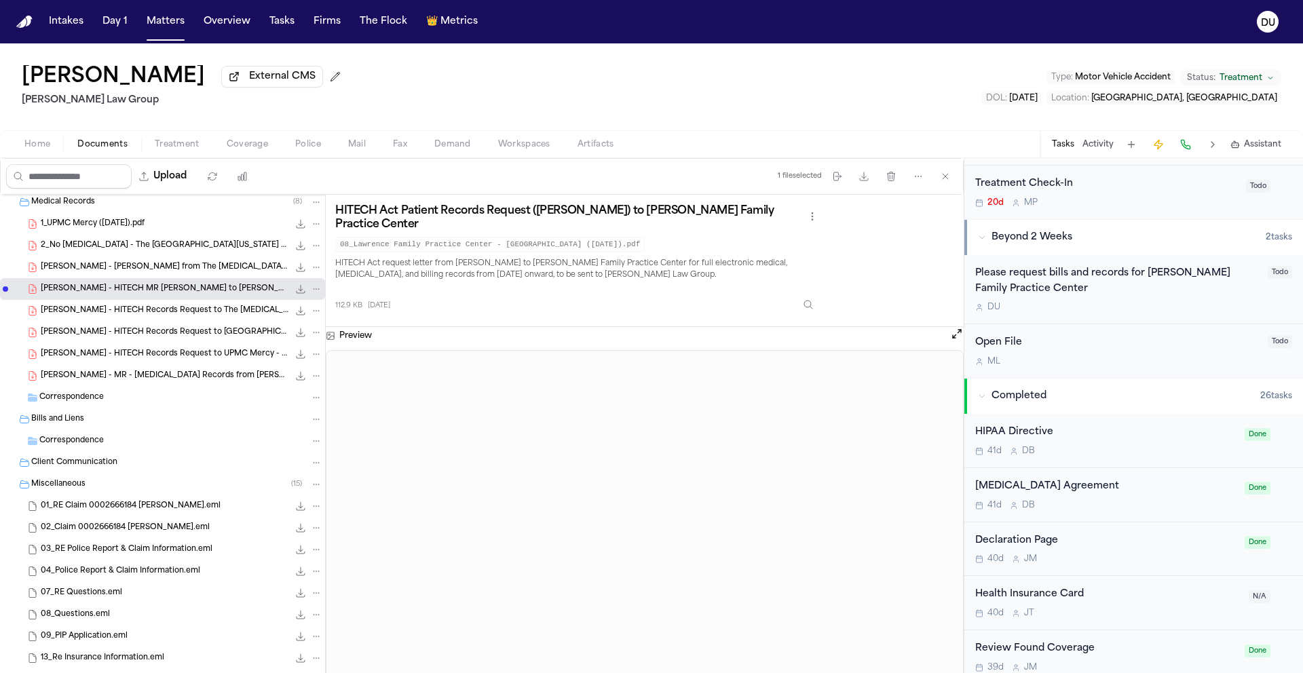
click at [295, 289] on icon "File: S. Yang - HITECH MR Request to Lawrence Family Practice Center - 7.31.25" at bounding box center [300, 289] width 11 height 11
click at [192, 143] on span "Treatment" at bounding box center [177, 144] width 45 height 11
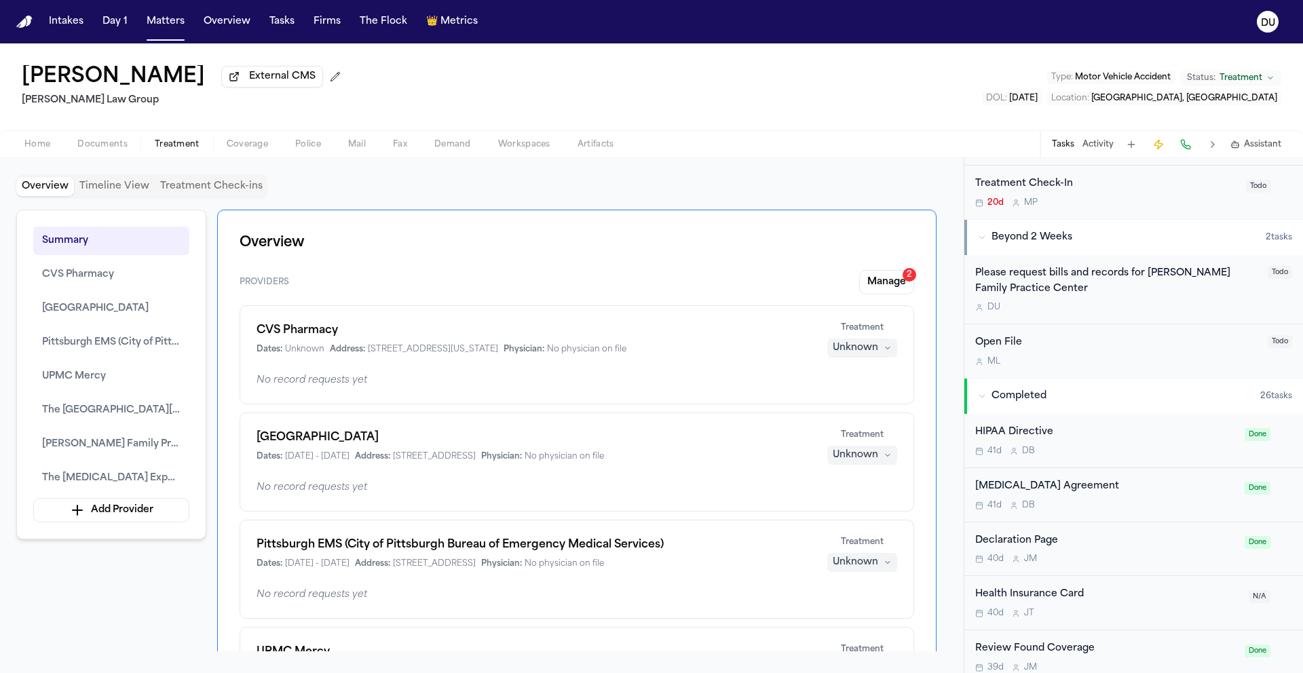
click at [48, 156] on div "Home Documents Treatment Coverage Police Mail Fax Demand Workspaces Artifacts T…" at bounding box center [651, 143] width 1303 height 27
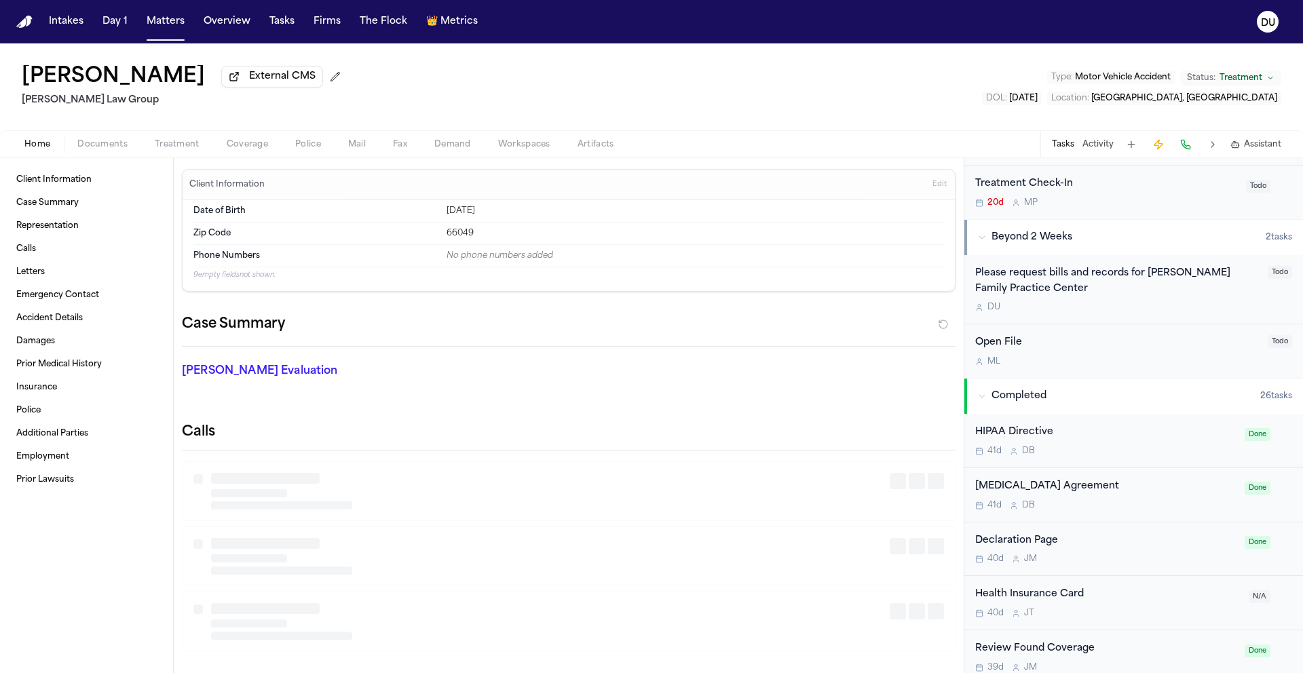
click at [43, 145] on span "Home" at bounding box center [37, 144] width 26 height 11
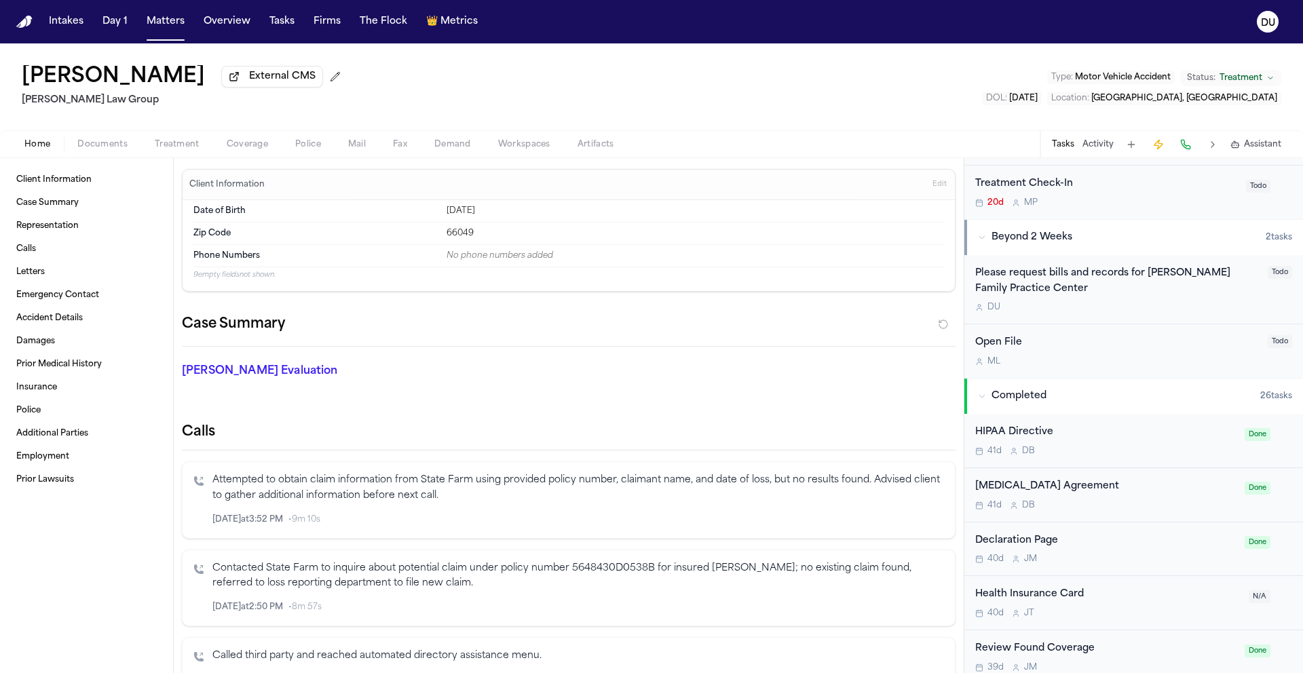
scroll to position [728, 0]
click at [1109, 280] on div "Please request bills and records for Lawrence Family Practice Center" at bounding box center [1117, 281] width 284 height 31
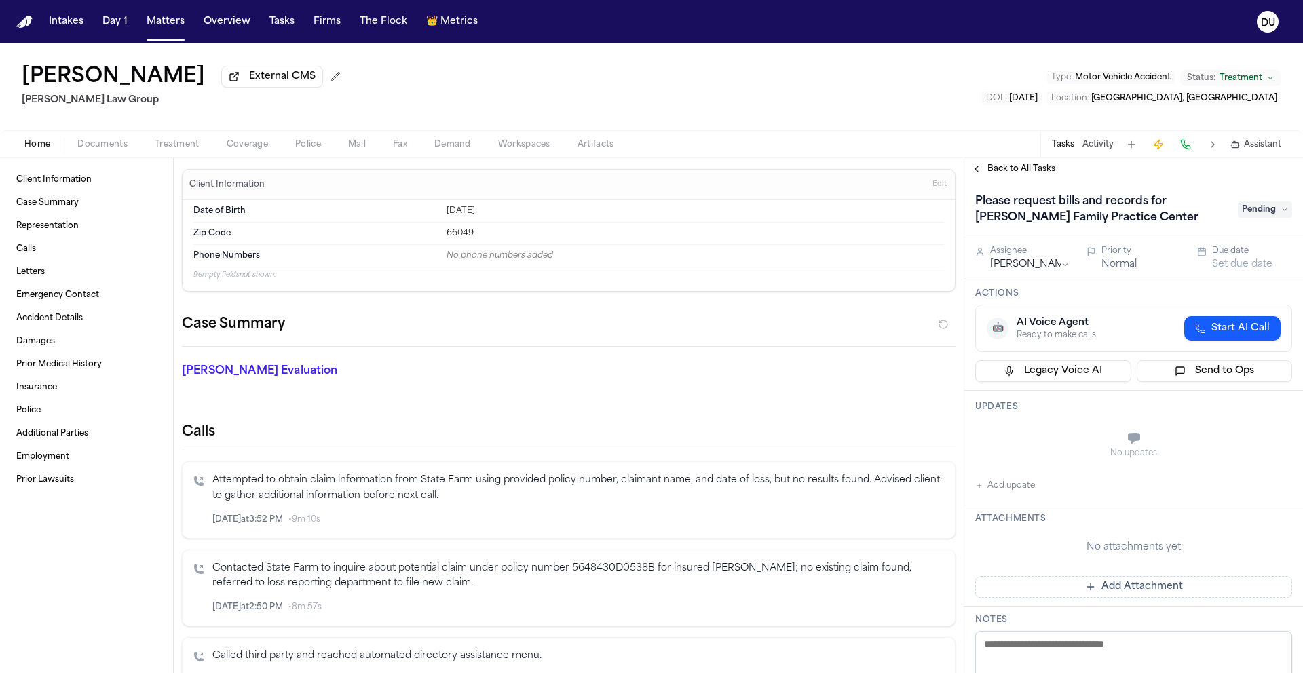
click at [1253, 216] on span "Pending" at bounding box center [1265, 210] width 54 height 16
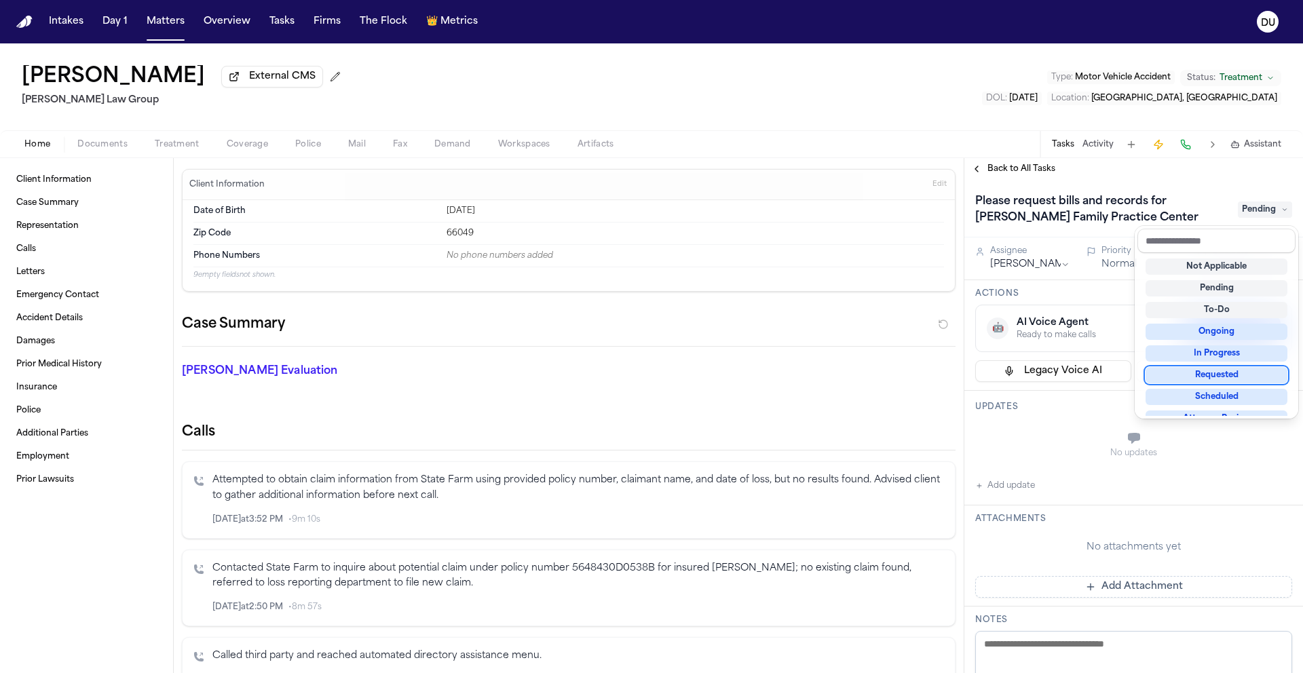
click at [1216, 377] on div "Requested" at bounding box center [1217, 375] width 142 height 16
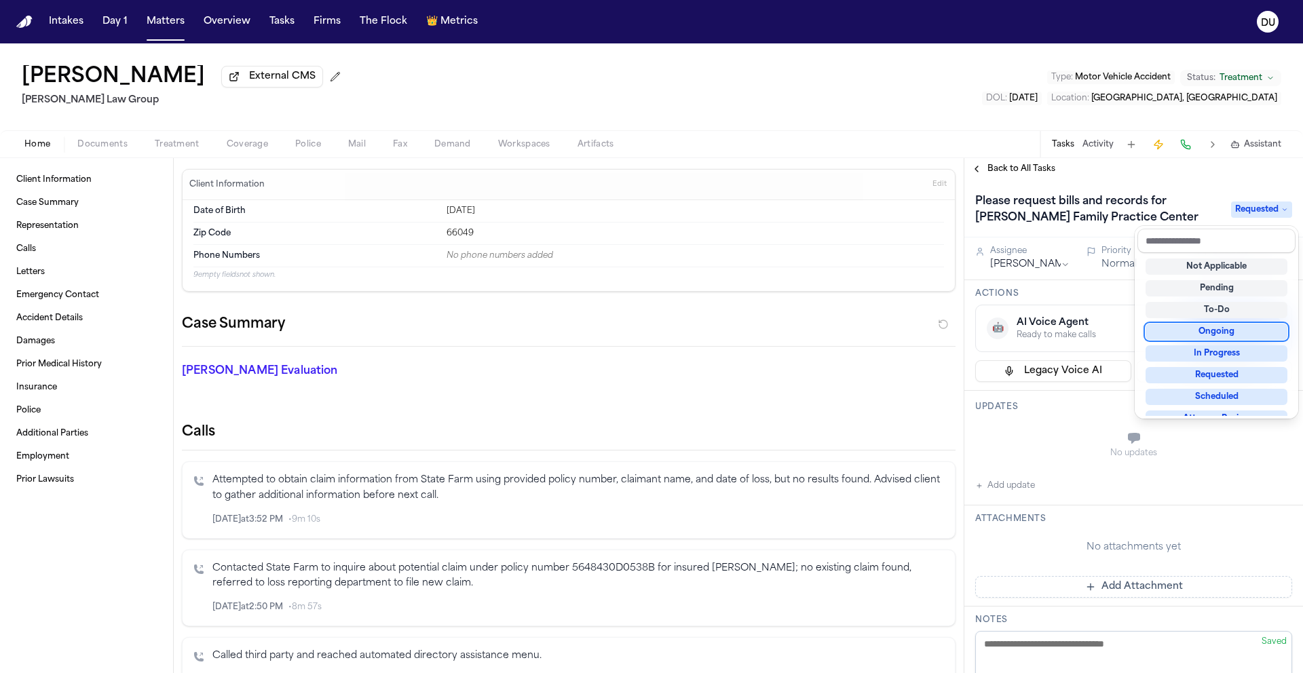
click at [1155, 178] on div "Back to All Tasks Please request bills and records for Lawrence Family Practice…" at bounding box center [1133, 415] width 339 height 515
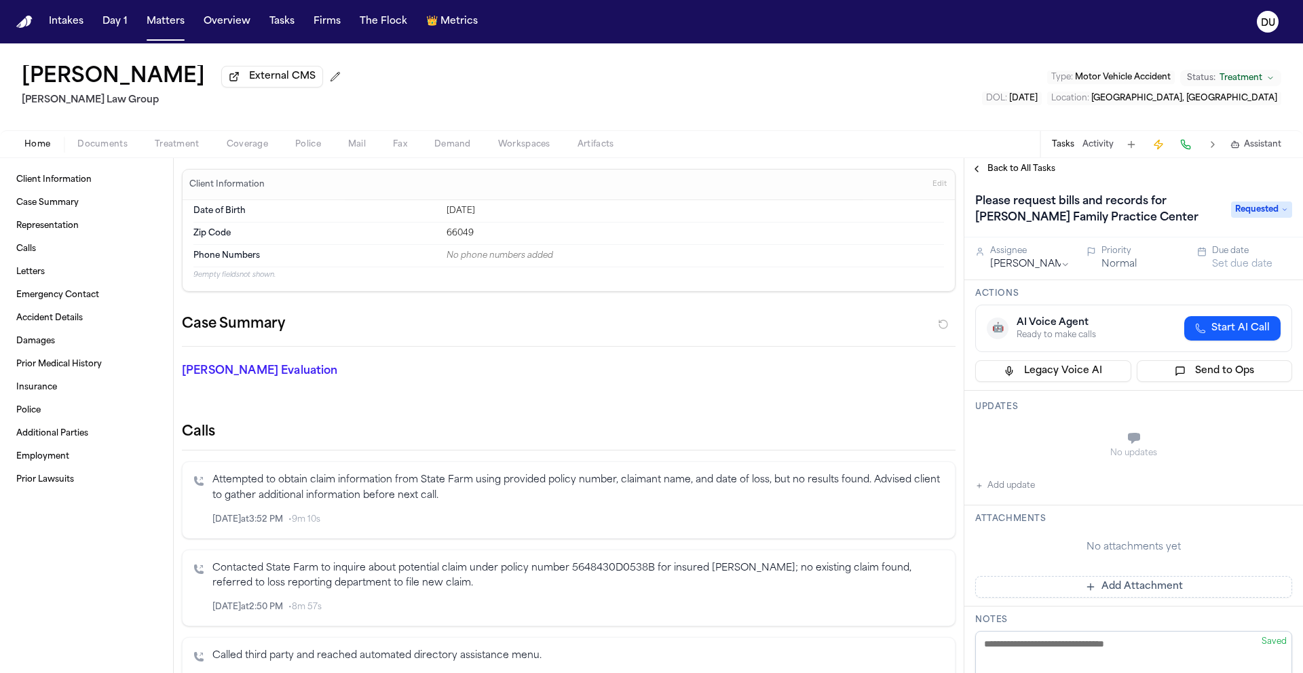
click at [1220, 268] on button "Set due date" at bounding box center [1242, 265] width 60 height 14
click at [1257, 401] on button "19" at bounding box center [1262, 402] width 22 height 22
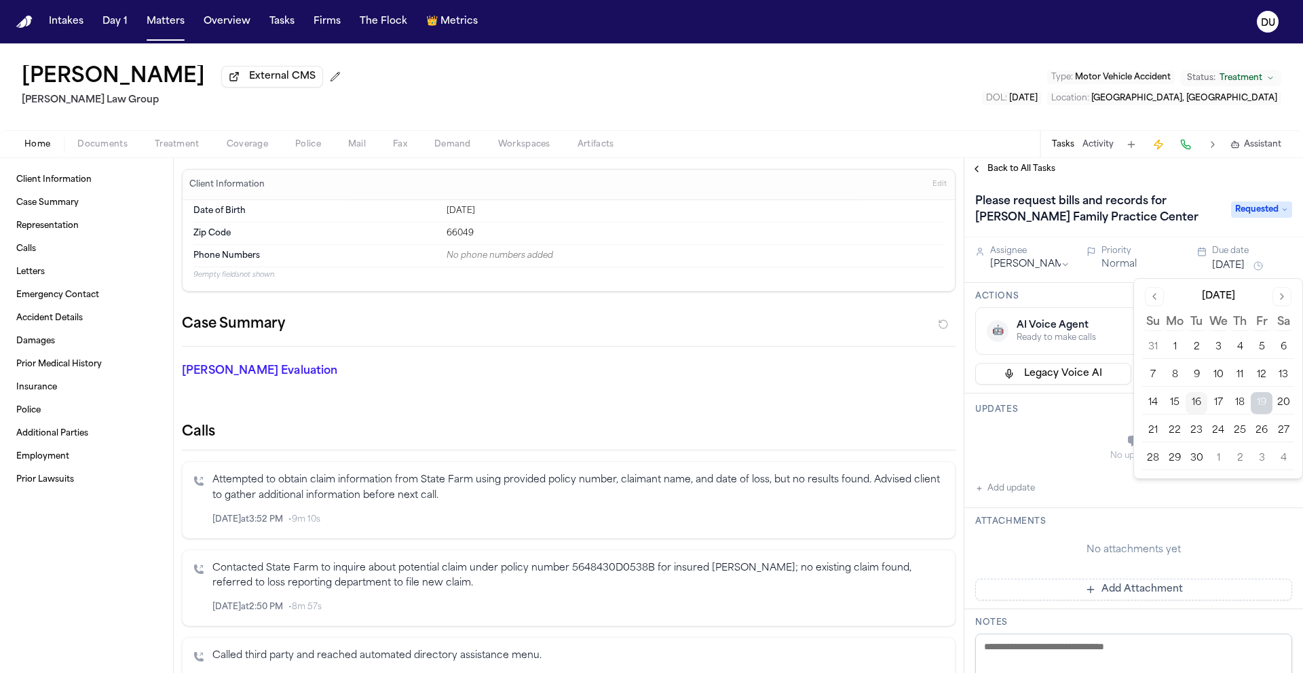
click at [1150, 184] on div "Please request bills and records for Lawrence Family Practice Center Requested" at bounding box center [1133, 209] width 339 height 58
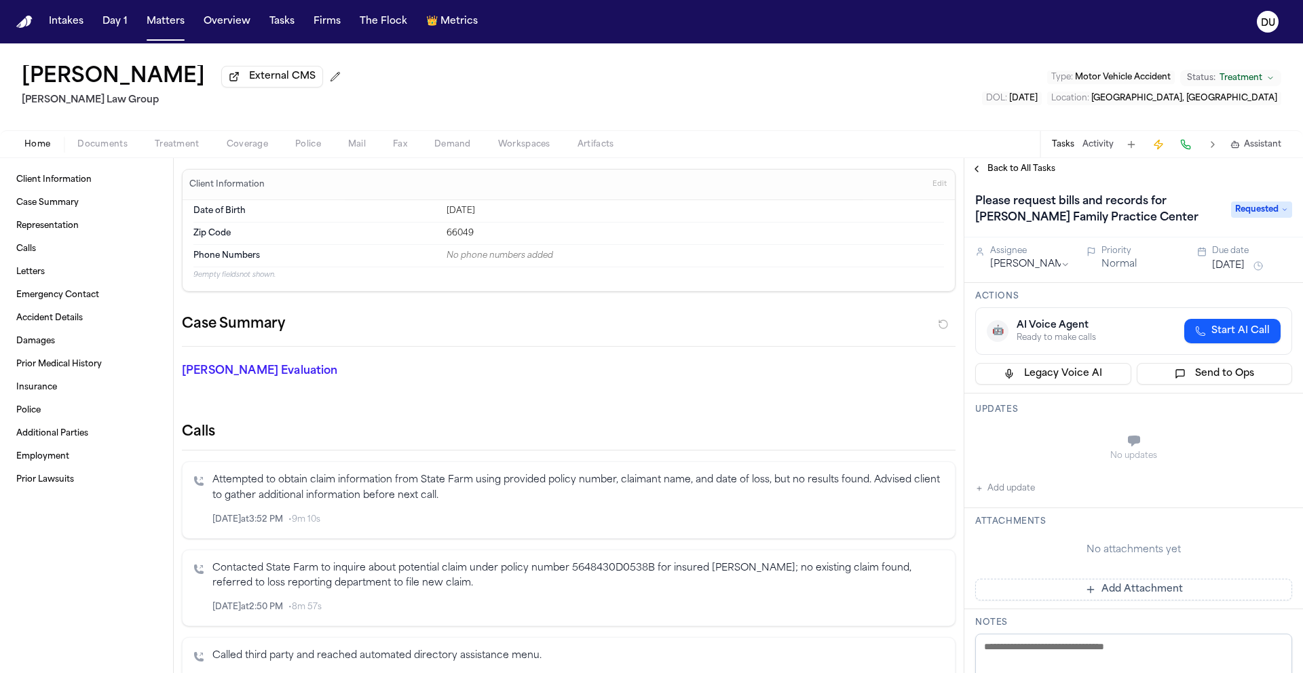
scroll to position [22, 0]
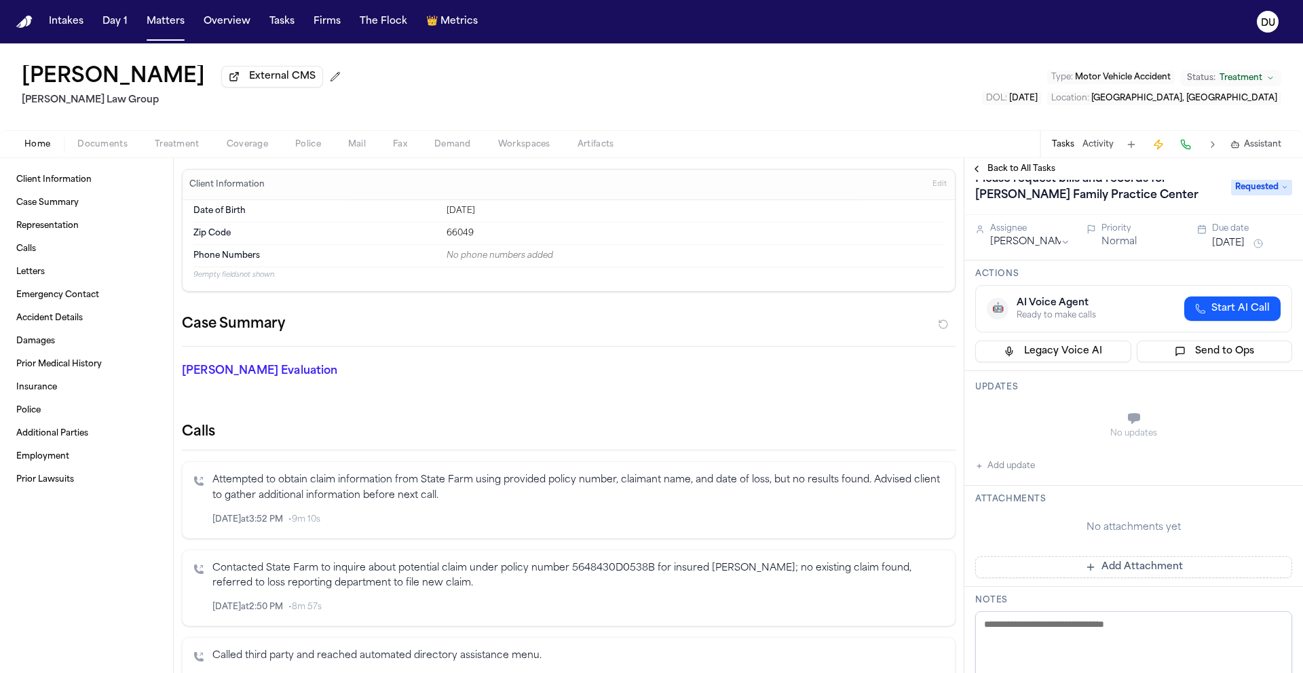
click at [1093, 563] on button "Add Attachment" at bounding box center [1133, 568] width 317 height 22
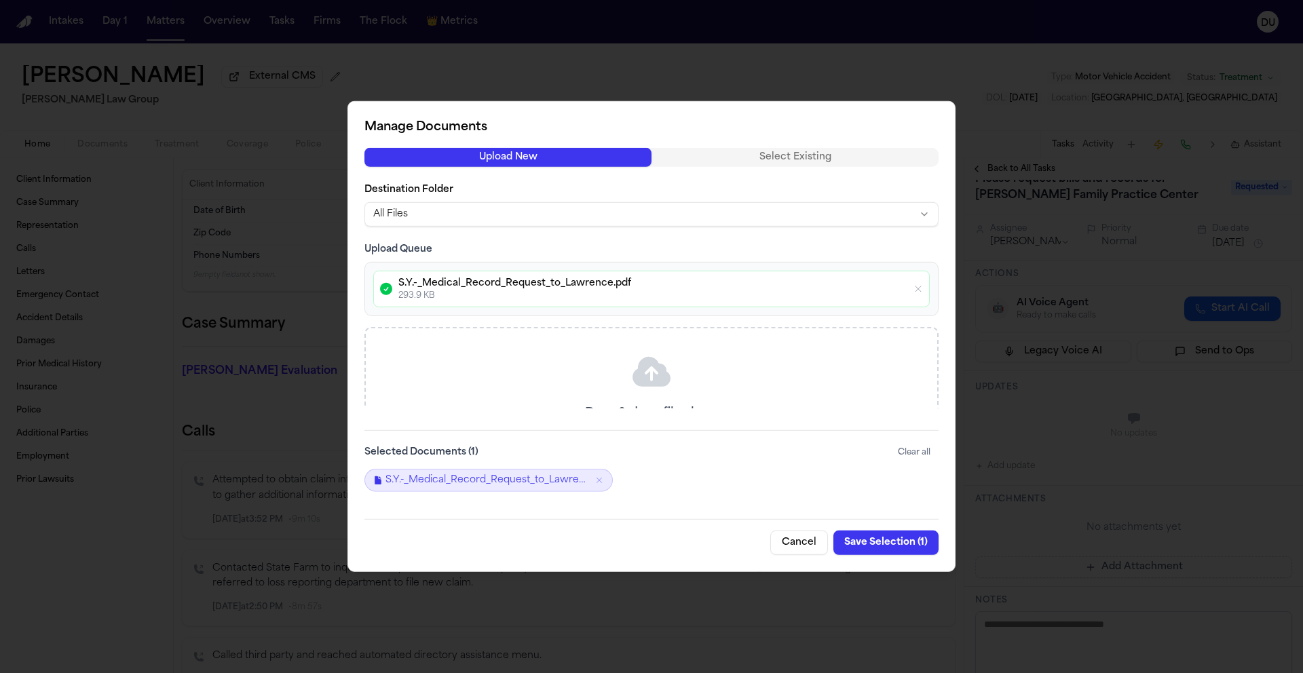
click at [895, 544] on button "Save Selection ( 1 )" at bounding box center [885, 543] width 105 height 24
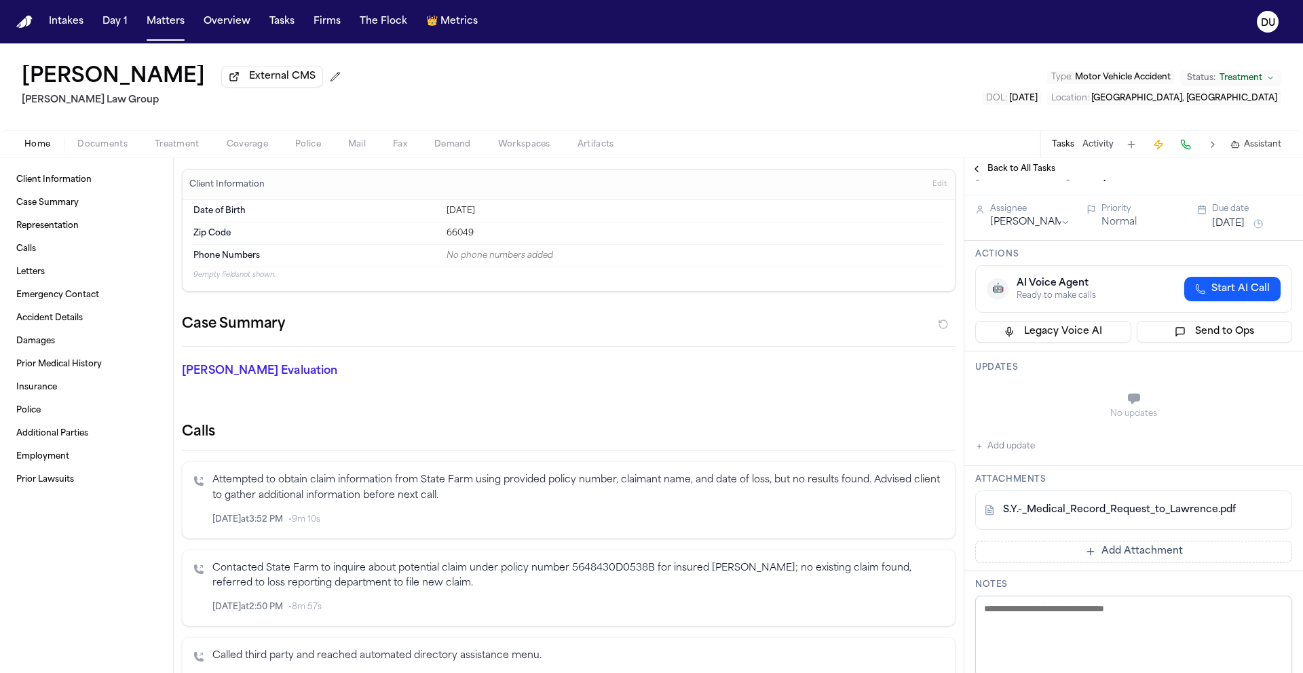
scroll to position [0, 0]
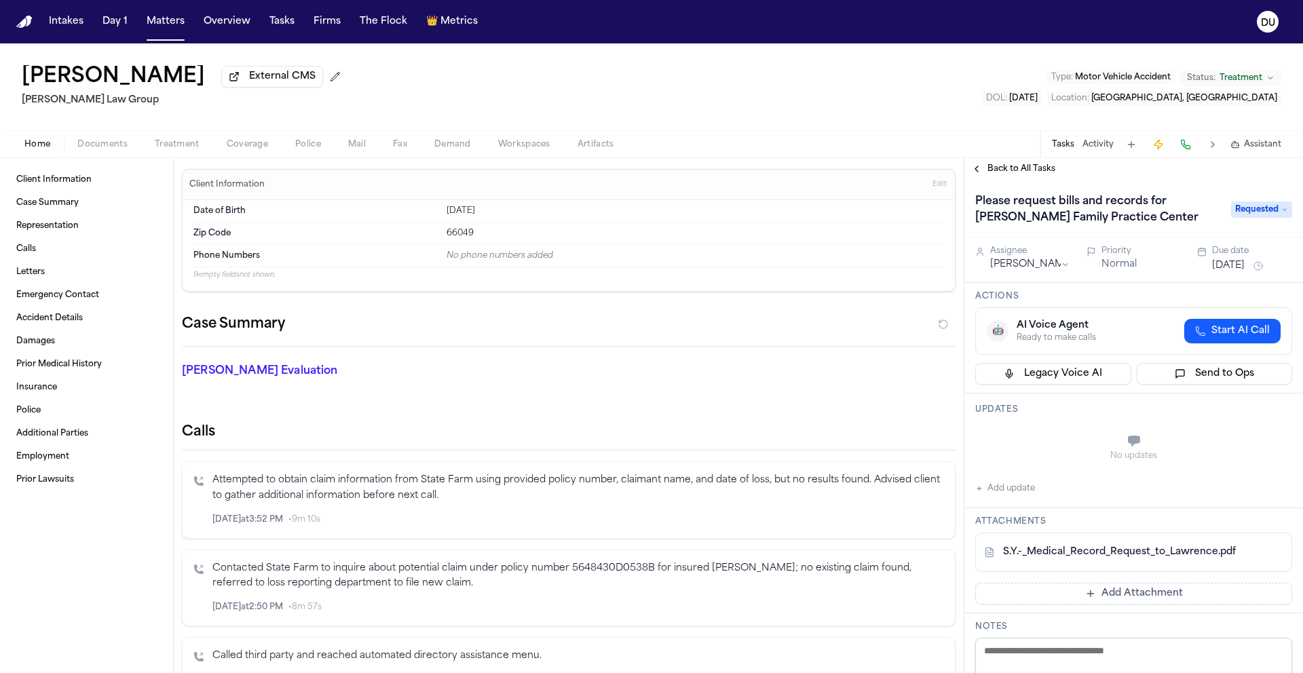
click at [1017, 168] on span "Back to All Tasks" at bounding box center [1021, 169] width 68 height 11
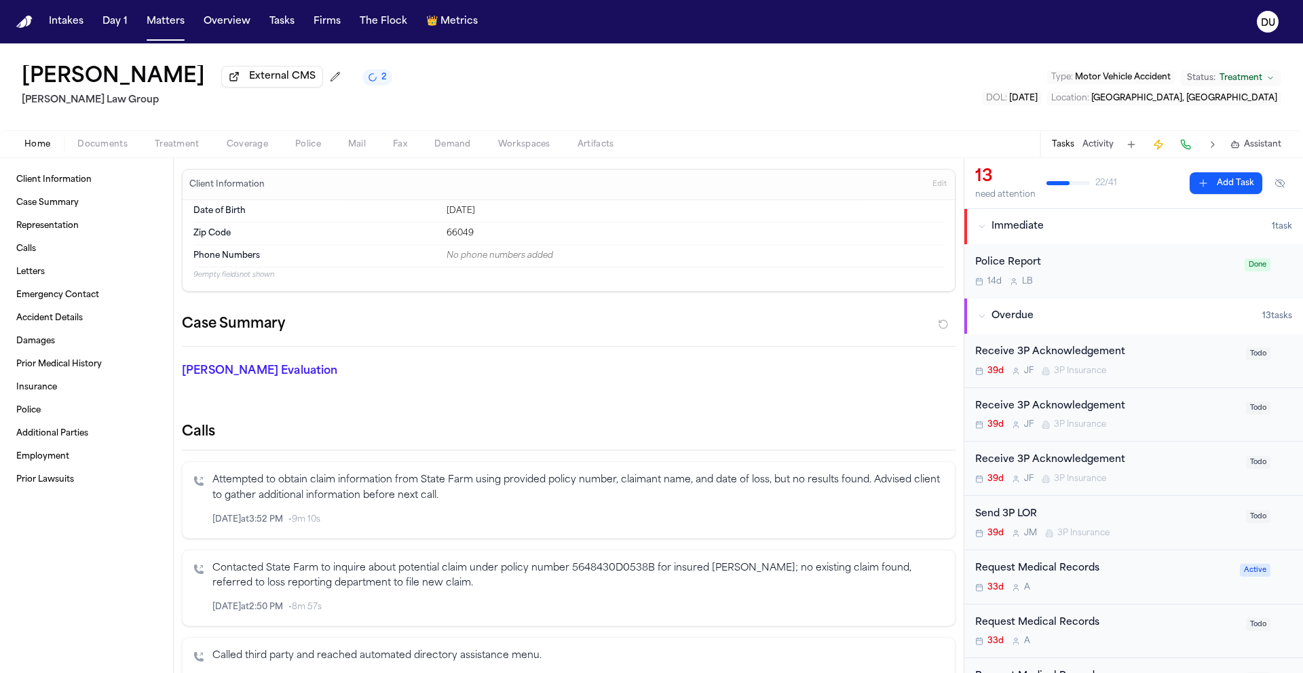
click at [33, 21] on nav "Intakes Day 1 Matters Overview Tasks Firms The Flock 👑 Metrics DU" at bounding box center [651, 21] width 1303 height 43
click at [29, 22] on img "Home" at bounding box center [24, 22] width 16 height 13
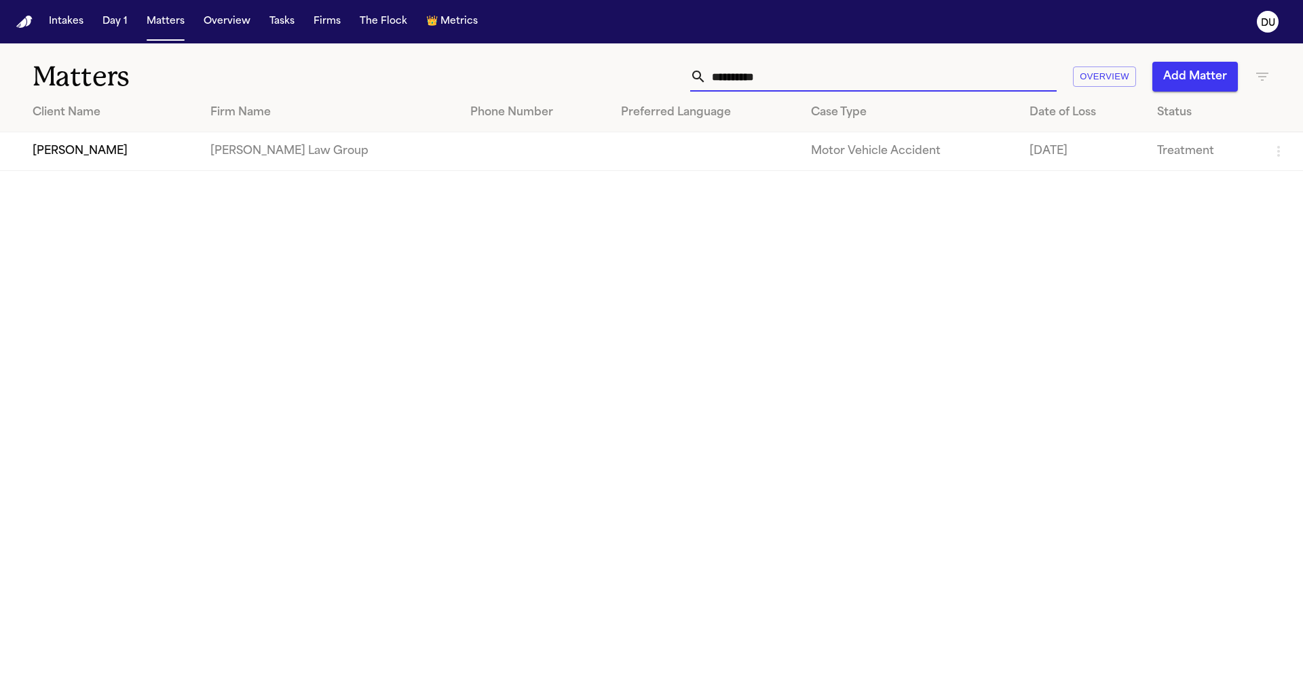
drag, startPoint x: 812, startPoint y: 76, endPoint x: 693, endPoint y: 76, distance: 119.4
click at [693, 76] on div "**********" at bounding box center [873, 77] width 366 height 30
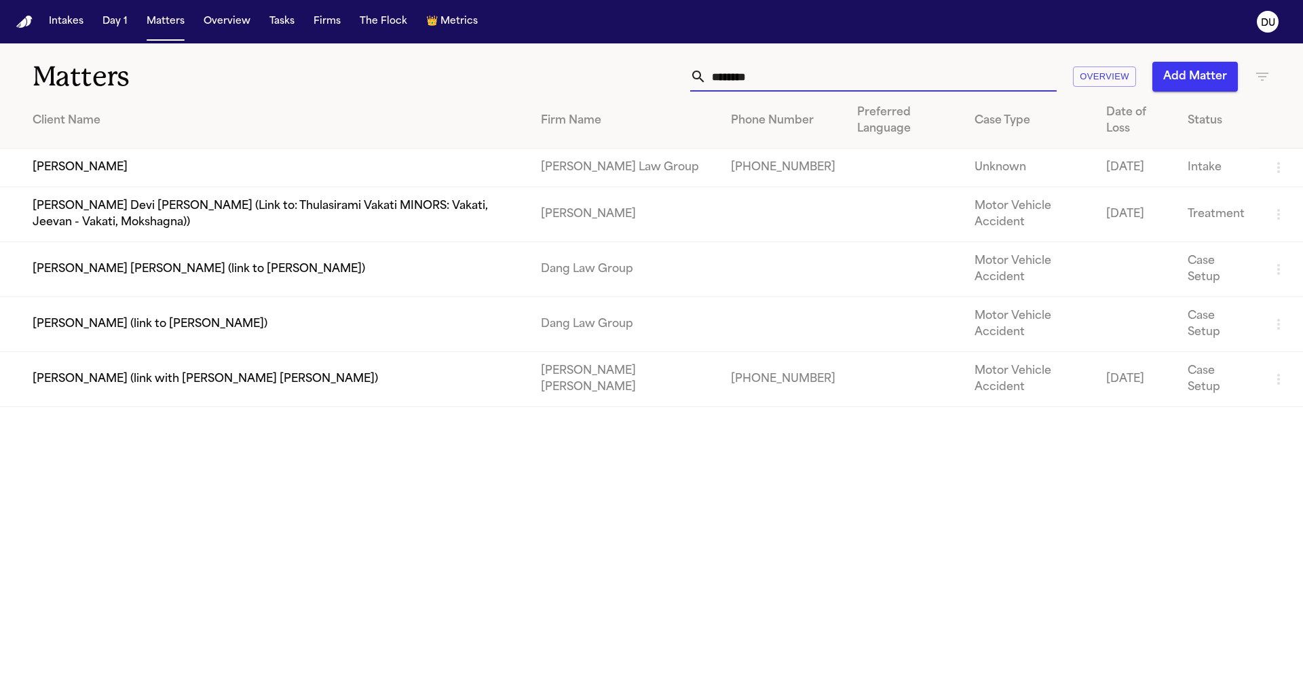
type input "********"
click at [56, 153] on td "[PERSON_NAME]" at bounding box center [265, 168] width 530 height 39
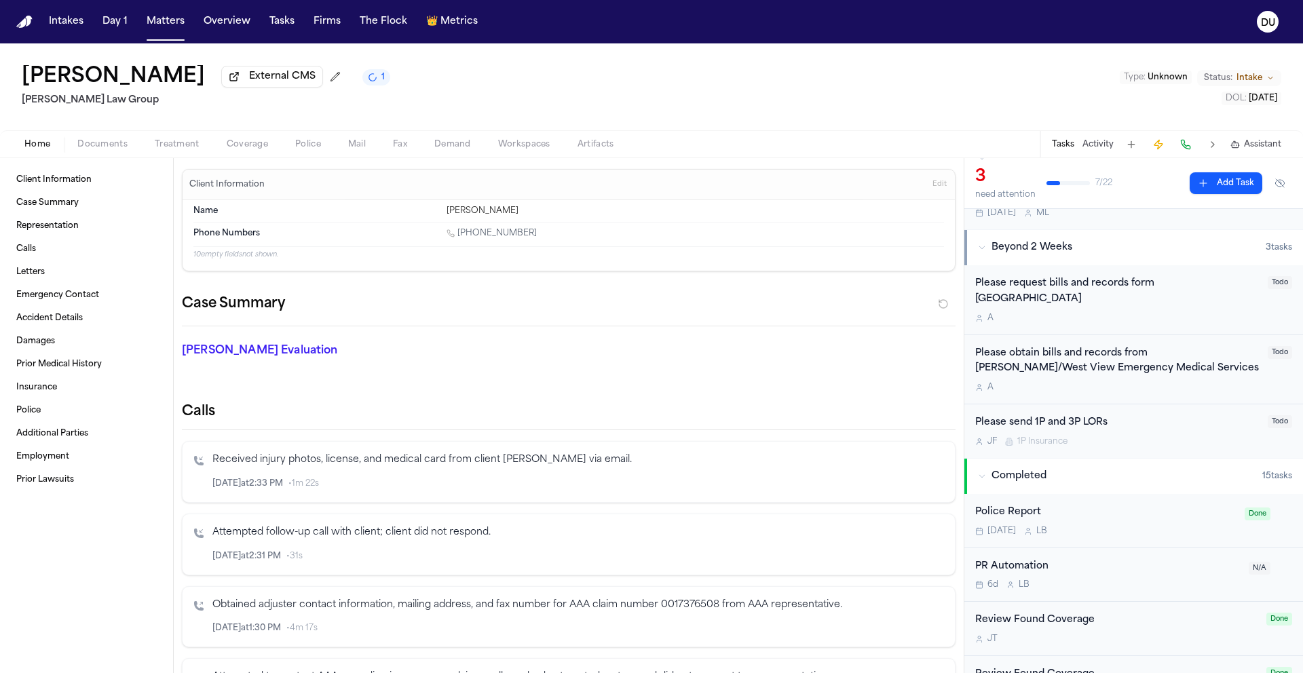
scroll to position [202, 0]
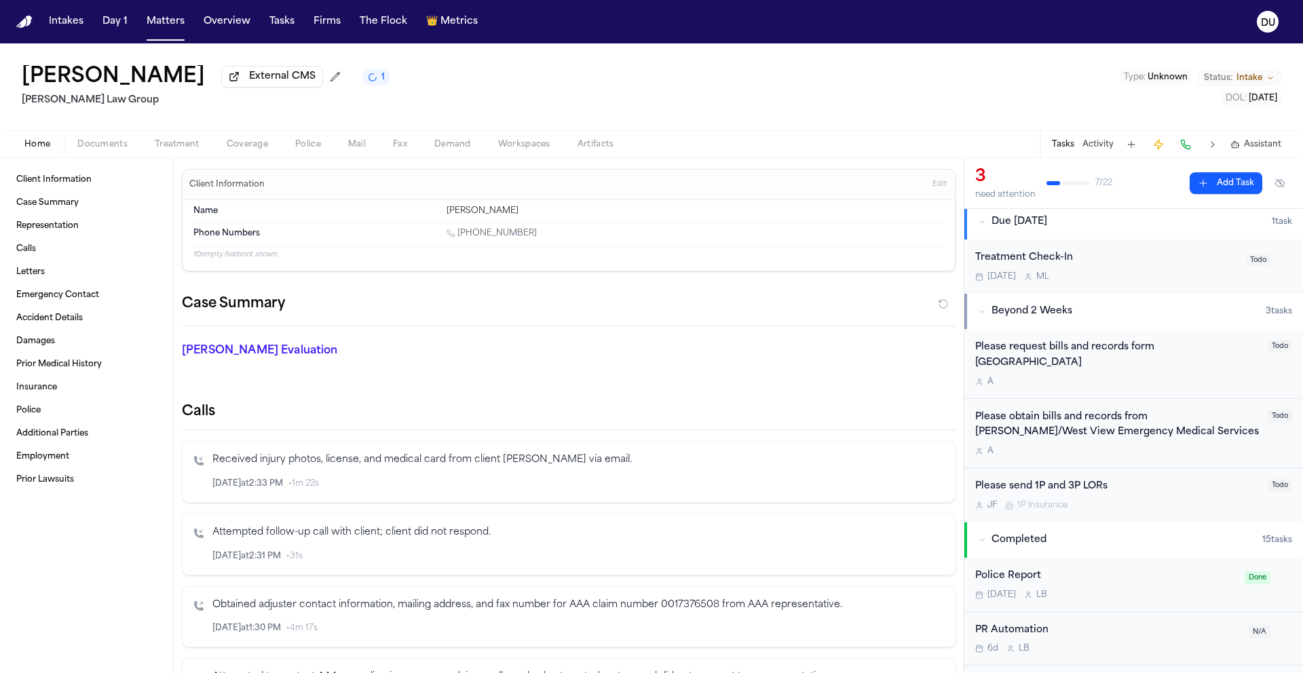
click at [1093, 357] on div "Please request bills and records form [GEOGRAPHIC_DATA]" at bounding box center [1117, 355] width 284 height 31
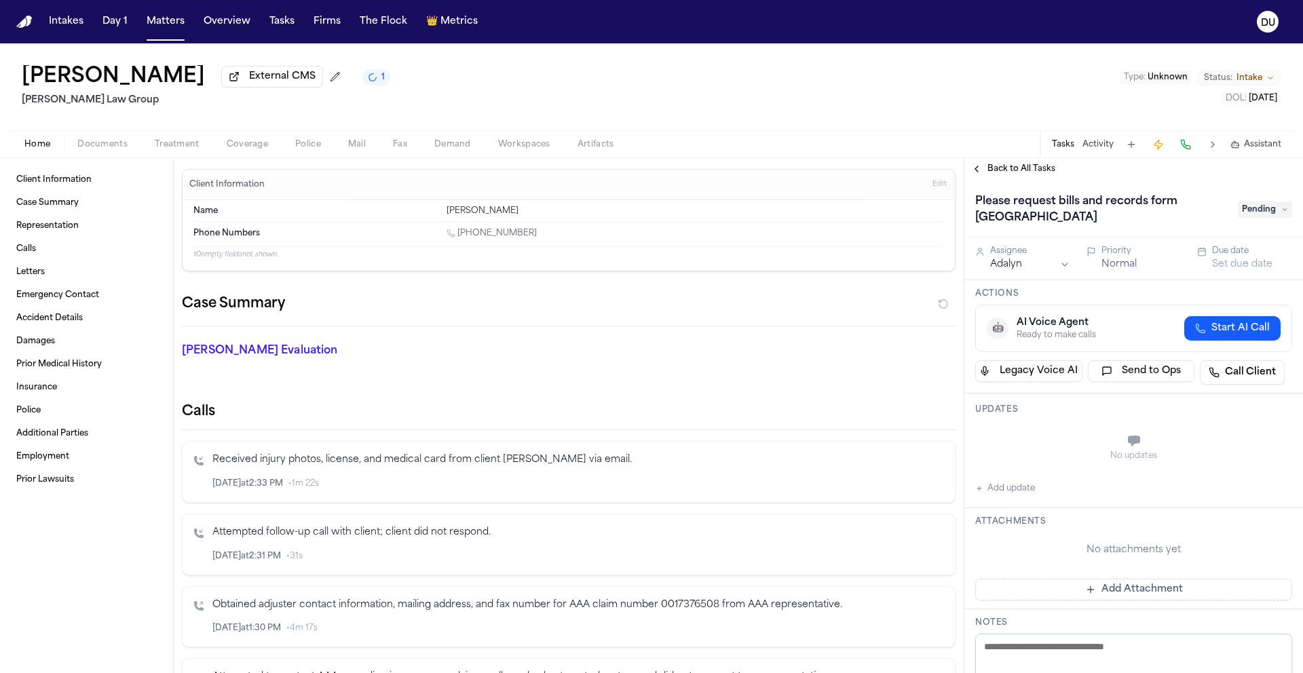
click at [1010, 263] on html "Intakes Day 1 Matters Overview Tasks Firms The Flock 👑 Metrics DU Donna Gasser …" at bounding box center [651, 336] width 1303 height 673
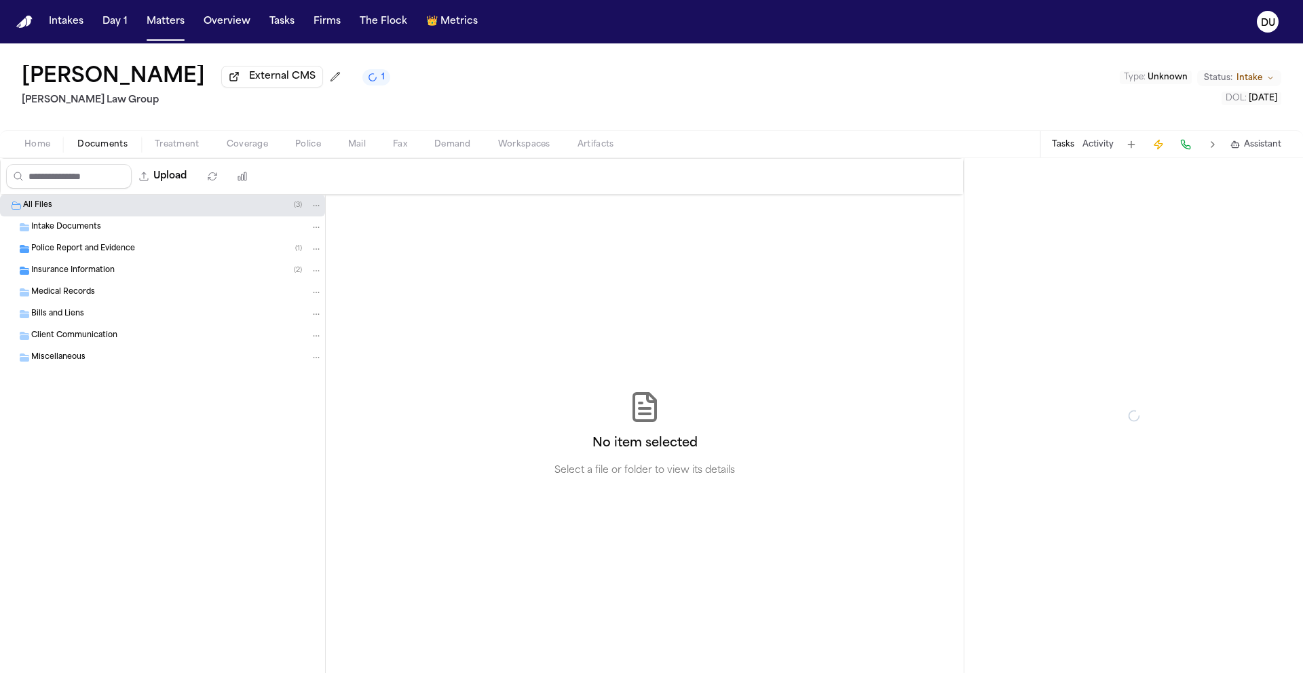
click at [102, 150] on span "Documents" at bounding box center [102, 144] width 50 height 11
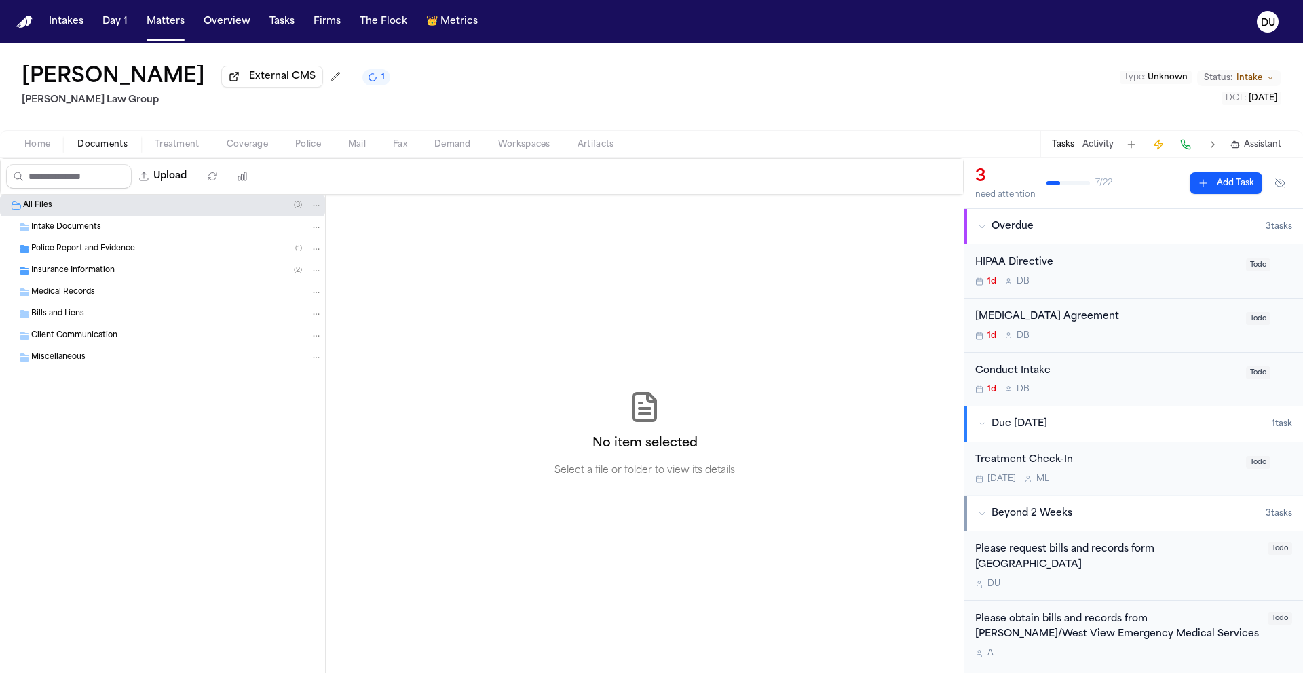
click at [77, 231] on span "Intake Documents" at bounding box center [66, 228] width 70 height 12
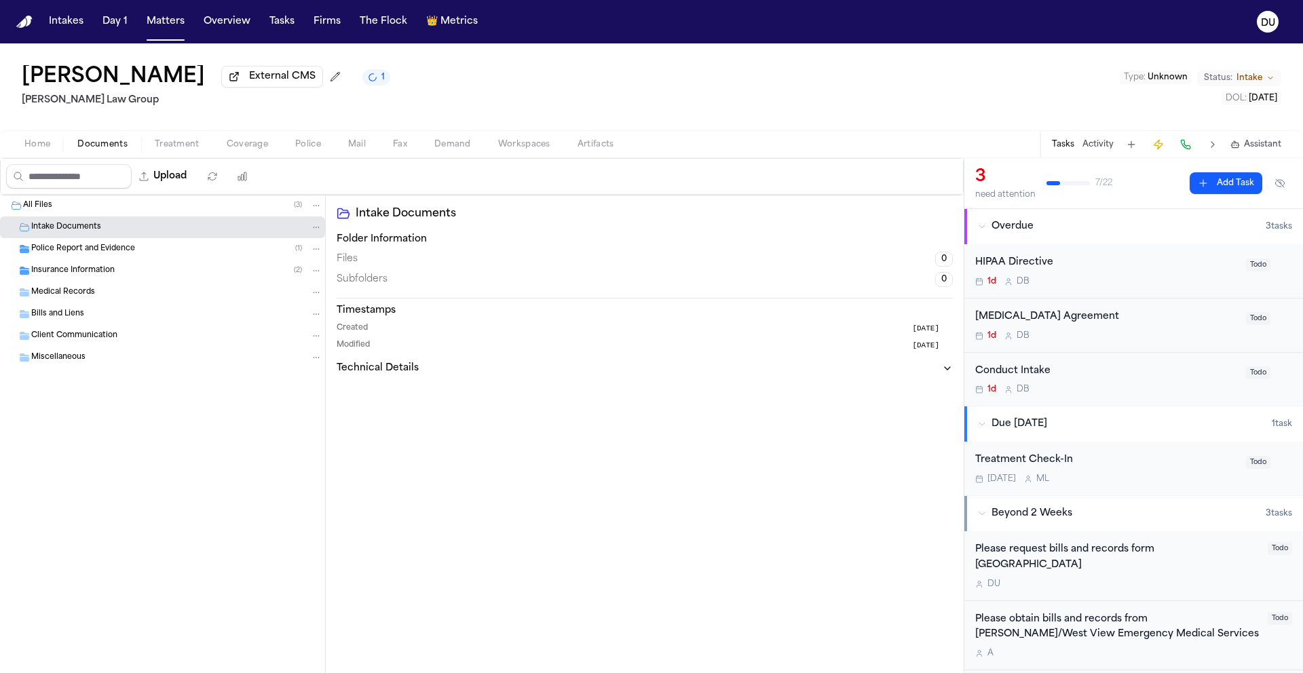
click at [85, 233] on span "Intake Documents" at bounding box center [66, 228] width 70 height 12
click at [83, 255] on span "Police Report and Evidence" at bounding box center [83, 250] width 104 height 12
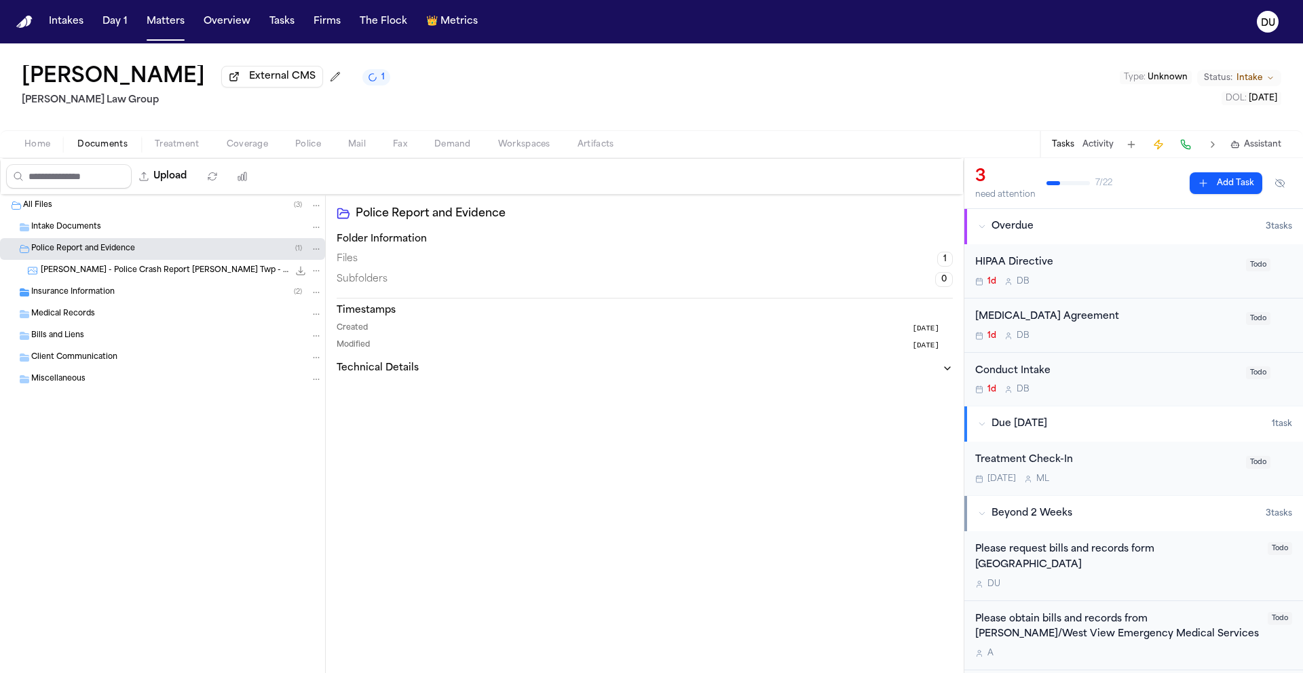
click at [79, 292] on span "Insurance Information" at bounding box center [72, 293] width 83 height 12
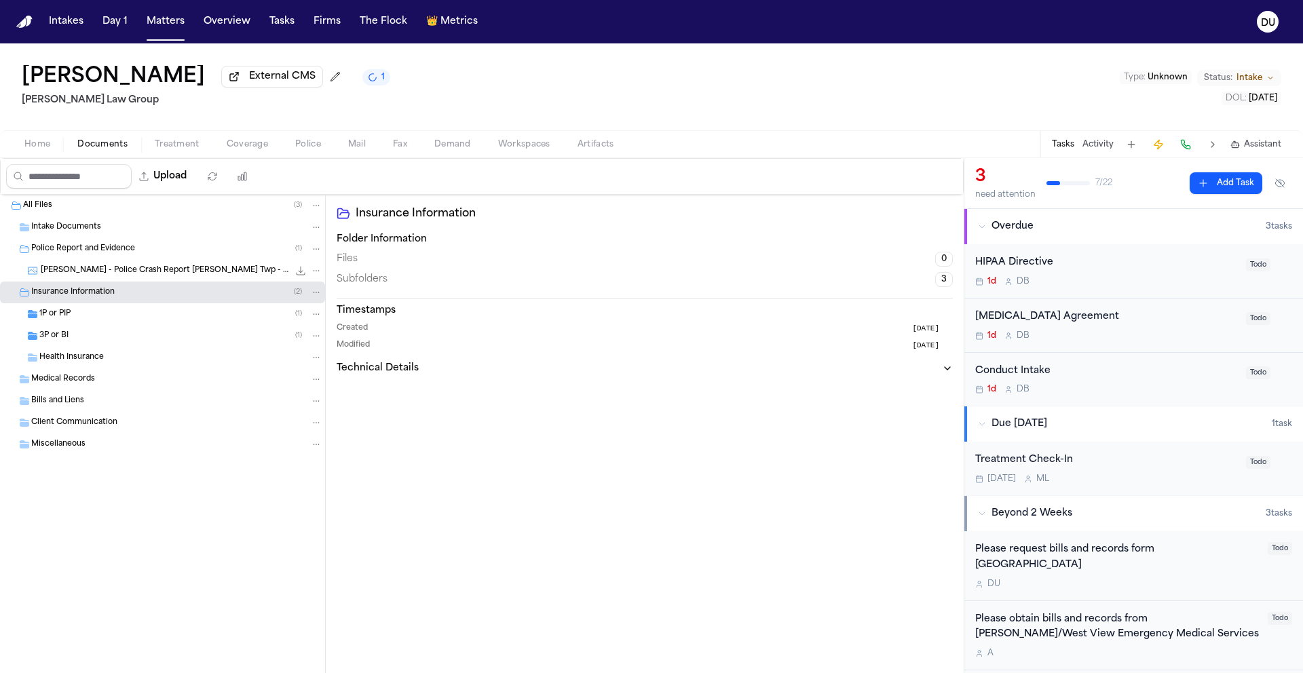
click at [64, 385] on span "Medical Records" at bounding box center [63, 380] width 64 height 12
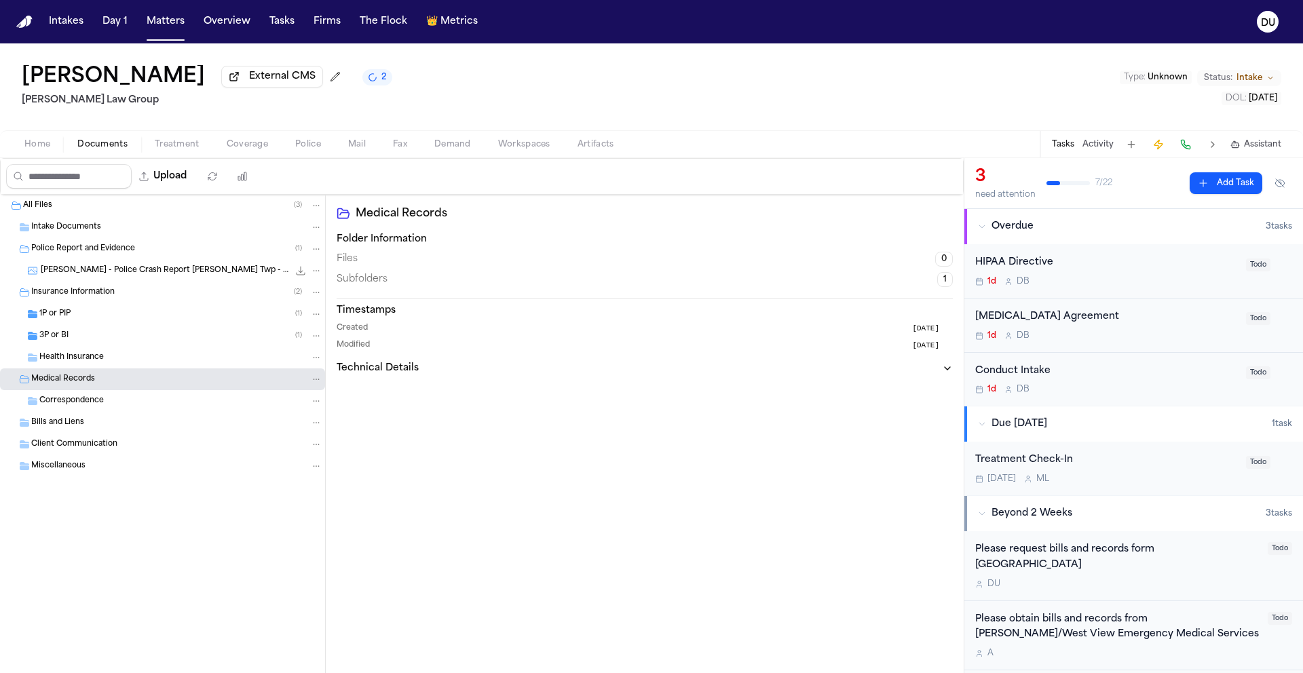
click at [64, 429] on div "Bills and Liens" at bounding box center [176, 423] width 291 height 12
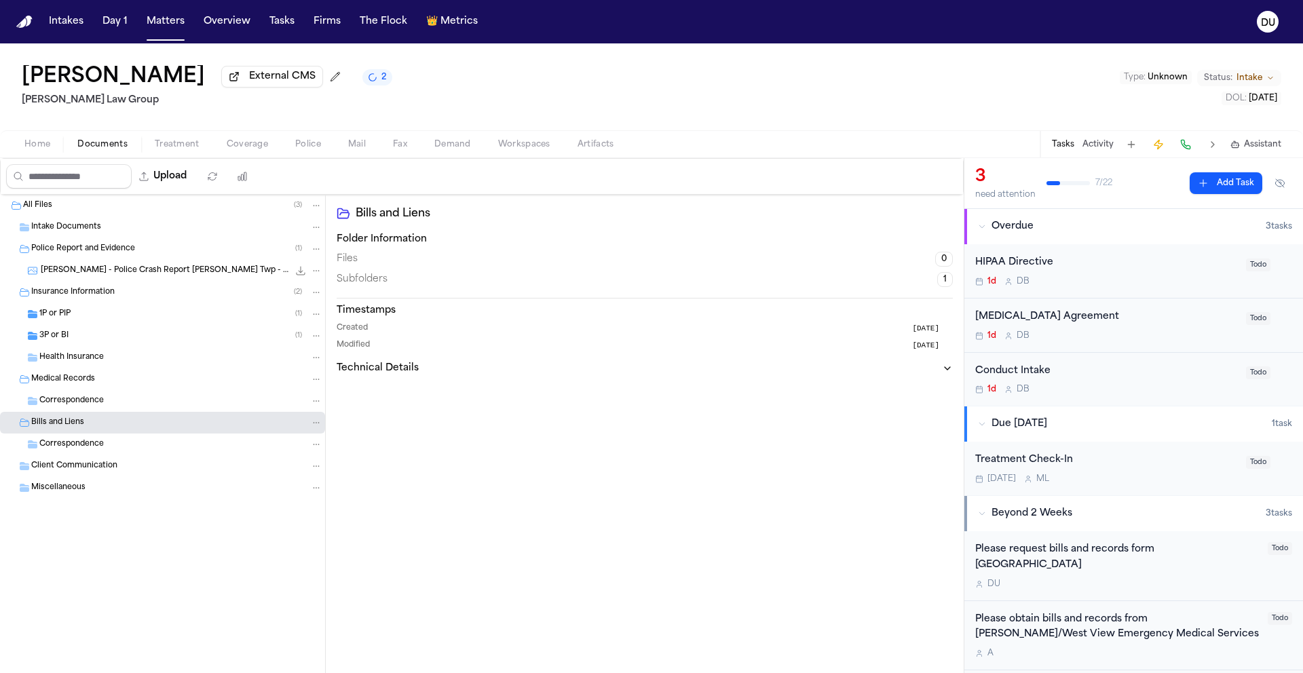
click at [89, 476] on div "Client Communication" at bounding box center [162, 466] width 325 height 22
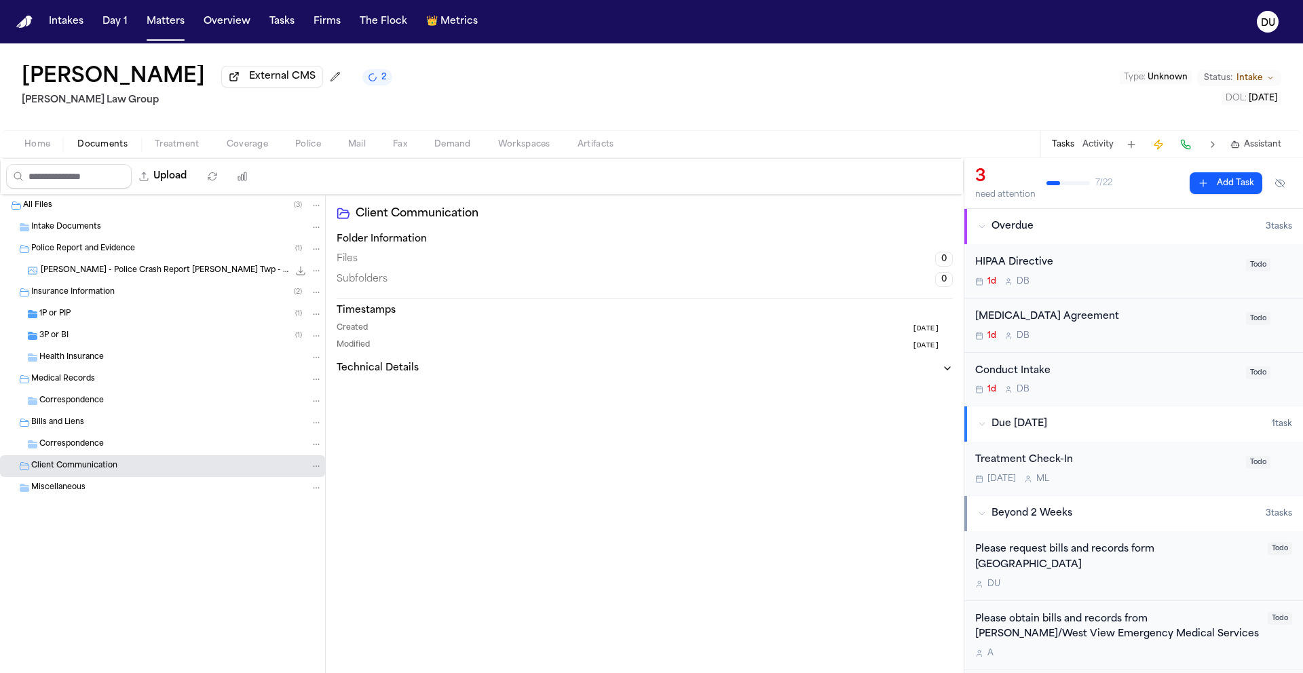
click at [75, 499] on div "Miscellaneous" at bounding box center [162, 488] width 325 height 22
click at [75, 494] on span "Miscellaneous" at bounding box center [58, 489] width 54 height 12
click at [61, 227] on span "Intake Documents" at bounding box center [66, 228] width 70 height 12
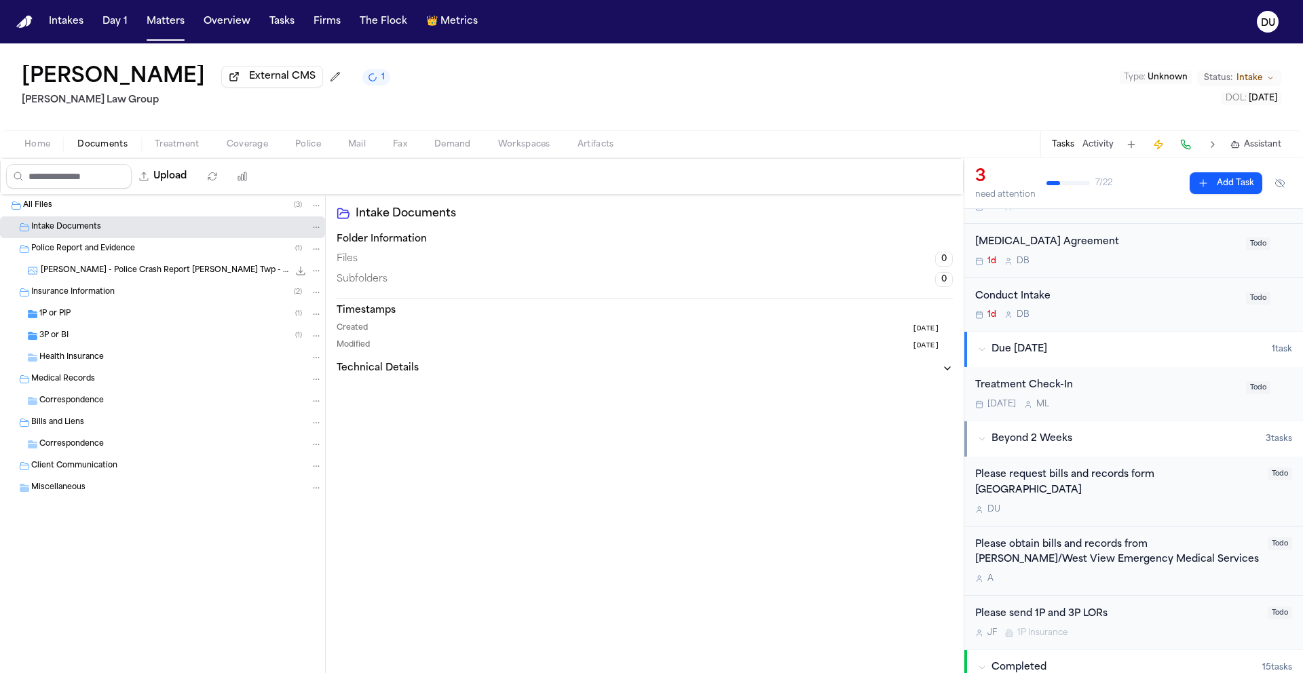
scroll to position [90, 0]
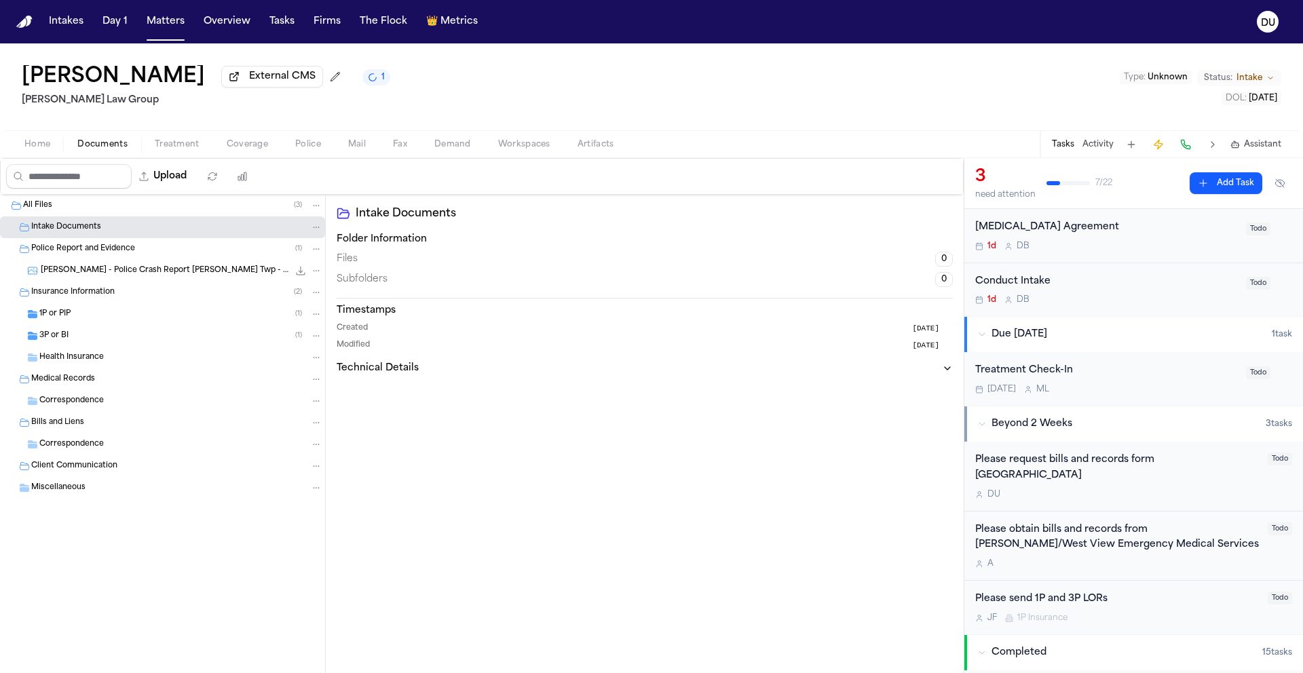
click at [1051, 472] on div "Please request bills and records form [GEOGRAPHIC_DATA]" at bounding box center [1117, 468] width 284 height 31
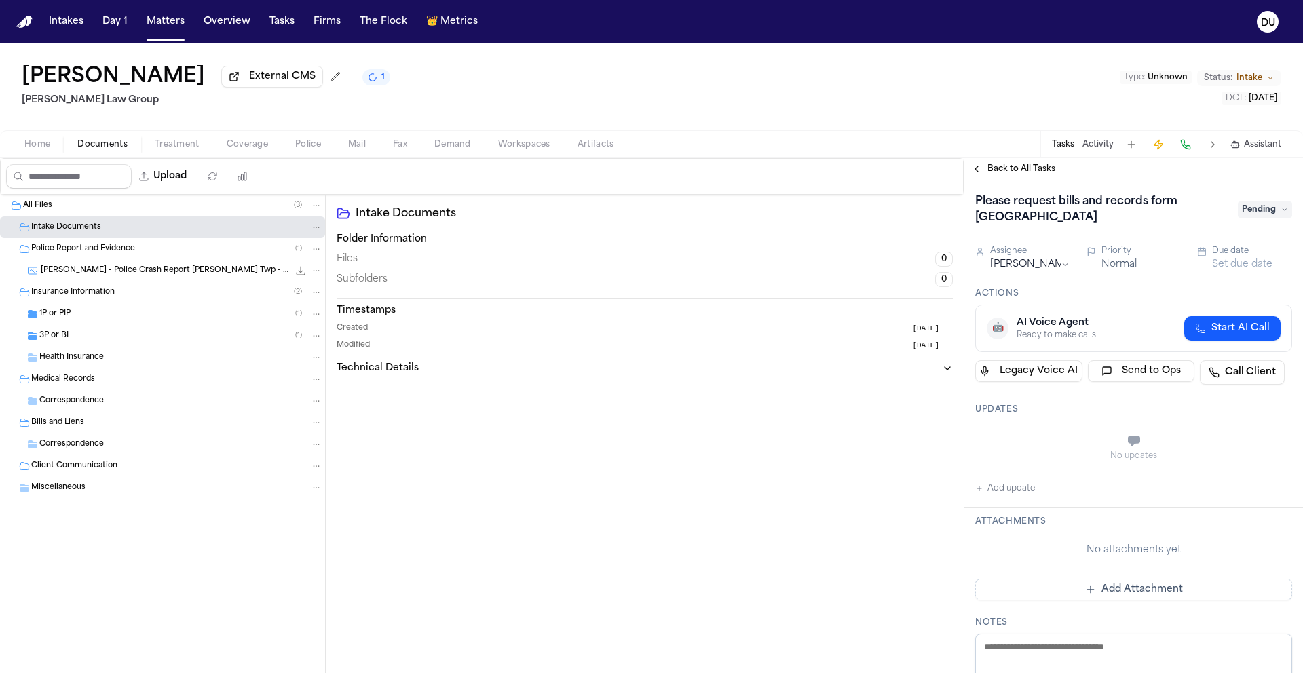
click at [1083, 225] on h1 "Please request bills and records form [GEOGRAPHIC_DATA]" at bounding box center [1100, 210] width 260 height 38
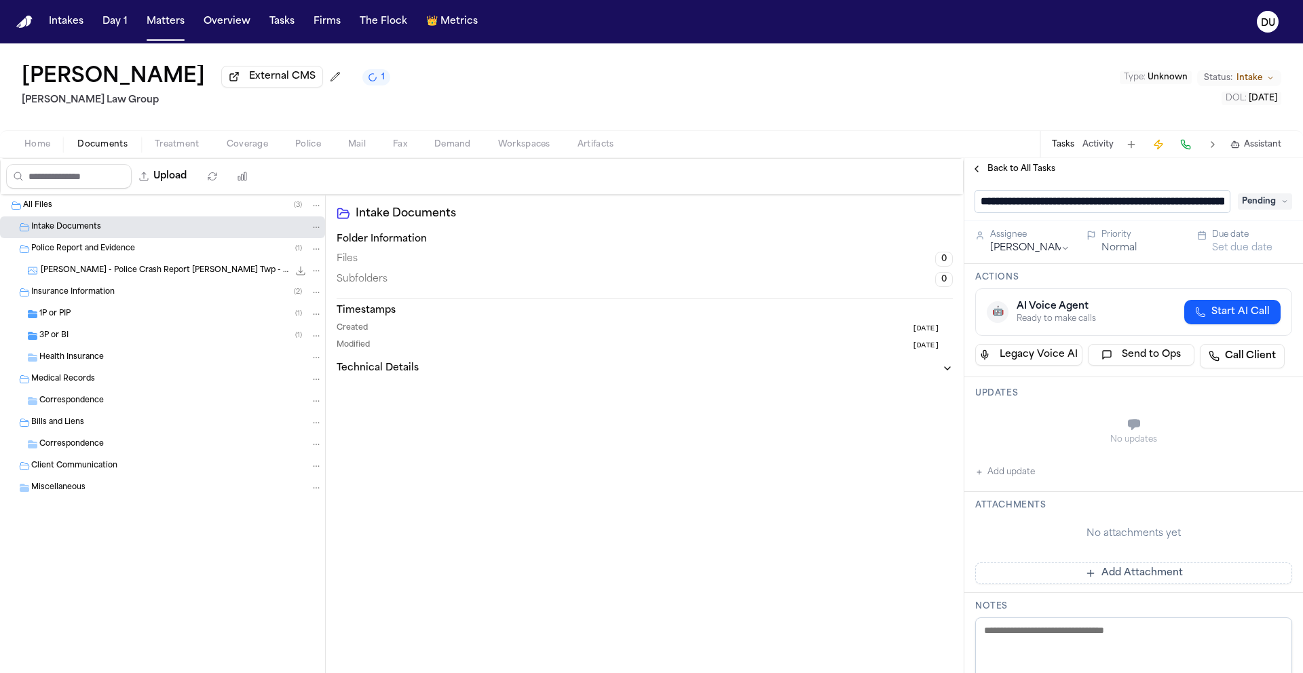
scroll to position [0, 119]
drag, startPoint x: 1066, startPoint y: 206, endPoint x: 1220, endPoint y: 205, distance: 154.1
click at [1220, 205] on div "**********" at bounding box center [1133, 202] width 317 height 22
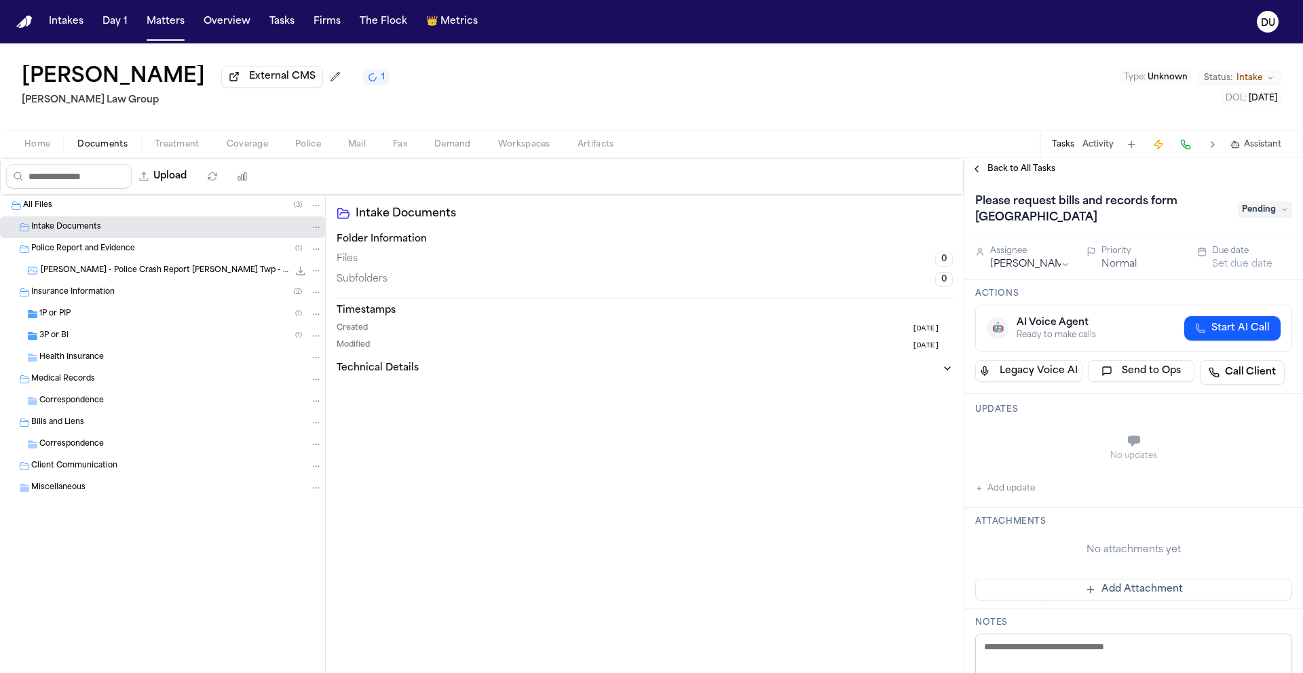
click at [1254, 216] on span "Pending" at bounding box center [1265, 210] width 54 height 16
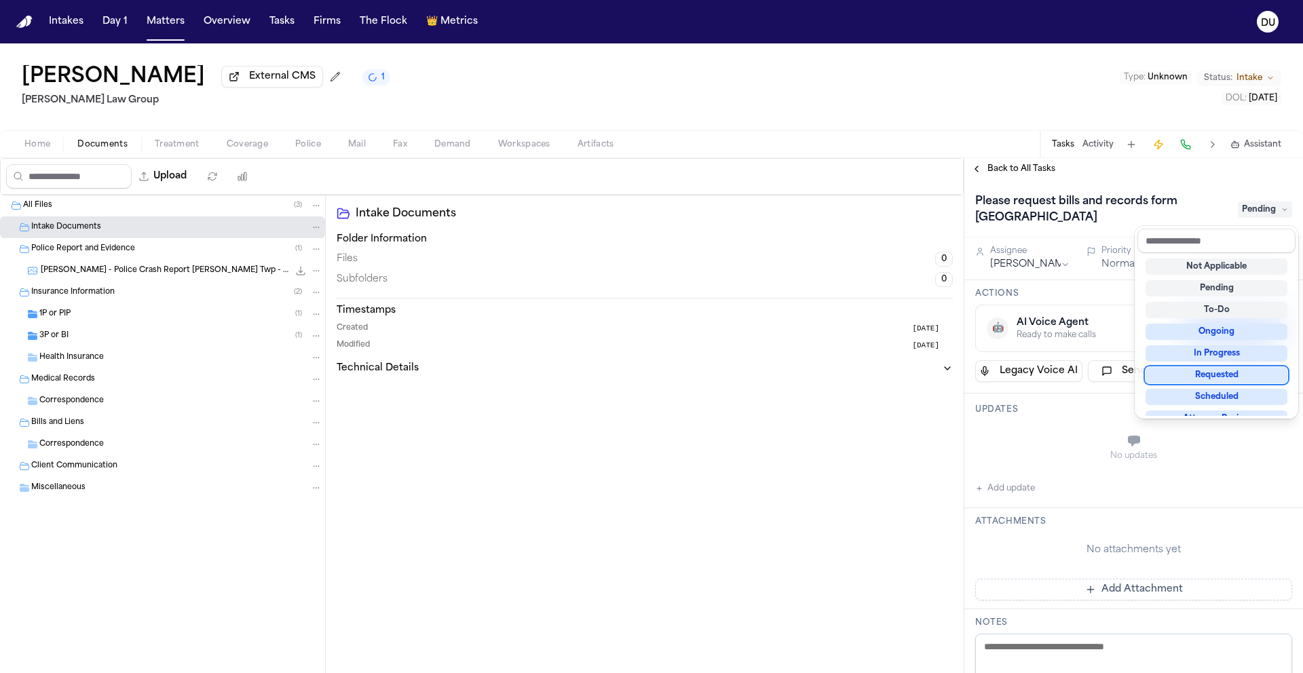
click at [1216, 379] on div "Requested" at bounding box center [1217, 375] width 142 height 16
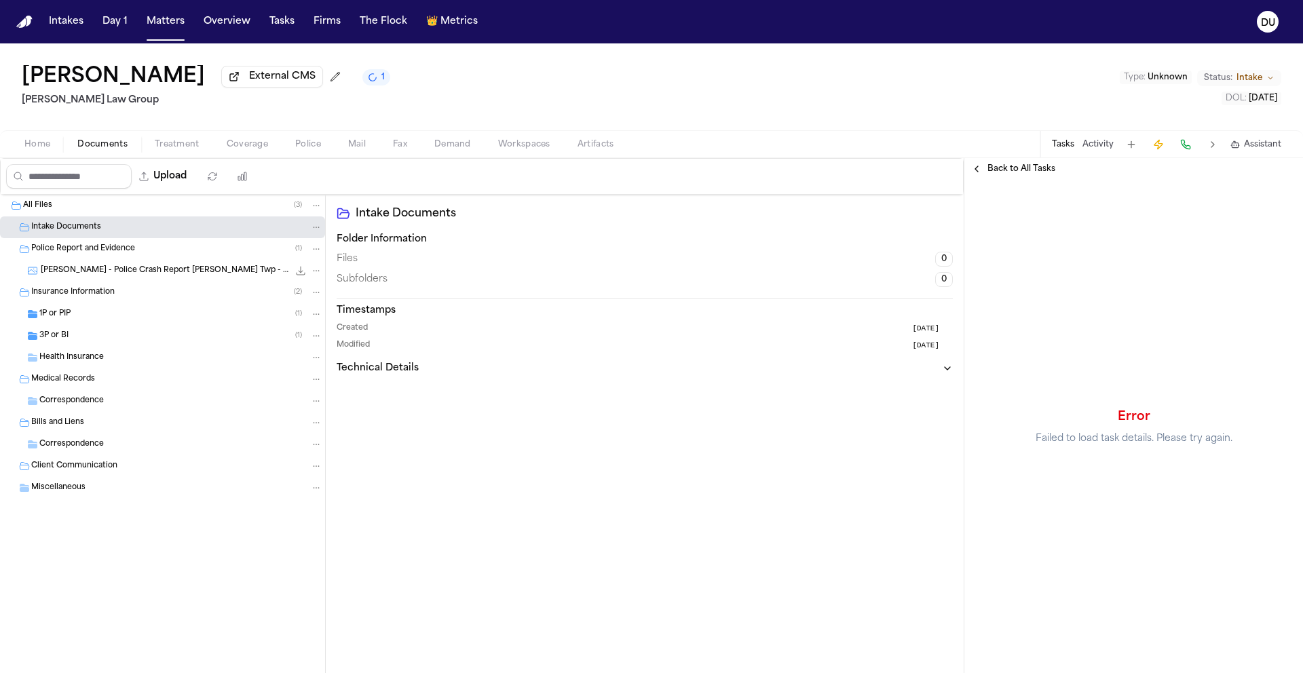
click at [1029, 172] on span "Back to All Tasks" at bounding box center [1021, 169] width 68 height 11
click at [1061, 150] on button "Tasks" at bounding box center [1063, 144] width 22 height 11
click at [1062, 148] on button "Tasks" at bounding box center [1063, 144] width 22 height 11
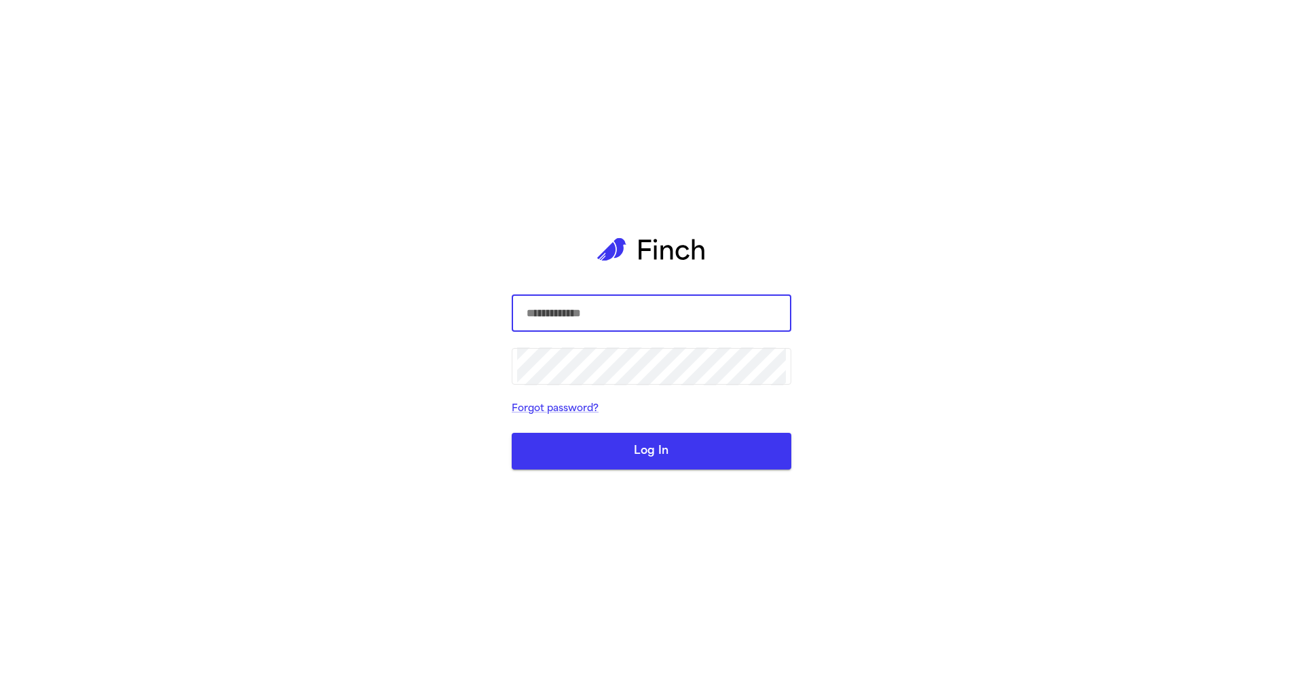
type input "**********"
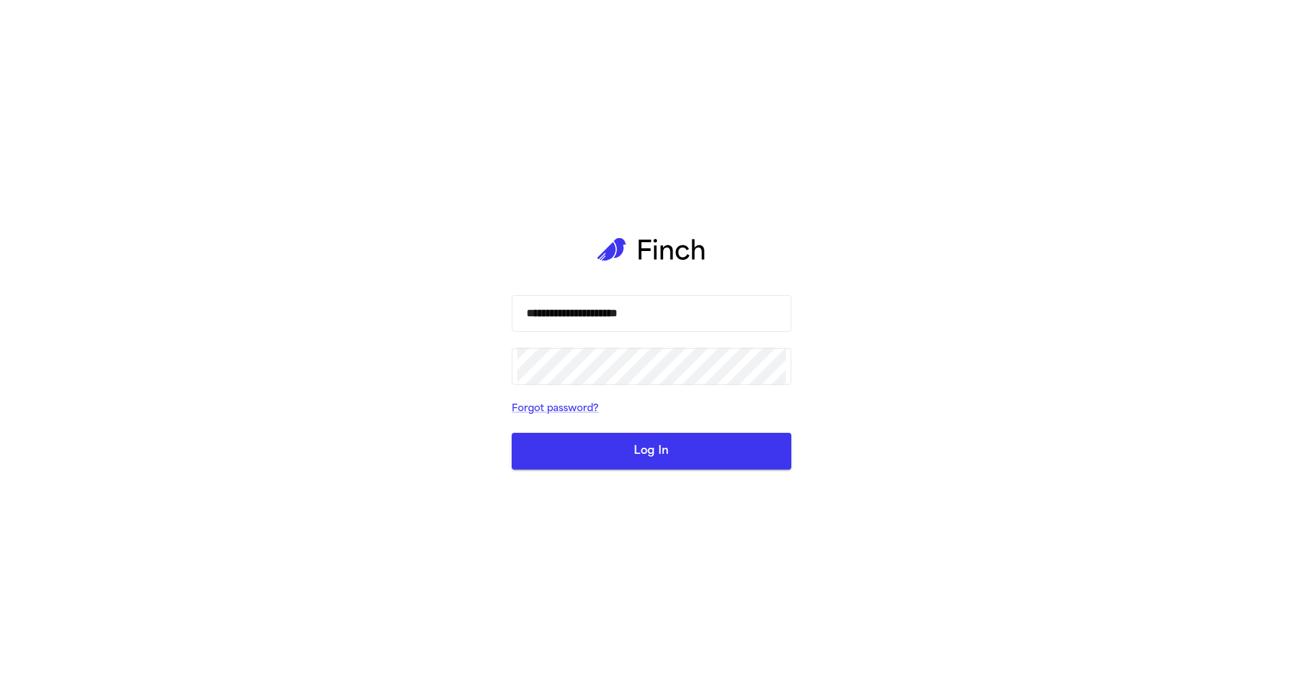
click at [662, 455] on button "Log In" at bounding box center [652, 451] width 280 height 37
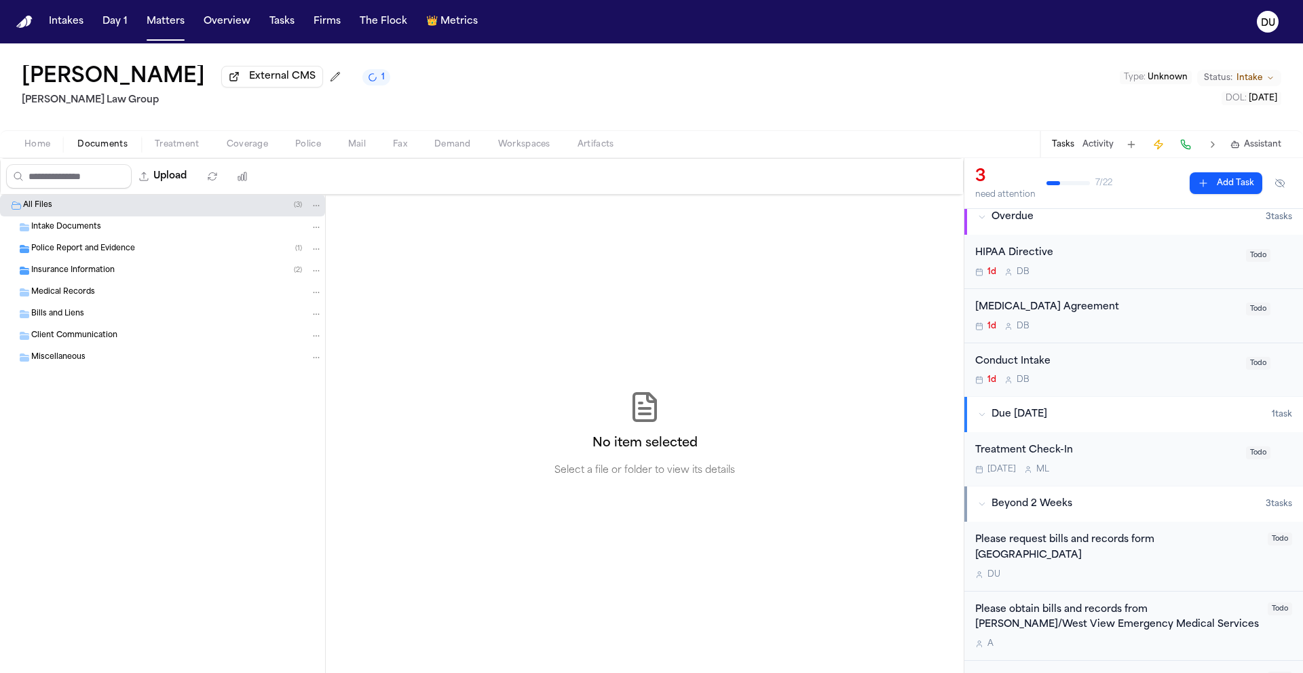
scroll to position [22, 0]
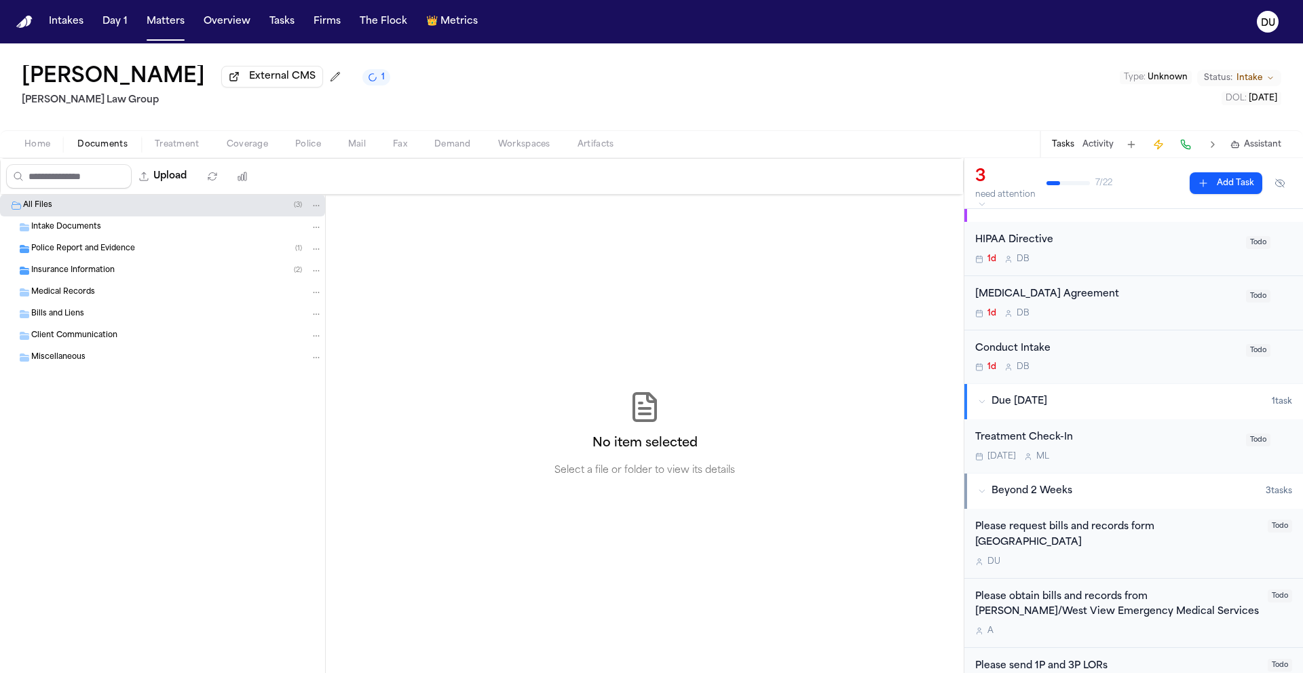
click at [1113, 537] on div "Please request bills and records form [GEOGRAPHIC_DATA]" at bounding box center [1117, 535] width 284 height 31
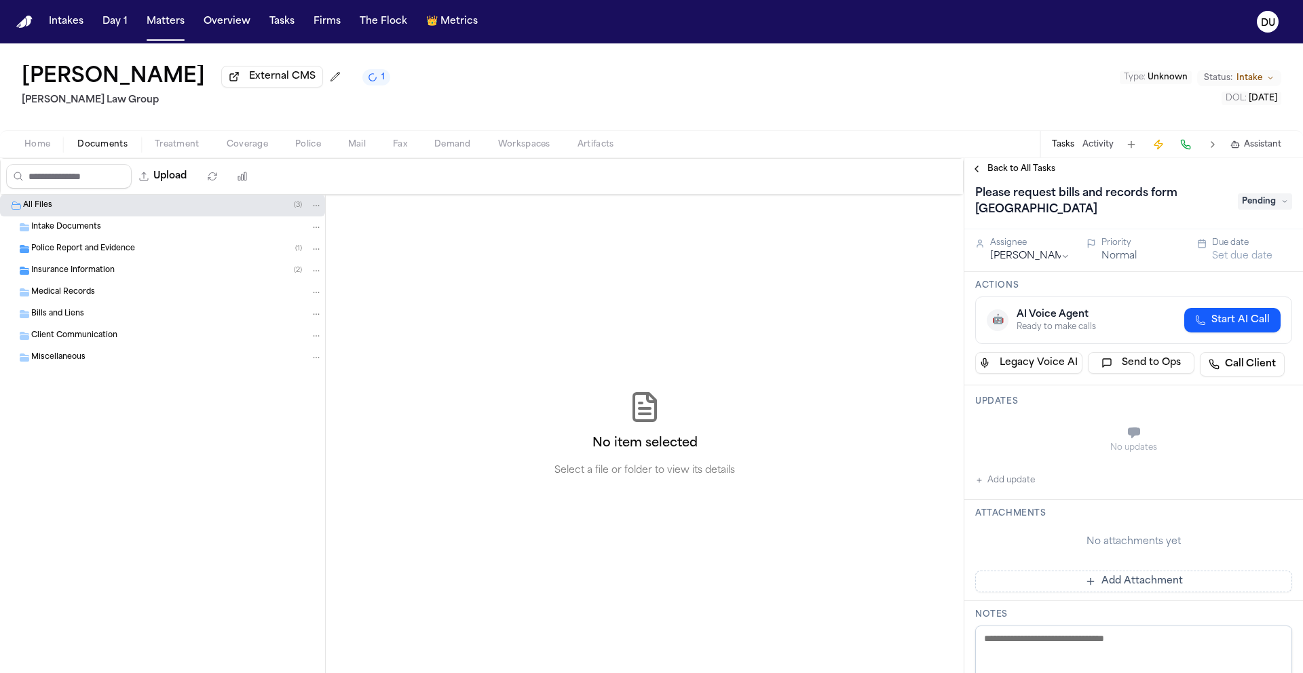
scroll to position [18, 0]
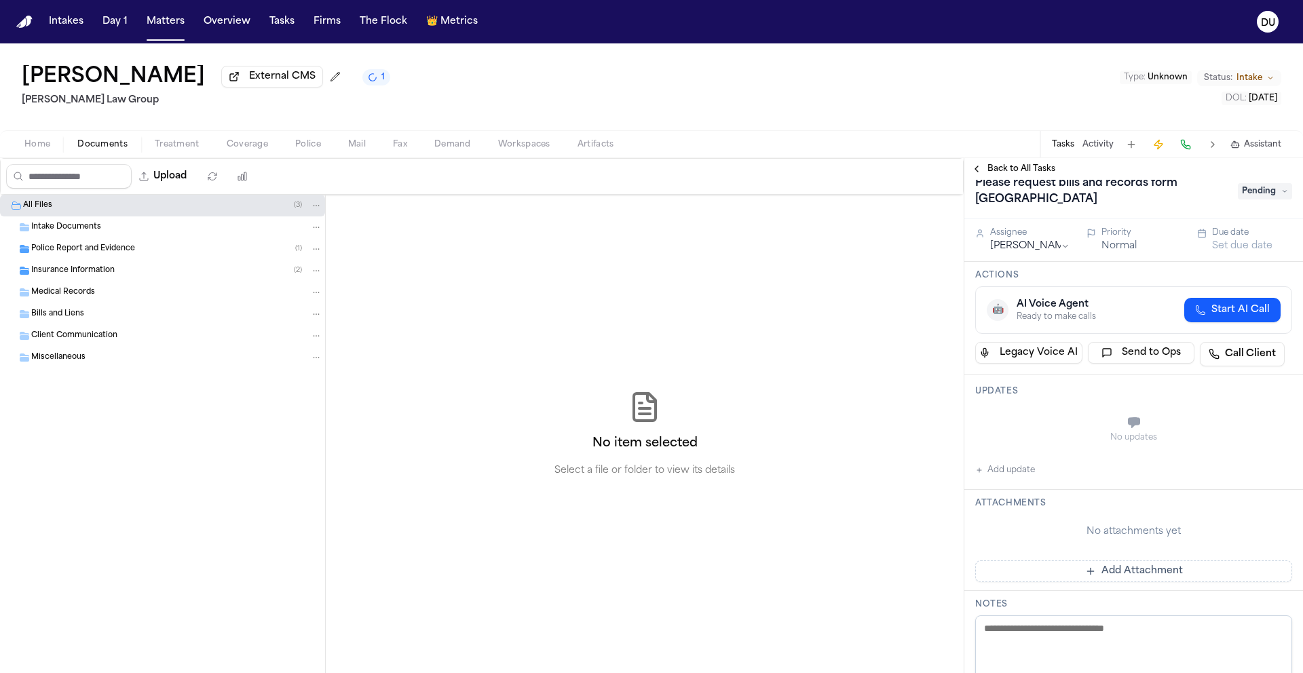
click at [1259, 198] on span "Pending" at bounding box center [1265, 191] width 54 height 16
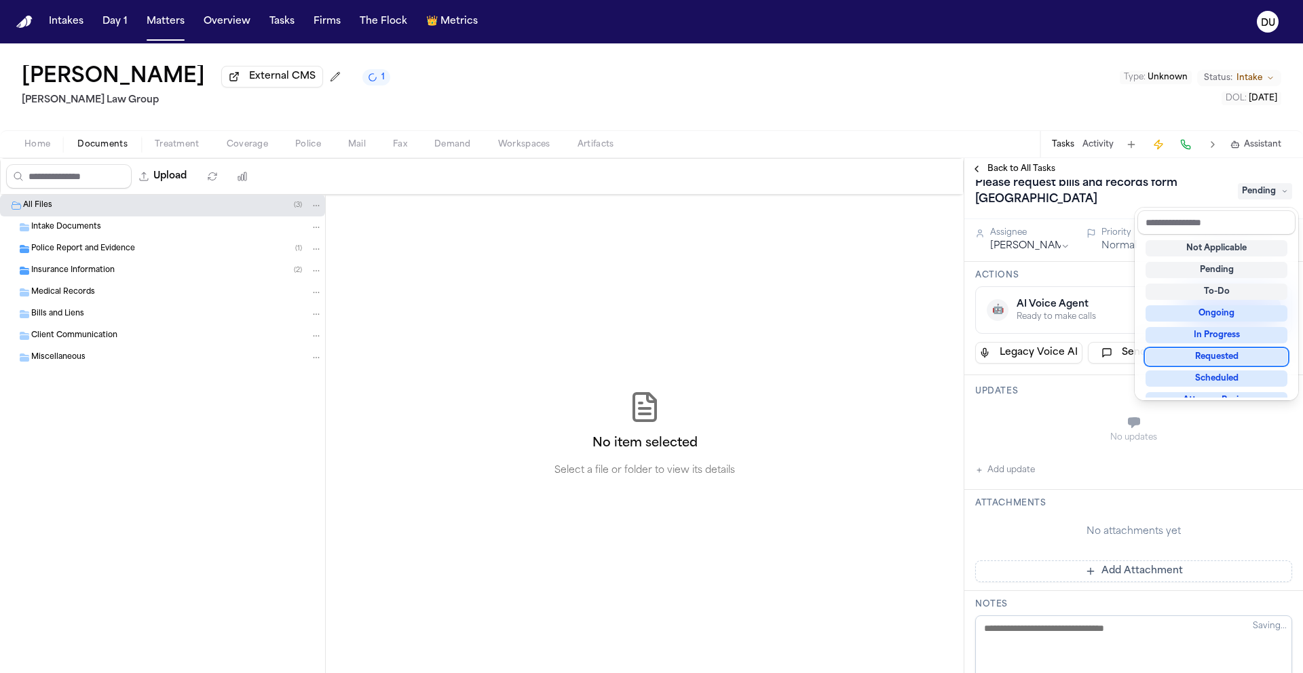
drag, startPoint x: 1220, startPoint y: 362, endPoint x: 1224, endPoint y: 347, distance: 15.0
click at [1220, 362] on div "Requested" at bounding box center [1217, 357] width 142 height 16
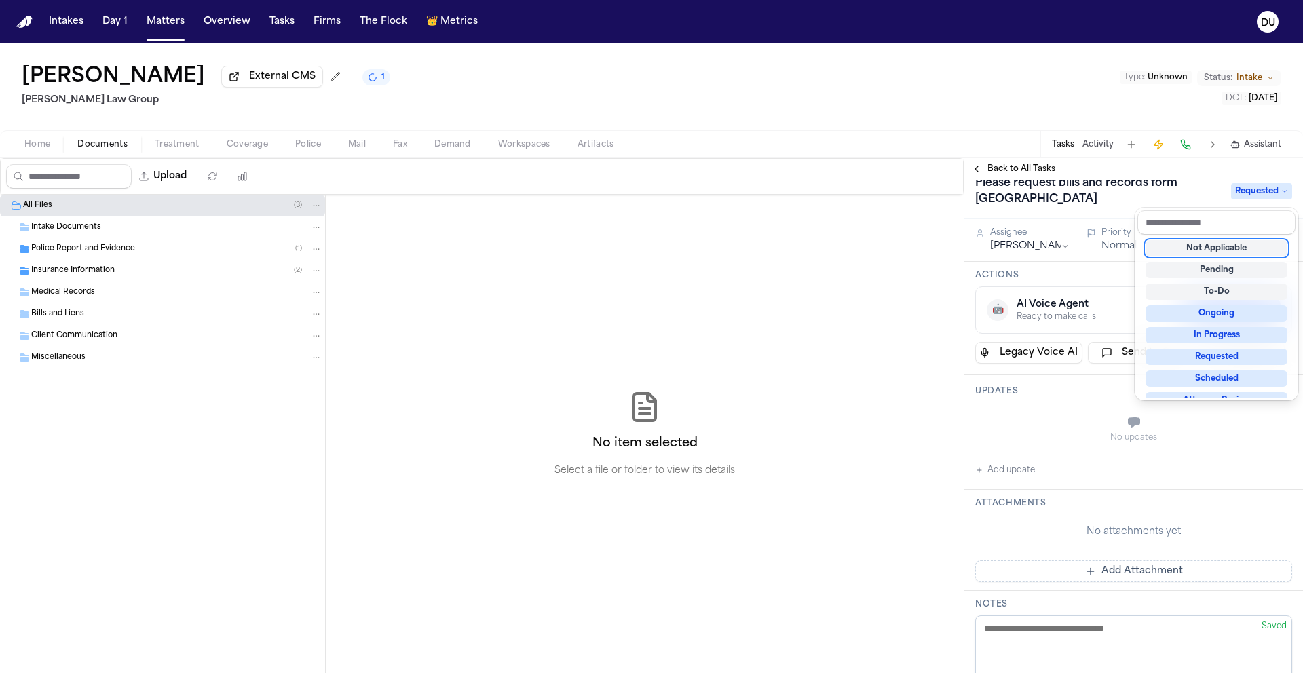
click at [1188, 169] on div "Back to All Tasks Please request bills and records form Allegheny General Hospi…" at bounding box center [1133, 415] width 339 height 515
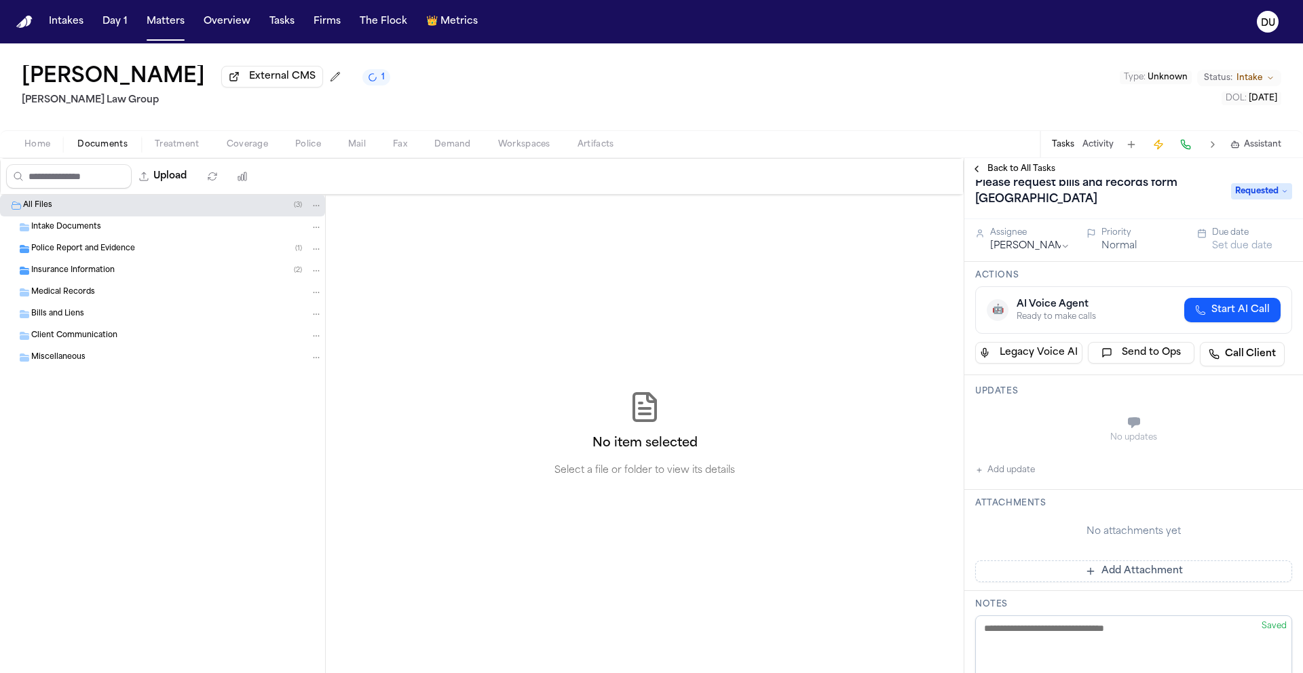
click at [1243, 250] on button "Set due date" at bounding box center [1242, 247] width 60 height 14
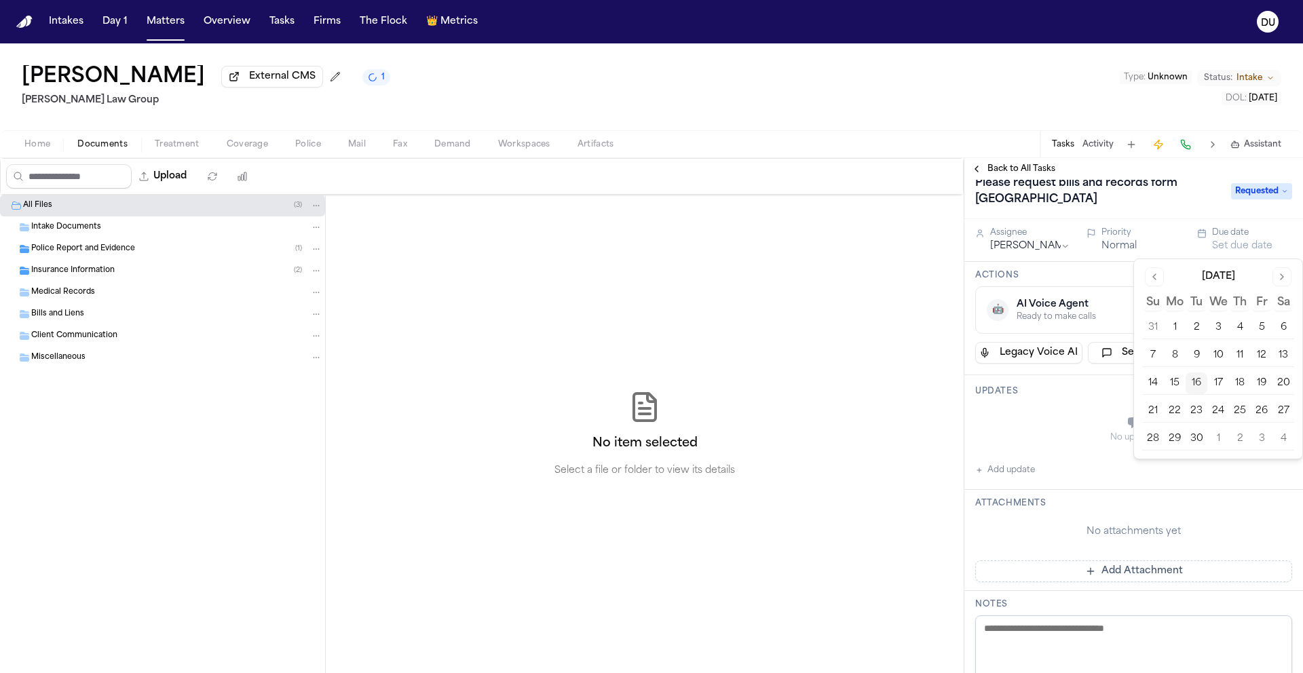
drag, startPoint x: 1257, startPoint y: 385, endPoint x: 1240, endPoint y: 394, distance: 19.4
click at [1257, 385] on button "19" at bounding box center [1262, 384] width 22 height 22
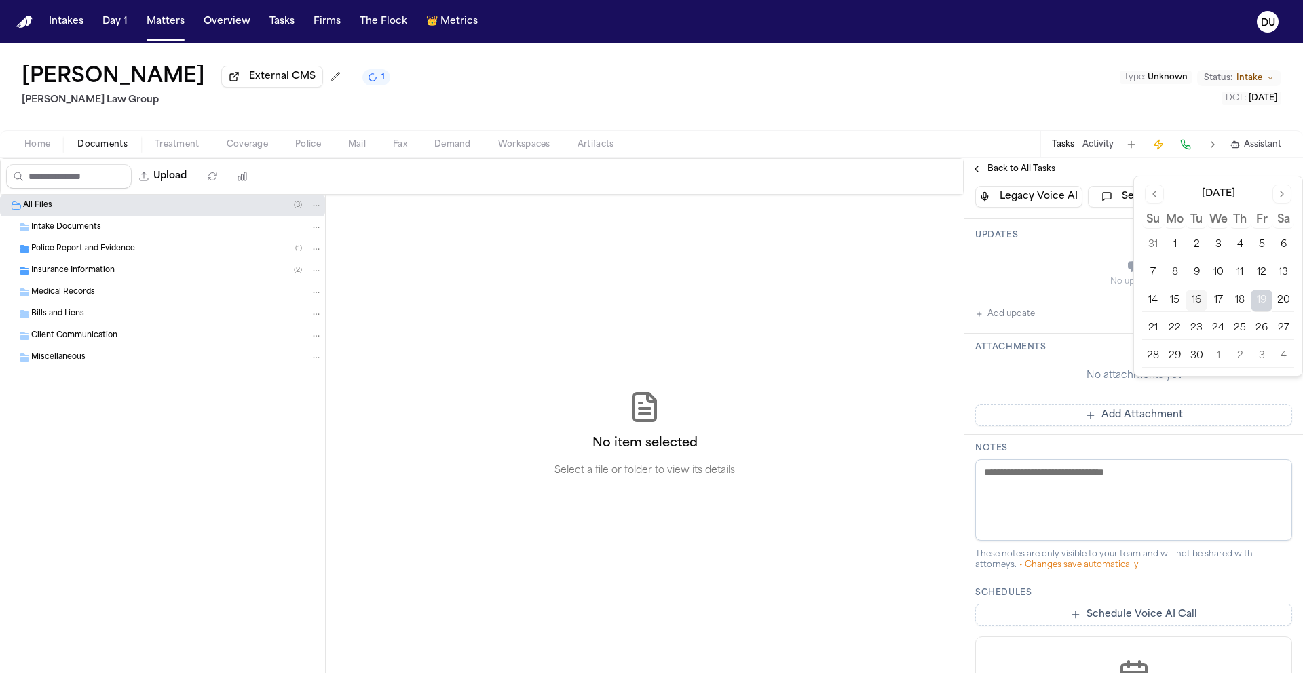
scroll to position [202, 0]
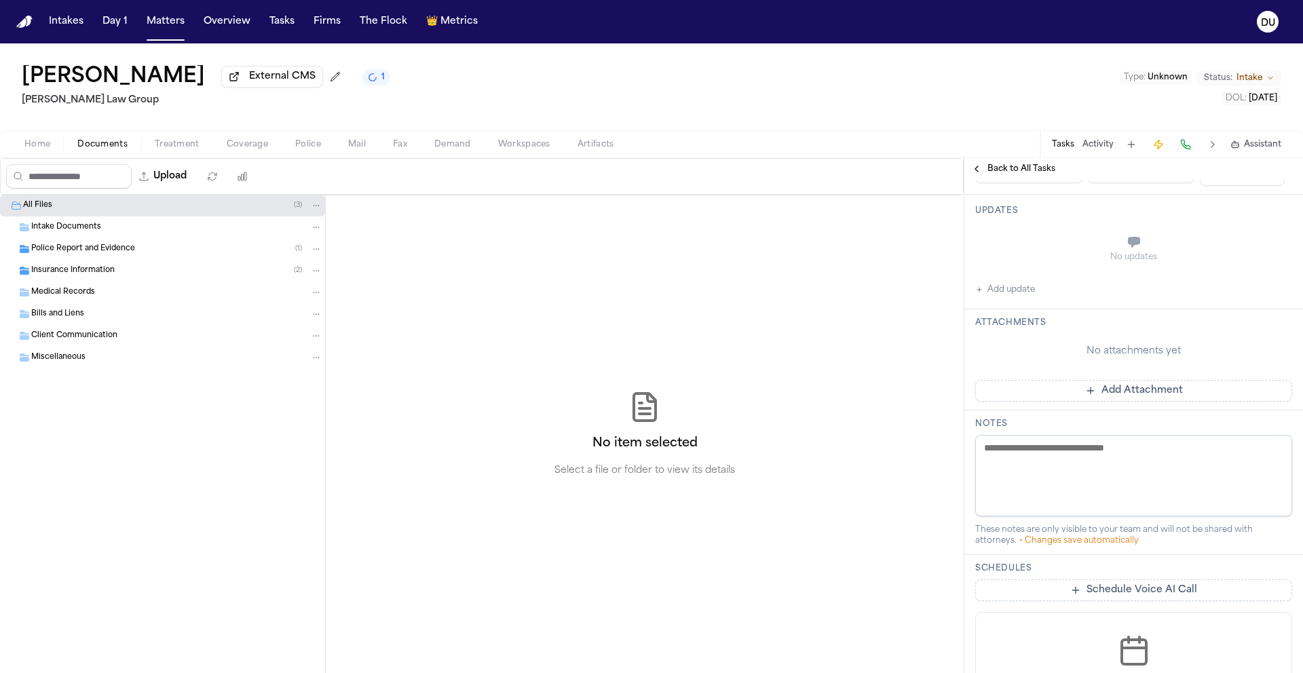
click at [1116, 392] on button "Add Attachment" at bounding box center [1133, 391] width 317 height 22
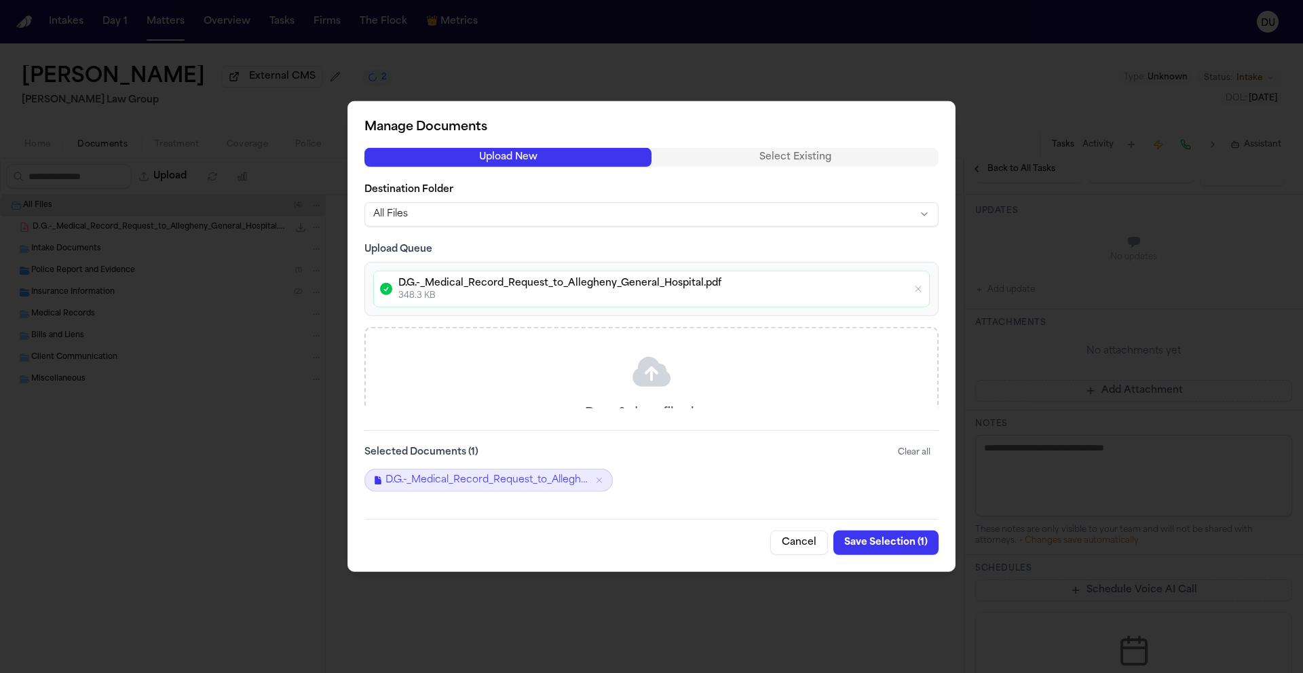
click at [877, 544] on button "Save Selection ( 1 )" at bounding box center [885, 543] width 105 height 24
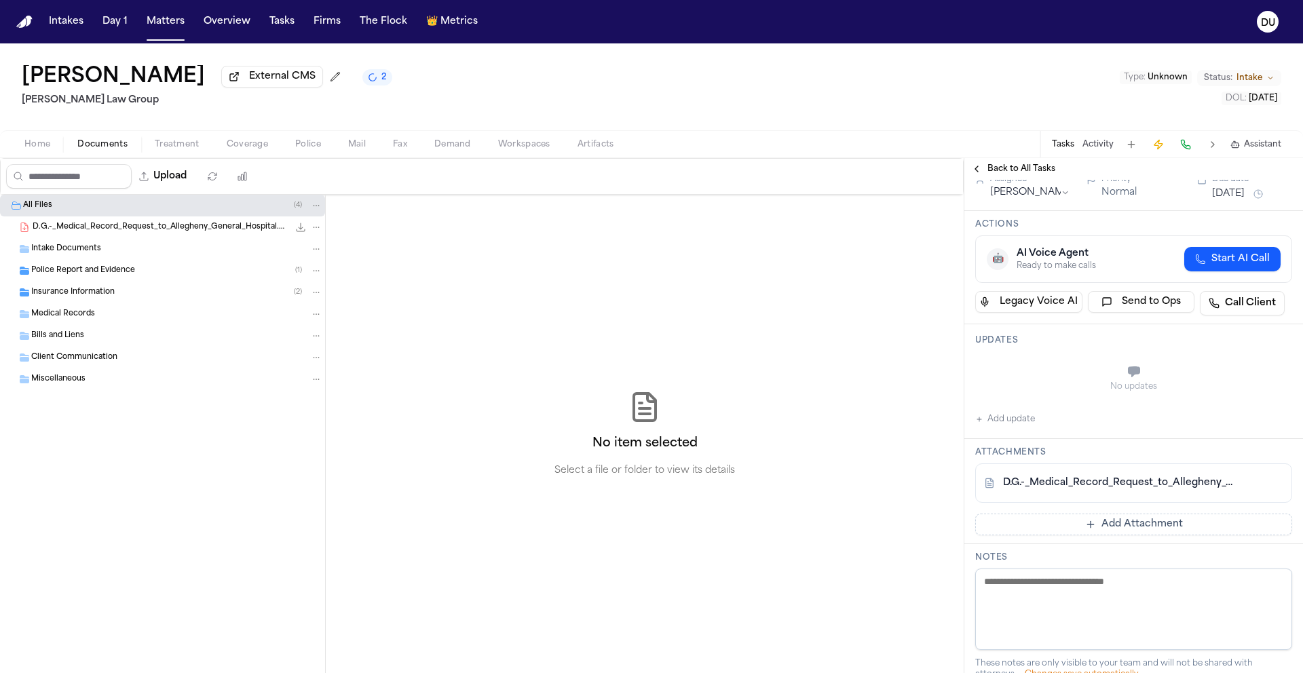
scroll to position [0, 0]
